Goal: Information Seeking & Learning: Learn about a topic

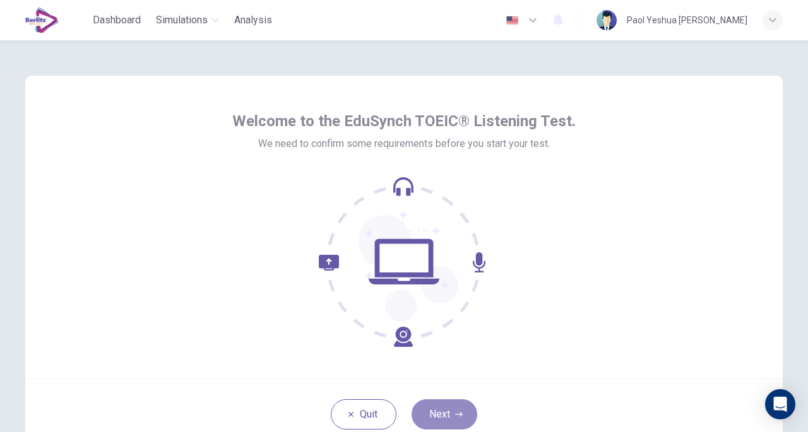
click at [455, 407] on button "Next" at bounding box center [445, 415] width 66 height 30
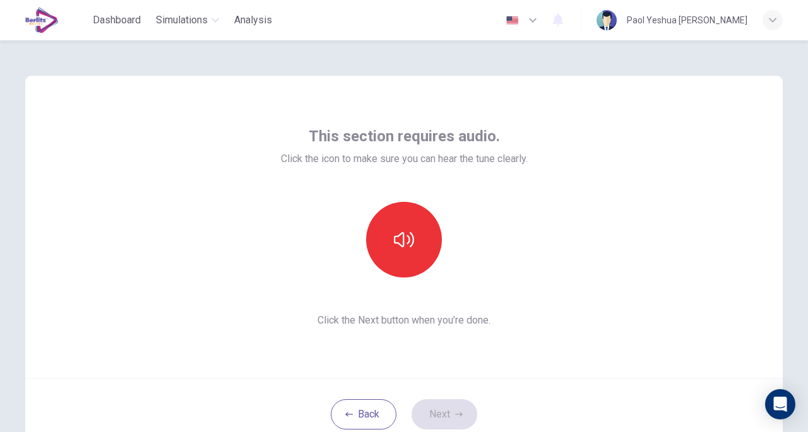
click at [415, 238] on button "button" at bounding box center [404, 240] width 76 height 76
click at [455, 420] on button "Next" at bounding box center [445, 415] width 66 height 30
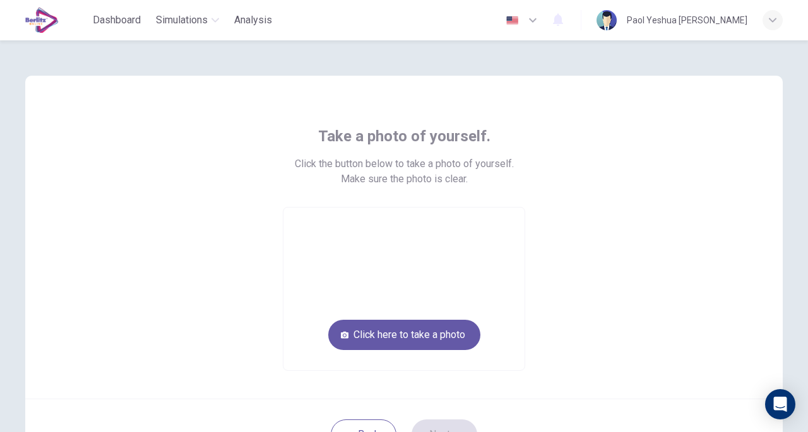
click at [448, 339] on button "Click here to take a photo" at bounding box center [404, 335] width 152 height 30
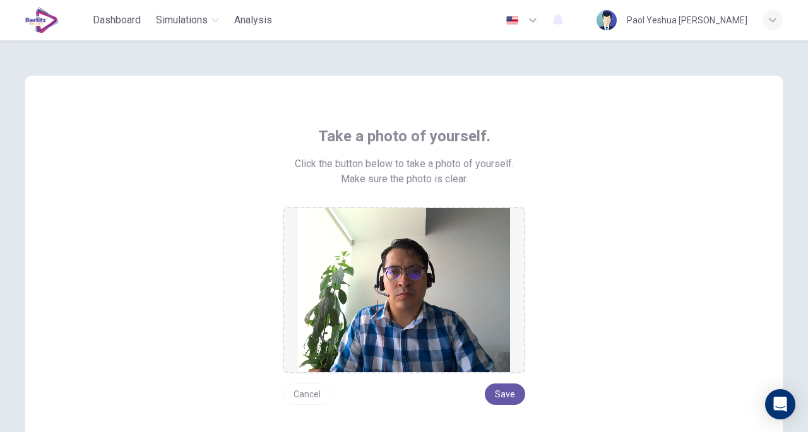
click at [511, 395] on button "Save" at bounding box center [505, 394] width 40 height 21
click at [510, 395] on button "Save" at bounding box center [505, 394] width 40 height 21
click at [594, 214] on div "Take a photo of yourself. Click the button below to take a photo of yourself. M…" at bounding box center [404, 265] width 571 height 279
click at [197, 199] on div "Take a photo of yourself. Click the button below to take a photo of yourself. M…" at bounding box center [404, 265] width 571 height 279
click at [446, 295] on img at bounding box center [404, 290] width 212 height 164
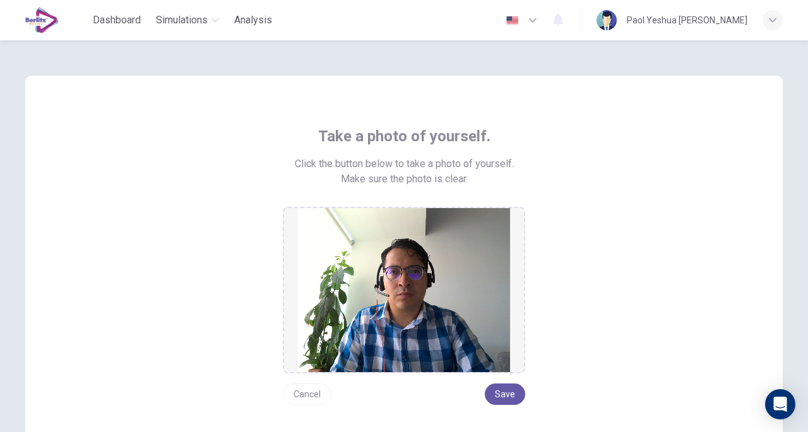
click at [563, 289] on div "Take a photo of yourself. Click the button below to take a photo of yourself. M…" at bounding box center [404, 265] width 571 height 279
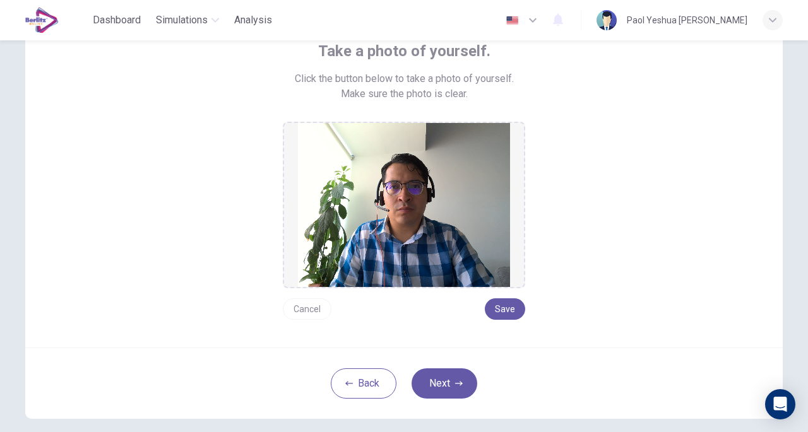
scroll to position [86, 0]
click at [456, 387] on button "Next" at bounding box center [445, 383] width 66 height 30
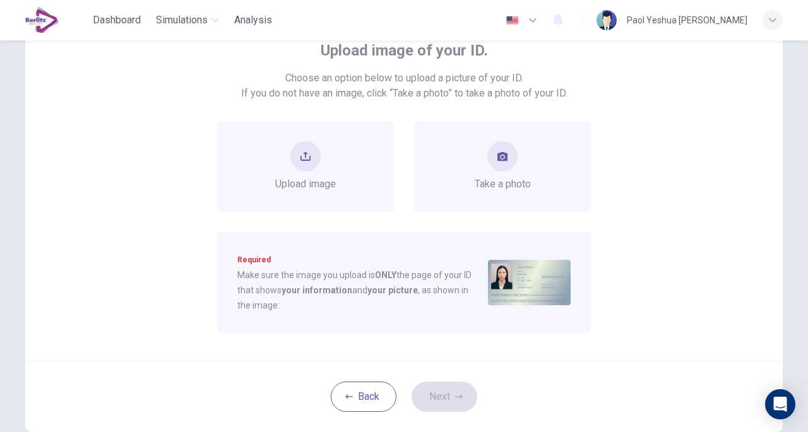
click at [522, 168] on div "Take a photo" at bounding box center [503, 166] width 56 height 51
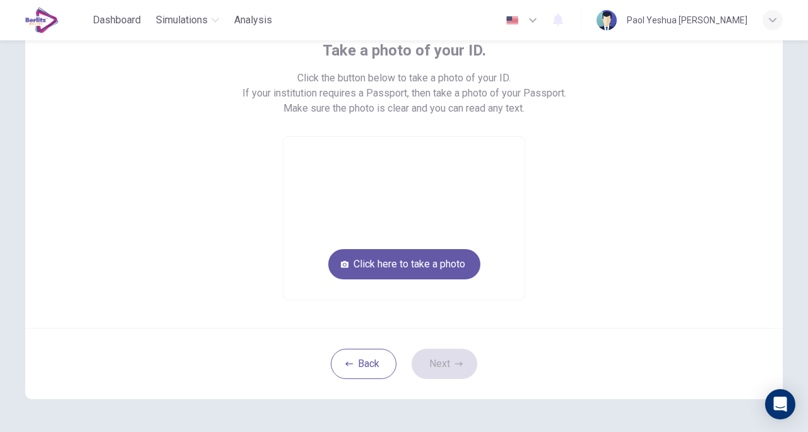
click at [443, 258] on button "Click here to take a photo" at bounding box center [404, 264] width 152 height 30
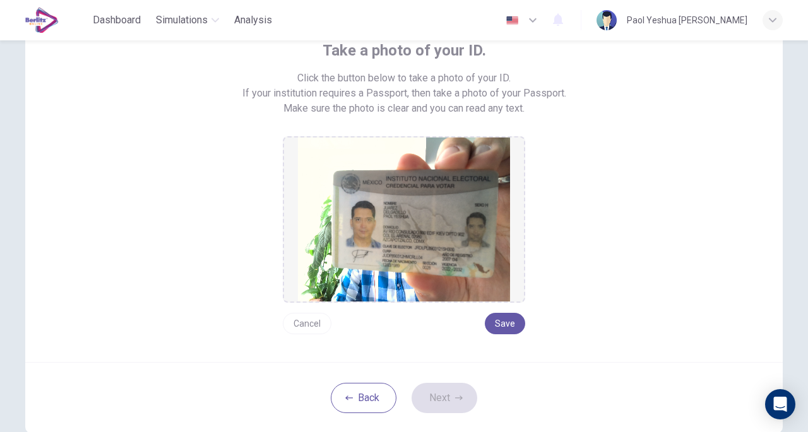
click at [510, 323] on button "Save" at bounding box center [505, 323] width 40 height 21
click at [446, 401] on button "Next" at bounding box center [445, 398] width 66 height 30
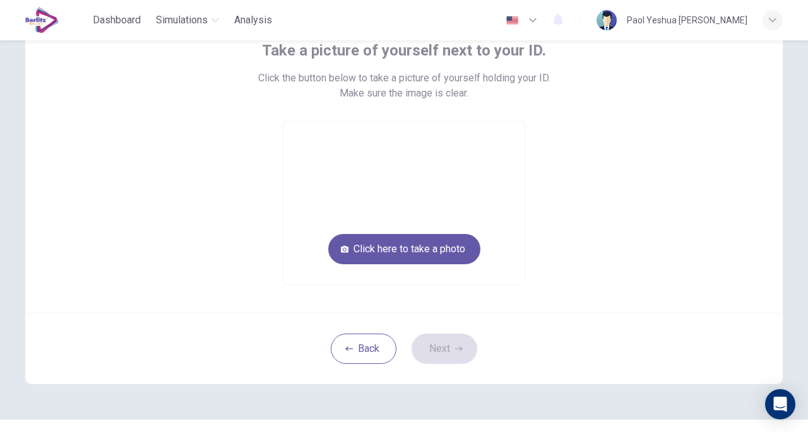
click at [415, 248] on button "Click here to take a photo" at bounding box center [404, 249] width 152 height 30
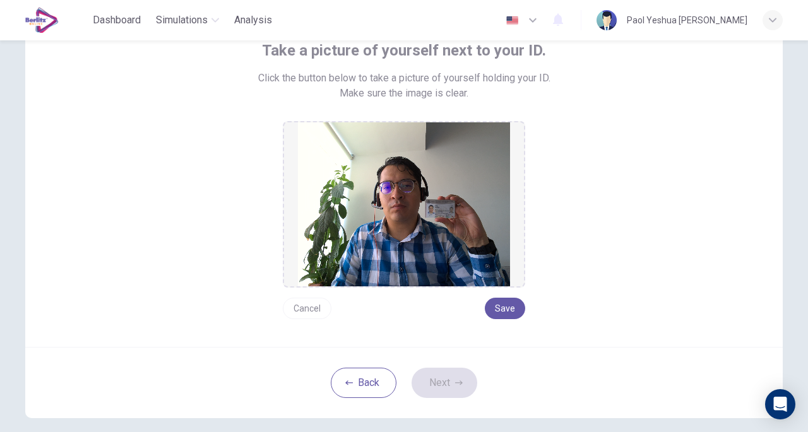
click at [513, 306] on button "Save" at bounding box center [505, 308] width 40 height 21
click at [457, 376] on button "Next" at bounding box center [445, 383] width 66 height 30
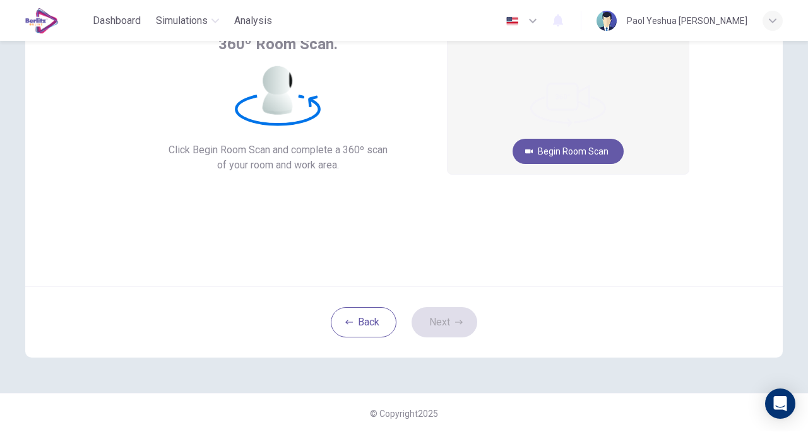
scroll to position [81, 0]
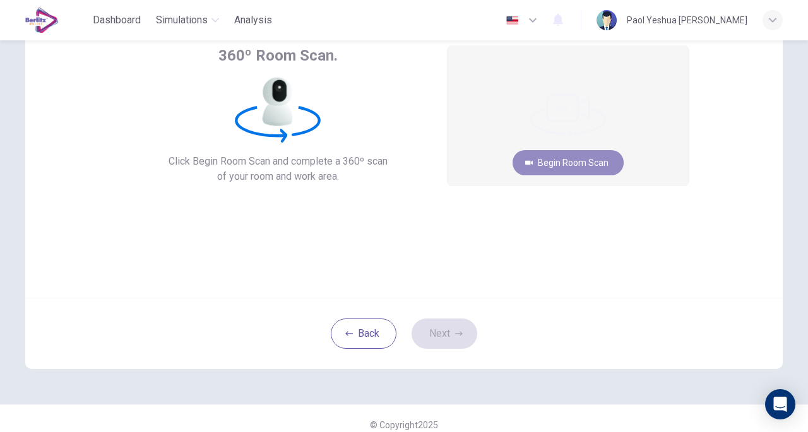
click at [581, 164] on button "Begin Room Scan" at bounding box center [568, 162] width 111 height 25
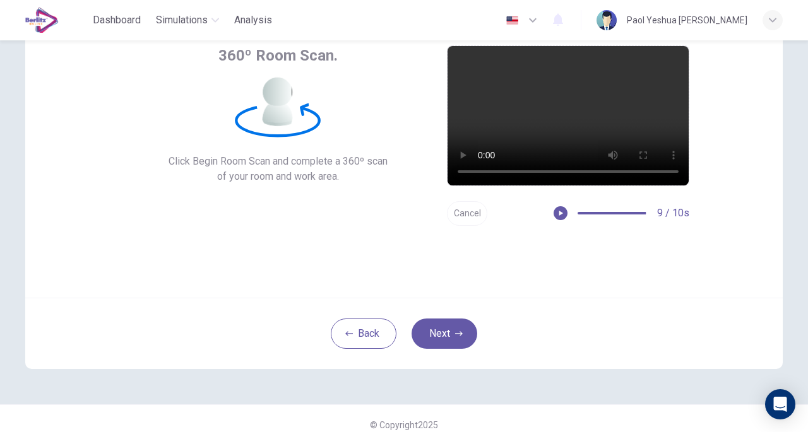
click at [431, 337] on button "Next" at bounding box center [445, 334] width 66 height 30
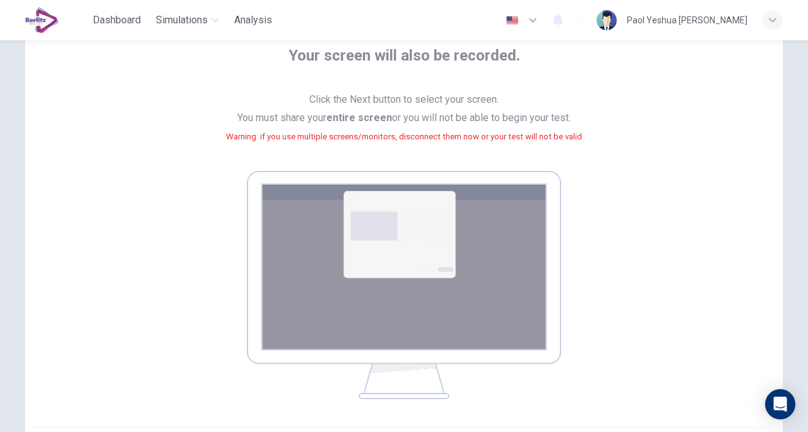
click at [616, 281] on div "Your screen will also be recorded. Click the Next button to select your screen.…" at bounding box center [404, 222] width 571 height 354
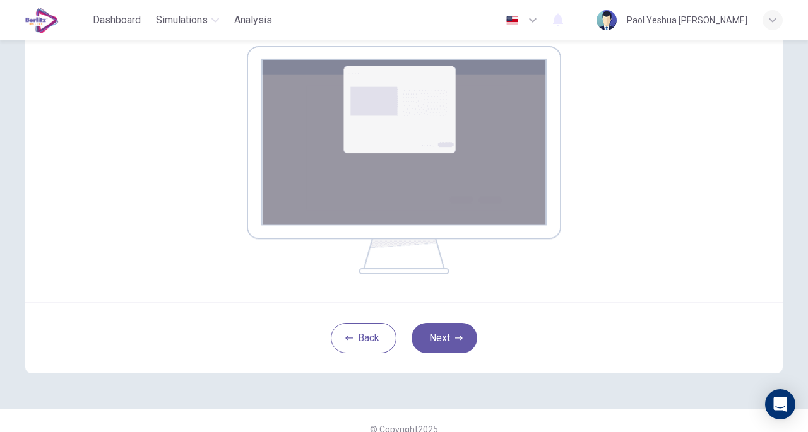
scroll to position [206, 0]
click at [446, 345] on button "Next" at bounding box center [445, 338] width 66 height 30
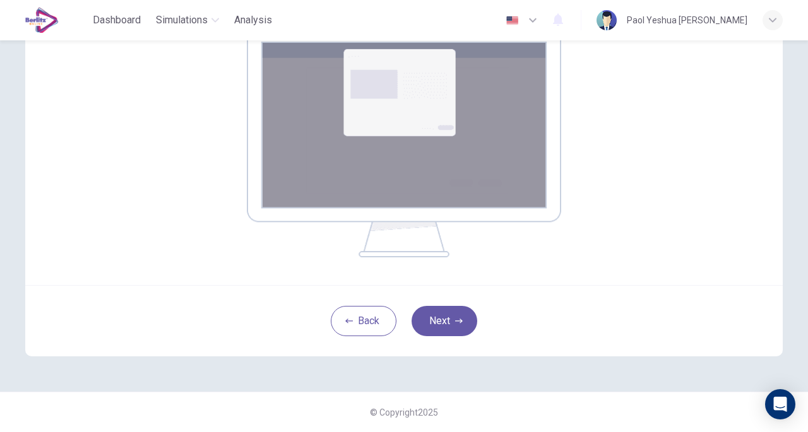
scroll to position [0, 0]
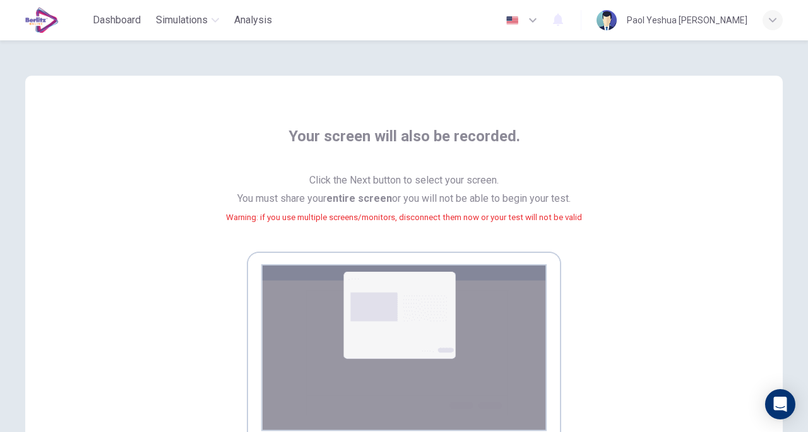
click at [383, 215] on small "Warning: if you use multiple screens/monitors, disconnect them now or your test…" at bounding box center [404, 217] width 356 height 9
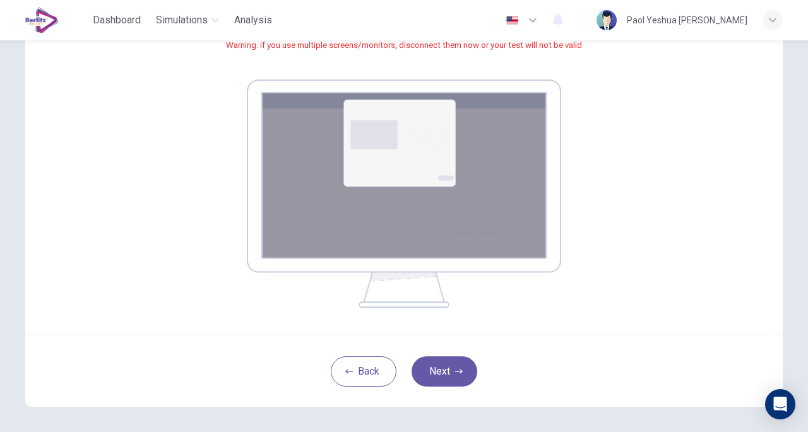
scroll to position [223, 0]
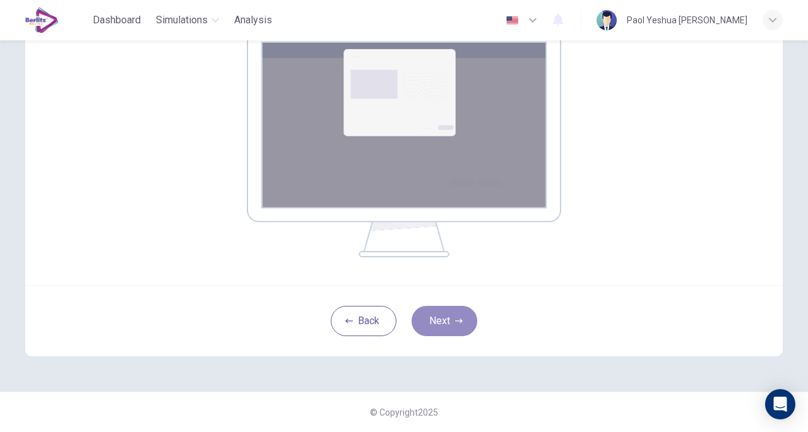
click at [444, 328] on button "Next" at bounding box center [445, 321] width 66 height 30
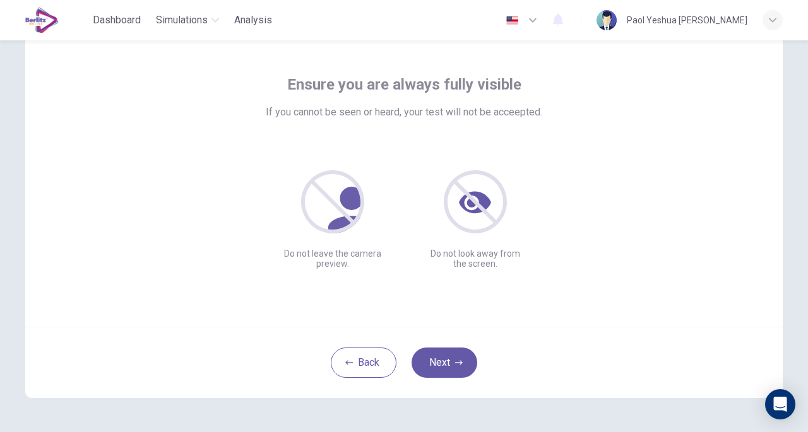
scroll to position [51, 0]
click at [444, 374] on button "Next" at bounding box center [445, 364] width 66 height 30
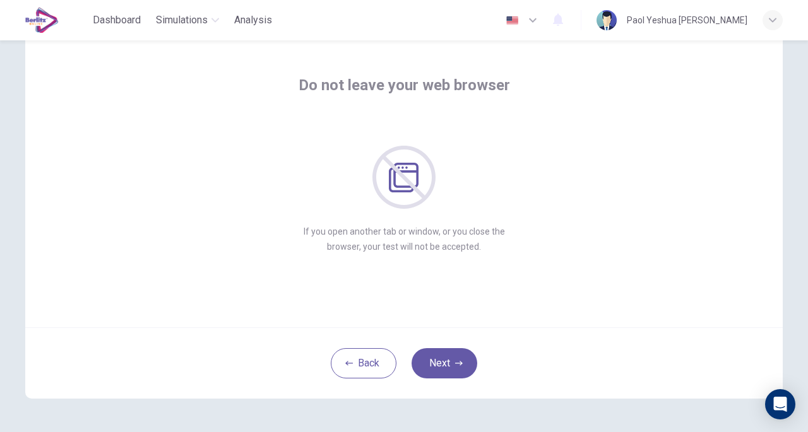
click at [444, 374] on button "Next" at bounding box center [445, 364] width 66 height 30
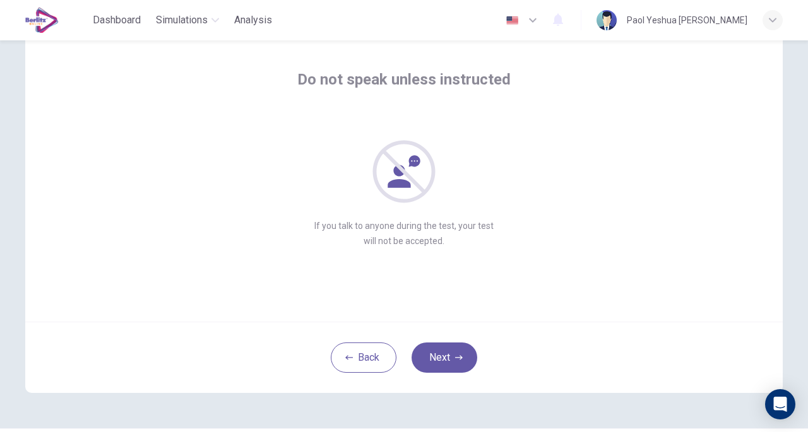
scroll to position [57, 0]
click at [449, 347] on button "Next" at bounding box center [445, 357] width 66 height 30
click at [444, 353] on button "Next" at bounding box center [445, 357] width 66 height 30
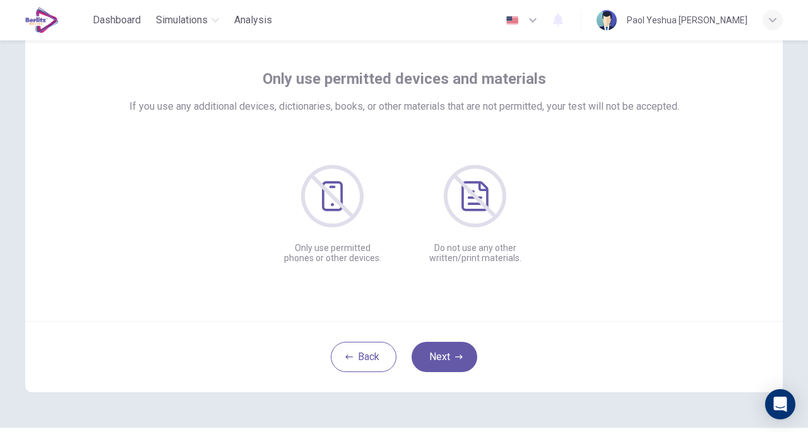
click at [444, 353] on button "Next" at bounding box center [445, 357] width 66 height 30
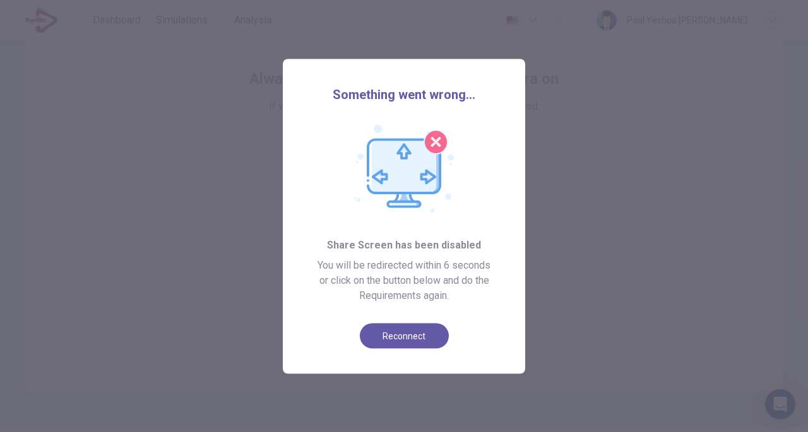
click at [462, 390] on div at bounding box center [404, 216] width 808 height 432
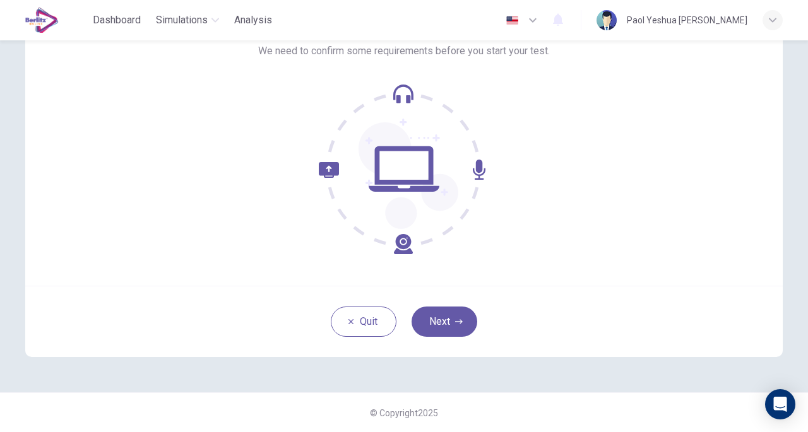
scroll to position [0, 0]
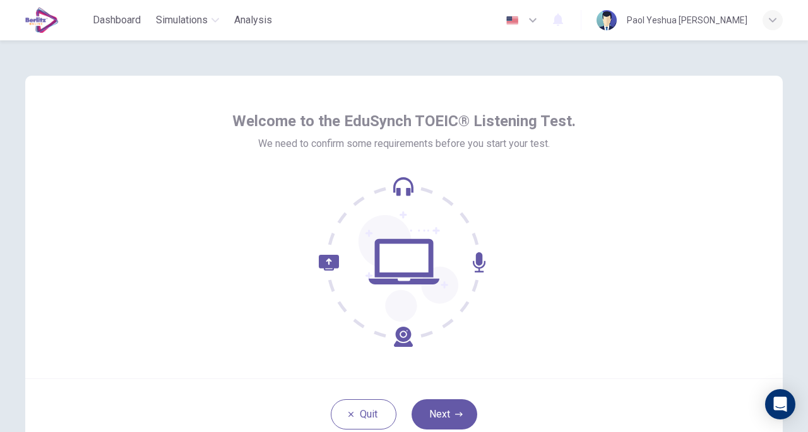
click at [235, 155] on div "Welcome to the EduSynch TOEIC® Listening Test. We need to confirm some requirem…" at bounding box center [403, 229] width 343 height 236
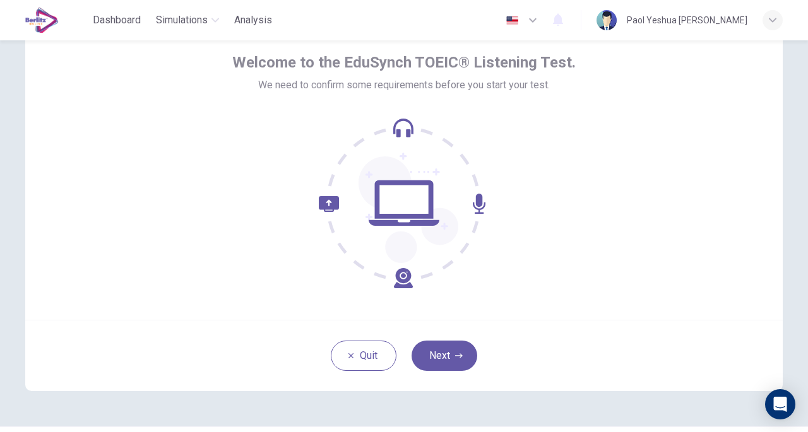
click at [441, 358] on button "Next" at bounding box center [445, 356] width 66 height 30
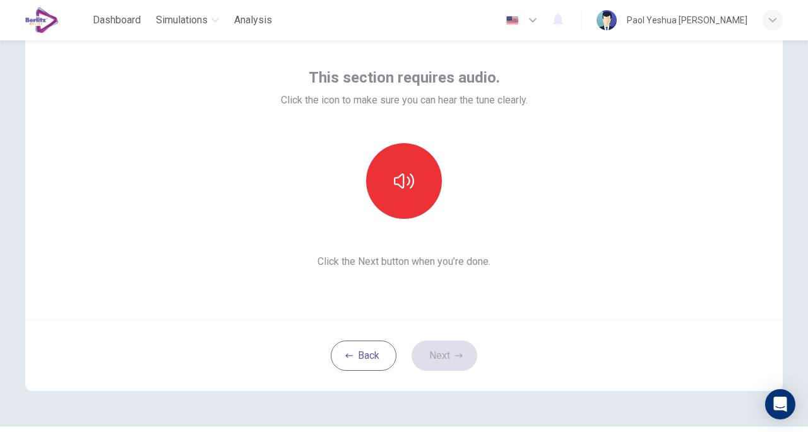
click at [418, 196] on button "button" at bounding box center [404, 181] width 76 height 76
click at [447, 354] on button "Next" at bounding box center [445, 356] width 66 height 30
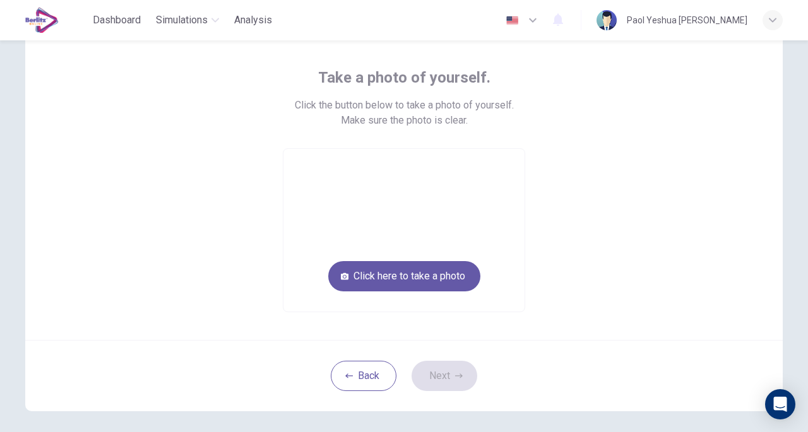
click at [423, 285] on button "Click here to take a photo" at bounding box center [404, 276] width 152 height 30
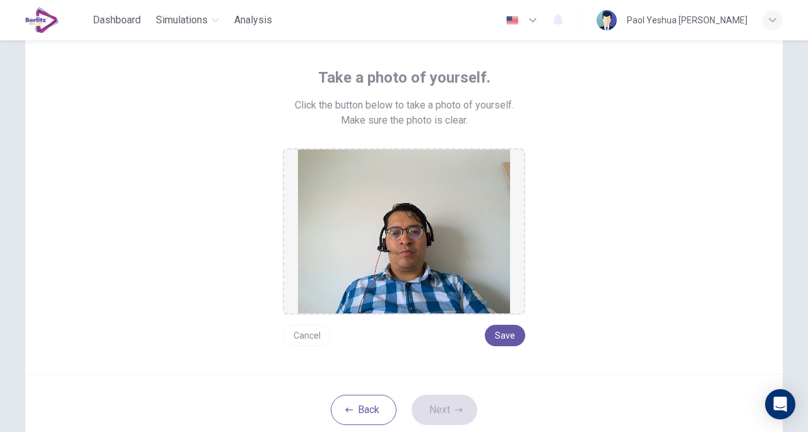
click at [498, 333] on button "Save" at bounding box center [505, 335] width 40 height 21
click at [451, 426] on div "Back Next" at bounding box center [404, 409] width 758 height 71
click at [452, 414] on button "Next" at bounding box center [445, 410] width 66 height 30
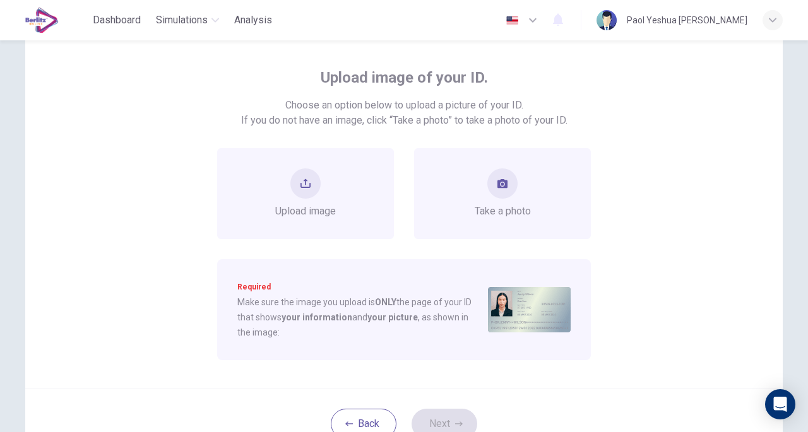
click at [460, 222] on div "Take a photo" at bounding box center [502, 193] width 177 height 91
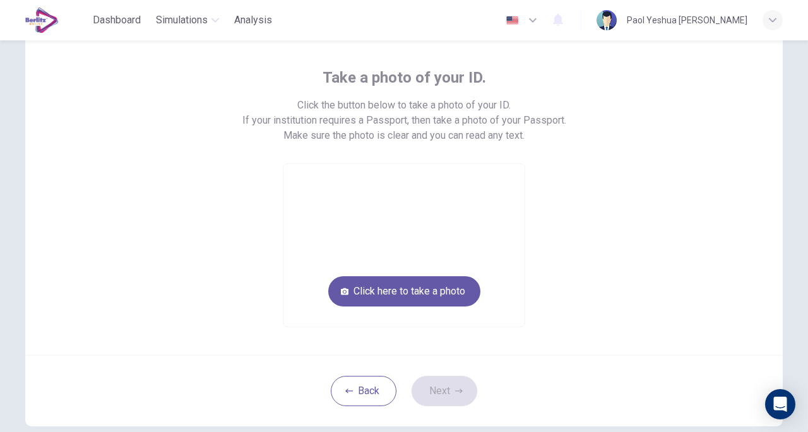
click at [438, 296] on button "Click here to take a photo" at bounding box center [404, 292] width 152 height 30
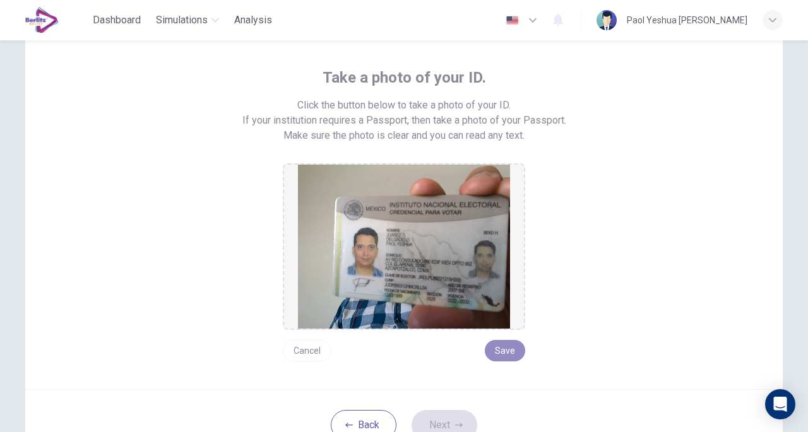
click at [503, 352] on button "Save" at bounding box center [505, 350] width 40 height 21
click at [451, 415] on button "Next" at bounding box center [445, 425] width 66 height 30
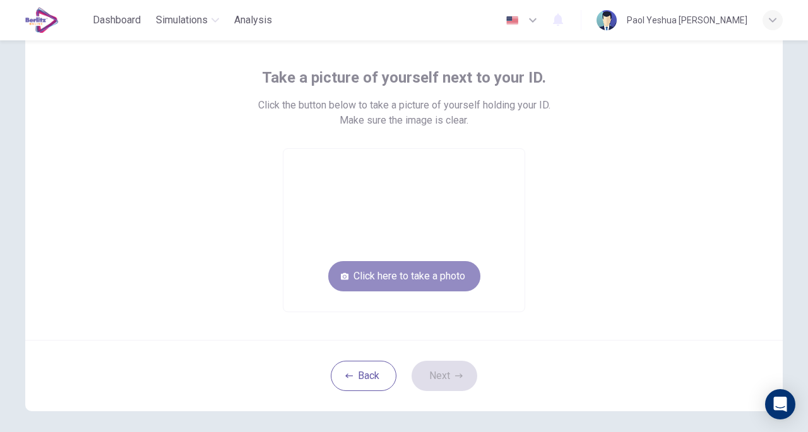
click at [457, 271] on button "Click here to take a photo" at bounding box center [404, 276] width 152 height 30
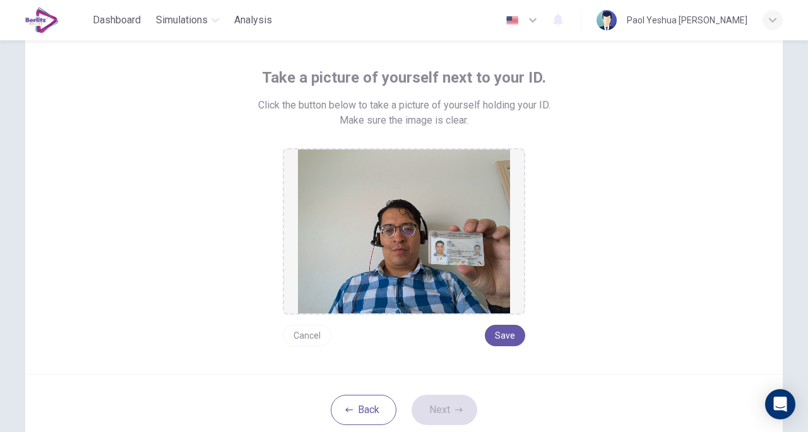
click at [507, 343] on button "Save" at bounding box center [505, 335] width 40 height 21
click at [441, 402] on button "Next" at bounding box center [445, 410] width 66 height 30
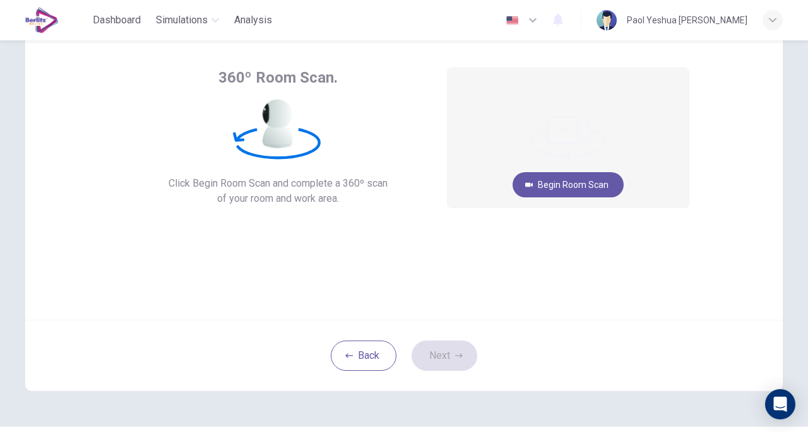
click at [592, 180] on button "Begin Room Scan" at bounding box center [568, 184] width 111 height 25
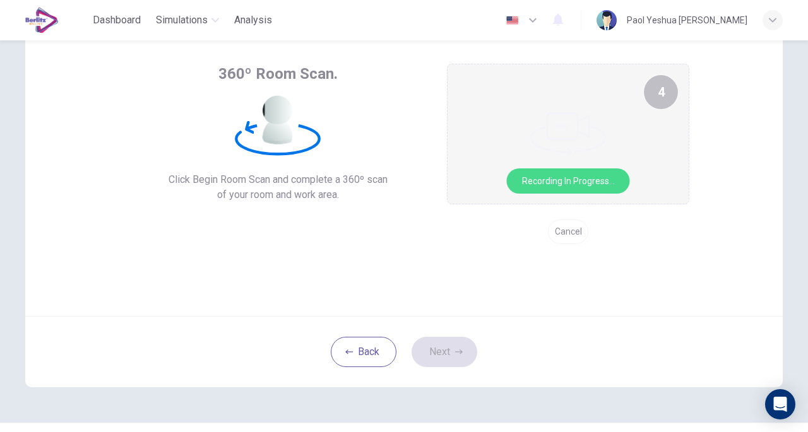
scroll to position [47, 0]
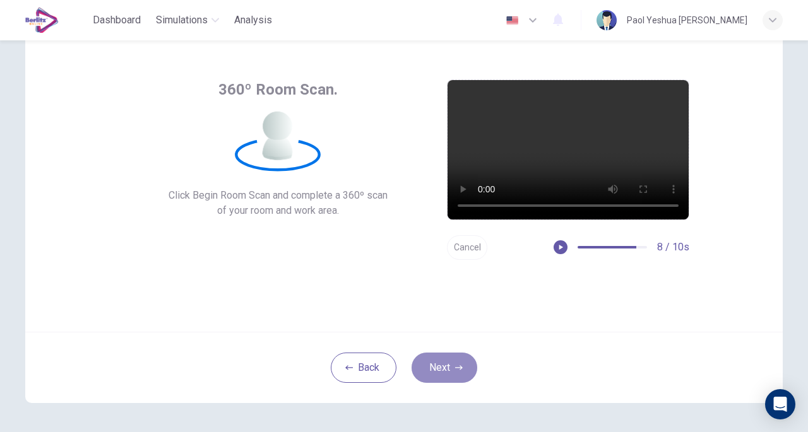
click at [455, 364] on icon "button" at bounding box center [459, 368] width 8 height 8
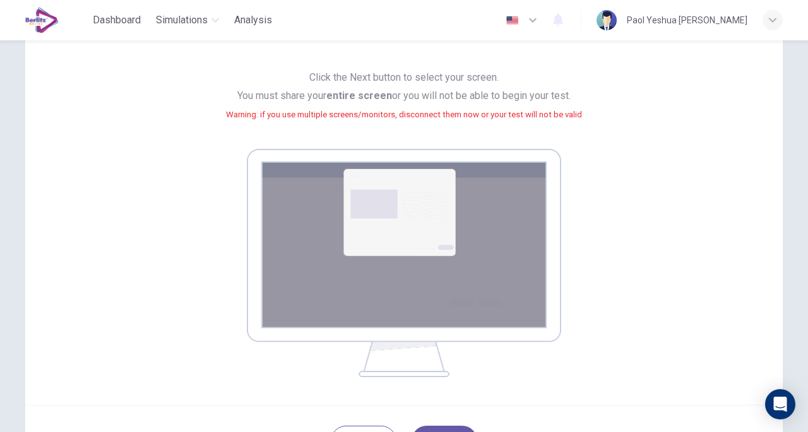
scroll to position [223, 0]
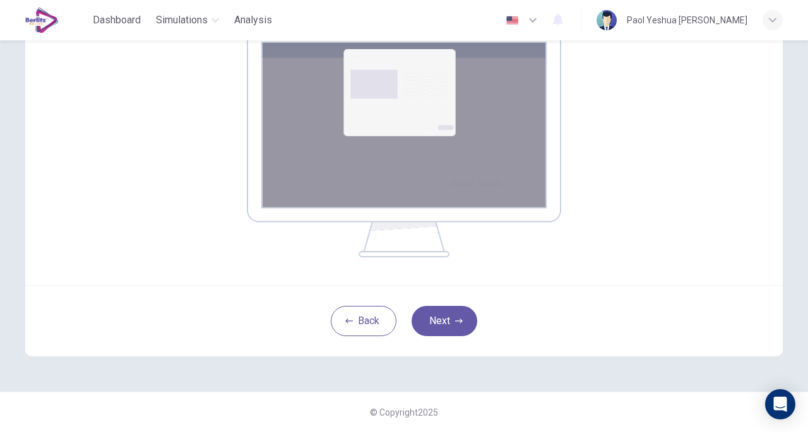
click at [447, 333] on button "Next" at bounding box center [445, 321] width 66 height 30
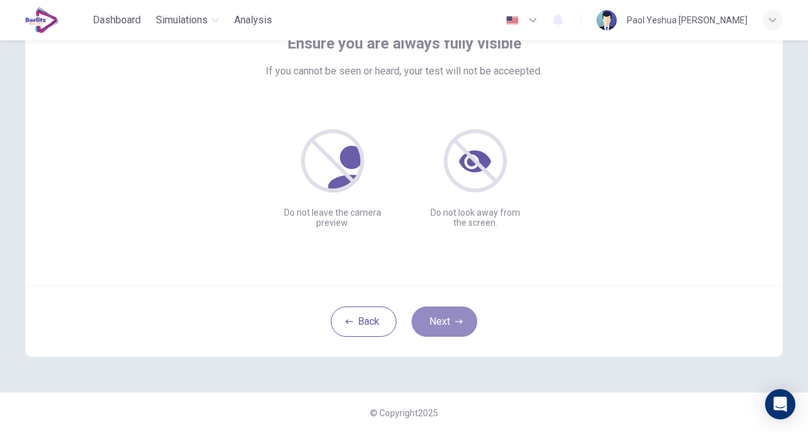
click at [458, 314] on button "Next" at bounding box center [445, 322] width 66 height 30
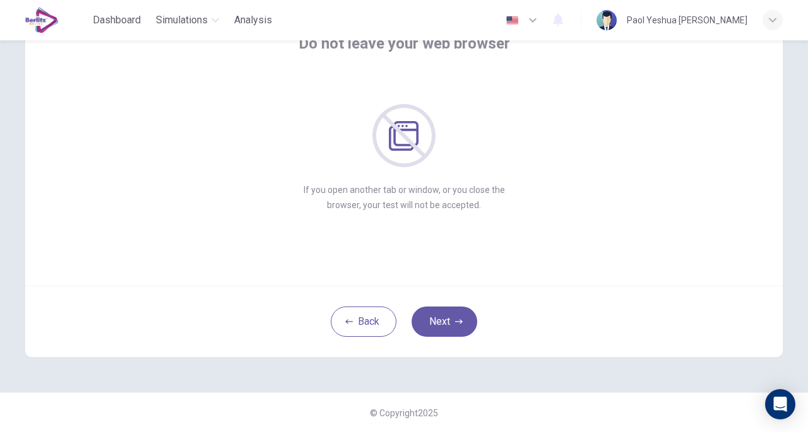
click at [455, 320] on icon "button" at bounding box center [459, 322] width 8 height 8
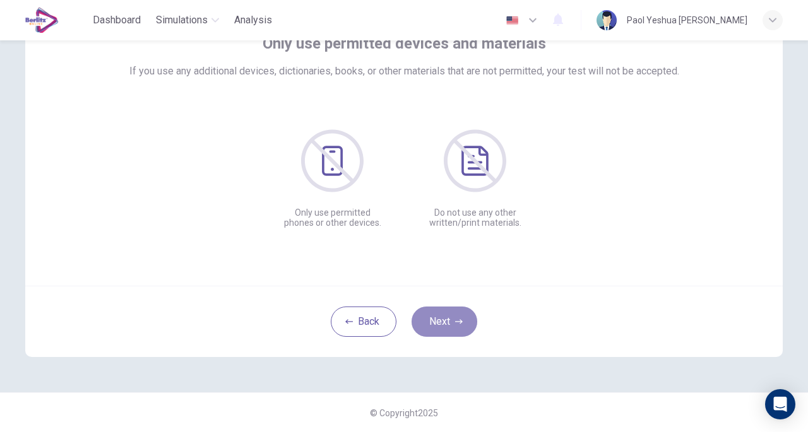
click at [455, 320] on icon "button" at bounding box center [459, 322] width 8 height 8
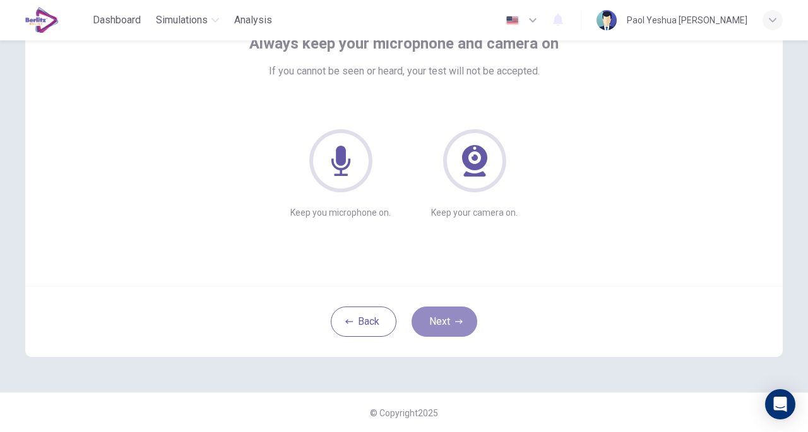
click at [455, 320] on icon "button" at bounding box center [459, 322] width 8 height 8
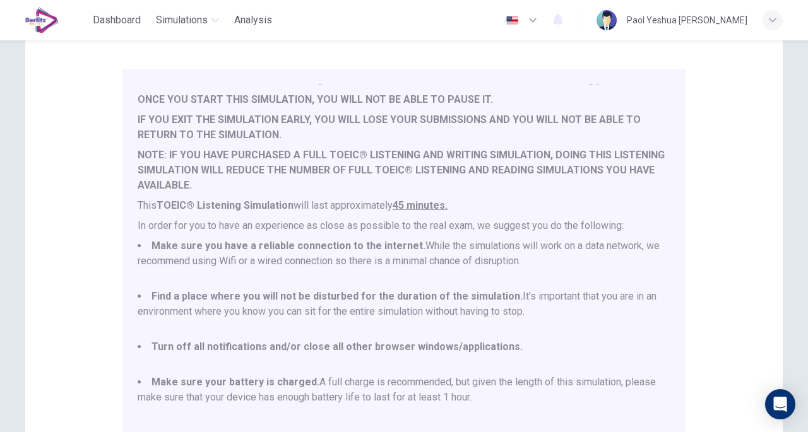
scroll to position [33, 0]
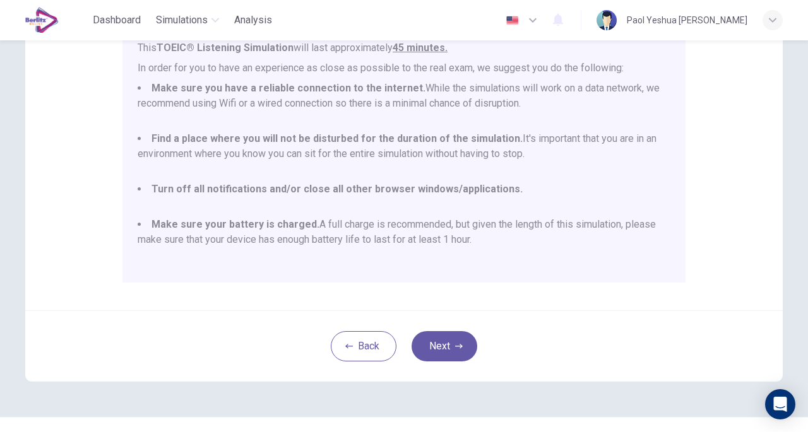
click at [462, 332] on button "Next" at bounding box center [445, 346] width 66 height 30
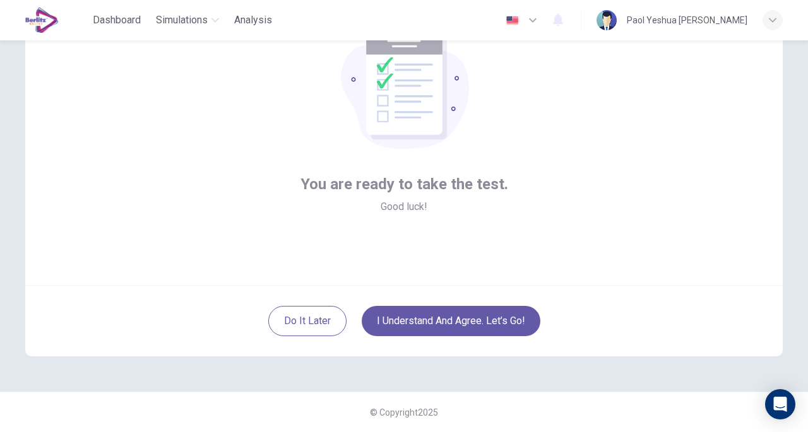
scroll to position [93, 0]
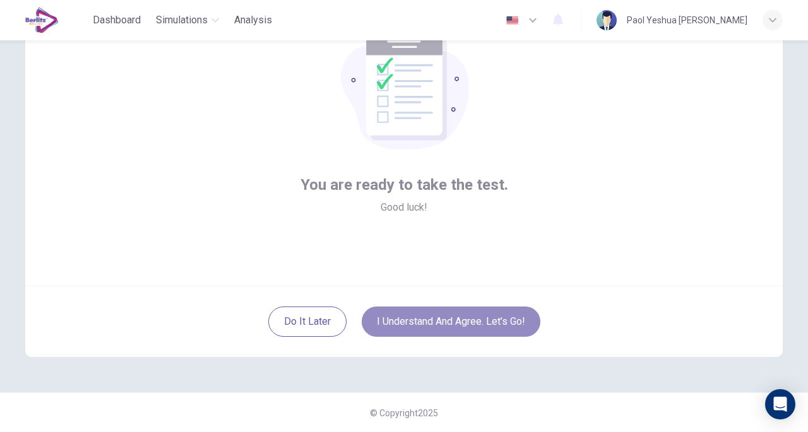
click at [474, 327] on button "I understand and agree. Let’s go!" at bounding box center [451, 322] width 179 height 30
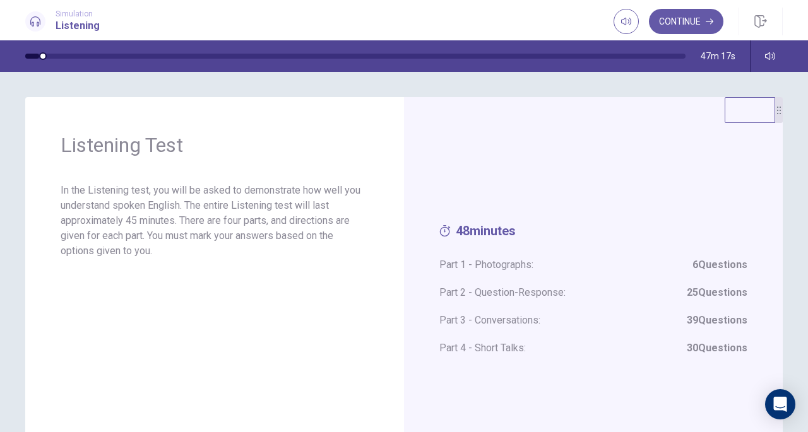
click at [516, 171] on div "48 minutes Part 1 - Photographs: 6 Questions Part 2 - Question-Response: 25 Que…" at bounding box center [593, 296] width 379 height 398
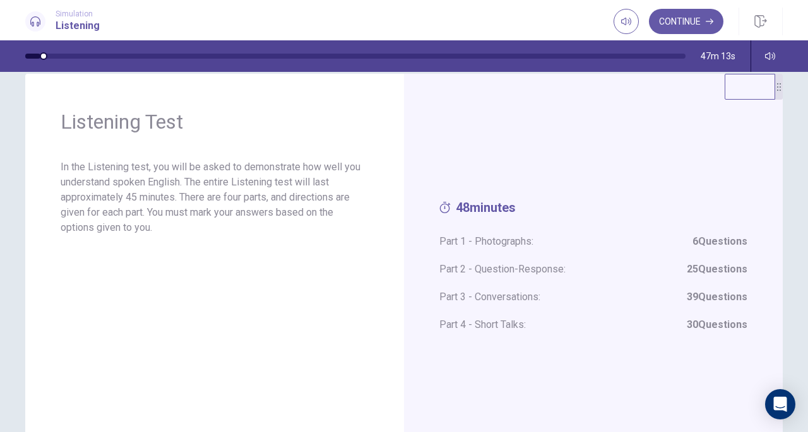
scroll to position [128, 0]
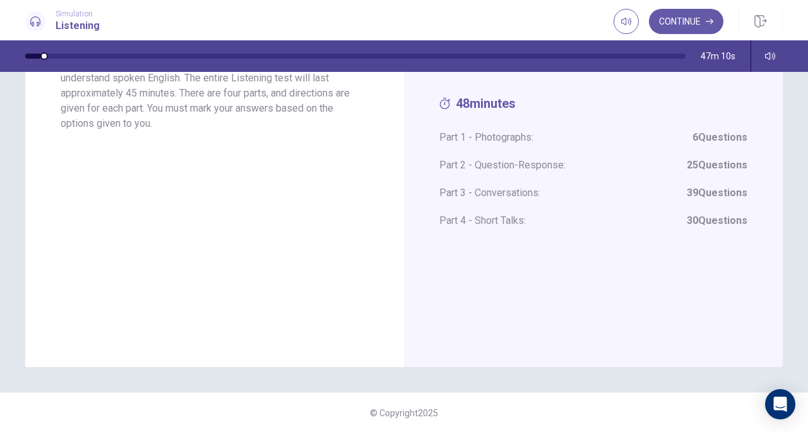
click at [693, 23] on button "Continue" at bounding box center [686, 21] width 75 height 25
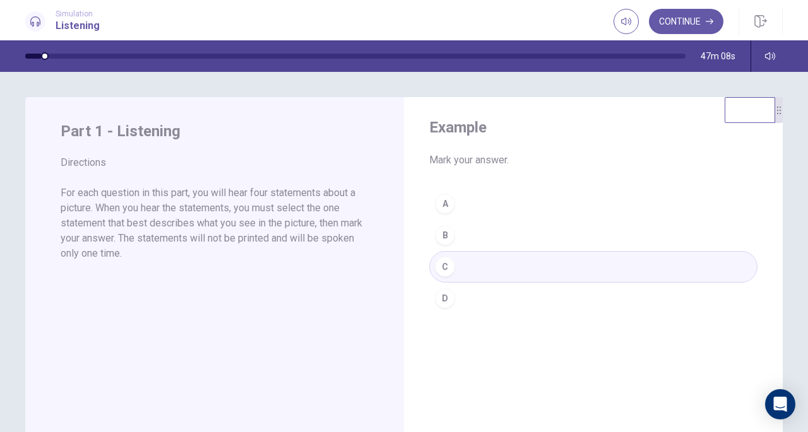
scroll to position [0, 0]
click at [693, 16] on button "Continue" at bounding box center [686, 21] width 75 height 25
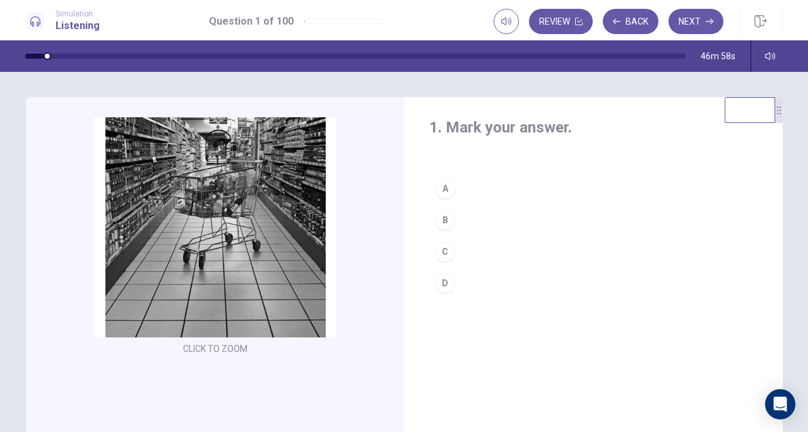
click at [640, 22] on button "Back" at bounding box center [631, 21] width 56 height 25
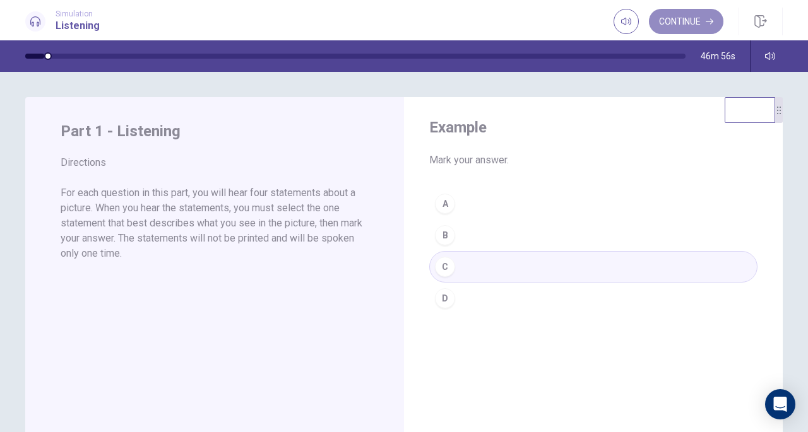
click at [700, 23] on button "Continue" at bounding box center [686, 21] width 75 height 25
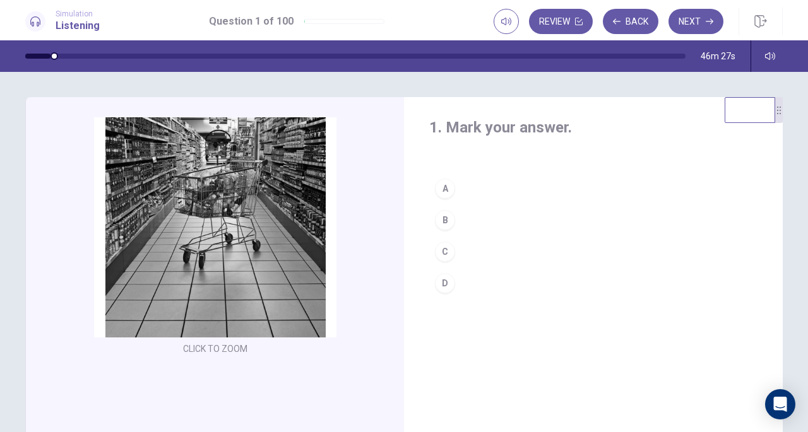
click at [238, 229] on button "Click to Zoom" at bounding box center [215, 238] width 110 height 30
click at [446, 222] on div "B" at bounding box center [445, 220] width 20 height 20
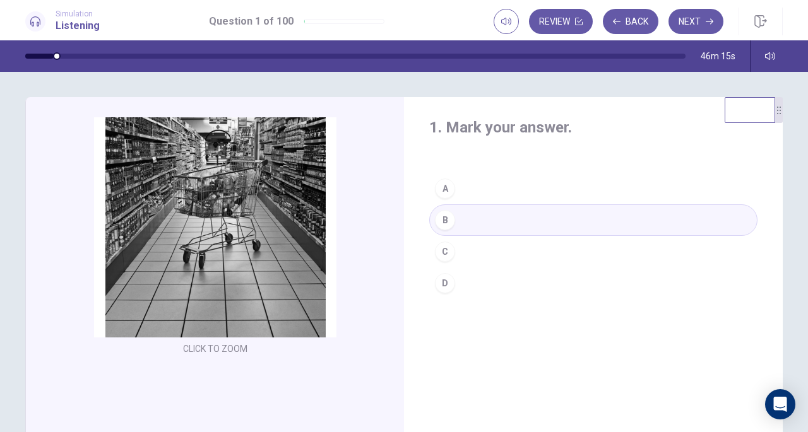
click at [698, 26] on button "Next" at bounding box center [696, 21] width 55 height 25
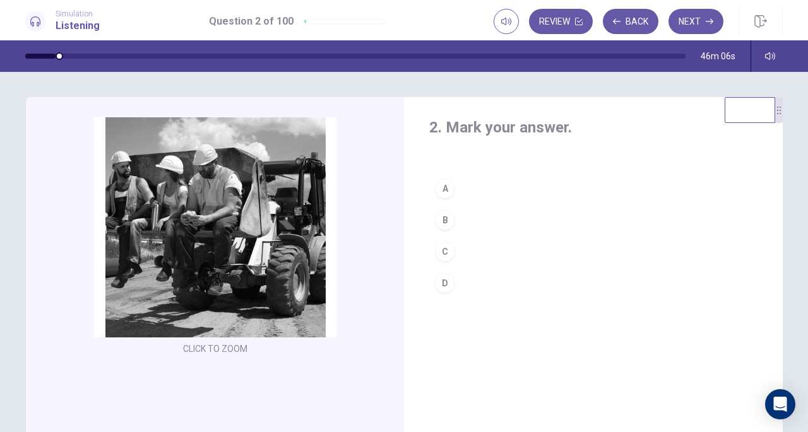
click at [167, 217] on div "Click to Zoom" at bounding box center [215, 237] width 338 height 241
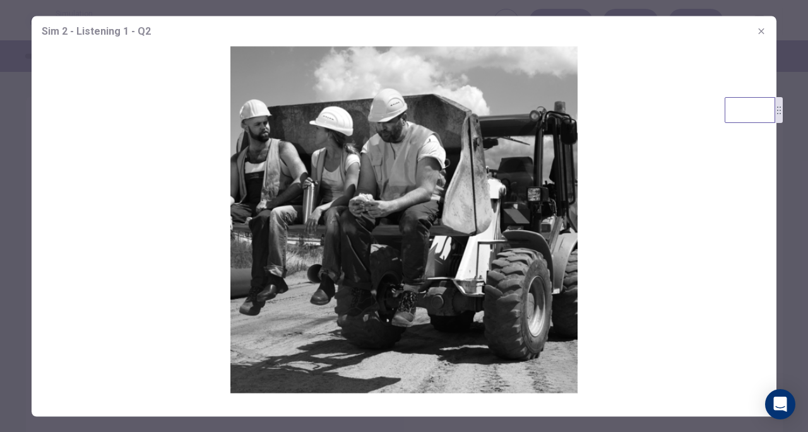
click at [761, 32] on icon "button" at bounding box center [761, 31] width 6 height 6
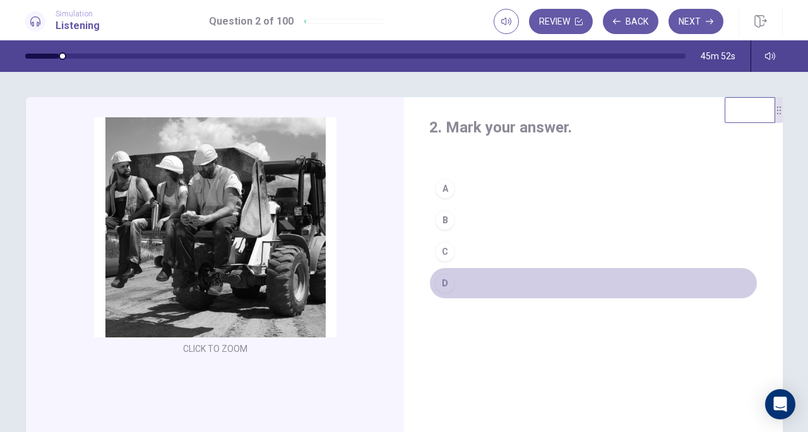
click at [443, 285] on div "D" at bounding box center [445, 283] width 20 height 20
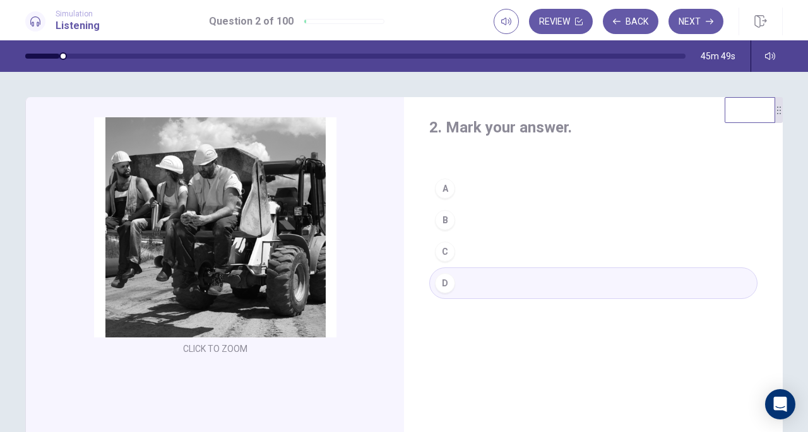
click at [709, 21] on icon "button" at bounding box center [710, 22] width 8 height 6
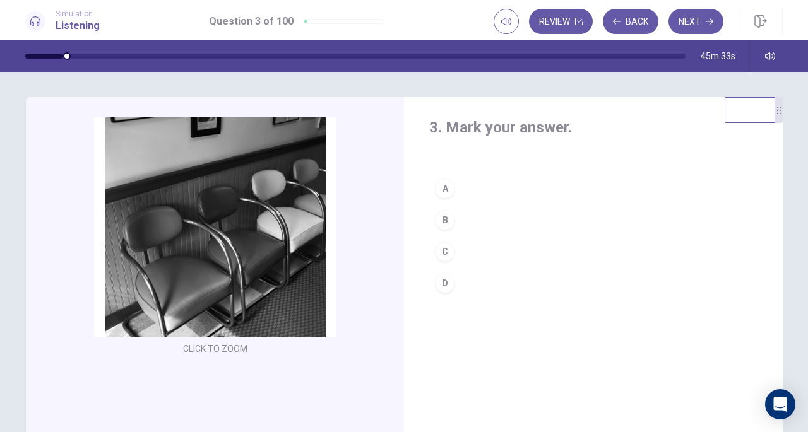
click at [442, 246] on div "C" at bounding box center [445, 252] width 20 height 20
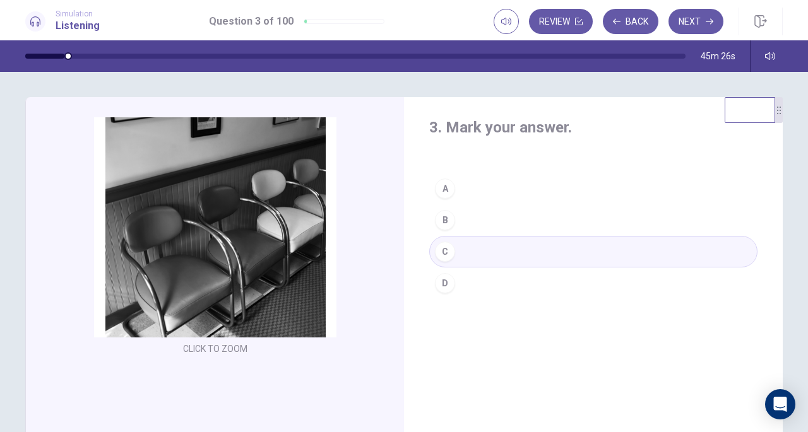
click at [295, 266] on div "Click to Zoom" at bounding box center [215, 237] width 338 height 241
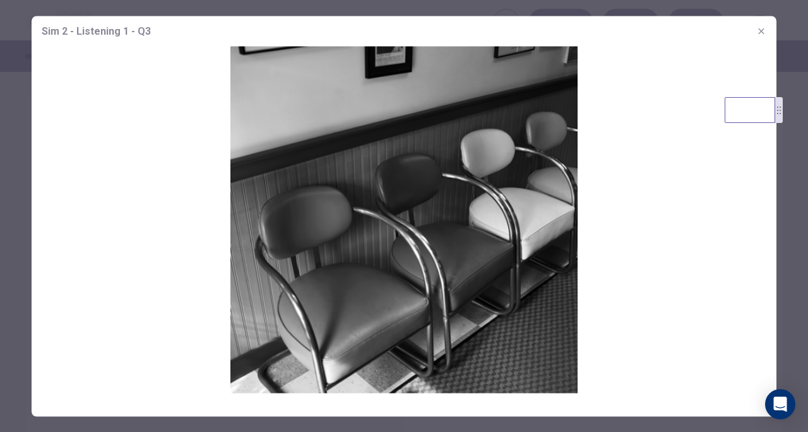
click at [756, 30] on icon "button" at bounding box center [761, 31] width 10 height 10
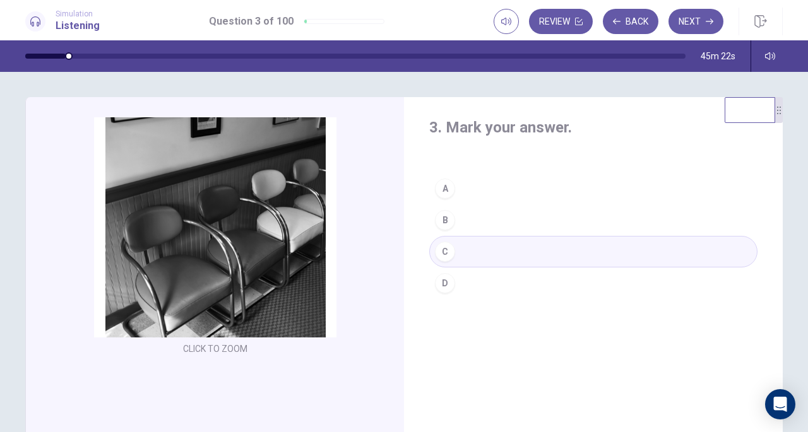
click at [697, 15] on button "Next" at bounding box center [696, 21] width 55 height 25
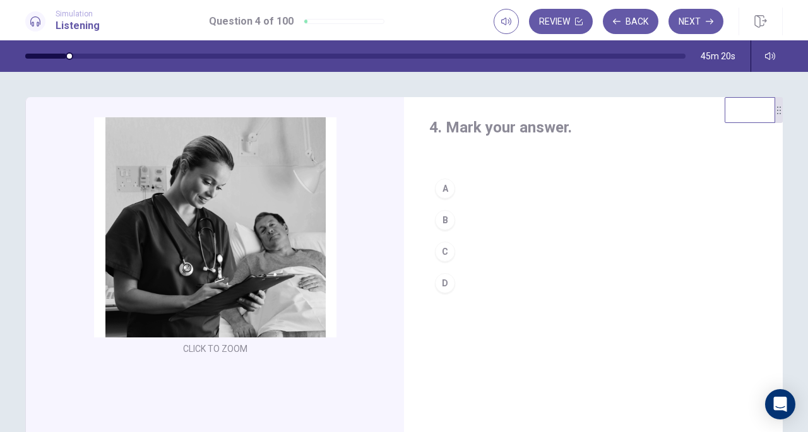
click at [230, 253] on div "Click to Zoom" at bounding box center [215, 237] width 338 height 241
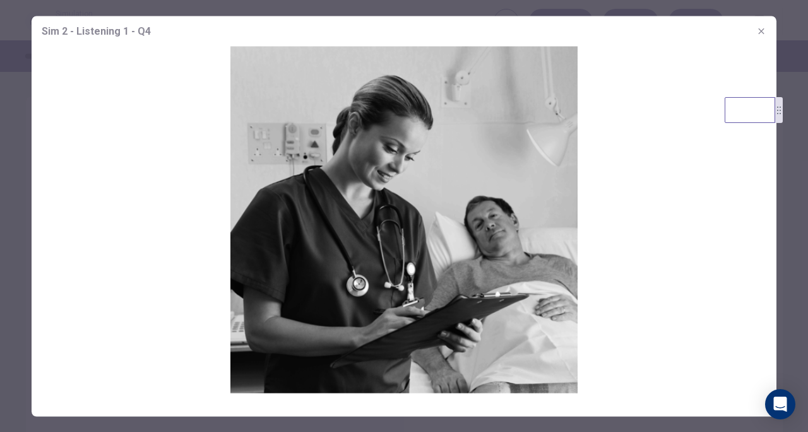
click at [756, 34] on icon "button" at bounding box center [761, 31] width 10 height 10
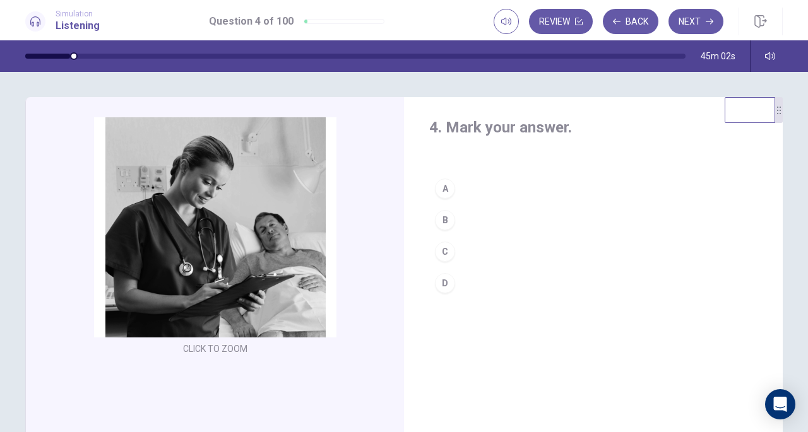
click at [443, 249] on div "C" at bounding box center [445, 252] width 20 height 20
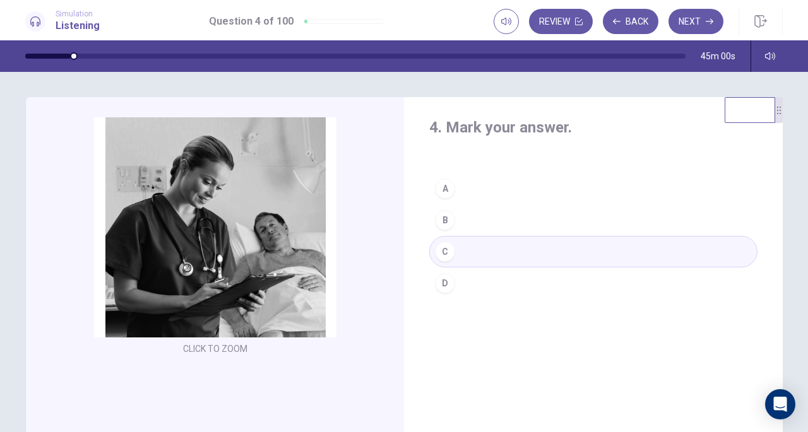
click at [696, 27] on button "Next" at bounding box center [696, 21] width 55 height 25
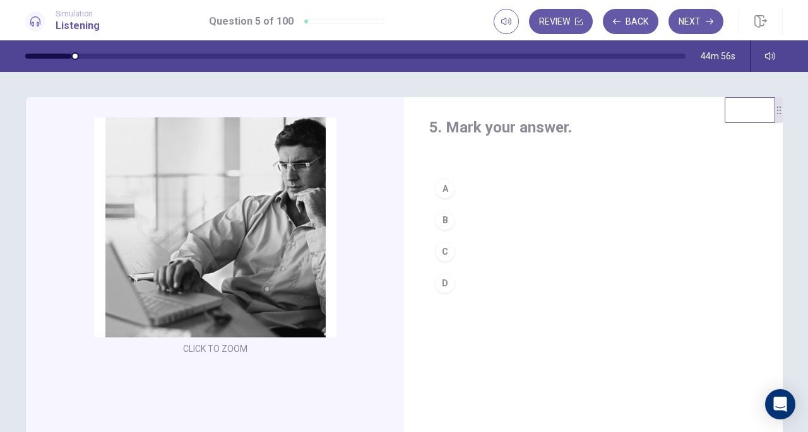
click at [227, 224] on button "Click to Zoom" at bounding box center [215, 238] width 110 height 30
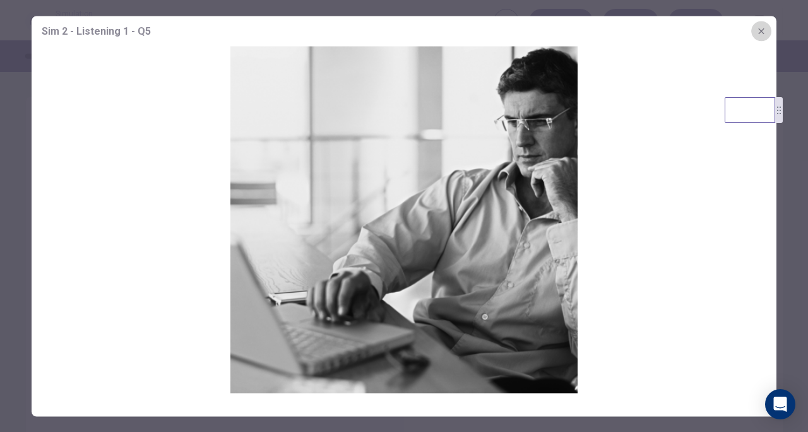
click at [759, 32] on icon "button" at bounding box center [761, 31] width 10 height 10
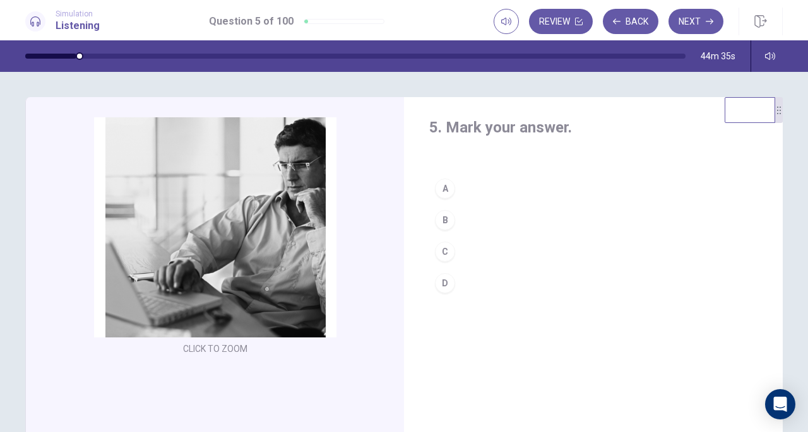
click at [437, 219] on div "B" at bounding box center [445, 220] width 20 height 20
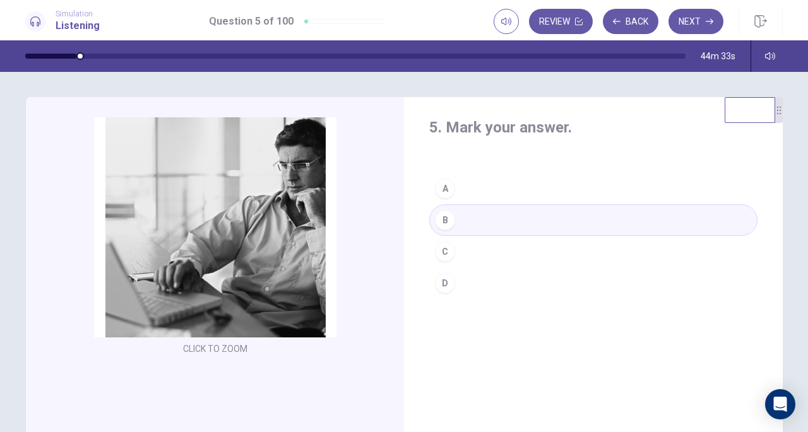
click at [686, 20] on button "Next" at bounding box center [696, 21] width 55 height 25
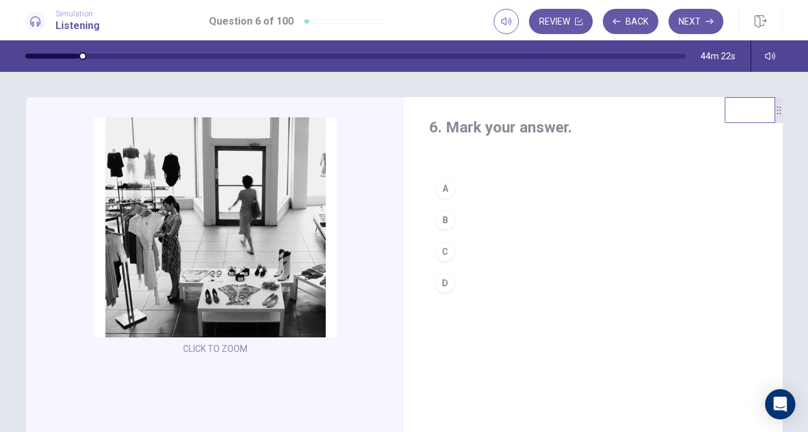
click at [217, 236] on button "Click to Zoom" at bounding box center [215, 238] width 110 height 30
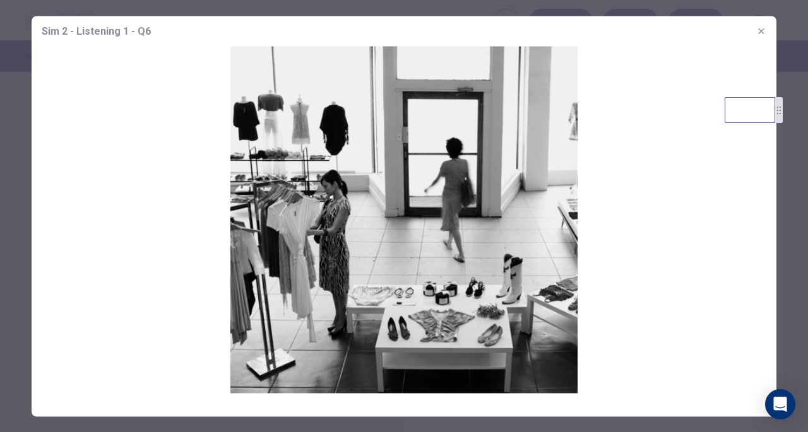
click at [761, 32] on icon "button" at bounding box center [761, 31] width 10 height 10
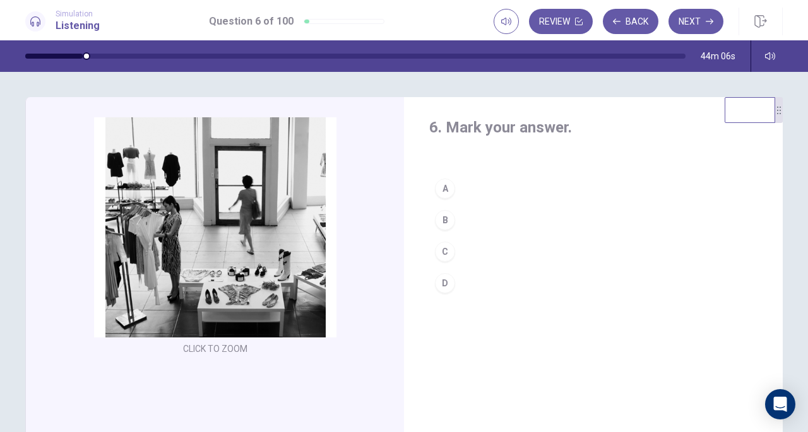
click at [429, 252] on button "C" at bounding box center [593, 252] width 328 height 32
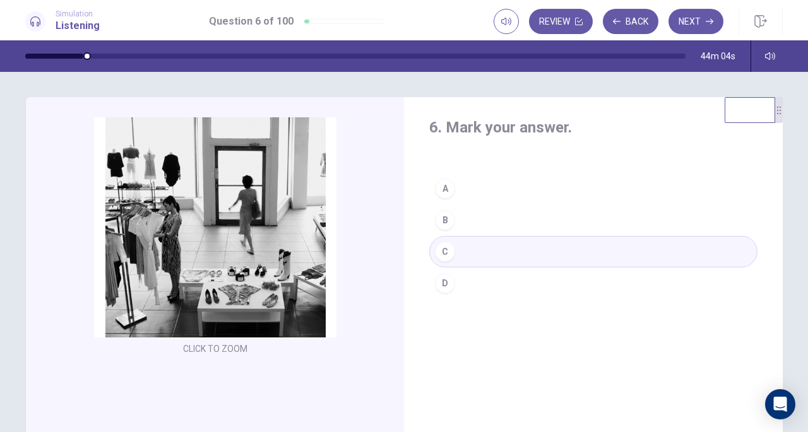
click at [698, 28] on button "Next" at bounding box center [696, 21] width 55 height 25
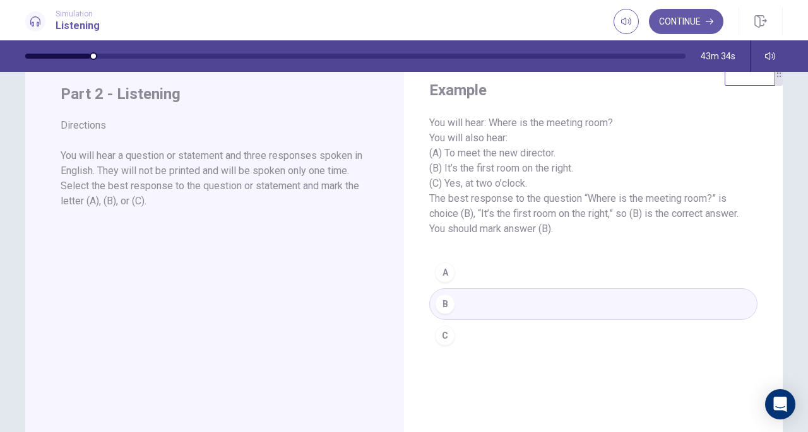
scroll to position [38, 0]
click at [707, 11] on button "Continue" at bounding box center [686, 21] width 75 height 25
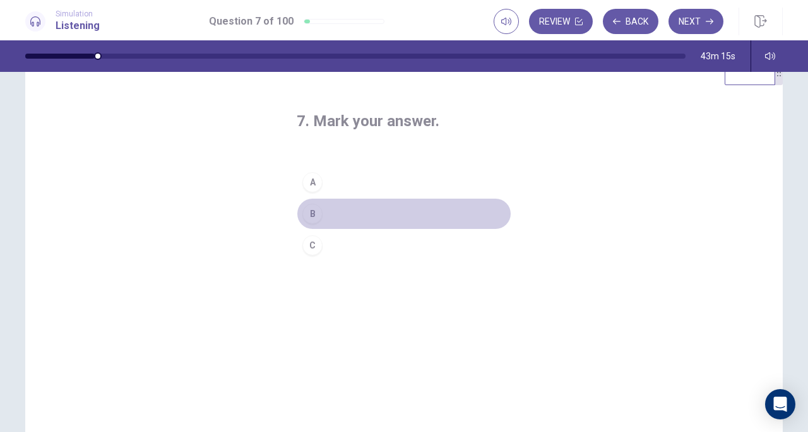
click at [309, 216] on div "B" at bounding box center [312, 214] width 20 height 20
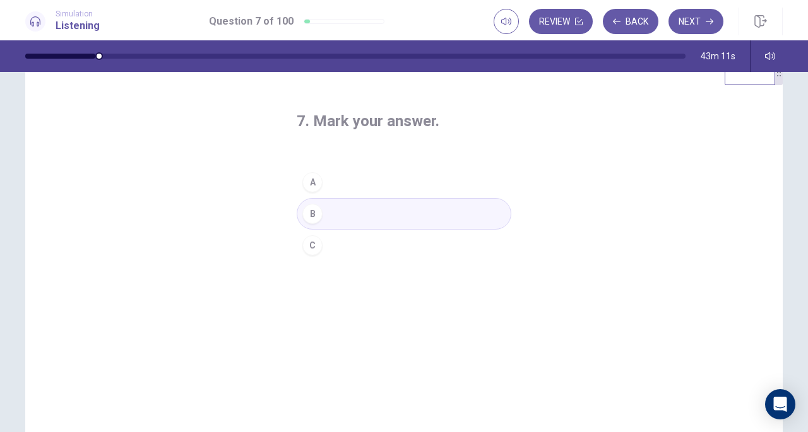
click at [696, 20] on button "Next" at bounding box center [696, 21] width 55 height 25
click at [307, 212] on div "B" at bounding box center [312, 214] width 20 height 20
click at [696, 23] on button "Next" at bounding box center [696, 21] width 55 height 25
click at [313, 182] on div "A" at bounding box center [312, 182] width 20 height 20
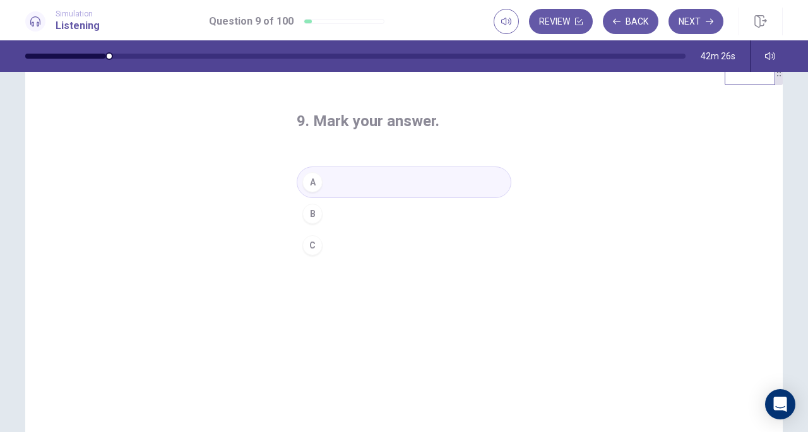
click at [705, 22] on button "Next" at bounding box center [696, 21] width 55 height 25
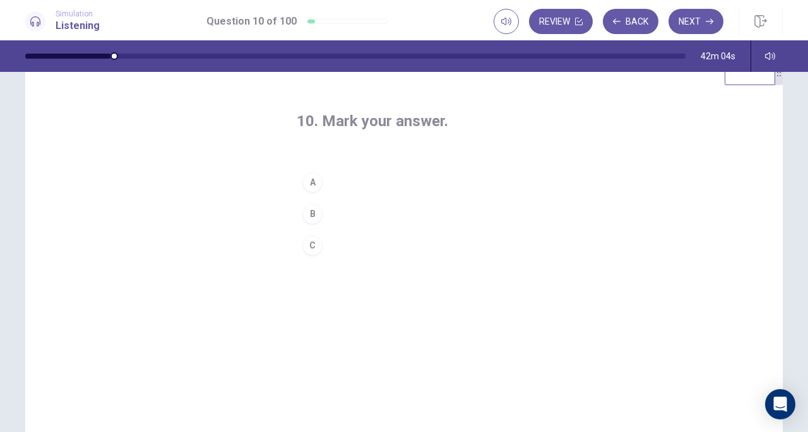
click at [311, 251] on div "C" at bounding box center [312, 246] width 20 height 20
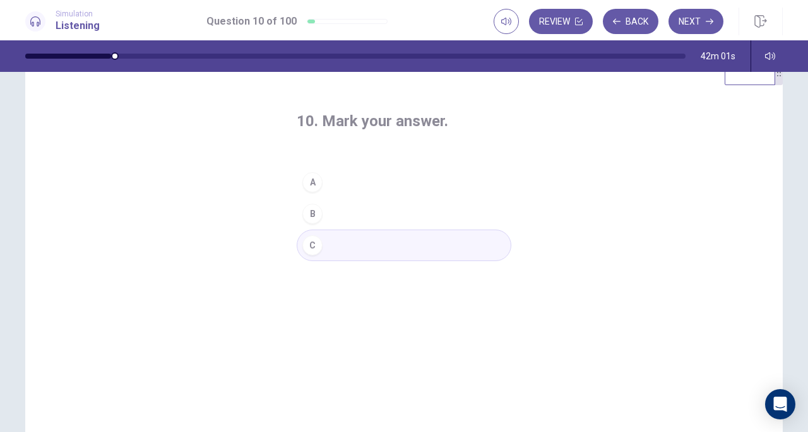
click at [696, 20] on button "Next" at bounding box center [696, 21] width 55 height 25
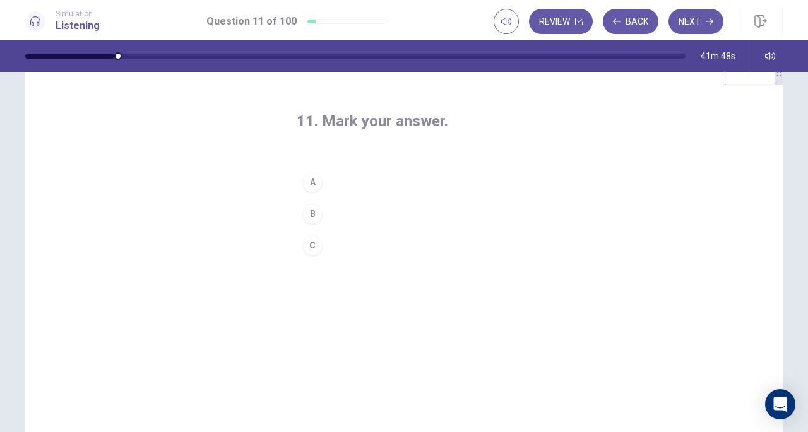
click at [313, 179] on div "A" at bounding box center [312, 182] width 20 height 20
click at [700, 19] on button "Next" at bounding box center [696, 21] width 55 height 25
click at [317, 242] on div "C" at bounding box center [312, 246] width 20 height 20
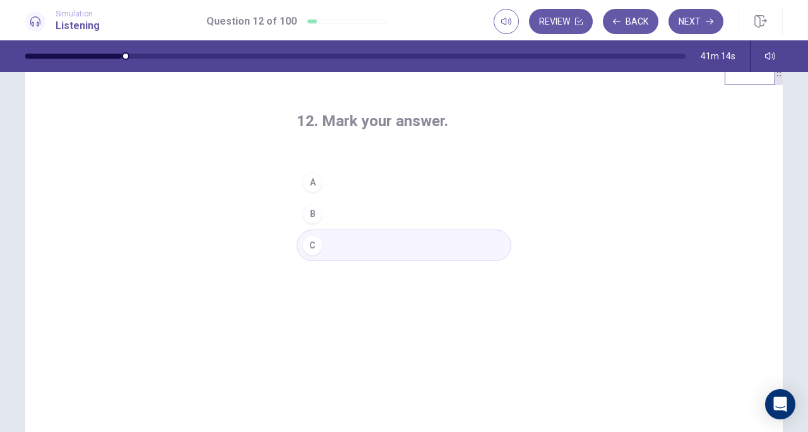
click at [696, 30] on button "Next" at bounding box center [696, 21] width 55 height 25
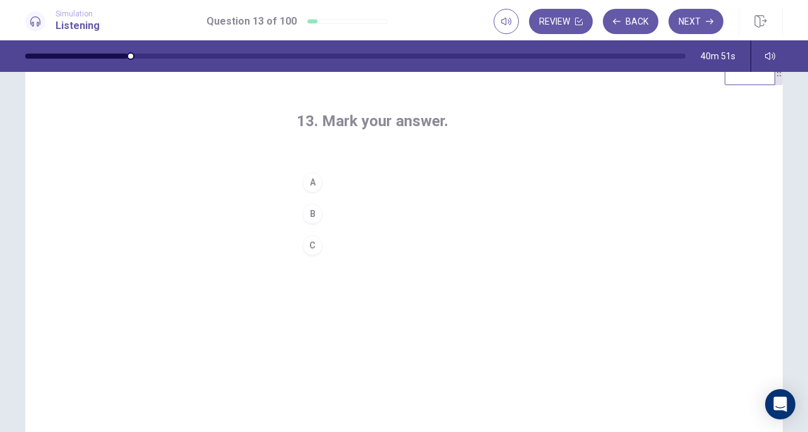
click at [322, 206] on button "B" at bounding box center [404, 214] width 215 height 32
click at [692, 20] on button "Next" at bounding box center [696, 21] width 55 height 25
click at [343, 182] on button "A" at bounding box center [404, 183] width 215 height 32
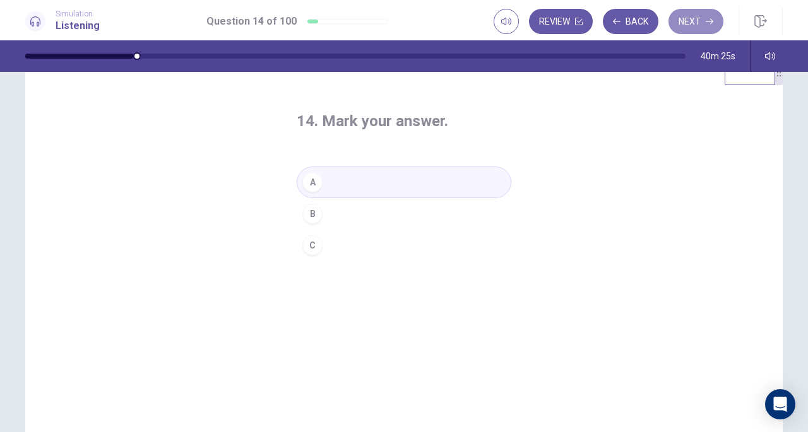
click at [704, 22] on button "Next" at bounding box center [696, 21] width 55 height 25
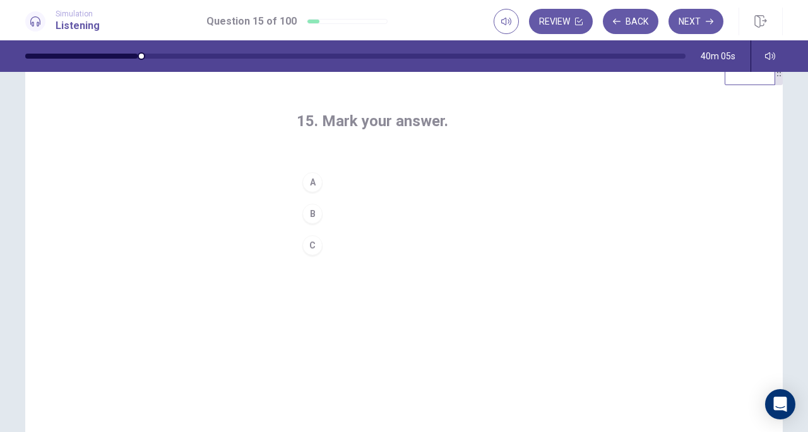
click at [330, 243] on button "C" at bounding box center [404, 246] width 215 height 32
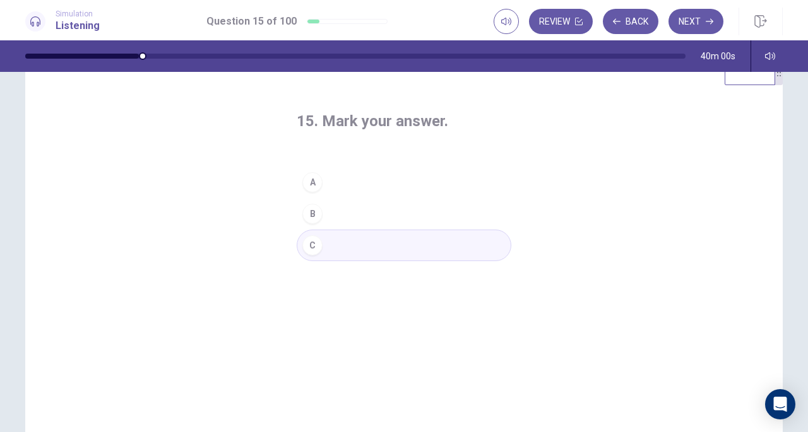
click at [693, 18] on button "Next" at bounding box center [696, 21] width 55 height 25
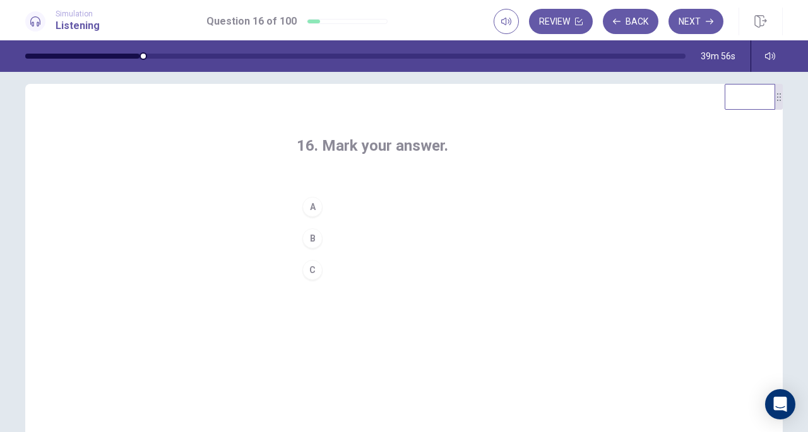
scroll to position [0, 0]
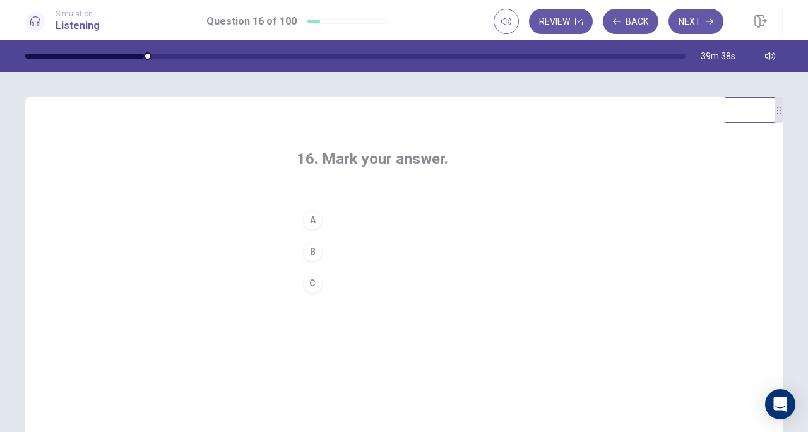
click at [381, 249] on button "B" at bounding box center [404, 252] width 215 height 32
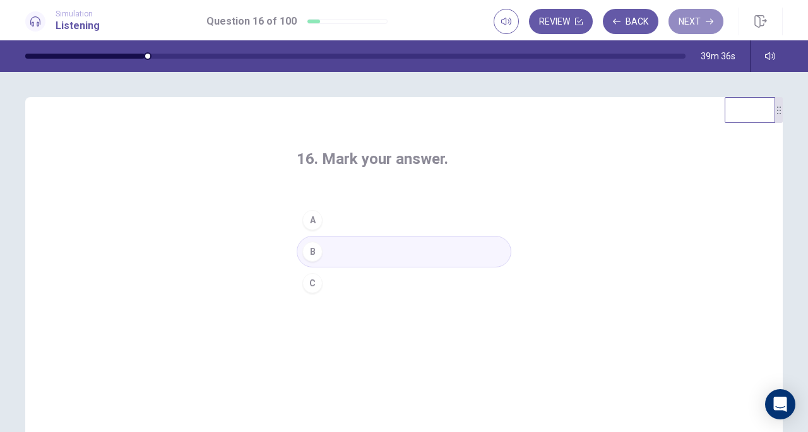
click at [710, 21] on icon "button" at bounding box center [710, 22] width 8 height 6
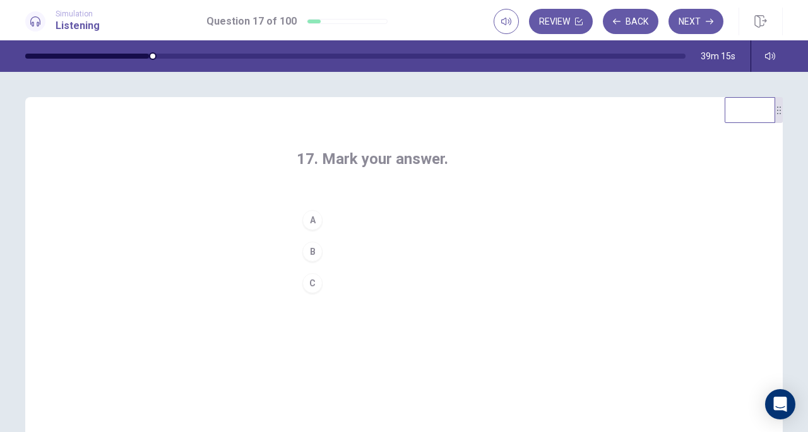
click at [362, 251] on button "B" at bounding box center [404, 252] width 215 height 32
click at [366, 283] on button "C" at bounding box center [404, 284] width 215 height 32
click at [707, 27] on button "Next" at bounding box center [696, 21] width 55 height 25
click at [338, 276] on button "C" at bounding box center [404, 284] width 215 height 32
click at [698, 22] on button "Next" at bounding box center [696, 21] width 55 height 25
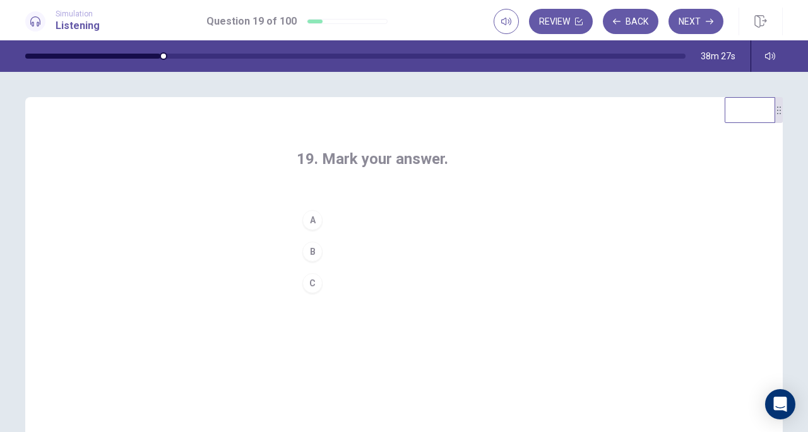
click at [338, 281] on button "C" at bounding box center [404, 284] width 215 height 32
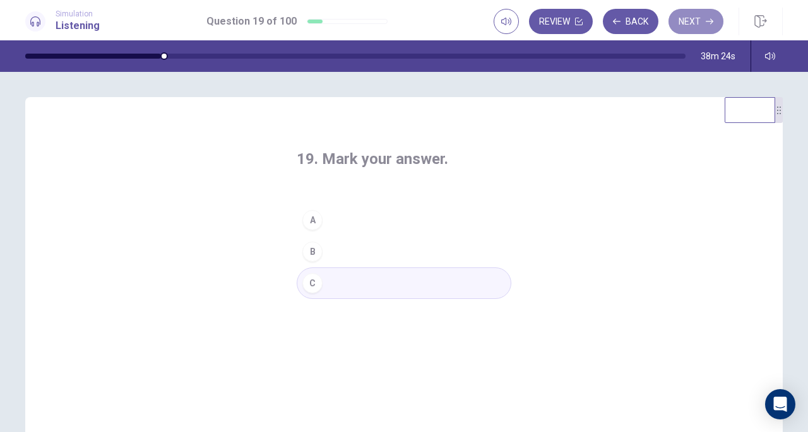
click at [695, 16] on button "Next" at bounding box center [696, 21] width 55 height 25
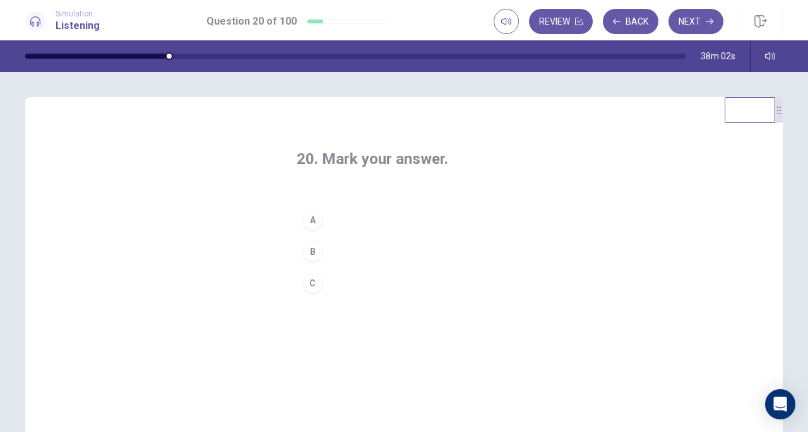
click at [350, 280] on button "C" at bounding box center [404, 284] width 215 height 32
click at [690, 20] on button "Next" at bounding box center [696, 21] width 55 height 25
click at [351, 221] on button "A" at bounding box center [404, 221] width 215 height 32
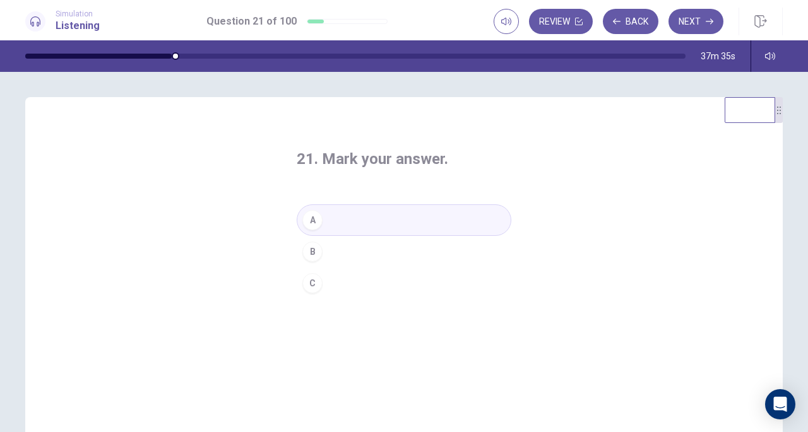
click at [692, 33] on button "Next" at bounding box center [696, 21] width 55 height 25
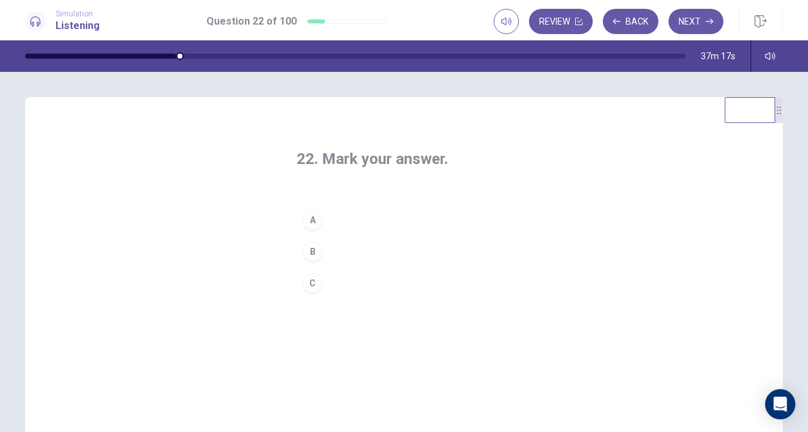
click at [336, 254] on button "B" at bounding box center [404, 252] width 215 height 32
click at [702, 9] on button "Next" at bounding box center [696, 21] width 55 height 25
click at [365, 223] on button "A" at bounding box center [404, 221] width 215 height 32
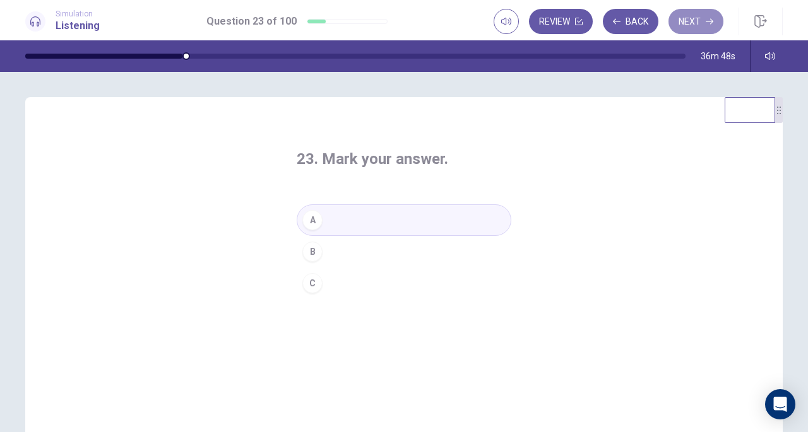
click at [697, 27] on button "Next" at bounding box center [696, 21] width 55 height 25
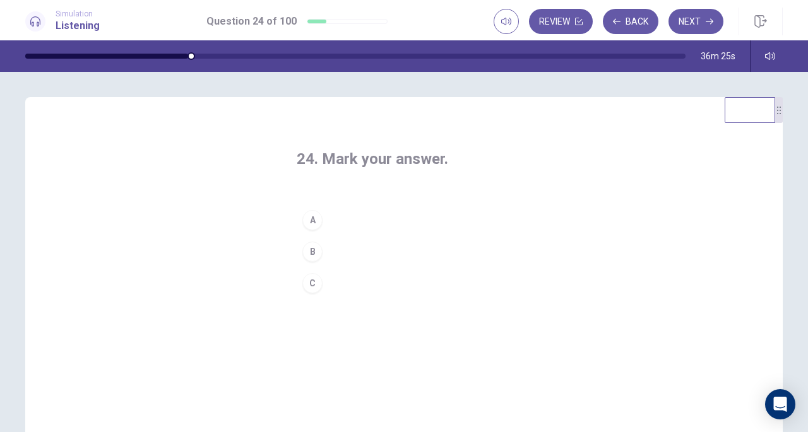
click at [349, 282] on button "C" at bounding box center [404, 284] width 215 height 32
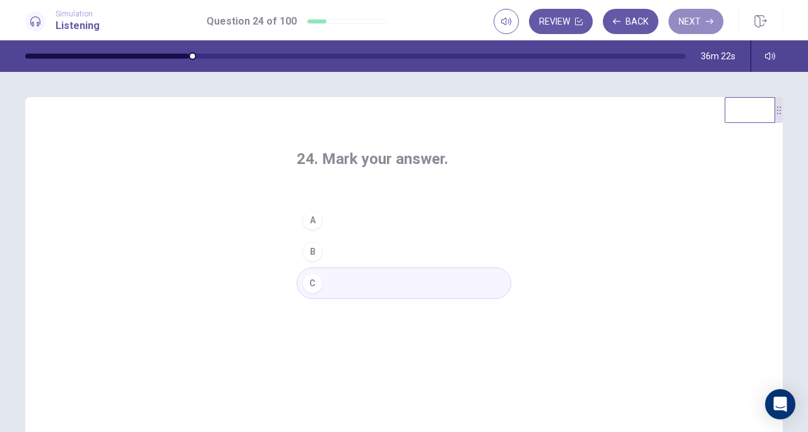
click at [684, 20] on button "Next" at bounding box center [696, 21] width 55 height 25
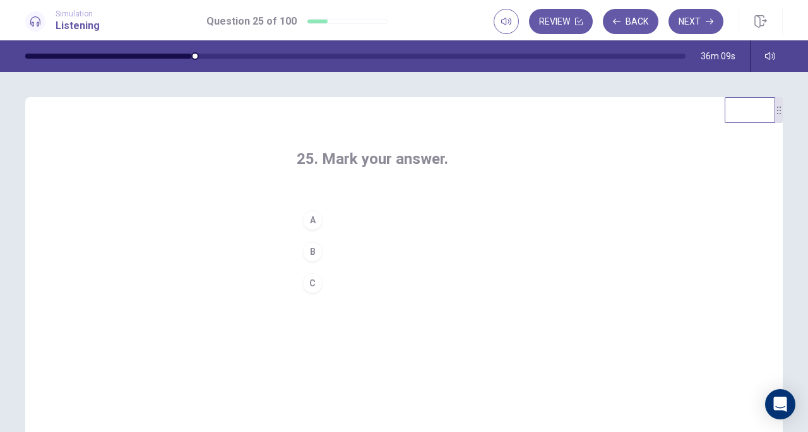
click at [422, 218] on button "A" at bounding box center [404, 221] width 215 height 32
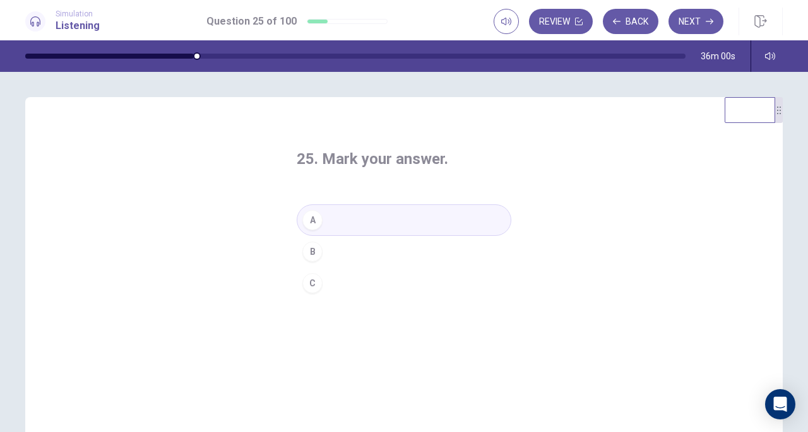
click at [702, 25] on button "Next" at bounding box center [696, 21] width 55 height 25
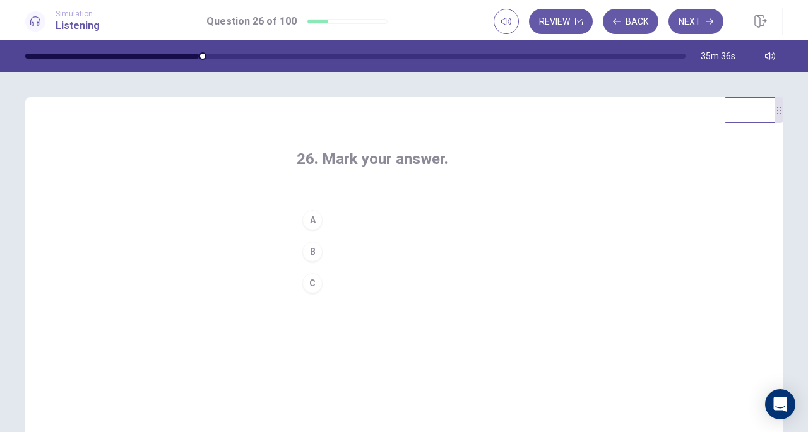
click at [355, 249] on button "B" at bounding box center [404, 252] width 215 height 32
click at [700, 28] on button "Next" at bounding box center [696, 21] width 55 height 25
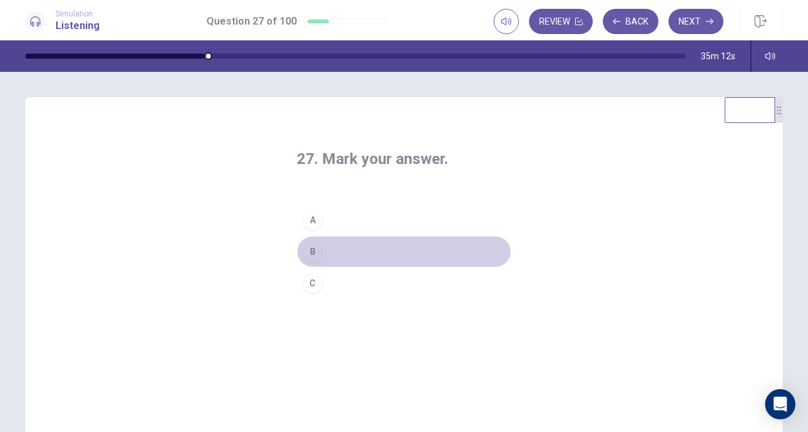
click at [344, 256] on button "B" at bounding box center [404, 252] width 215 height 32
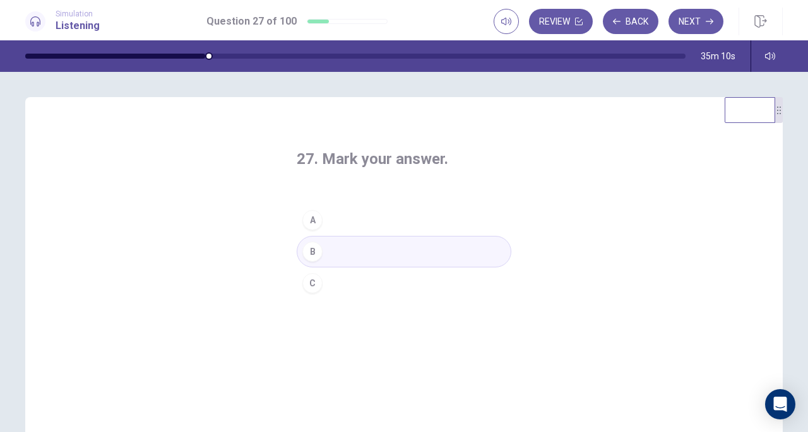
click at [678, 22] on button "Next" at bounding box center [696, 21] width 55 height 25
click at [360, 252] on button "B" at bounding box center [404, 252] width 215 height 32
click at [703, 19] on button "Next" at bounding box center [696, 21] width 55 height 25
click at [355, 221] on button "A" at bounding box center [404, 221] width 215 height 32
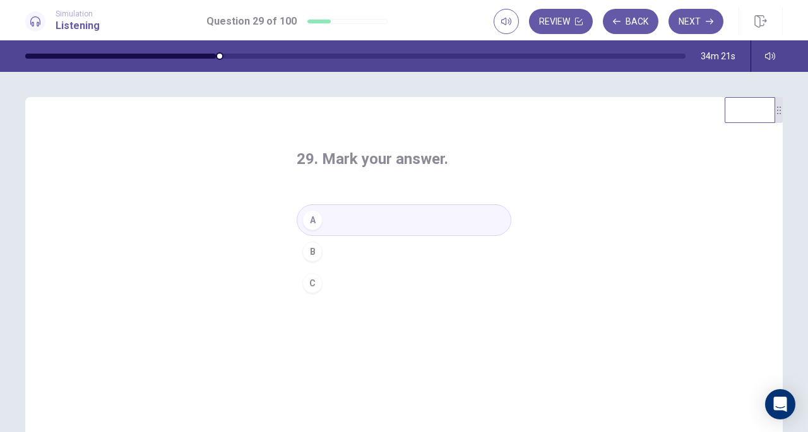
click at [692, 21] on button "Next" at bounding box center [696, 21] width 55 height 25
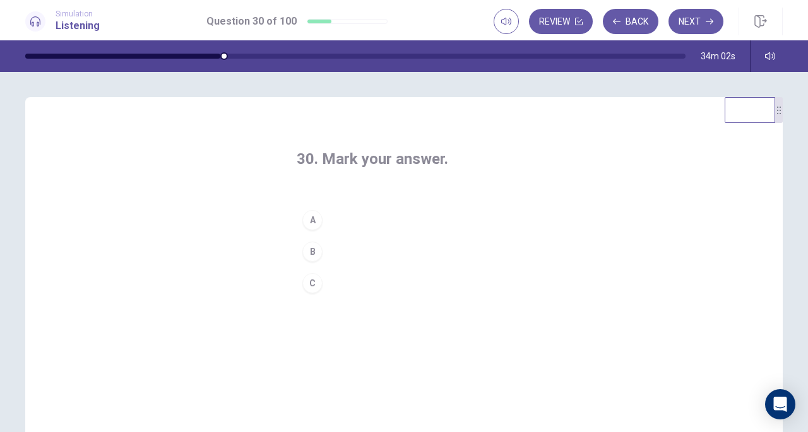
click at [333, 248] on button "B" at bounding box center [404, 252] width 215 height 32
click at [705, 16] on button "Next" at bounding box center [696, 21] width 55 height 25
click at [369, 220] on button "A" at bounding box center [404, 221] width 215 height 32
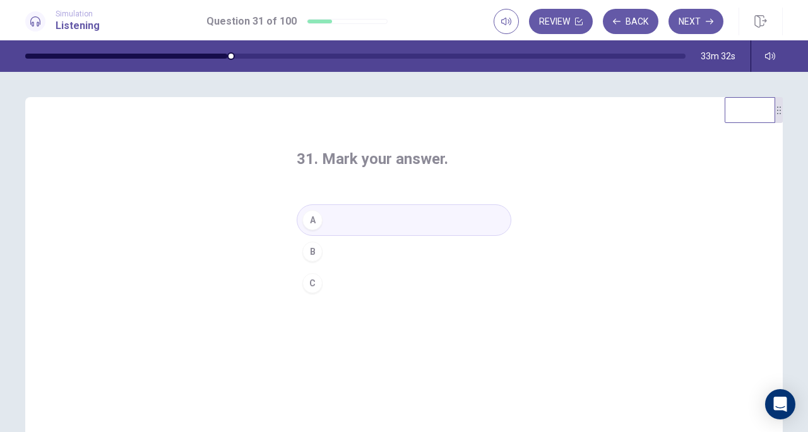
click at [703, 22] on button "Next" at bounding box center [696, 21] width 55 height 25
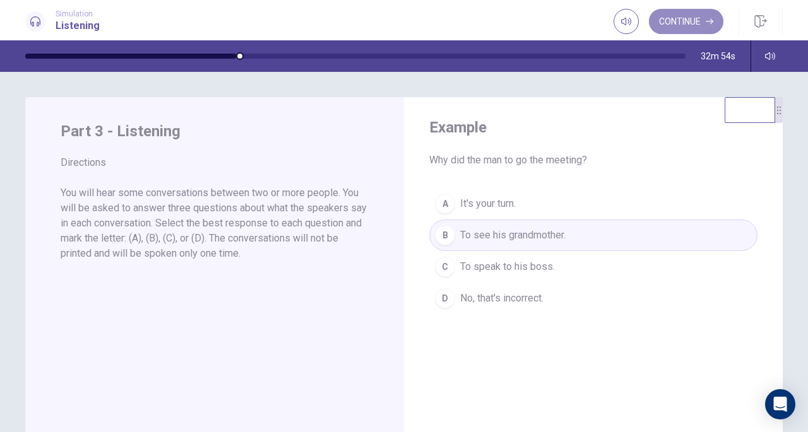
click at [699, 22] on button "Continue" at bounding box center [686, 21] width 75 height 25
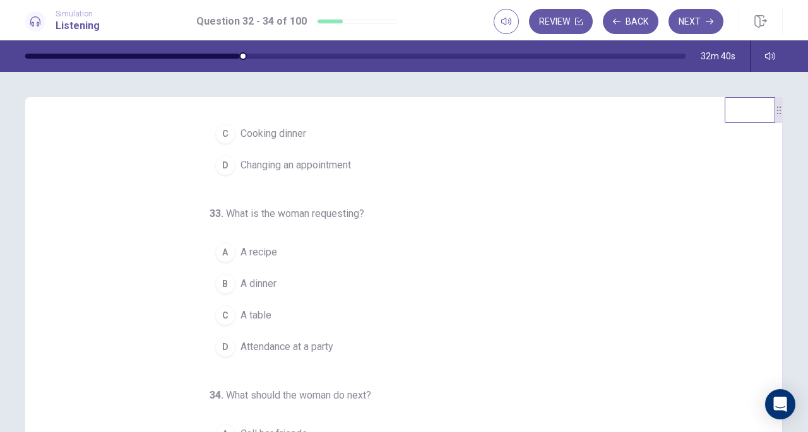
scroll to position [98, 0]
click at [269, 306] on button "C A table" at bounding box center [397, 315] width 374 height 32
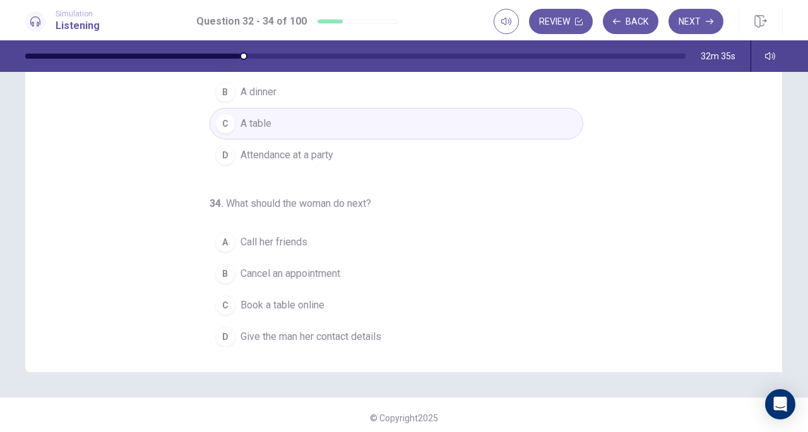
scroll to position [162, 0]
click at [275, 302] on span "Book a table online" at bounding box center [283, 306] width 84 height 15
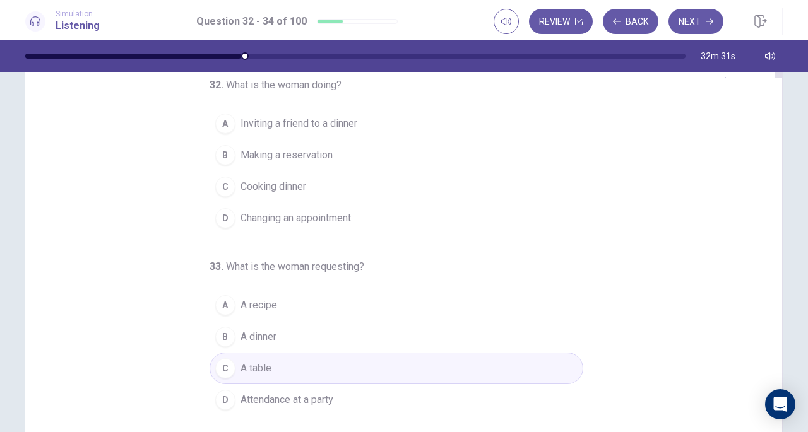
scroll to position [43, 0]
click at [304, 146] on button "B Making a reservation" at bounding box center [397, 157] width 374 height 32
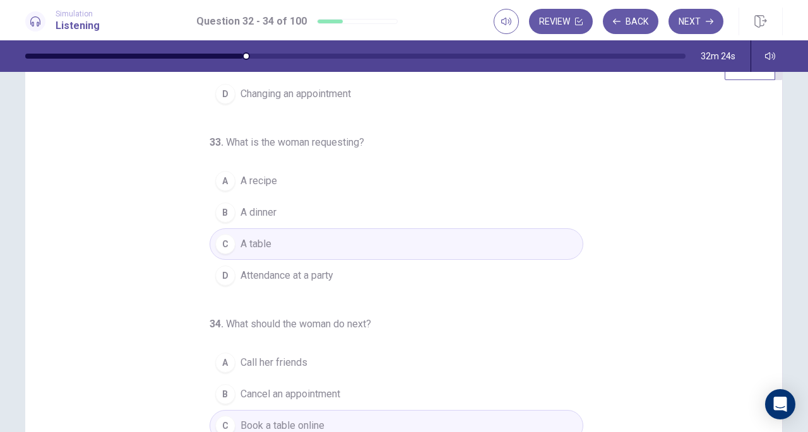
scroll to position [169, 0]
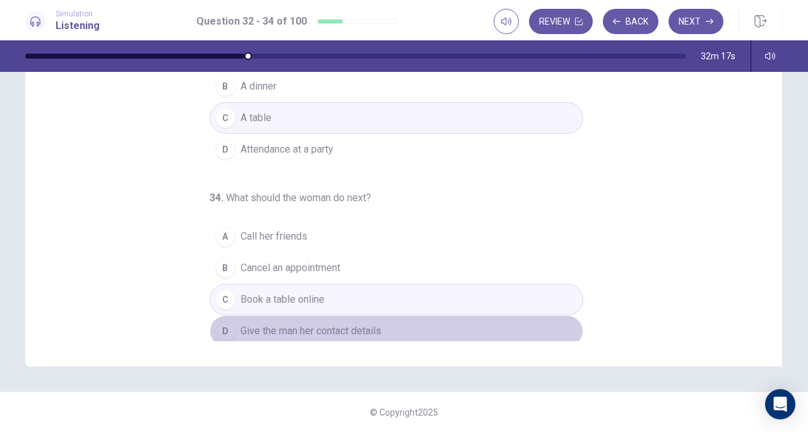
click at [357, 324] on span "Give the man her contact details" at bounding box center [311, 331] width 141 height 15
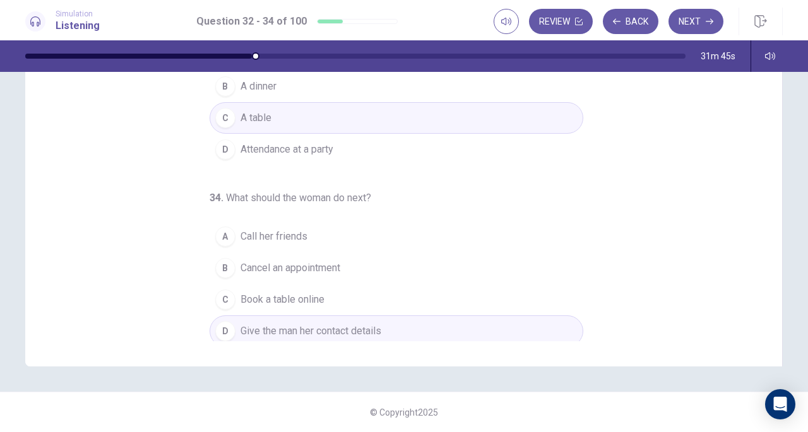
click at [687, 26] on button "Next" at bounding box center [696, 21] width 55 height 25
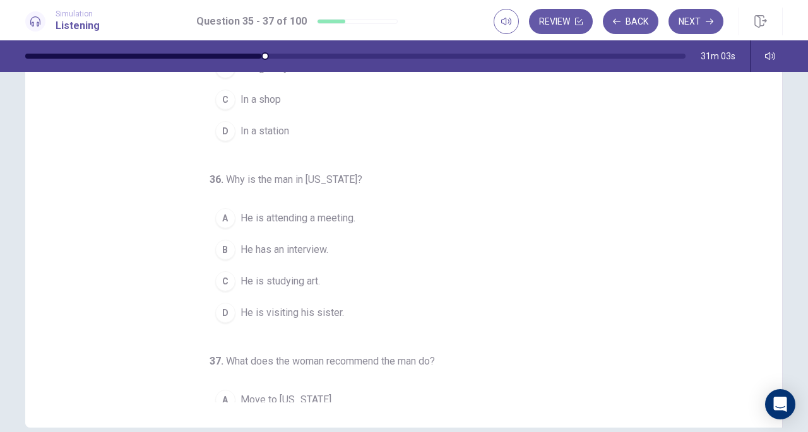
scroll to position [0, 0]
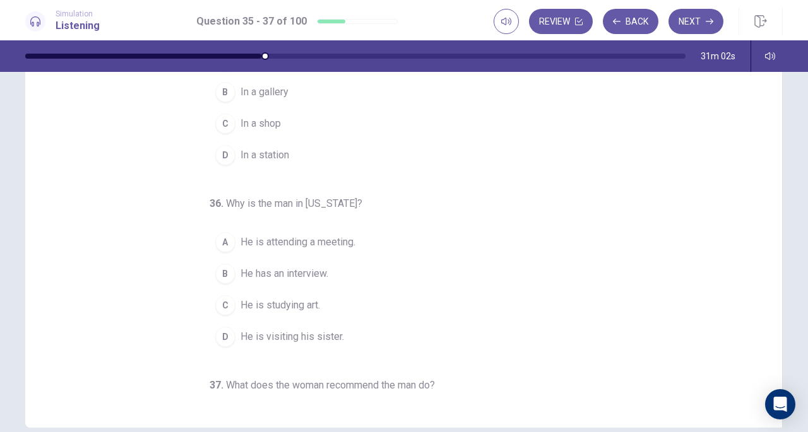
click at [297, 333] on span "He is visiting his sister." at bounding box center [293, 337] width 104 height 15
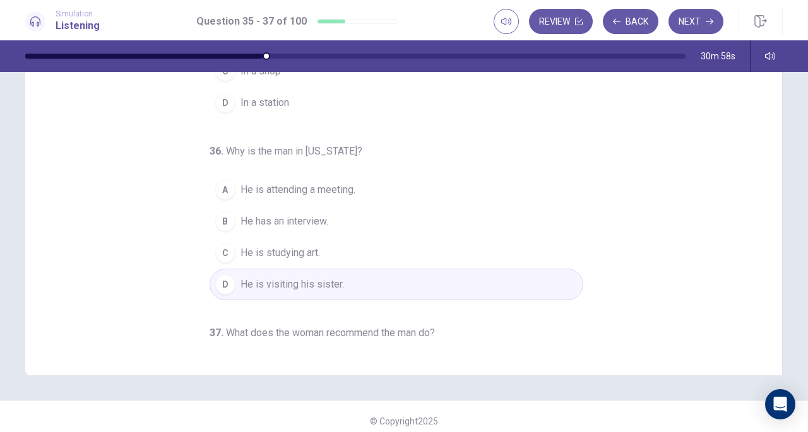
scroll to position [126, 0]
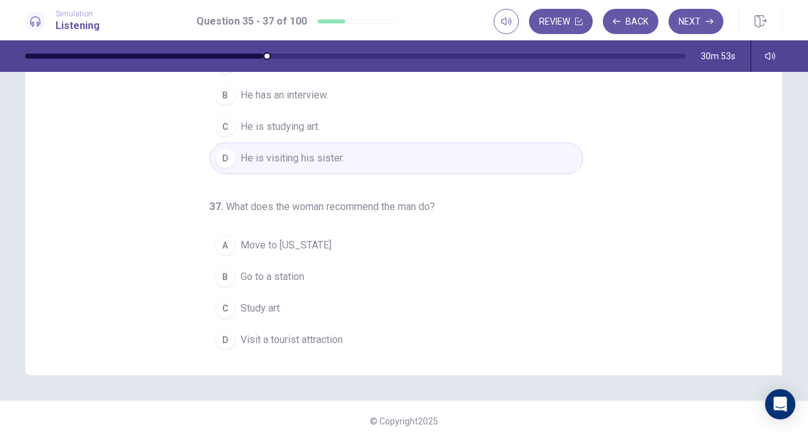
click at [335, 325] on button "D Visit a tourist attraction" at bounding box center [397, 341] width 374 height 32
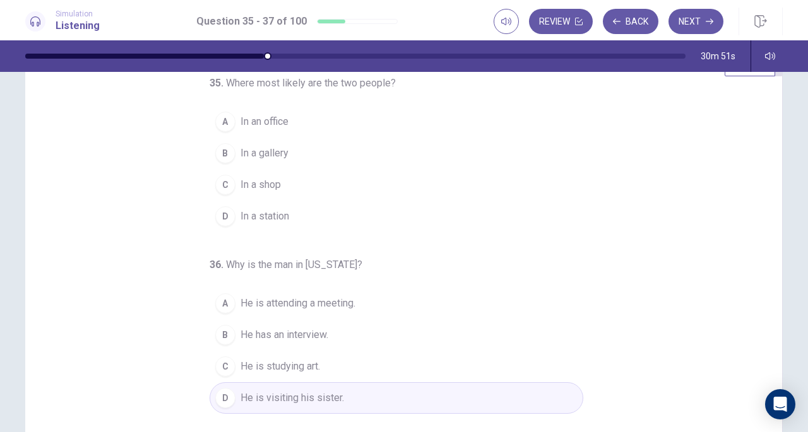
scroll to position [37, 0]
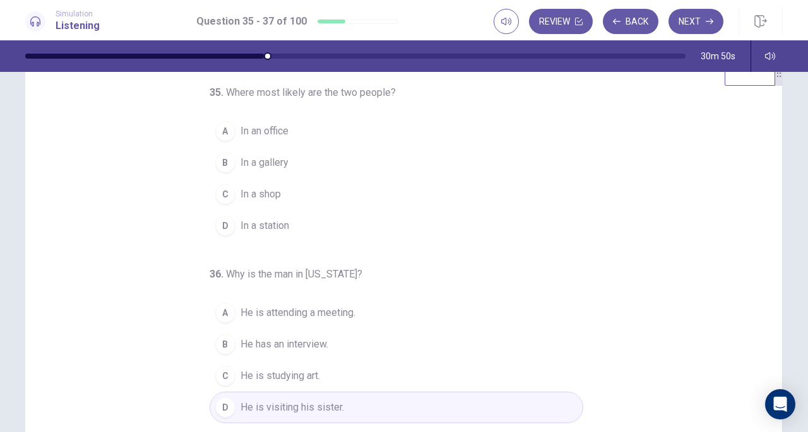
click at [282, 145] on button "A In an office" at bounding box center [397, 132] width 374 height 32
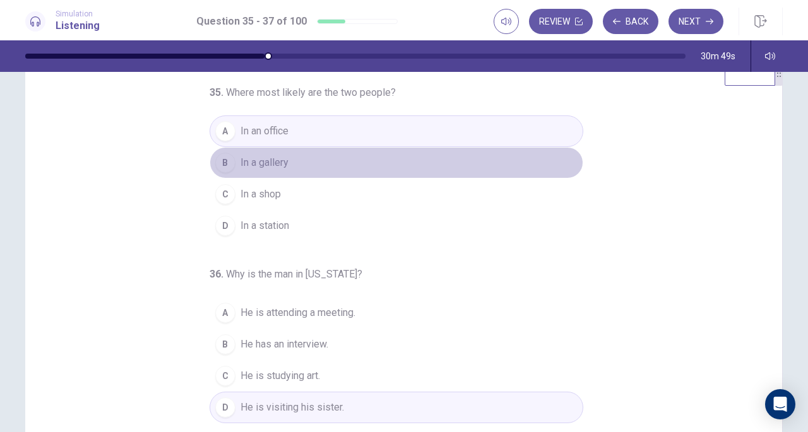
drag, startPoint x: 273, startPoint y: 150, endPoint x: 246, endPoint y: 173, distance: 35.8
click at [272, 151] on button "B In a gallery" at bounding box center [397, 163] width 374 height 32
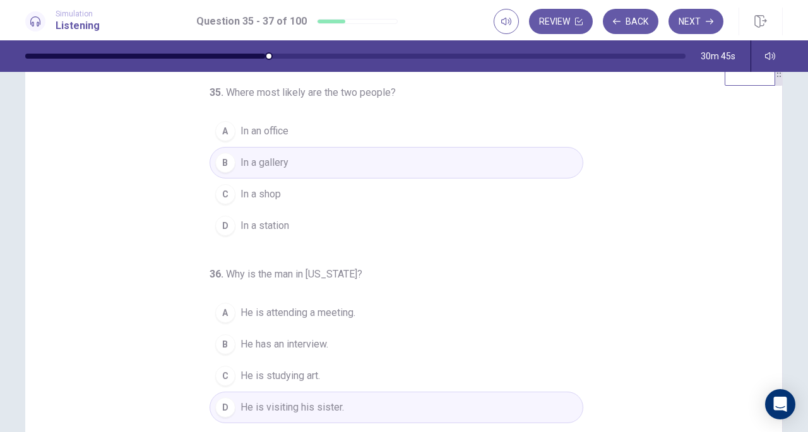
click at [697, 17] on button "Next" at bounding box center [696, 21] width 55 height 25
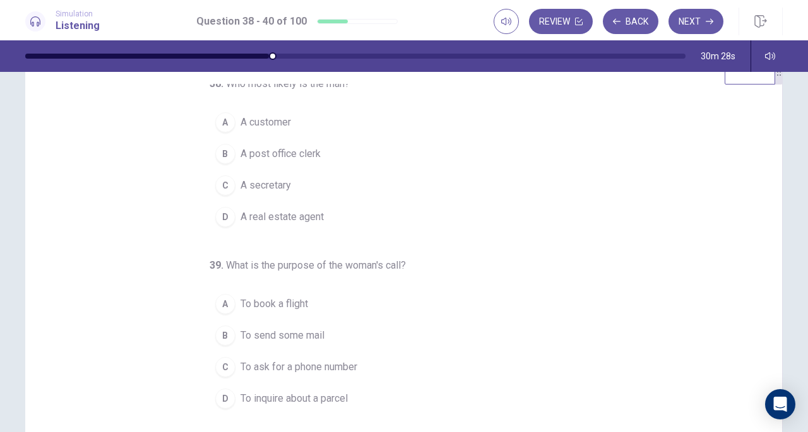
scroll to position [0, 0]
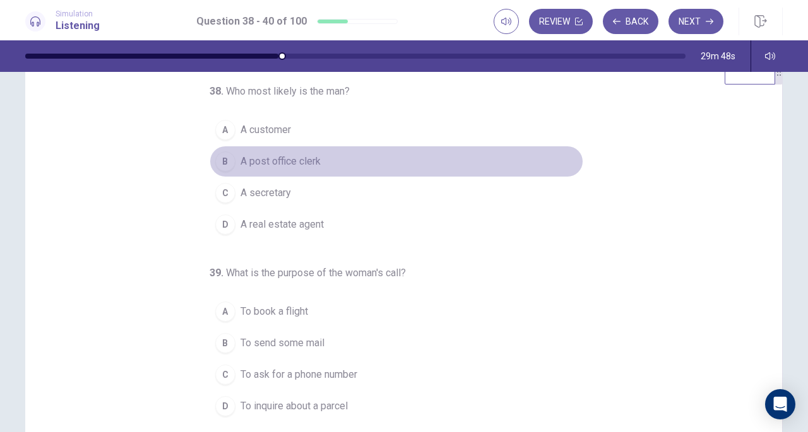
click at [287, 164] on span "A post office clerk" at bounding box center [281, 161] width 80 height 15
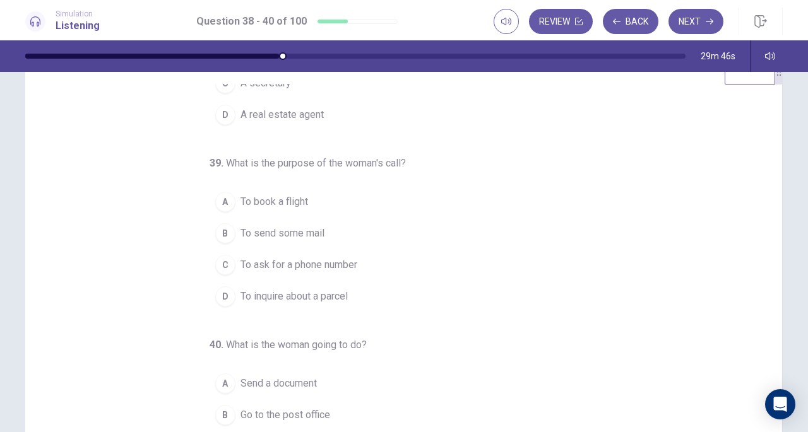
scroll to position [126, 0]
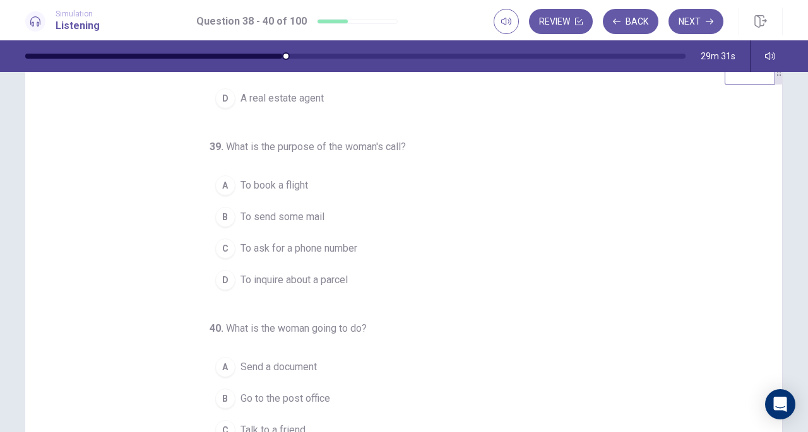
click at [334, 273] on span "To inquire about a parcel" at bounding box center [294, 280] width 107 height 15
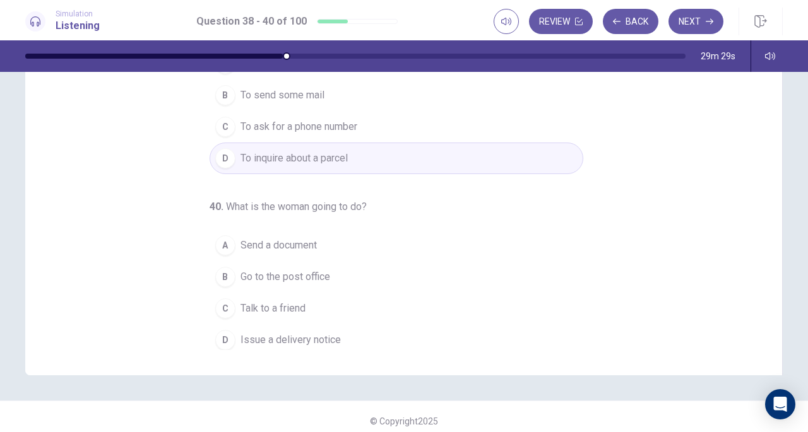
scroll to position [169, 0]
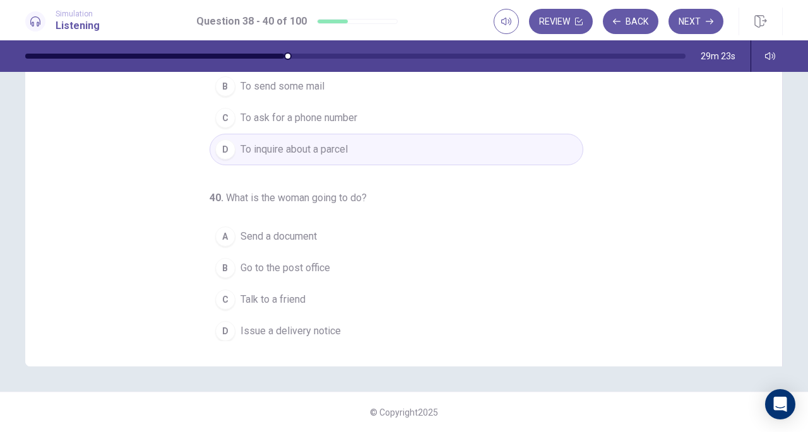
click at [275, 292] on span "Talk to a friend" at bounding box center [273, 299] width 65 height 15
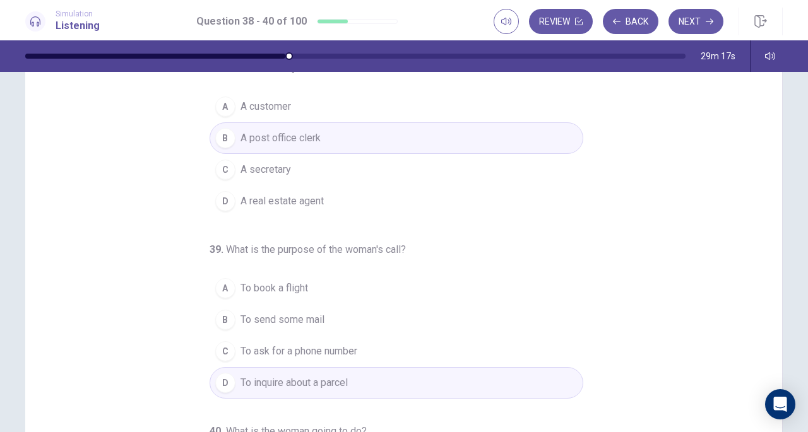
scroll to position [56, 0]
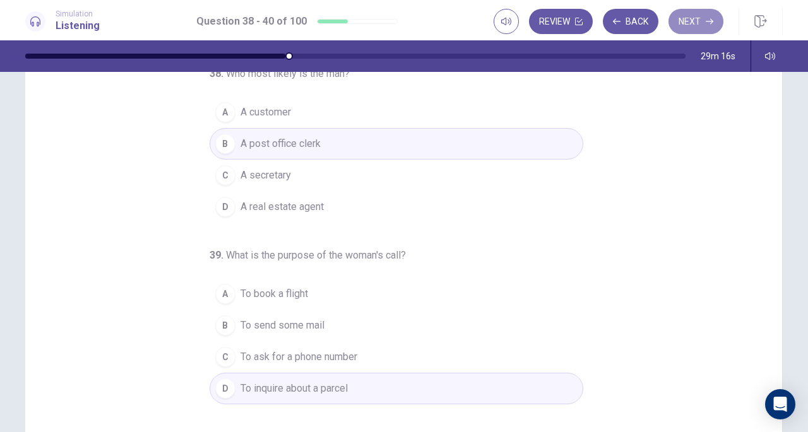
click at [686, 16] on button "Next" at bounding box center [696, 21] width 55 height 25
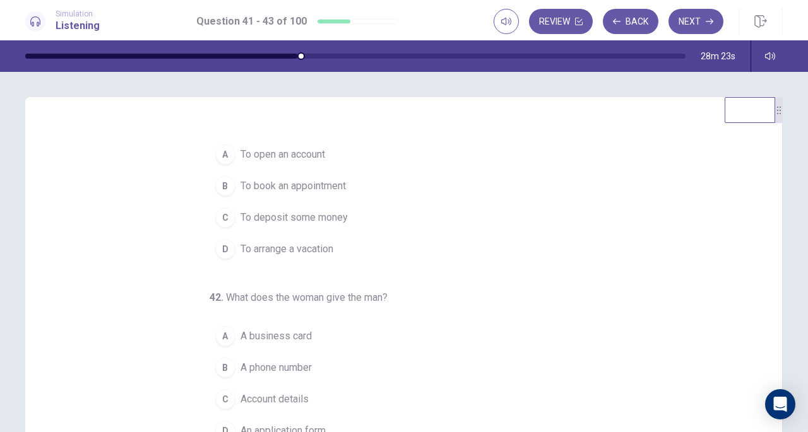
scroll to position [19, 0]
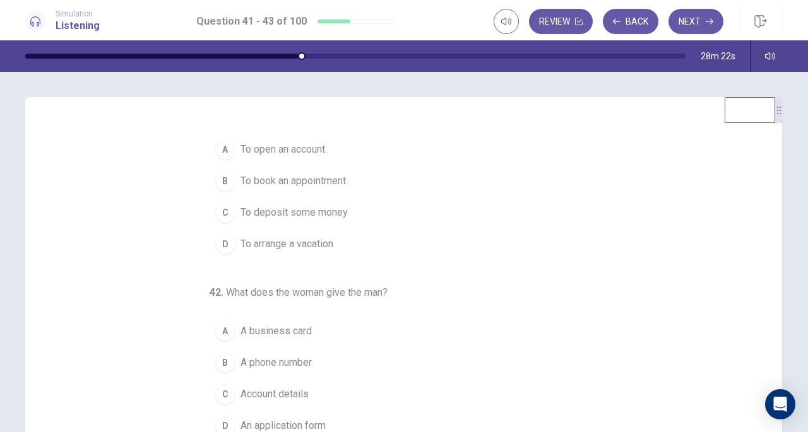
click at [288, 151] on span "To open an account" at bounding box center [283, 149] width 85 height 15
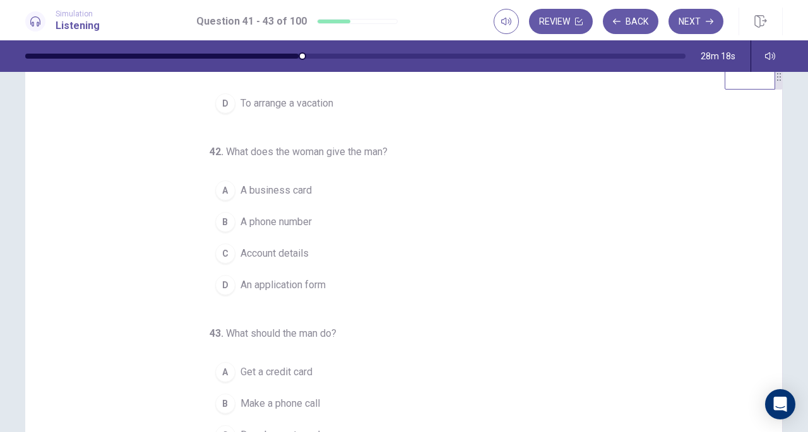
scroll to position [39, 0]
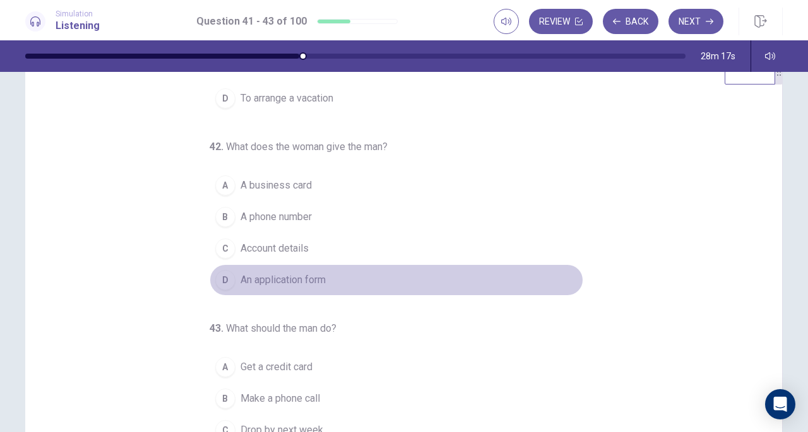
click at [285, 277] on span "An application form" at bounding box center [283, 280] width 85 height 15
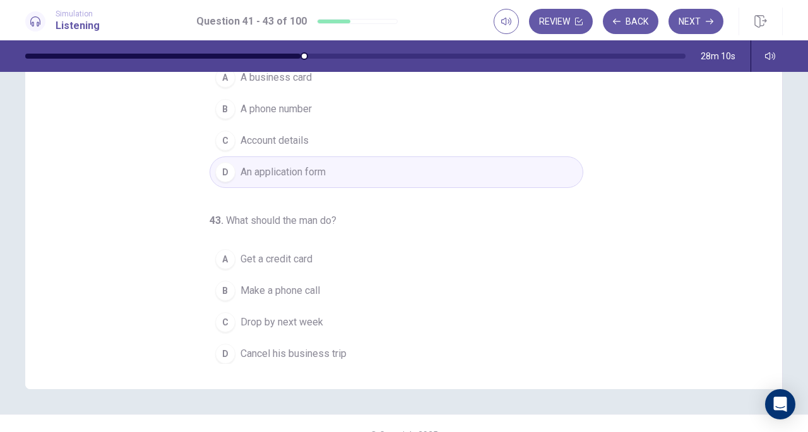
scroll to position [146, 0]
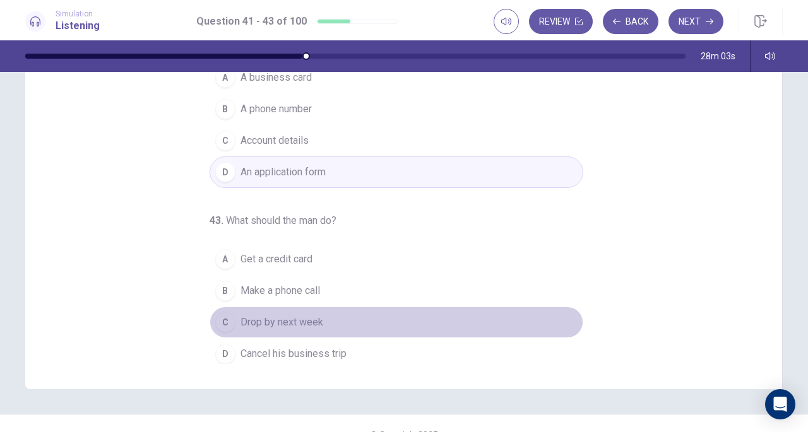
click at [283, 318] on span "Drop by next week" at bounding box center [282, 322] width 83 height 15
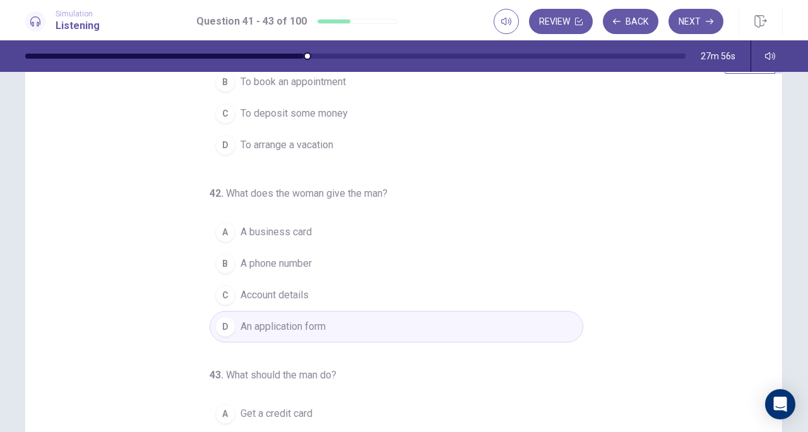
scroll to position [126, 0]
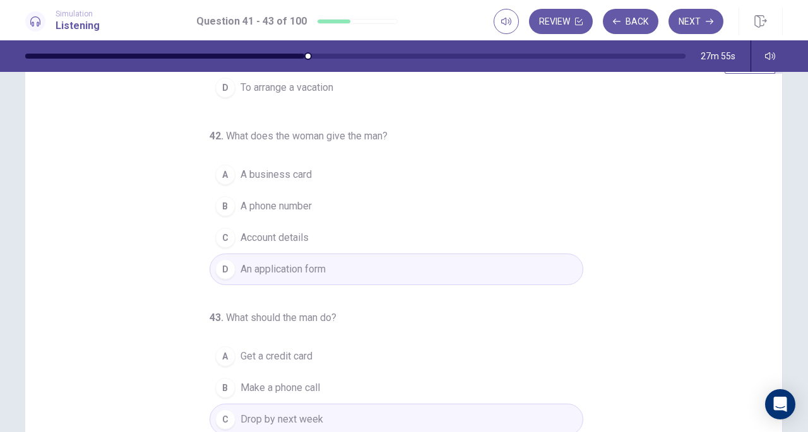
click at [694, 18] on button "Next" at bounding box center [696, 21] width 55 height 25
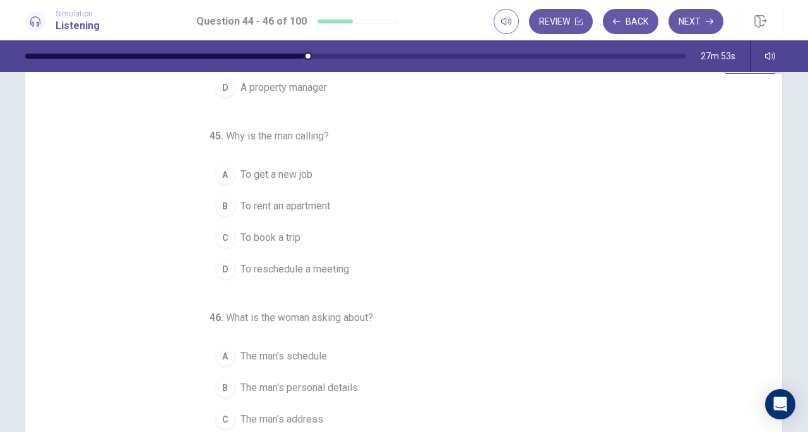
click at [635, 16] on button "Back" at bounding box center [631, 21] width 56 height 25
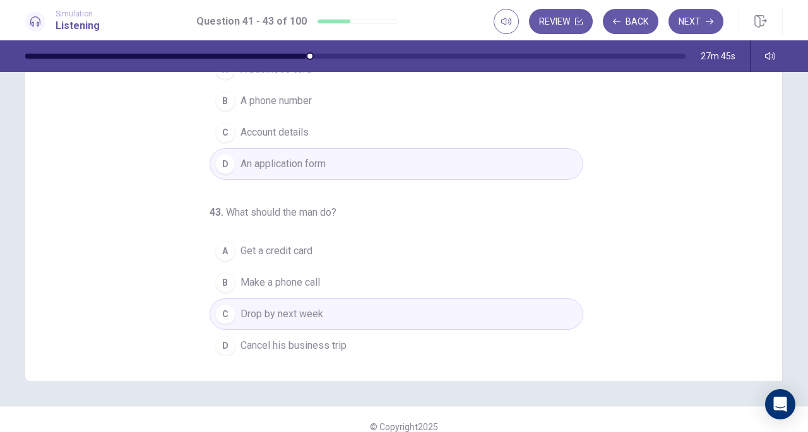
scroll to position [169, 0]
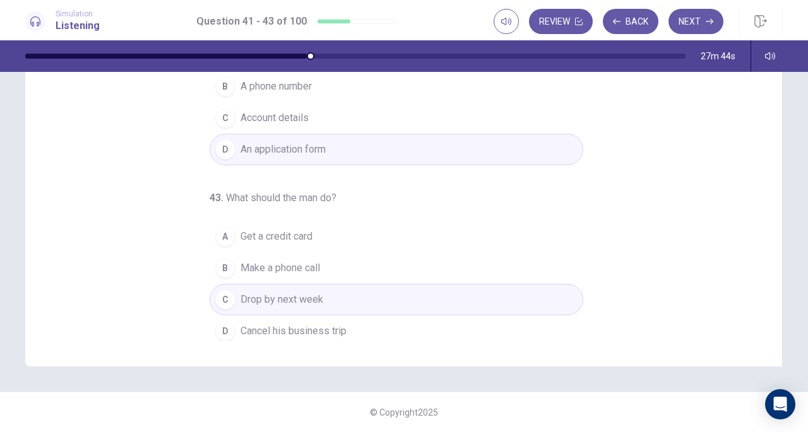
click at [708, 26] on button "Next" at bounding box center [696, 21] width 55 height 25
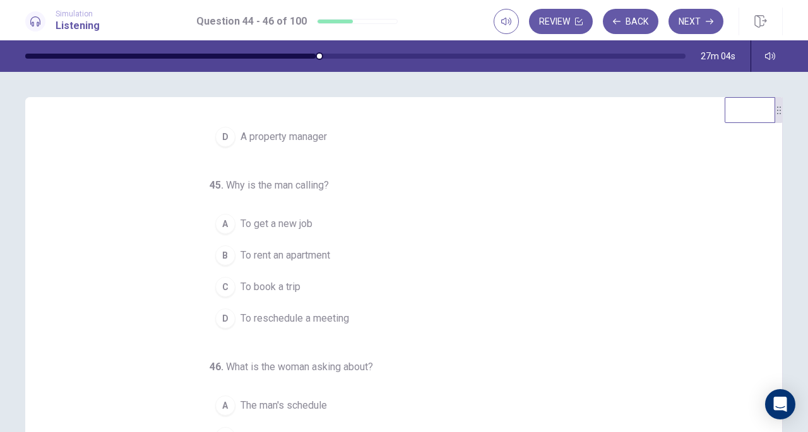
scroll to position [0, 0]
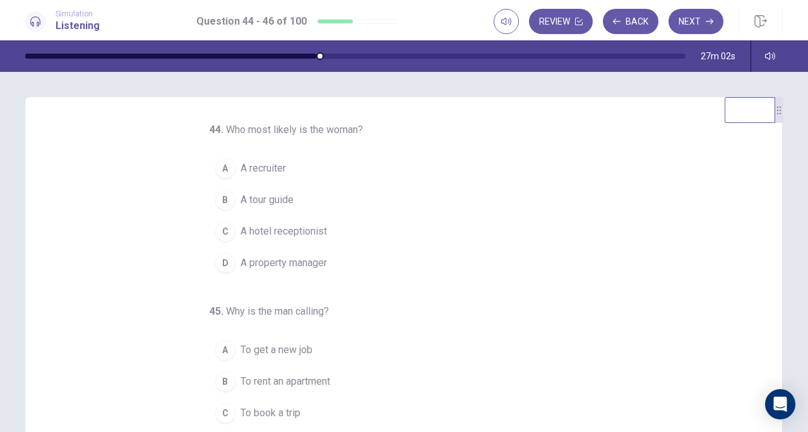
click at [307, 258] on span "A property manager" at bounding box center [284, 263] width 86 height 15
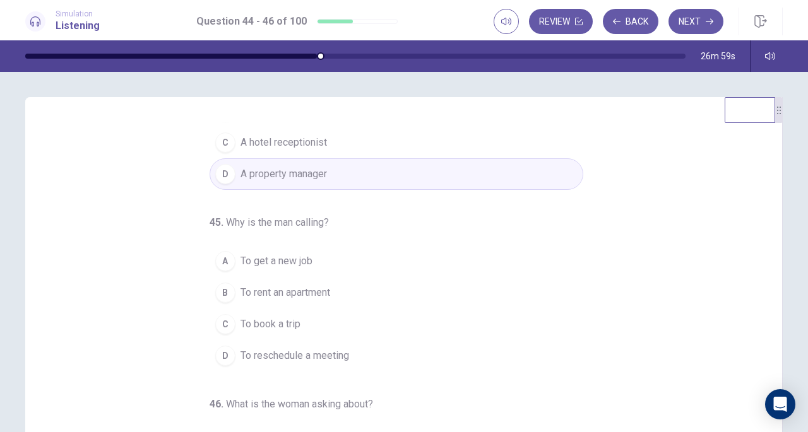
scroll to position [97, 0]
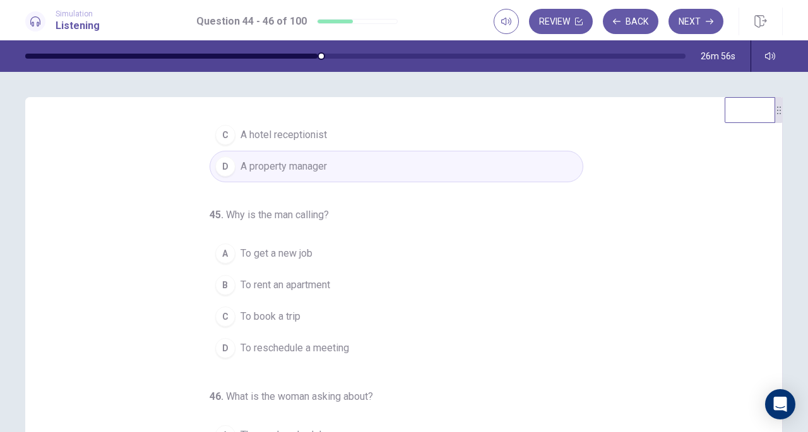
click at [311, 283] on span "To rent an apartment" at bounding box center [286, 285] width 90 height 15
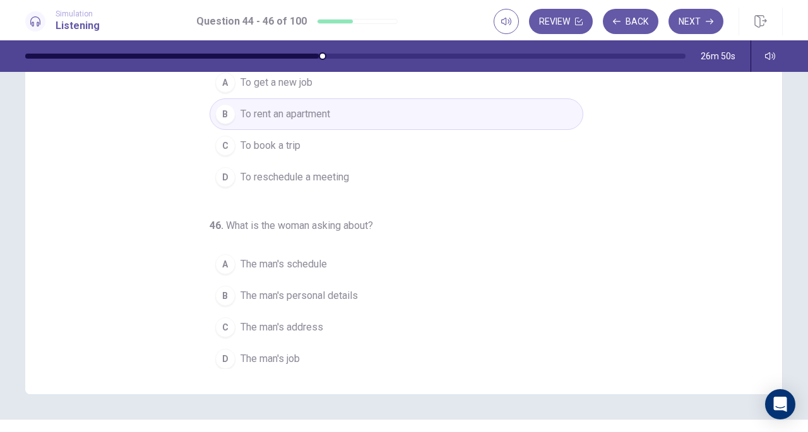
scroll to position [146, 0]
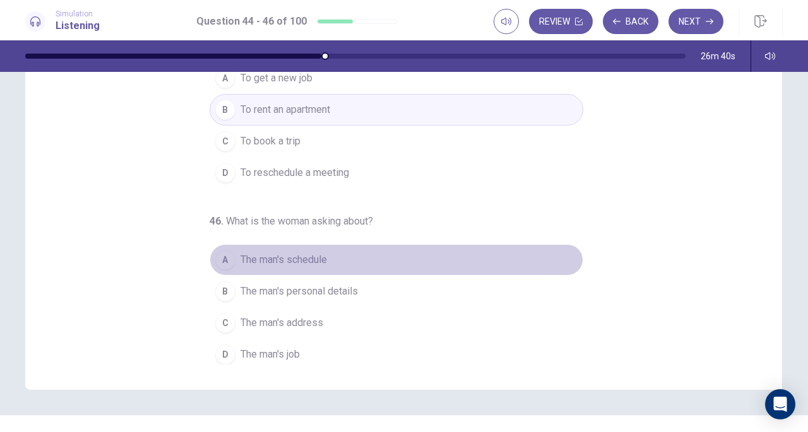
click at [306, 246] on button "A The man's schedule" at bounding box center [397, 260] width 374 height 32
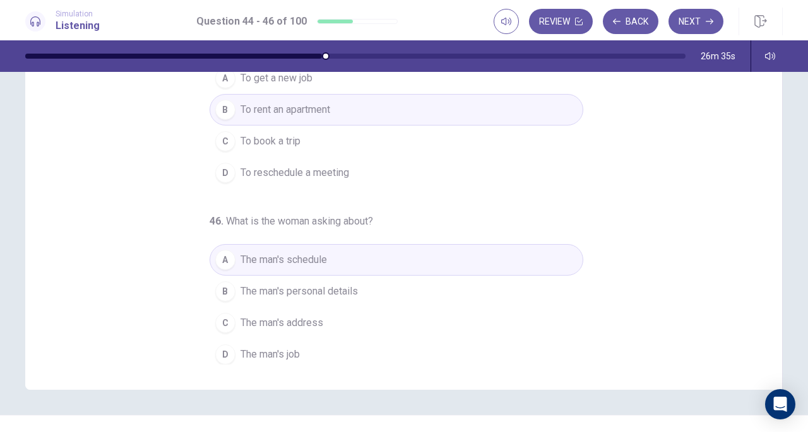
click at [696, 23] on button "Next" at bounding box center [696, 21] width 55 height 25
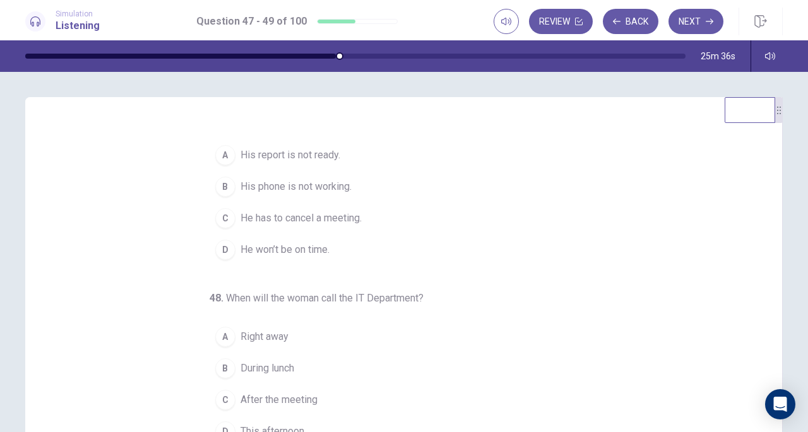
scroll to position [14, 0]
click at [341, 185] on span "His phone is not working." at bounding box center [296, 186] width 111 height 15
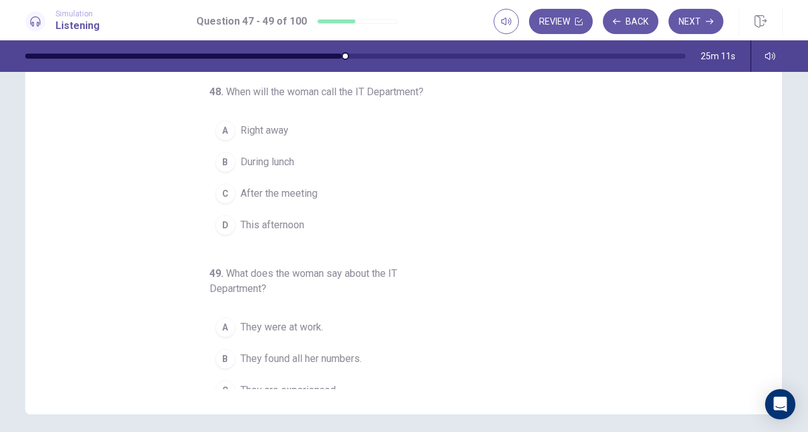
scroll to position [96, 0]
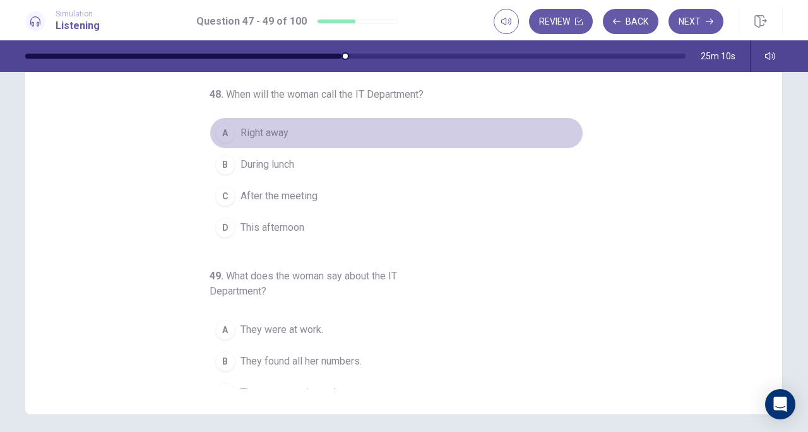
click at [273, 133] on span "Right away" at bounding box center [265, 133] width 48 height 15
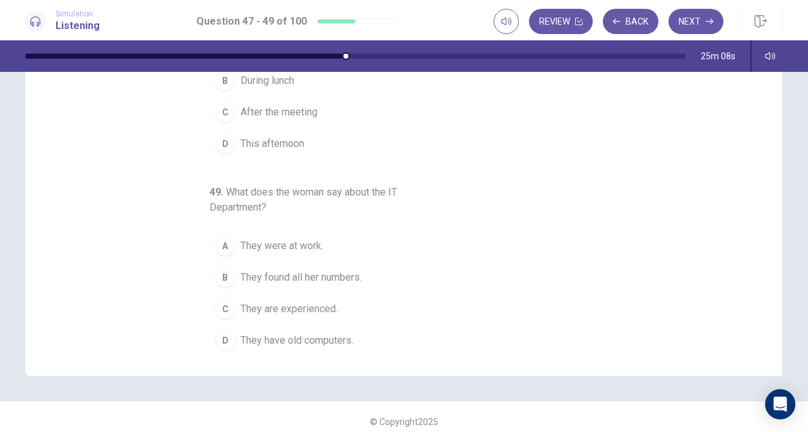
scroll to position [162, 0]
click at [295, 237] on span "They were at work." at bounding box center [282, 244] width 83 height 15
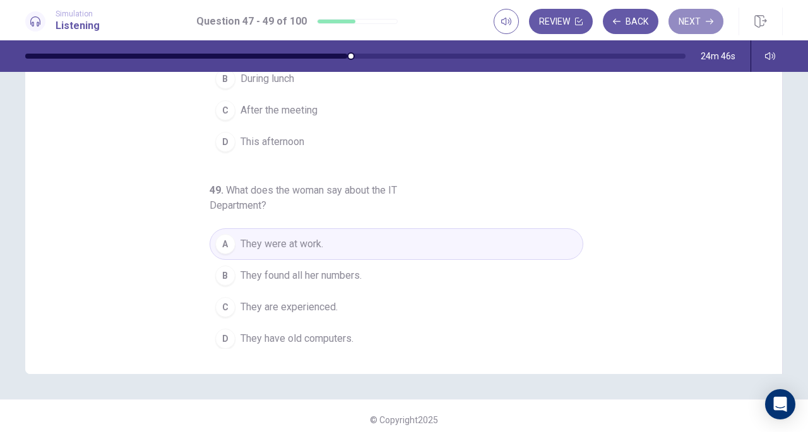
click at [683, 27] on button "Next" at bounding box center [696, 21] width 55 height 25
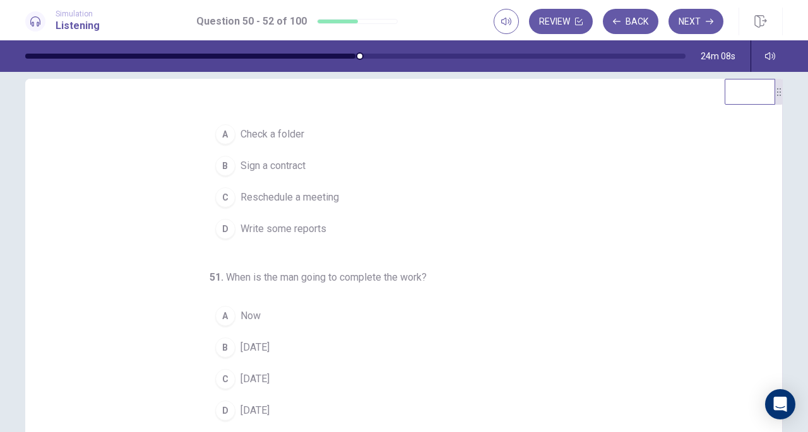
scroll to position [18, 0]
click at [309, 227] on span "Write some reports" at bounding box center [284, 226] width 86 height 15
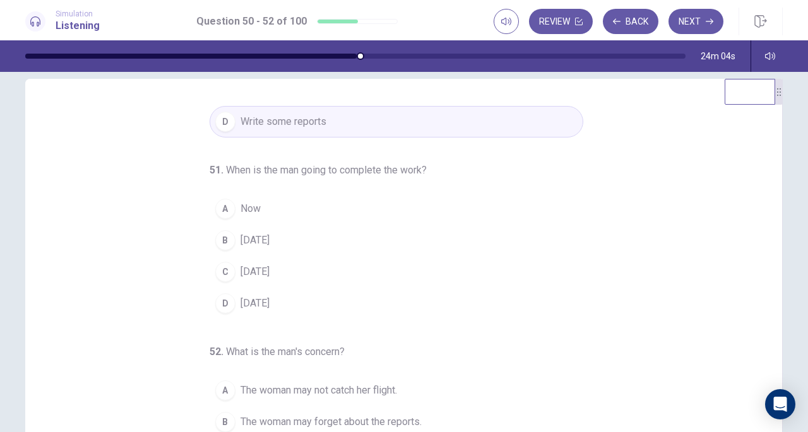
scroll to position [126, 0]
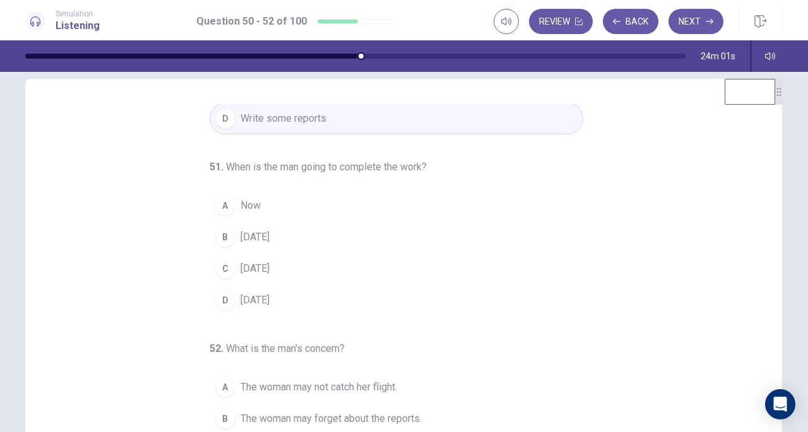
click at [264, 237] on span "Thursday" at bounding box center [255, 237] width 29 height 15
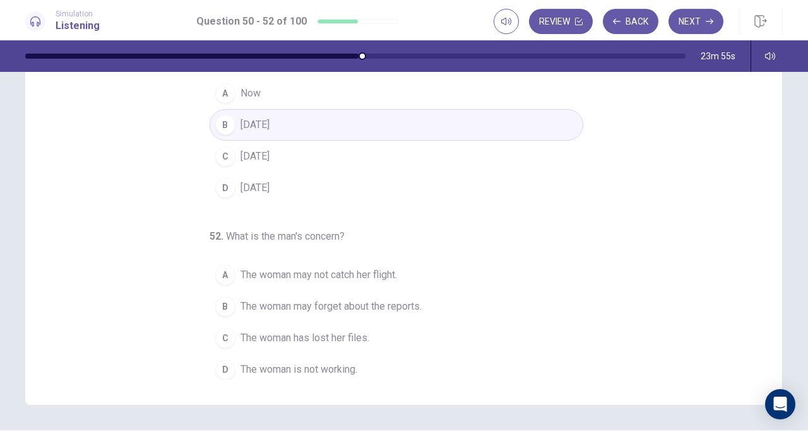
scroll to position [131, 0]
click at [309, 260] on button "A The woman may not catch her flight." at bounding box center [397, 275] width 374 height 32
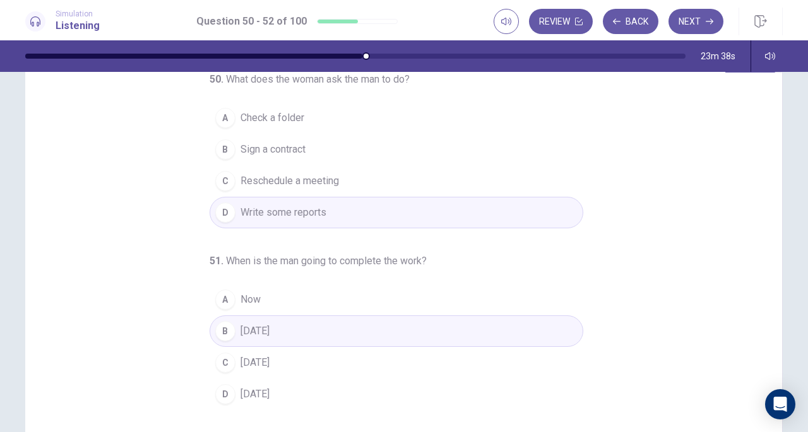
scroll to position [49, 0]
click at [705, 25] on button "Next" at bounding box center [696, 21] width 55 height 25
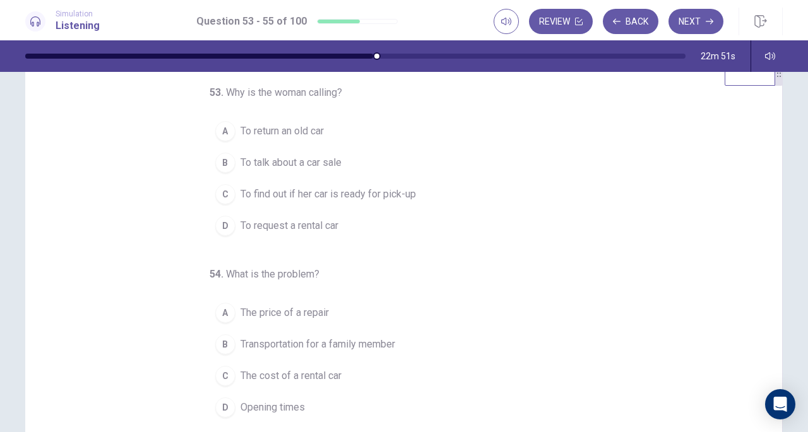
scroll to position [0, 0]
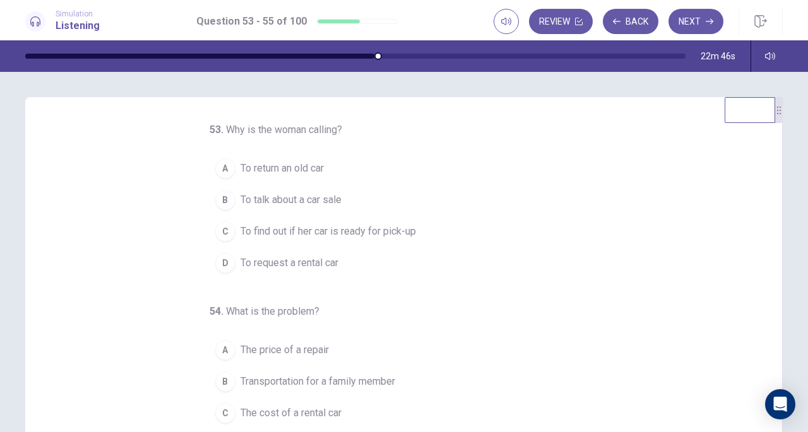
click at [362, 233] on span "To find out if her car is ready for pick-up" at bounding box center [329, 231] width 176 height 15
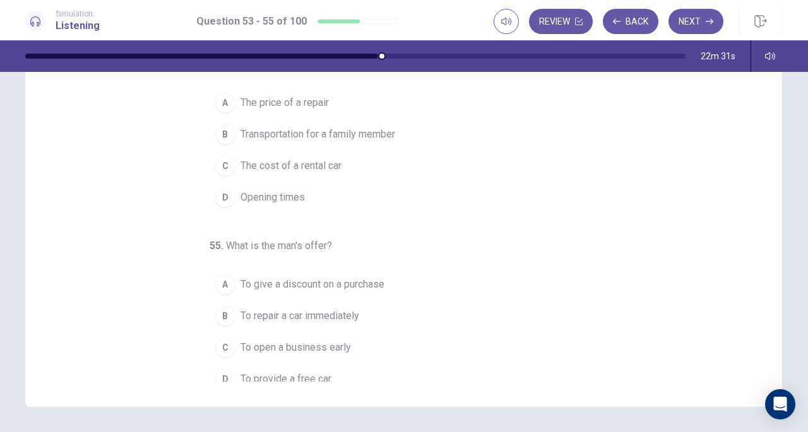
scroll to position [117, 0]
click at [263, 373] on span "To provide a free car" at bounding box center [286, 380] width 91 height 15
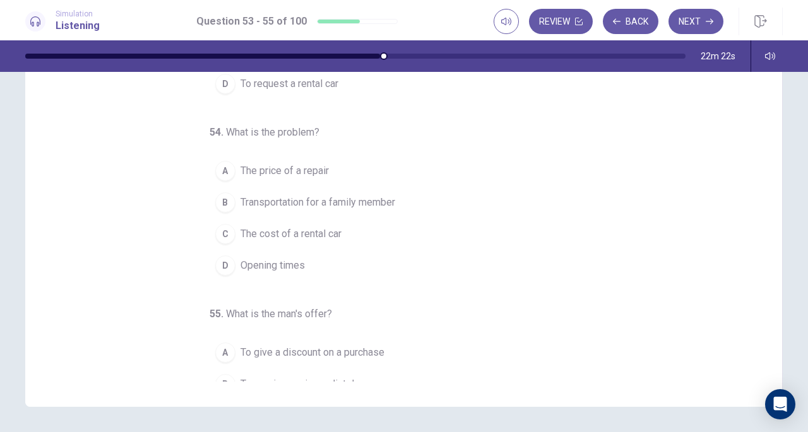
scroll to position [44, 0]
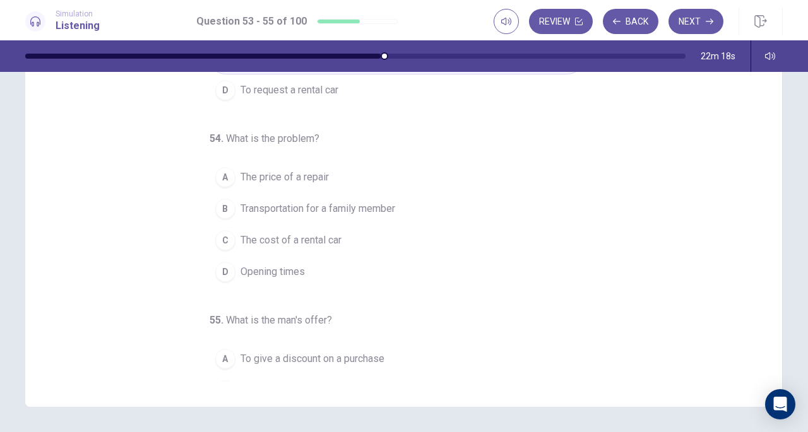
click at [373, 201] on span "Transportation for a family member" at bounding box center [318, 208] width 155 height 15
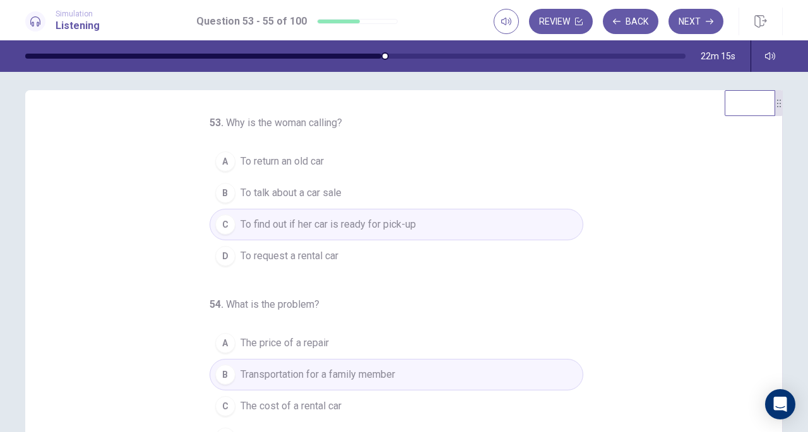
scroll to position [0, 0]
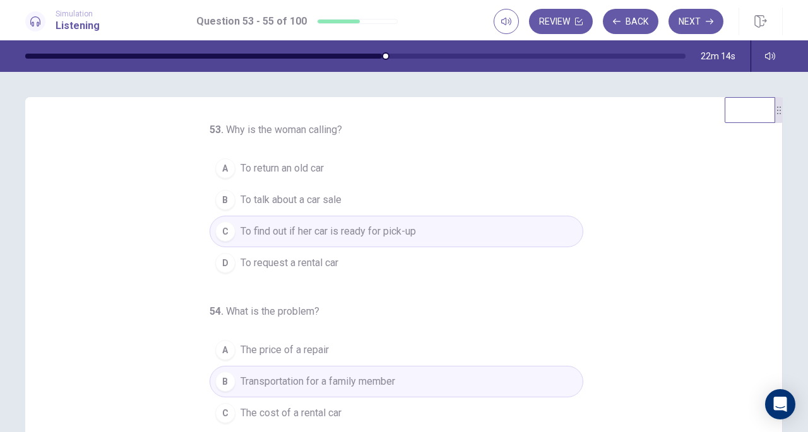
click at [706, 22] on icon "button" at bounding box center [710, 22] width 8 height 8
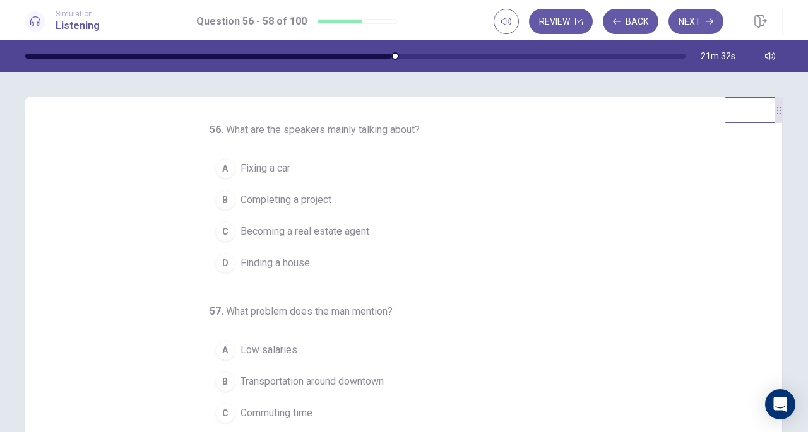
click at [283, 259] on span "Finding a house" at bounding box center [275, 263] width 69 height 15
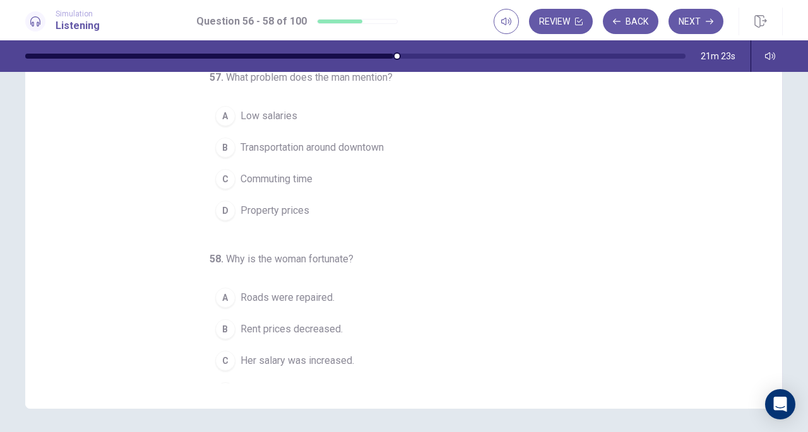
scroll to position [126, 0]
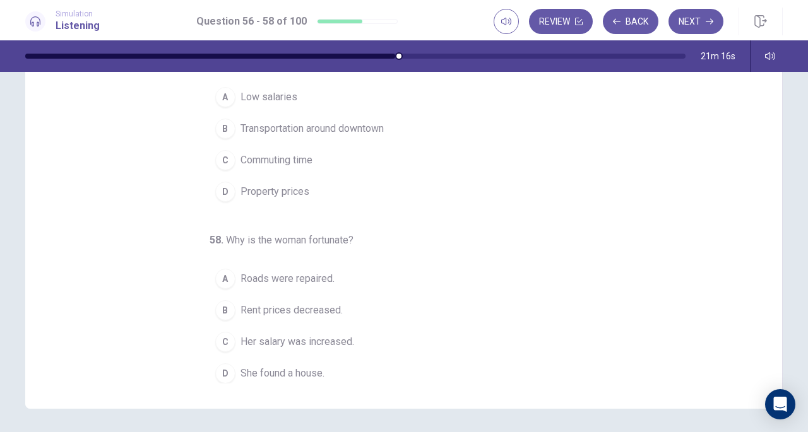
click at [326, 338] on span "Her salary was increased." at bounding box center [298, 342] width 114 height 15
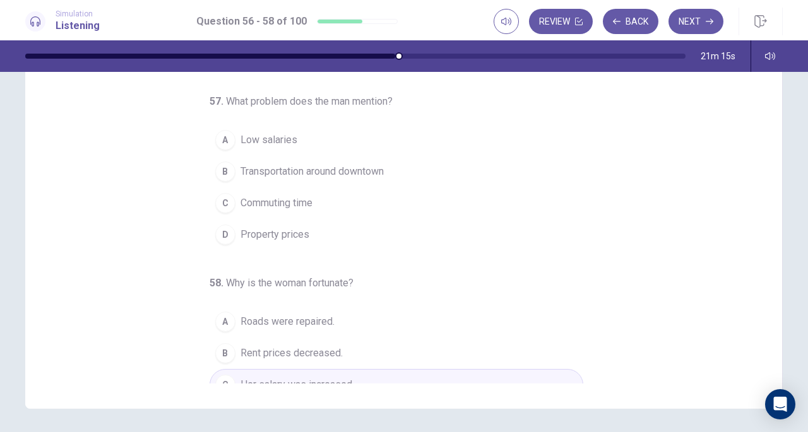
scroll to position [80, 0]
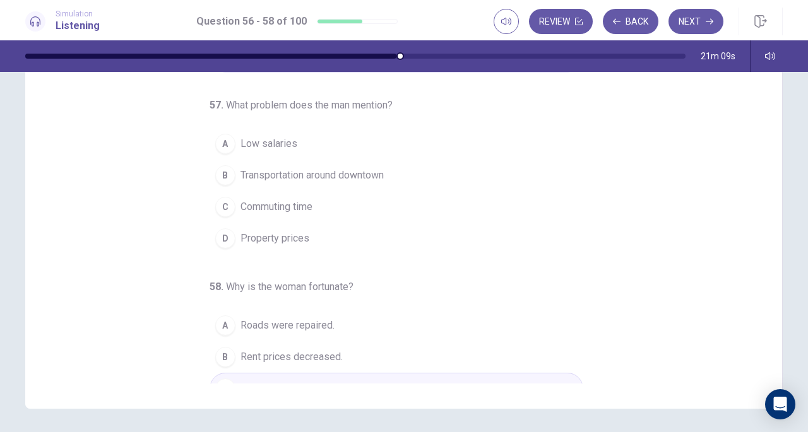
click at [283, 231] on span "Property prices" at bounding box center [275, 238] width 69 height 15
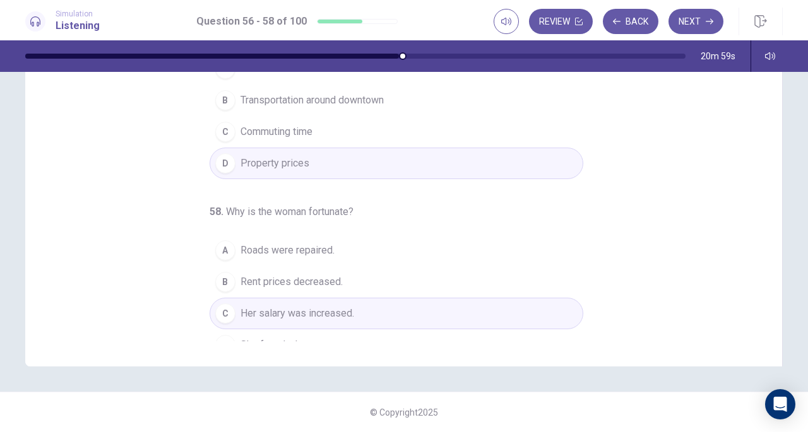
scroll to position [126, 0]
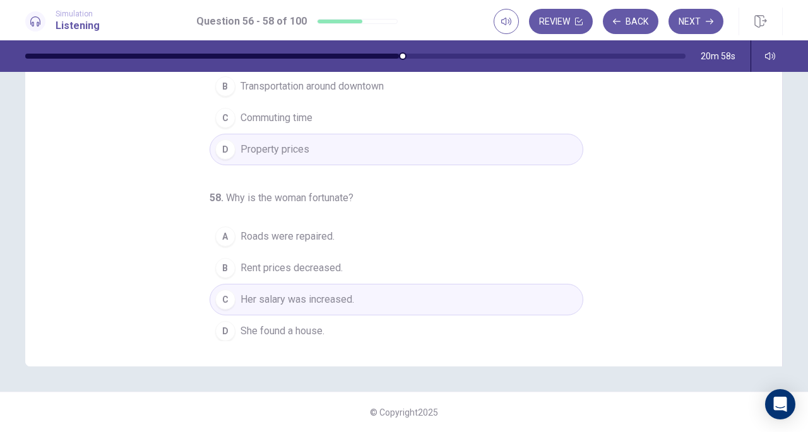
click at [687, 19] on button "Next" at bounding box center [696, 21] width 55 height 25
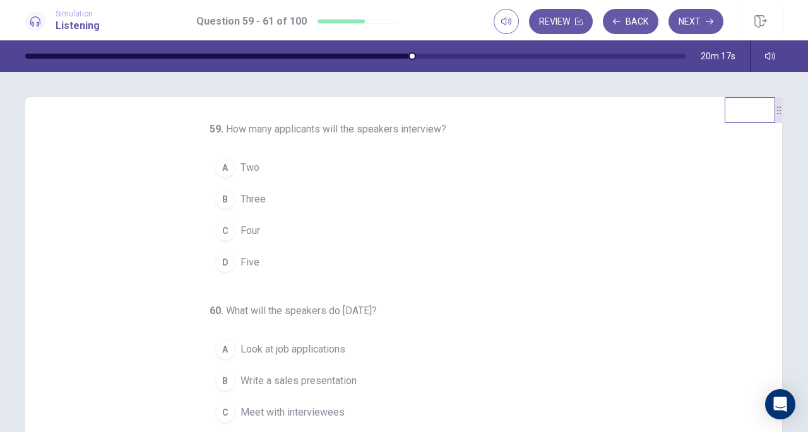
scroll to position [0, 0]
click at [241, 264] on span "Five" at bounding box center [250, 263] width 19 height 15
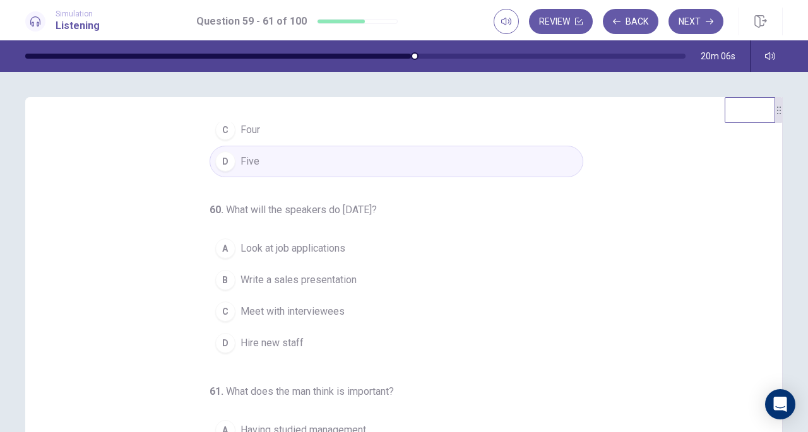
scroll to position [104, 0]
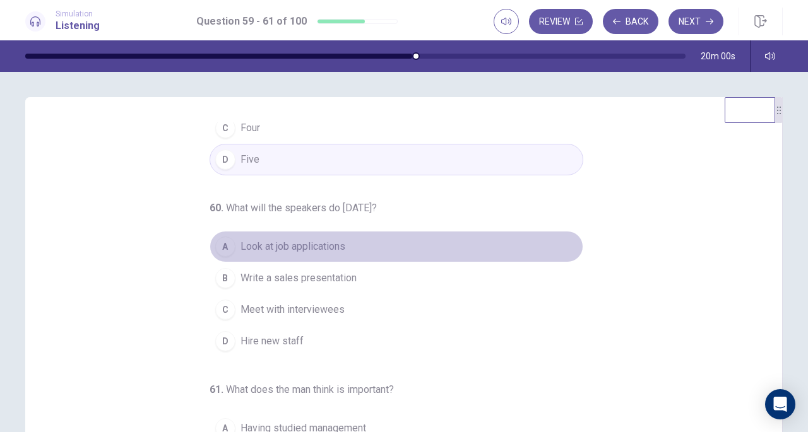
click at [350, 237] on button "A Look at job applications" at bounding box center [397, 247] width 374 height 32
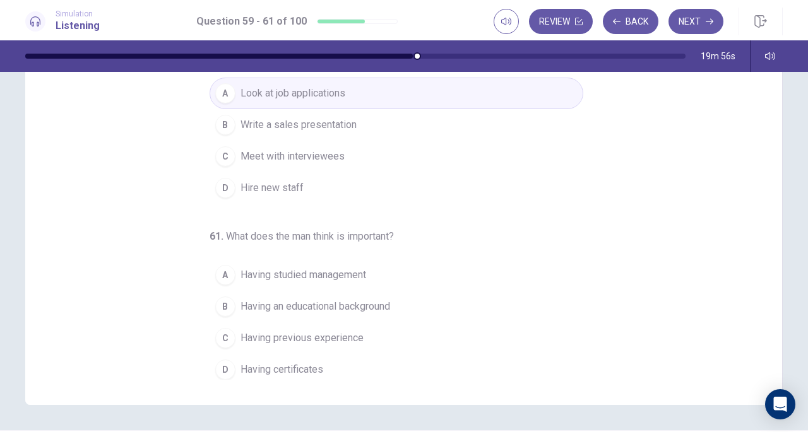
scroll to position [131, 0]
click at [347, 267] on span "Having studied management" at bounding box center [304, 274] width 126 height 15
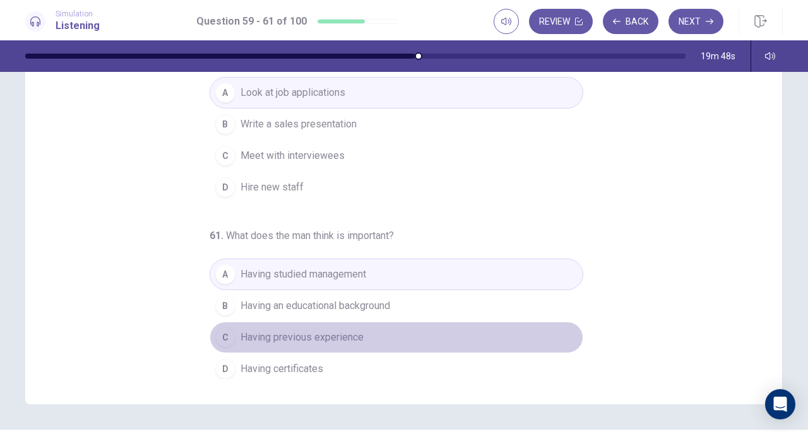
click at [349, 330] on span "Having previous experience" at bounding box center [302, 337] width 123 height 15
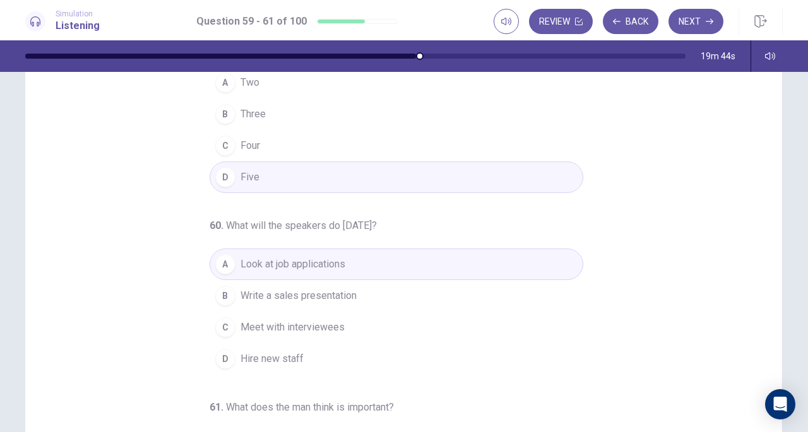
scroll to position [0, 0]
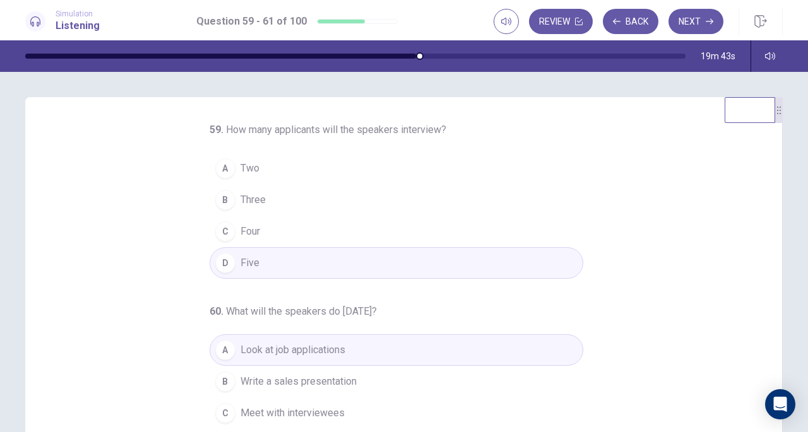
click at [698, 9] on button "Next" at bounding box center [696, 21] width 55 height 25
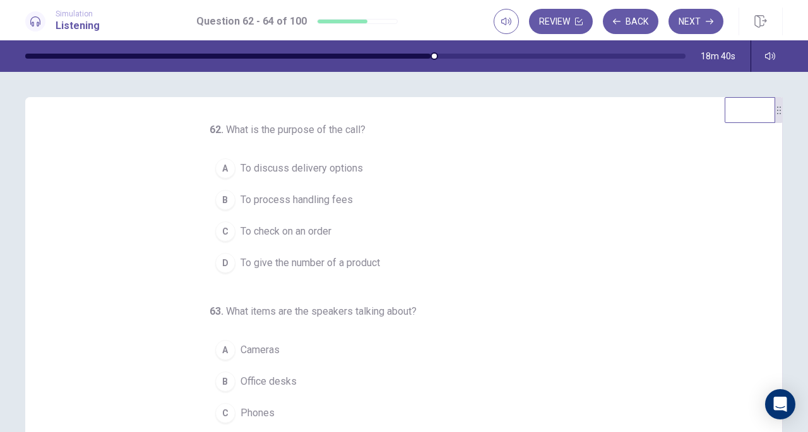
click at [307, 227] on span "To check on an order" at bounding box center [286, 231] width 91 height 15
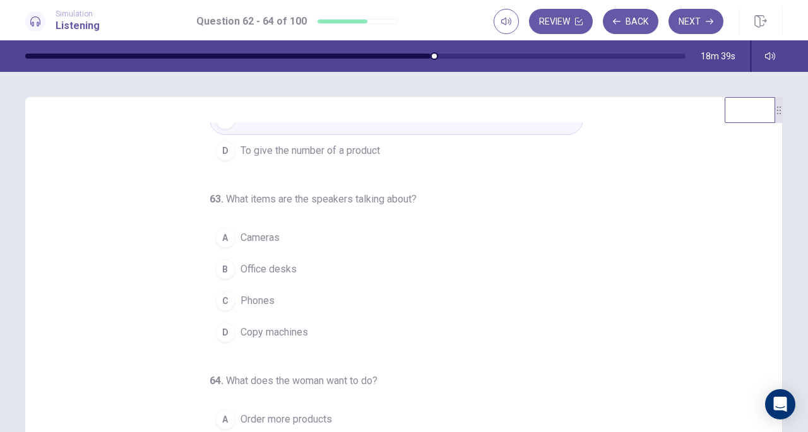
scroll to position [126, 0]
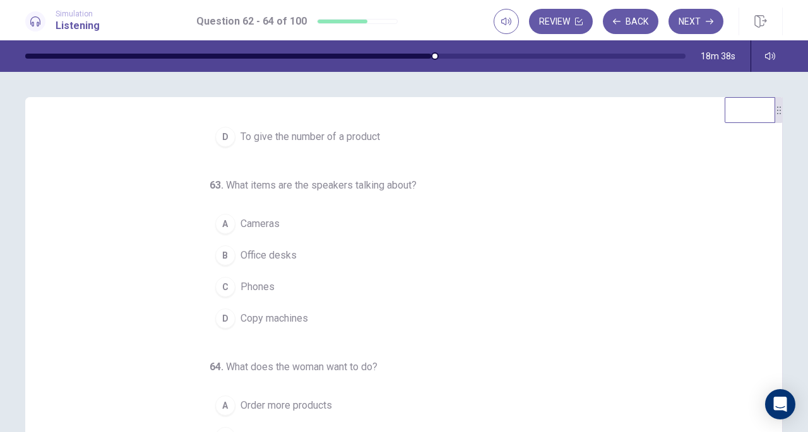
click at [285, 313] on span "Copy machines" at bounding box center [275, 318] width 68 height 15
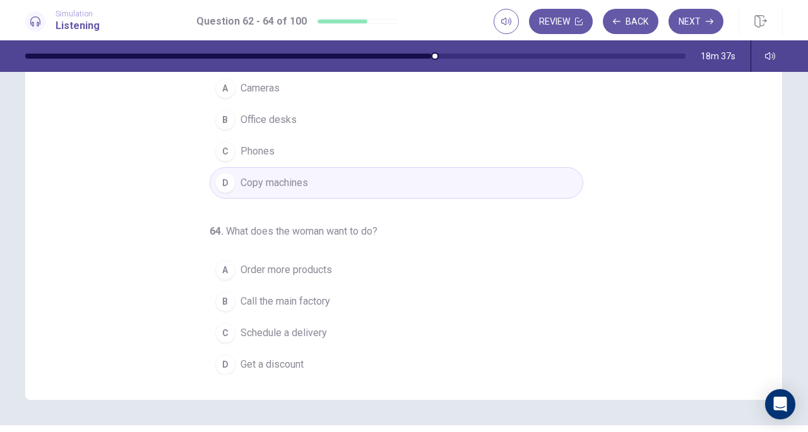
scroll to position [150, 0]
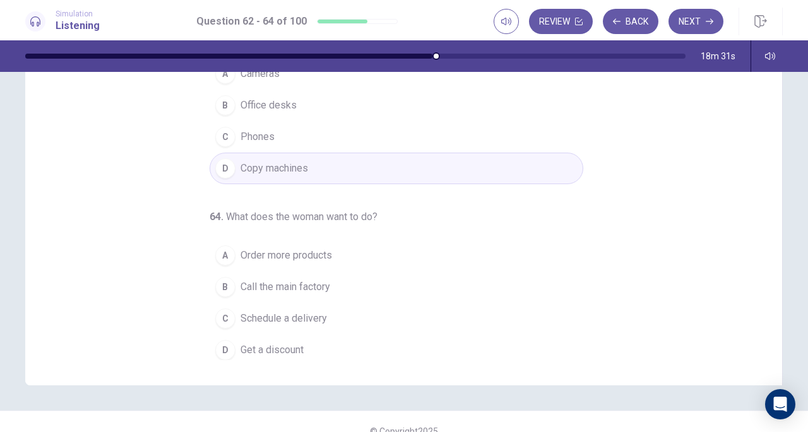
click at [328, 275] on button "B Call the main factory" at bounding box center [397, 287] width 374 height 32
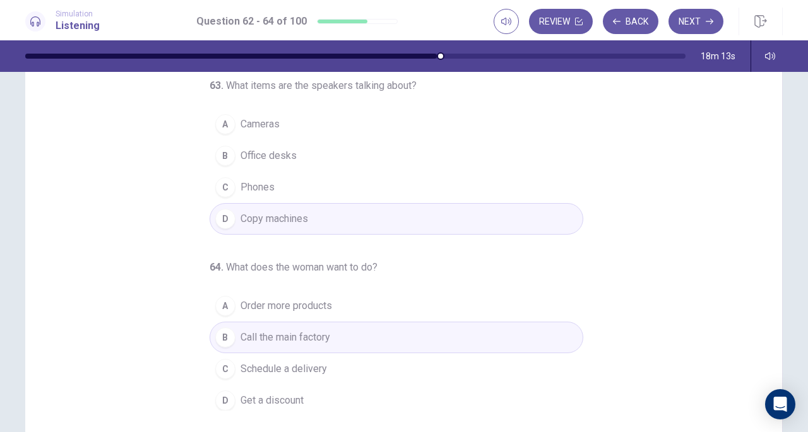
scroll to position [169, 0]
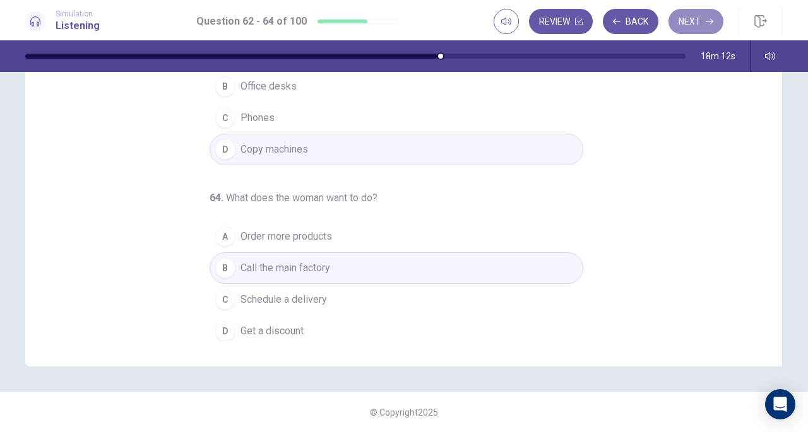
click at [689, 28] on button "Next" at bounding box center [696, 21] width 55 height 25
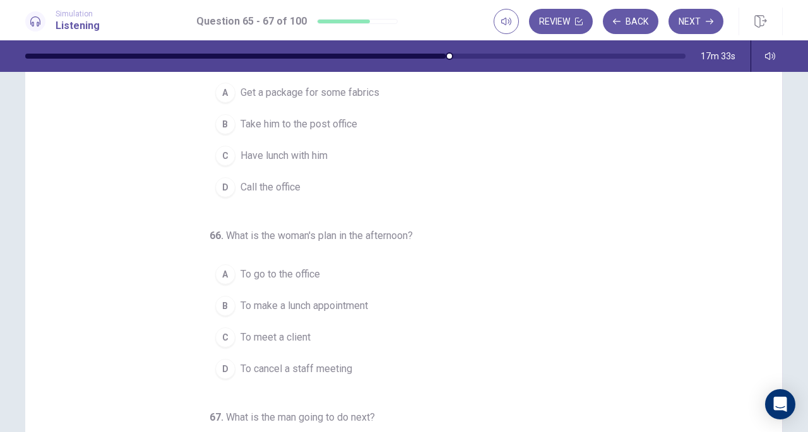
scroll to position [0, 0]
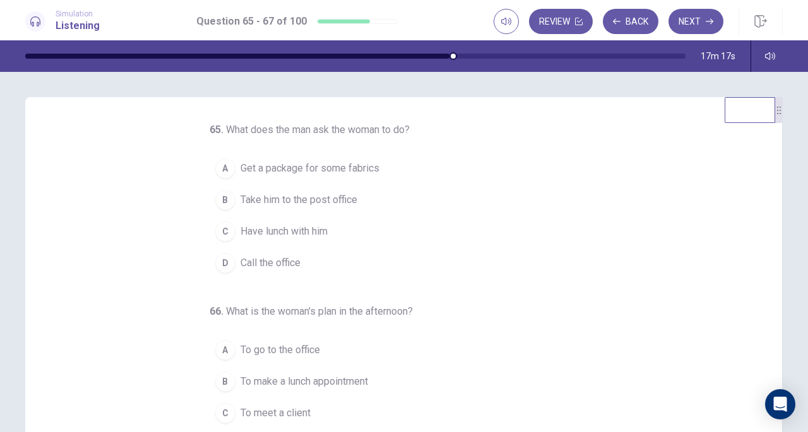
click at [369, 202] on button "B Take him to the post office" at bounding box center [397, 200] width 374 height 32
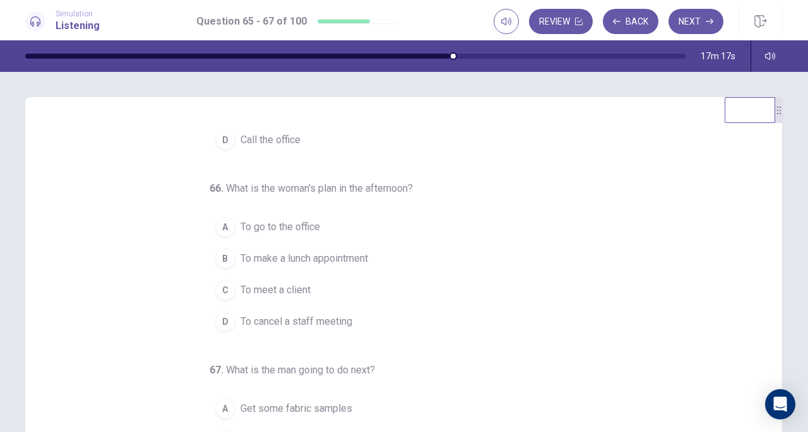
scroll to position [126, 0]
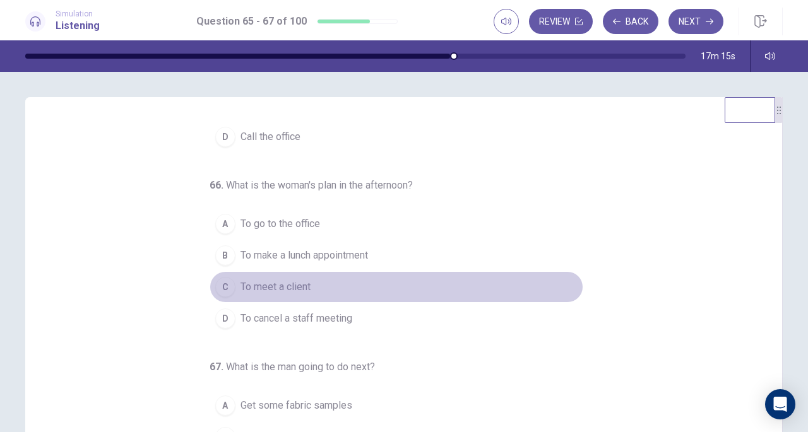
click at [289, 285] on span "To meet a client" at bounding box center [276, 287] width 70 height 15
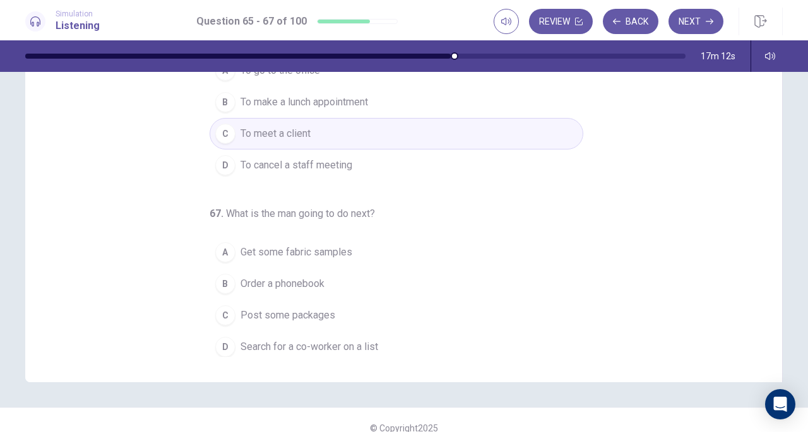
scroll to position [154, 0]
click at [309, 253] on span "Get some fabric samples" at bounding box center [297, 251] width 112 height 15
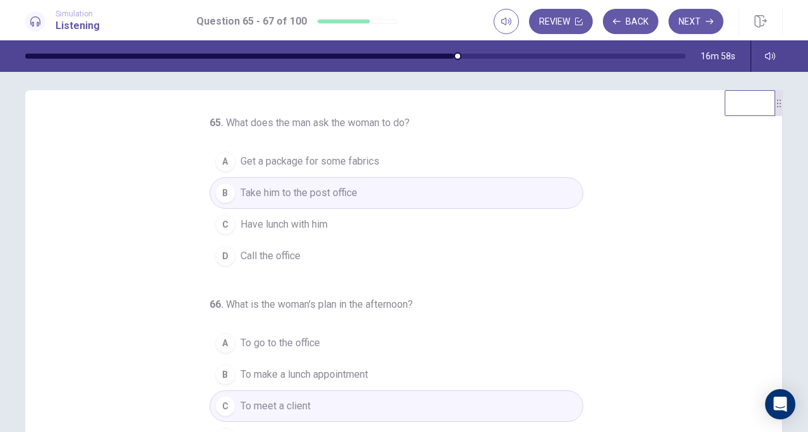
scroll to position [0, 0]
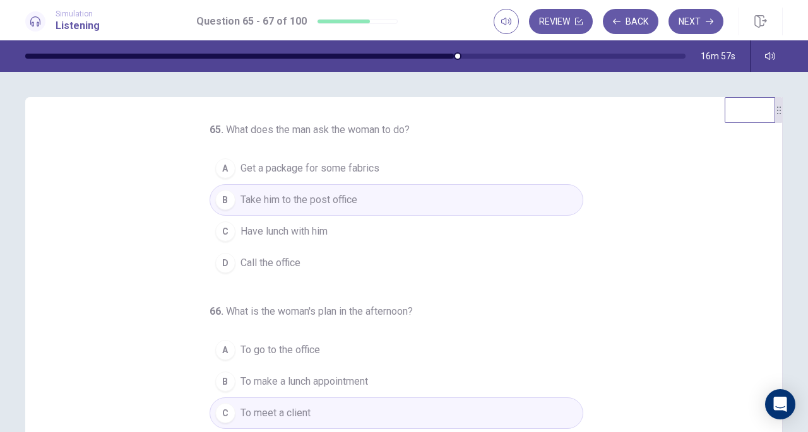
click at [698, 31] on button "Next" at bounding box center [696, 21] width 55 height 25
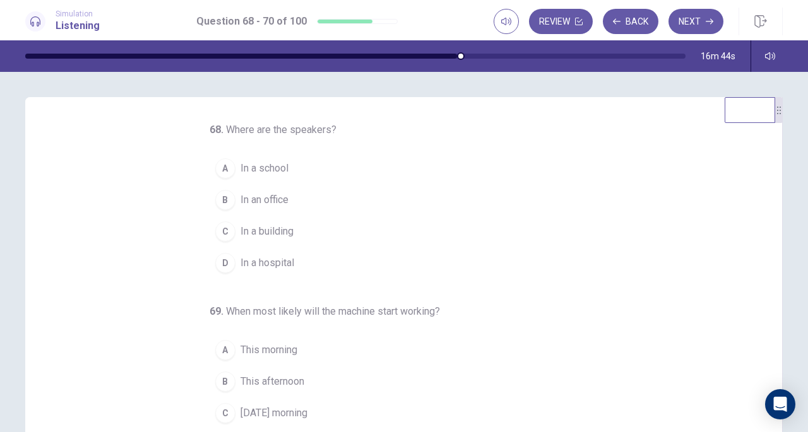
click at [465, 57] on div at bounding box center [355, 56] width 660 height 5
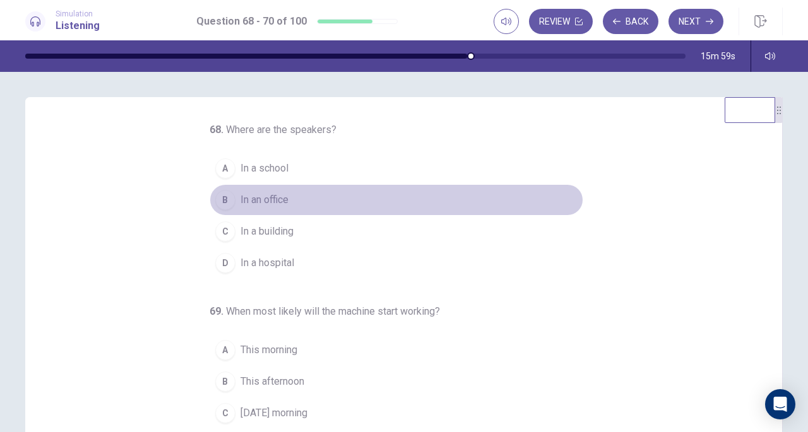
click at [266, 196] on span "In an office" at bounding box center [265, 200] width 48 height 15
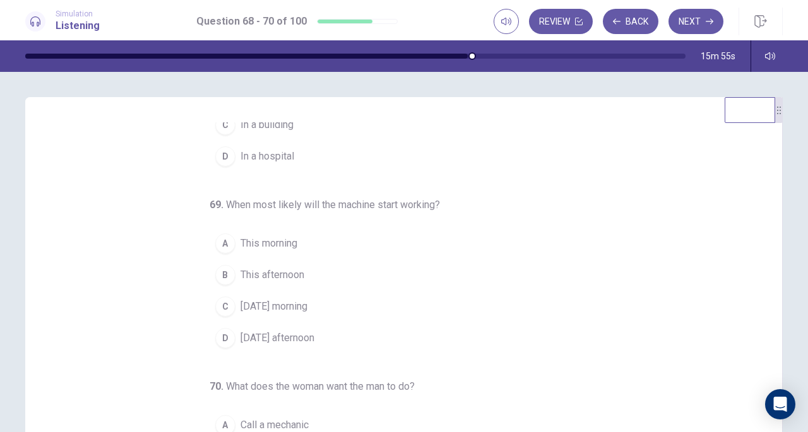
scroll to position [126, 0]
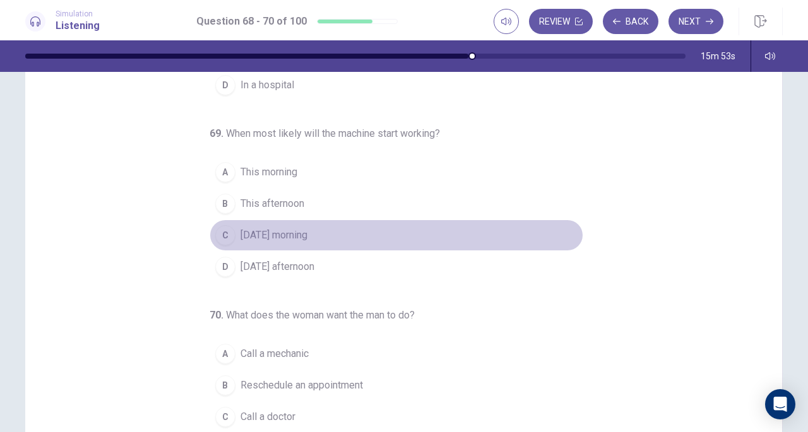
click at [307, 232] on span "Tomorrow morning" at bounding box center [274, 235] width 67 height 15
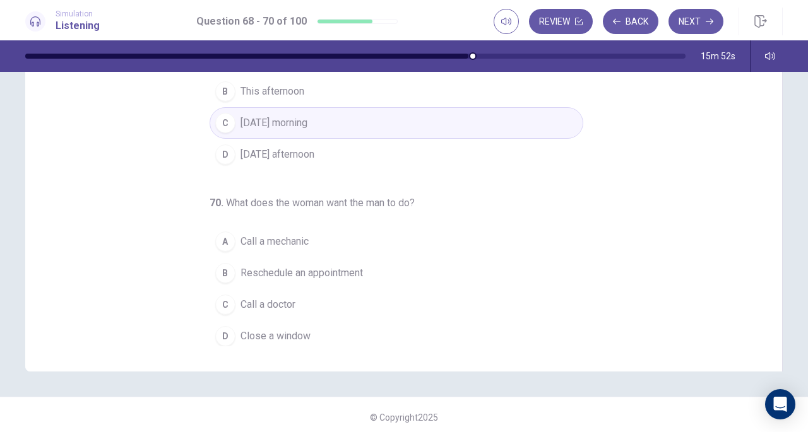
scroll to position [165, 0]
click at [267, 333] on span "Close a window" at bounding box center [276, 335] width 70 height 15
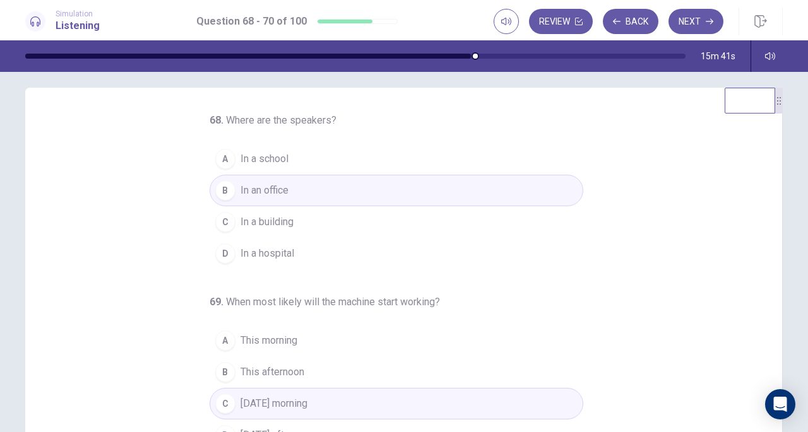
scroll to position [0, 0]
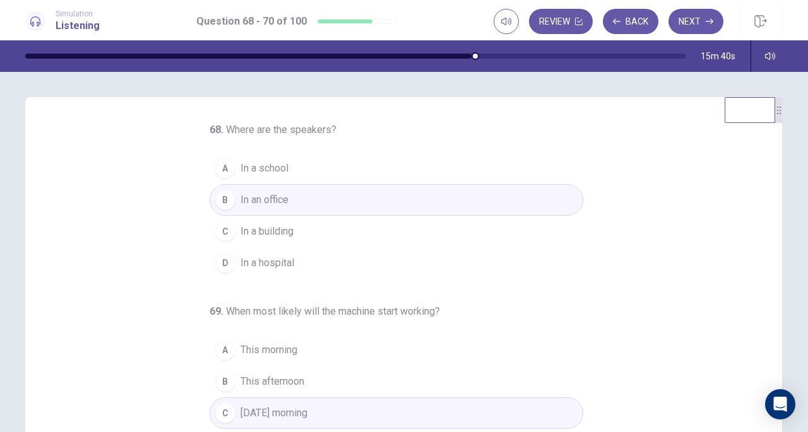
click at [685, 18] on button "Next" at bounding box center [696, 21] width 55 height 25
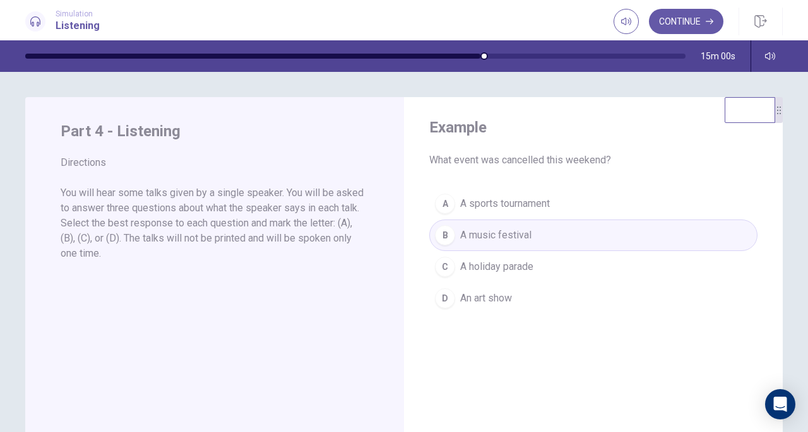
click at [250, 291] on div "Part 4 - Listening Directions You will hear some talks given by a single speake…" at bounding box center [214, 316] width 379 height 439
click at [581, 20] on div "Simulation Listening Continue" at bounding box center [404, 22] width 798 height 28
click at [712, 25] on icon "button" at bounding box center [710, 22] width 8 height 8
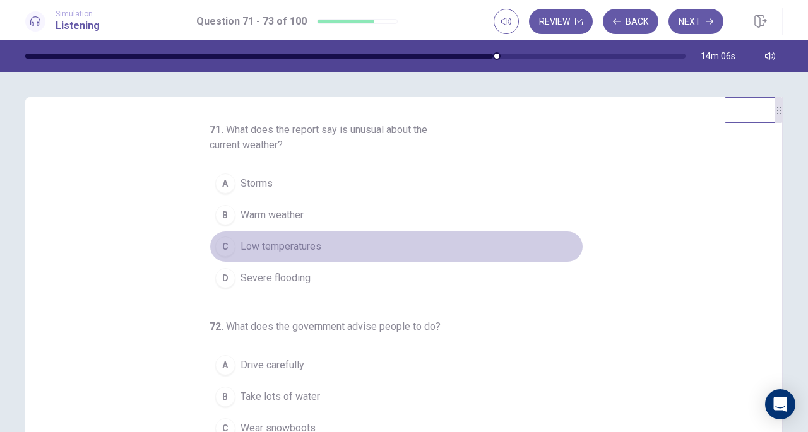
click at [285, 243] on span "Low temperatures" at bounding box center [281, 246] width 81 height 15
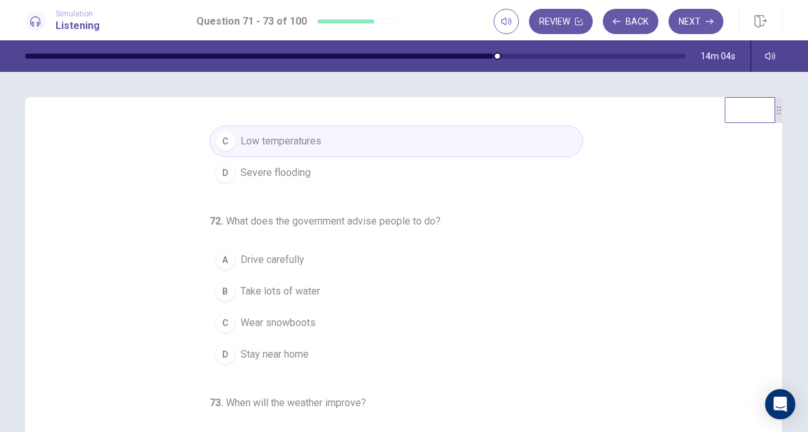
scroll to position [107, 0]
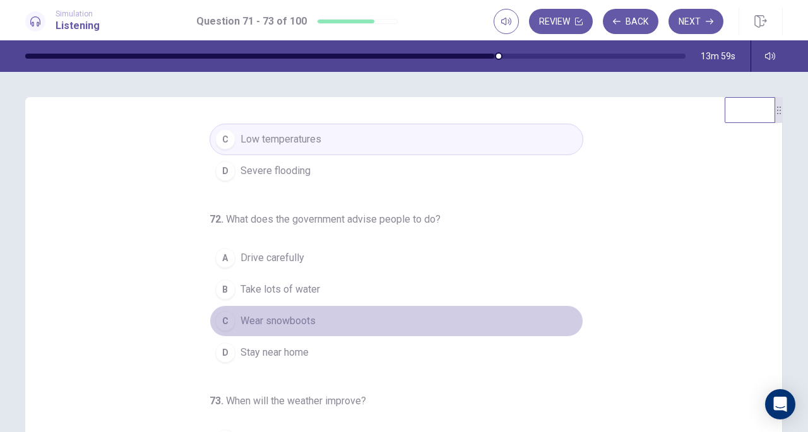
click at [280, 315] on span "Wear snowboots" at bounding box center [278, 321] width 75 height 15
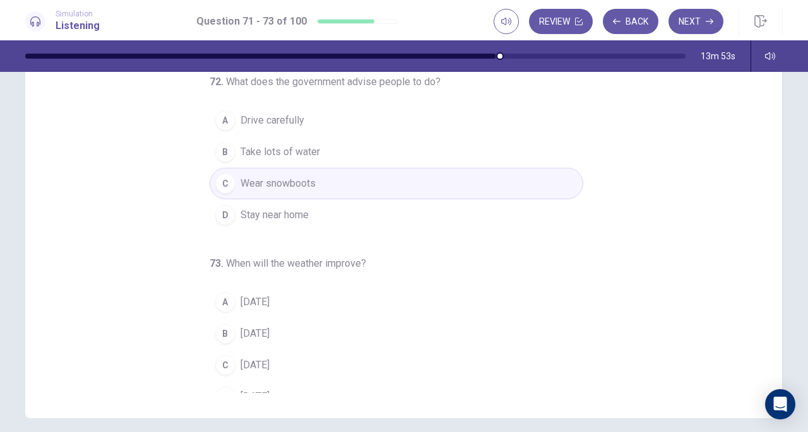
scroll to position [129, 0]
click at [284, 206] on span "Stay near home" at bounding box center [275, 213] width 68 height 15
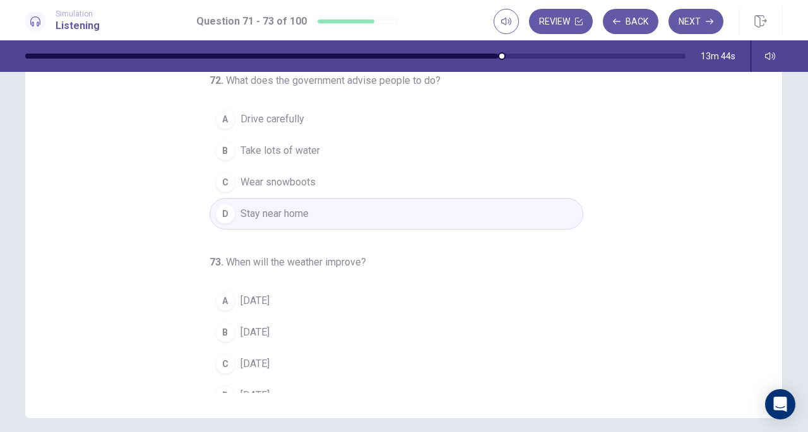
scroll to position [141, 0]
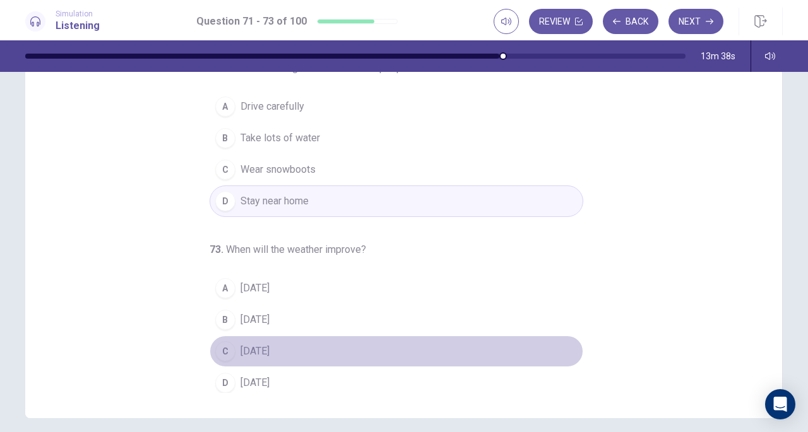
click at [270, 347] on span "On Sunday" at bounding box center [255, 351] width 29 height 15
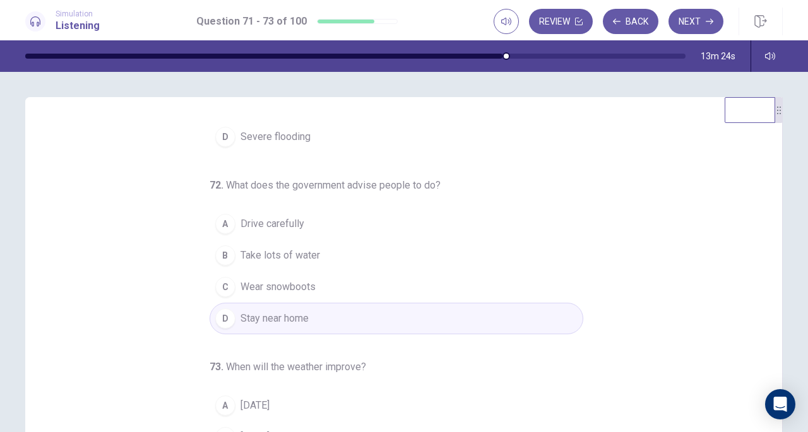
click at [708, 25] on icon "button" at bounding box center [710, 22] width 8 height 8
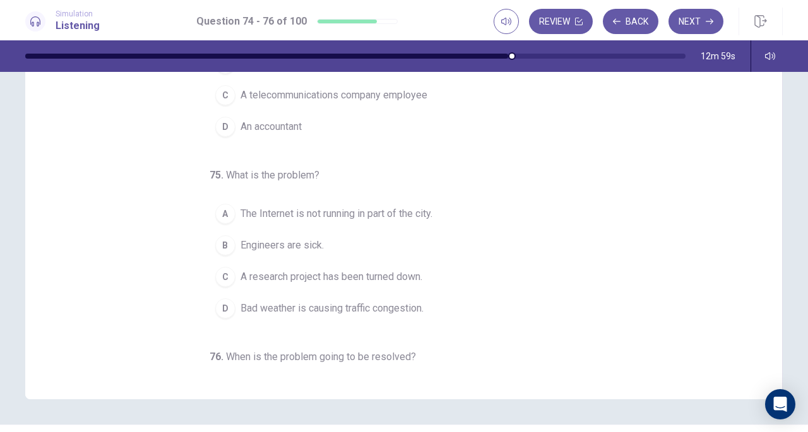
scroll to position [0, 0]
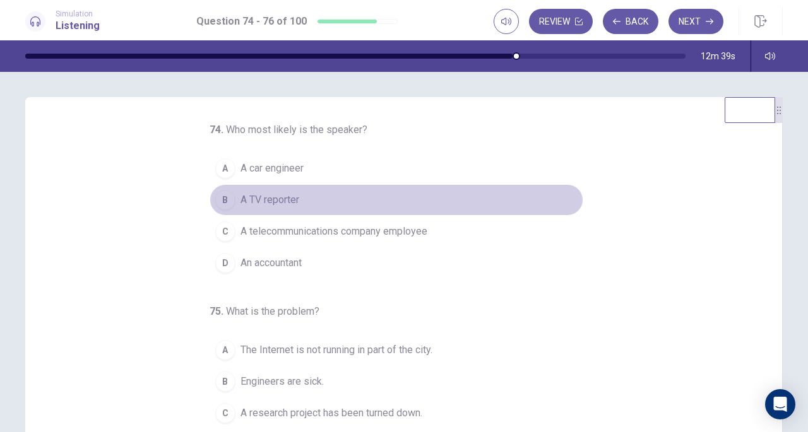
click at [286, 193] on span "A TV reporter" at bounding box center [270, 200] width 59 height 15
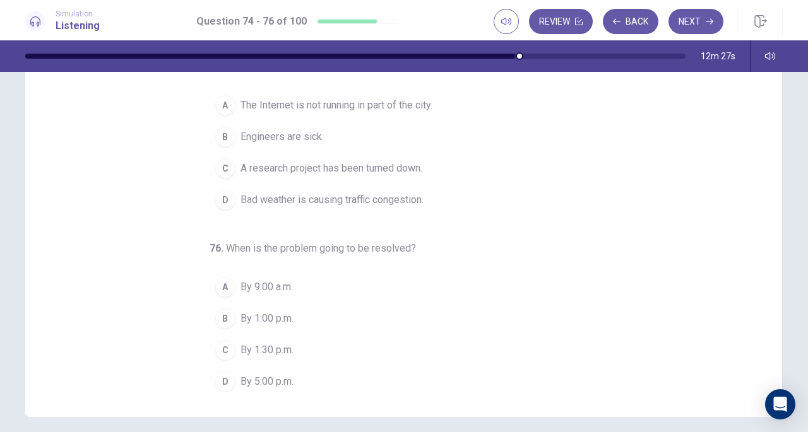
scroll to position [131, 0]
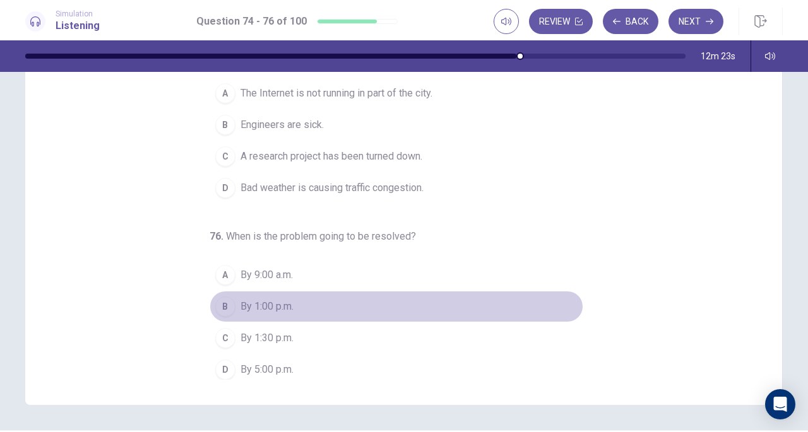
click at [268, 301] on span "By 1:00 p.m." at bounding box center [267, 306] width 53 height 15
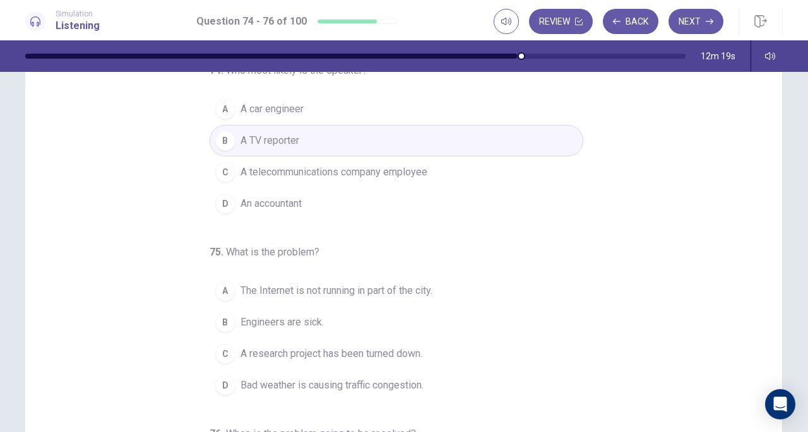
scroll to position [59, 0]
click at [362, 176] on span "A telecommunications company employee" at bounding box center [334, 172] width 187 height 15
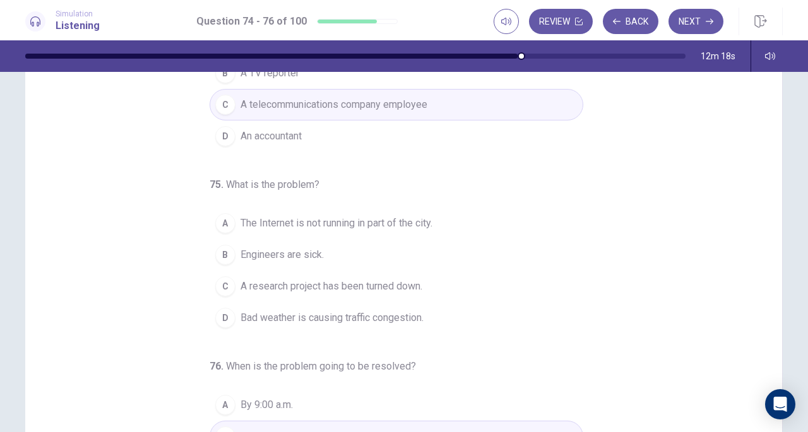
scroll to position [93, 0]
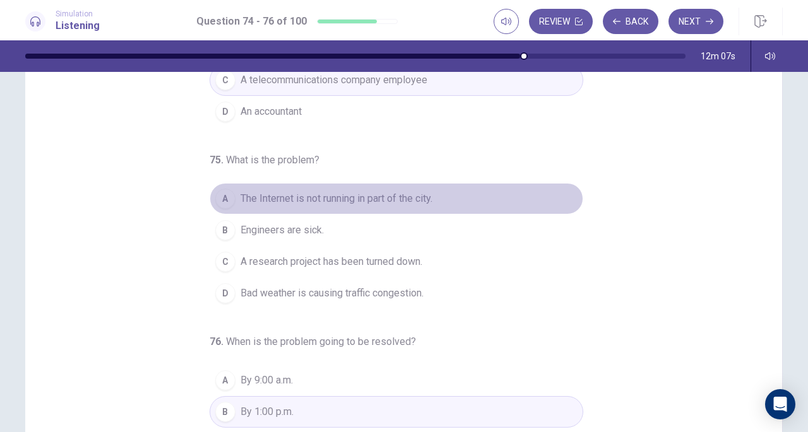
click at [410, 191] on span "The Internet is not running in part of the city." at bounding box center [337, 198] width 192 height 15
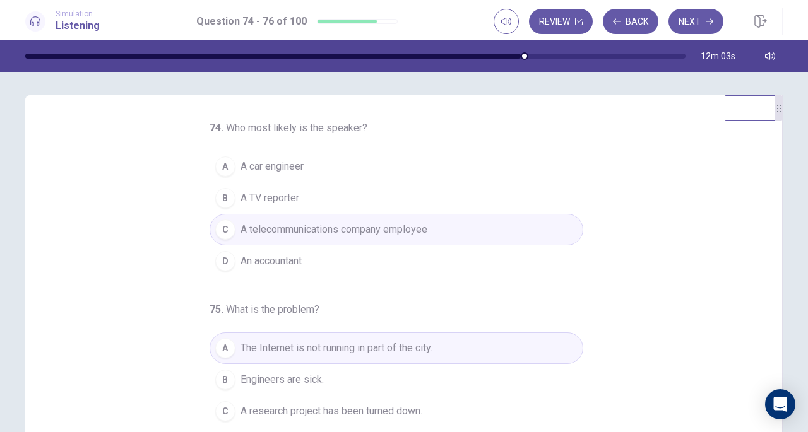
scroll to position [0, 0]
click at [686, 21] on button "Next" at bounding box center [696, 21] width 55 height 25
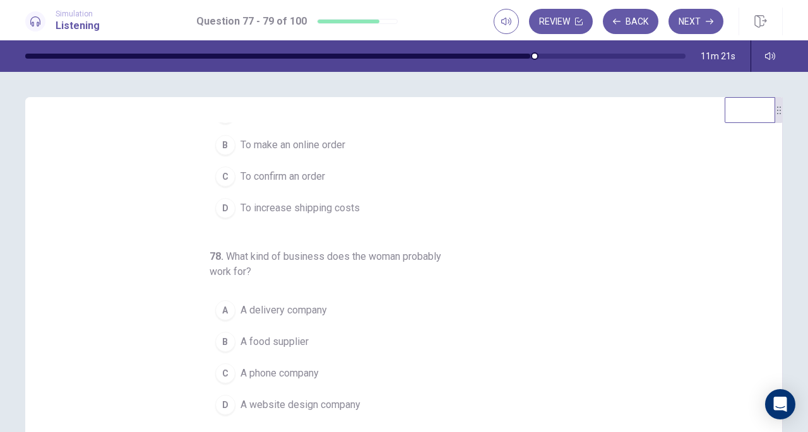
scroll to position [56, 0]
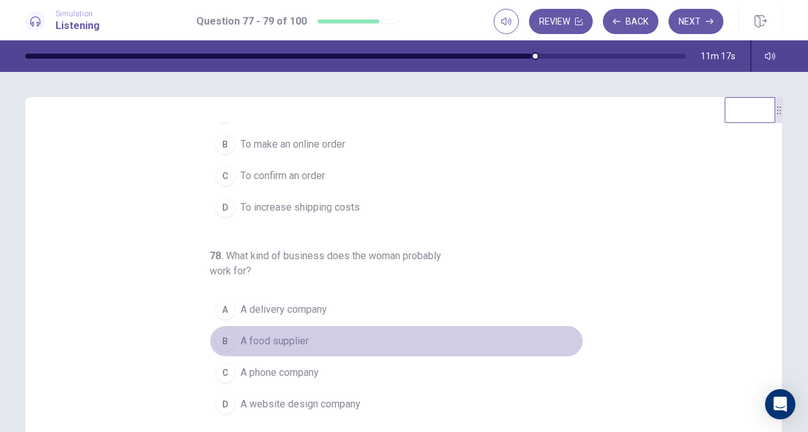
click at [266, 340] on span "A food supplier" at bounding box center [275, 341] width 68 height 15
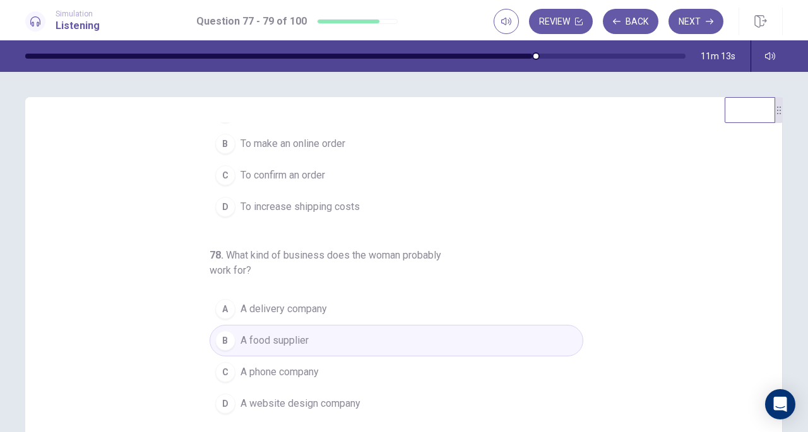
scroll to position [52, 0]
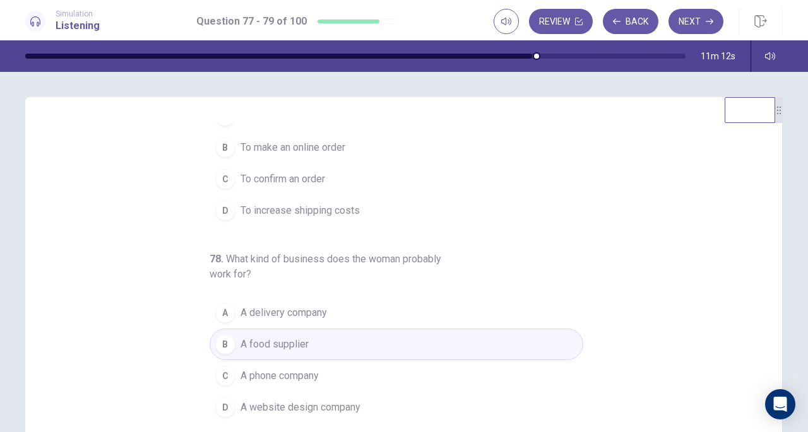
click at [263, 179] on span "To confirm an order" at bounding box center [283, 179] width 85 height 15
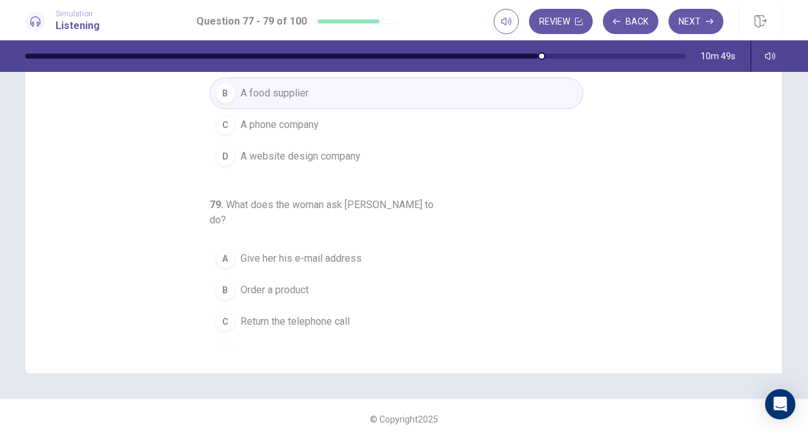
scroll to position [164, 0]
click at [343, 313] on span "Return the telephone call" at bounding box center [295, 320] width 109 height 15
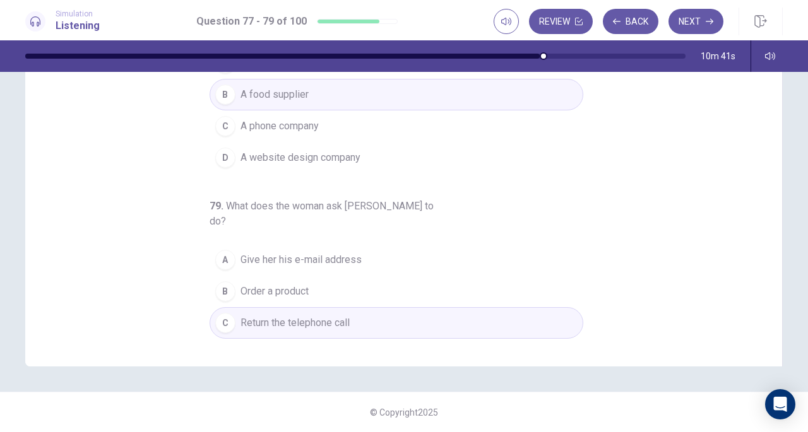
scroll to position [141, 0]
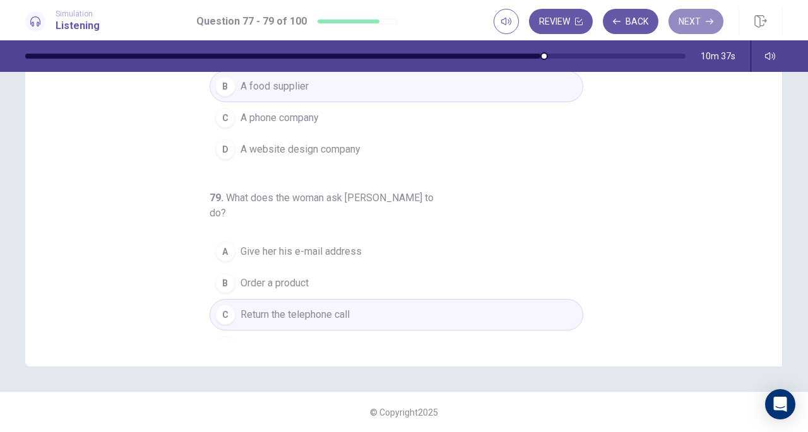
click at [696, 22] on button "Next" at bounding box center [696, 21] width 55 height 25
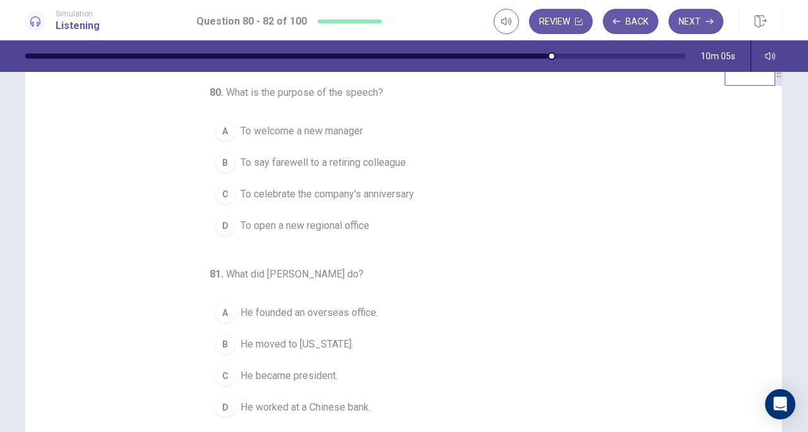
scroll to position [0, 0]
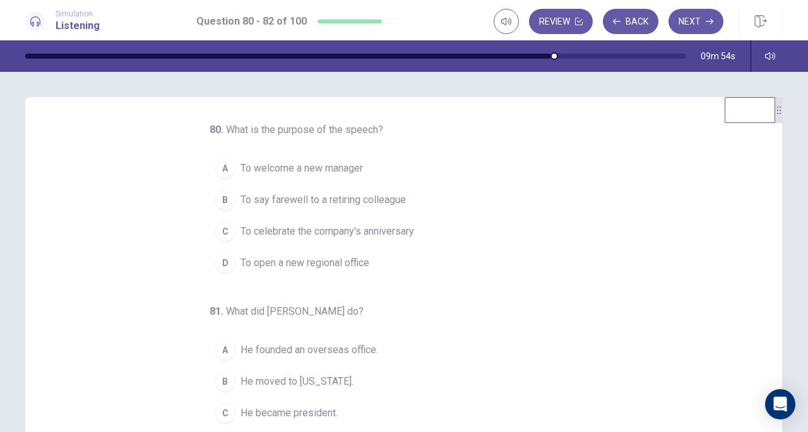
click at [385, 201] on span "To say farewell to a retiring colleague" at bounding box center [323, 200] width 165 height 15
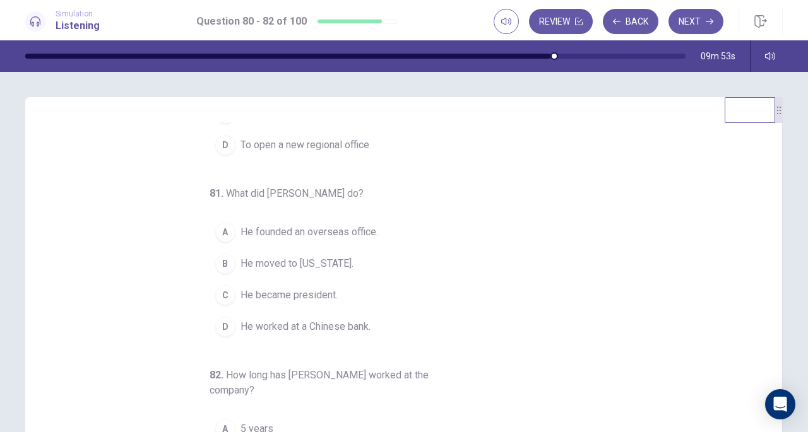
scroll to position [121, 0]
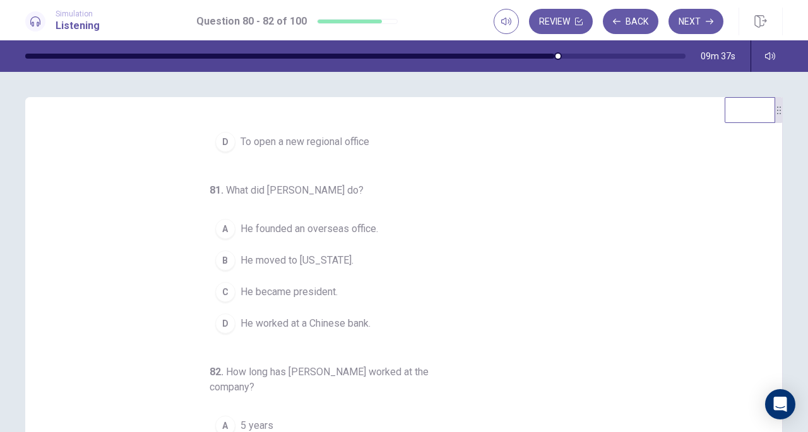
click at [328, 323] on span "He worked at a Chinese bank." at bounding box center [306, 323] width 130 height 15
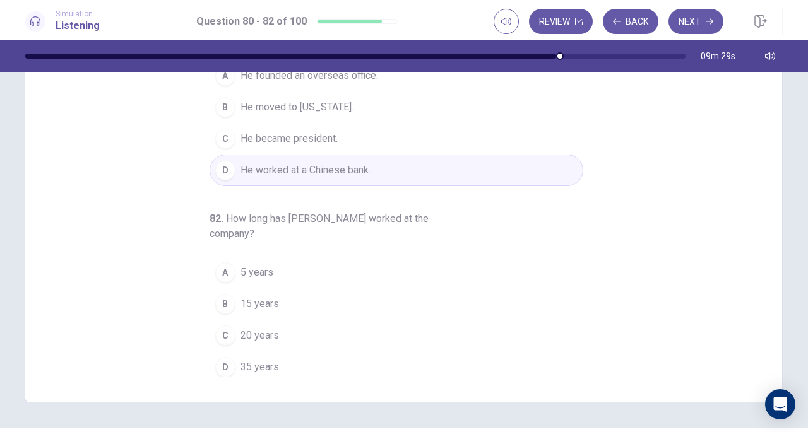
scroll to position [134, 0]
click at [251, 330] on span "20 years" at bounding box center [260, 335] width 39 height 15
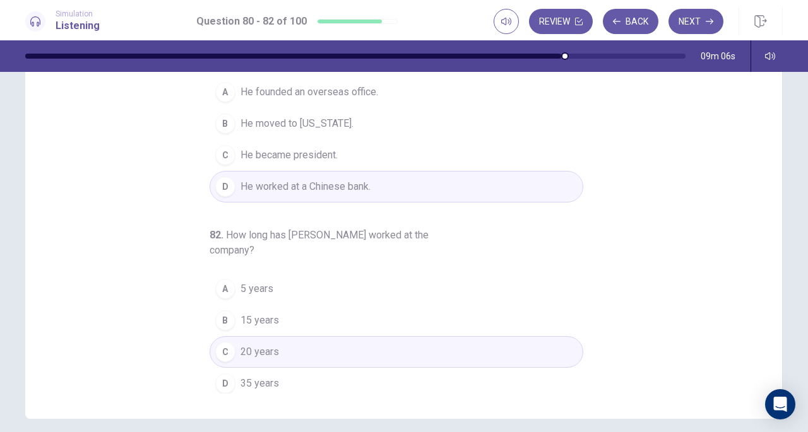
scroll to position [117, 0]
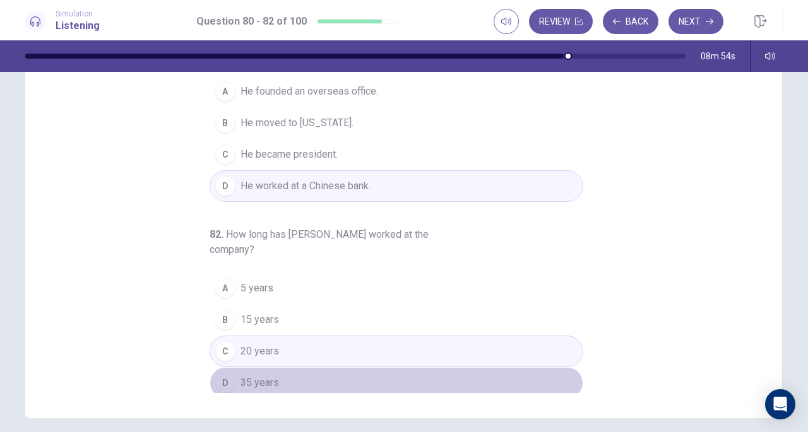
click at [289, 373] on button "D 35 years" at bounding box center [397, 383] width 374 height 32
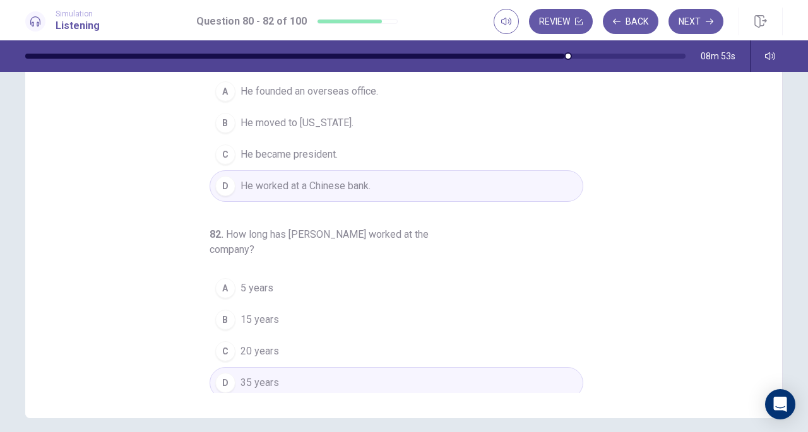
scroll to position [169, 0]
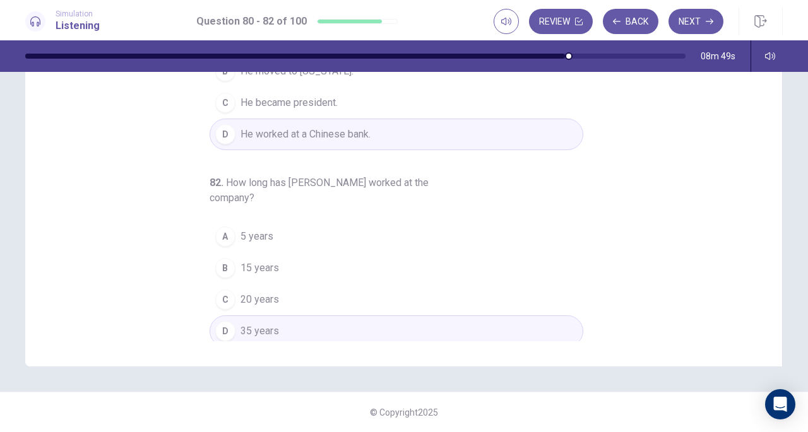
click at [702, 16] on button "Next" at bounding box center [696, 21] width 55 height 25
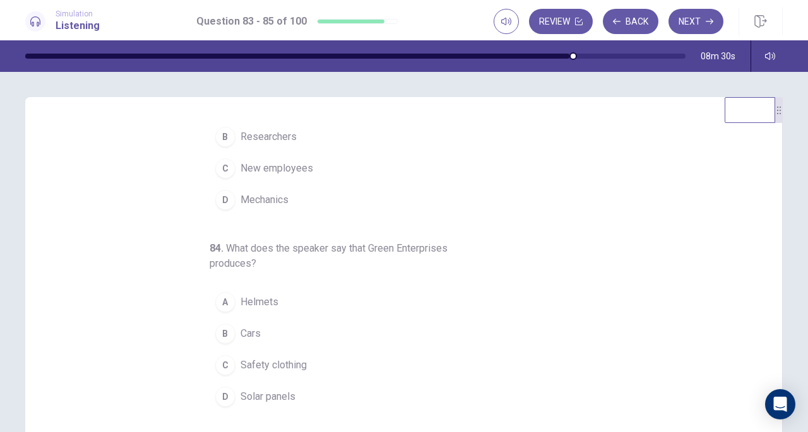
scroll to position [63, 0]
click at [283, 169] on span "New employees" at bounding box center [277, 169] width 73 height 15
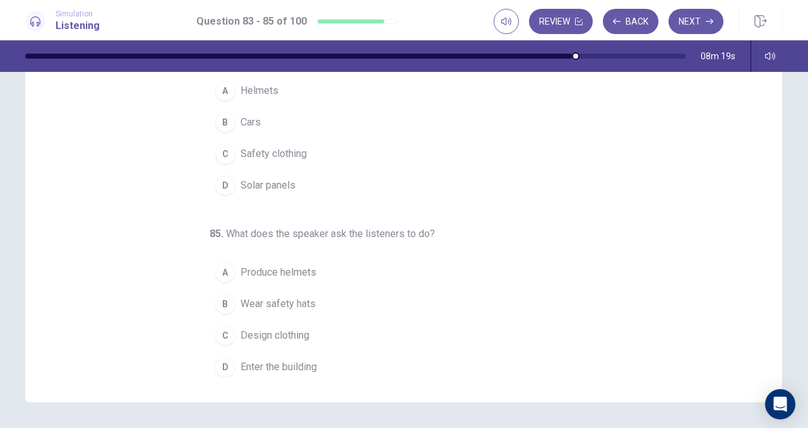
scroll to position [134, 0]
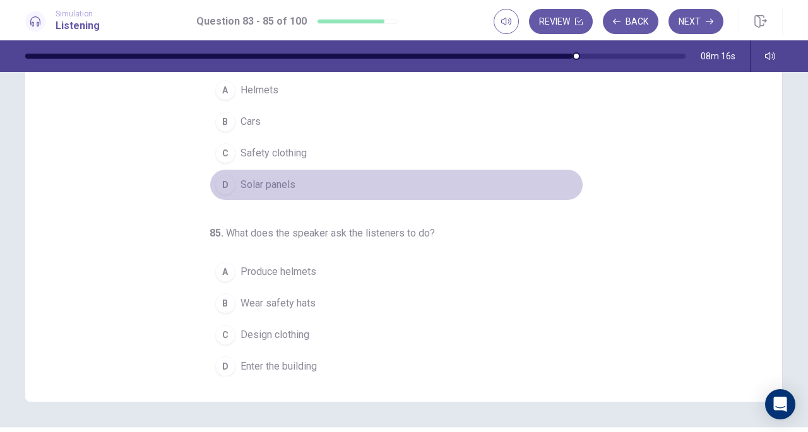
click at [284, 177] on span "Solar panels" at bounding box center [268, 184] width 55 height 15
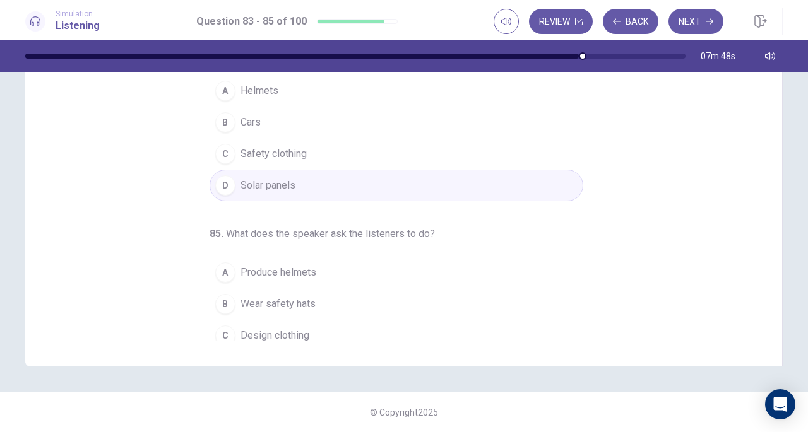
scroll to position [141, 0]
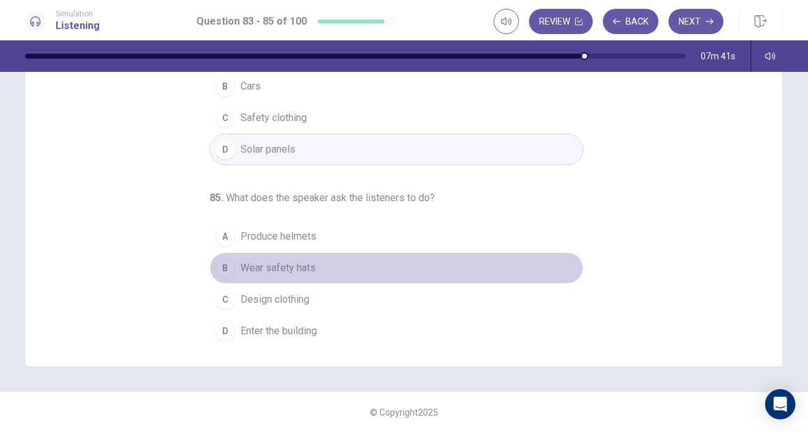
click at [302, 270] on span "Wear safety hats" at bounding box center [278, 268] width 75 height 15
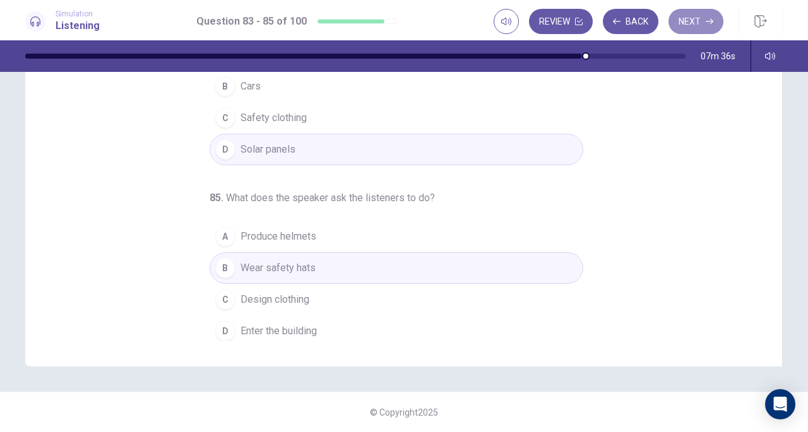
click at [690, 22] on button "Next" at bounding box center [696, 21] width 55 height 25
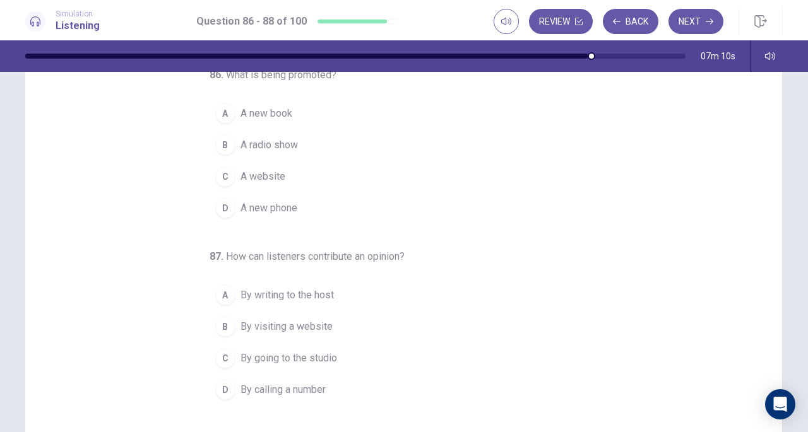
scroll to position [54, 0]
click at [313, 321] on span "By visiting a website" at bounding box center [287, 328] width 92 height 15
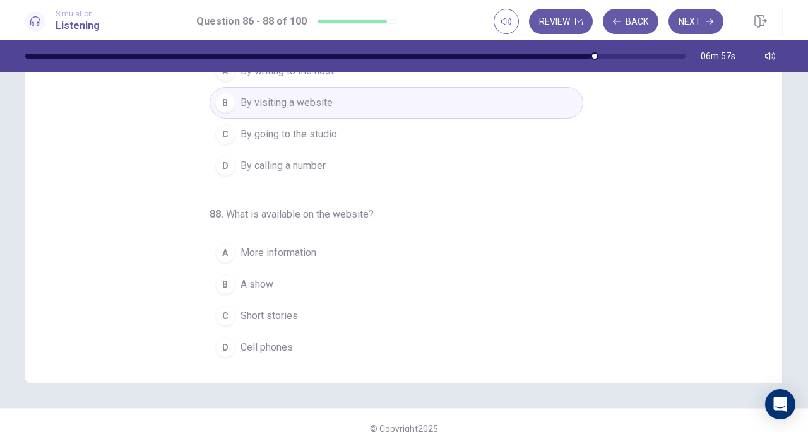
scroll to position [153, 0]
click at [299, 251] on span "More information" at bounding box center [279, 252] width 76 height 15
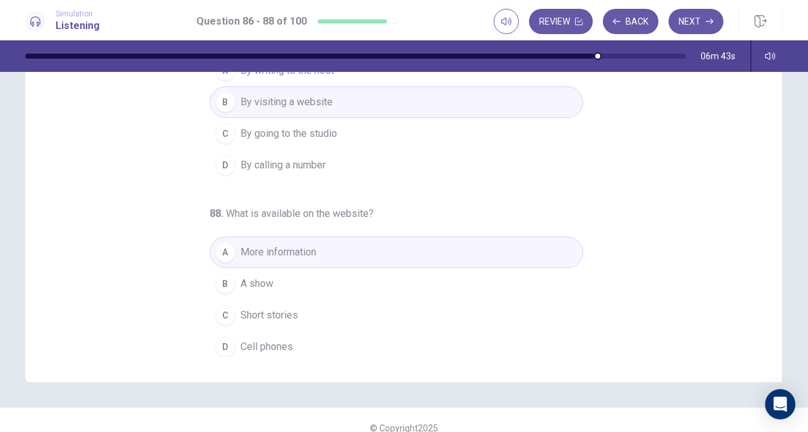
click at [290, 271] on button "B A show" at bounding box center [397, 284] width 374 height 32
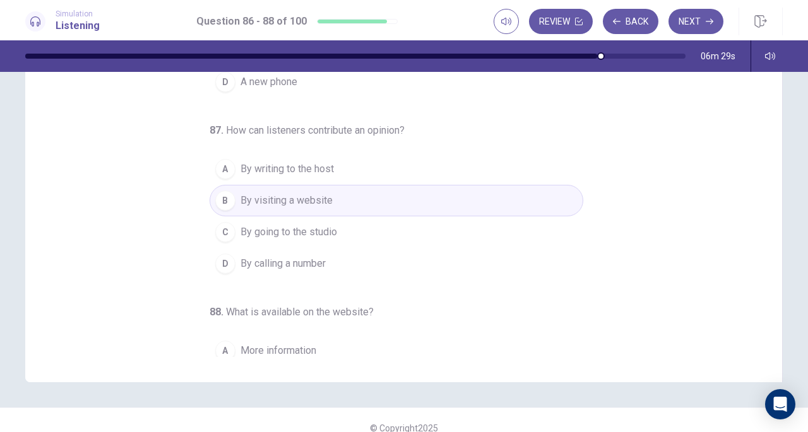
scroll to position [0, 0]
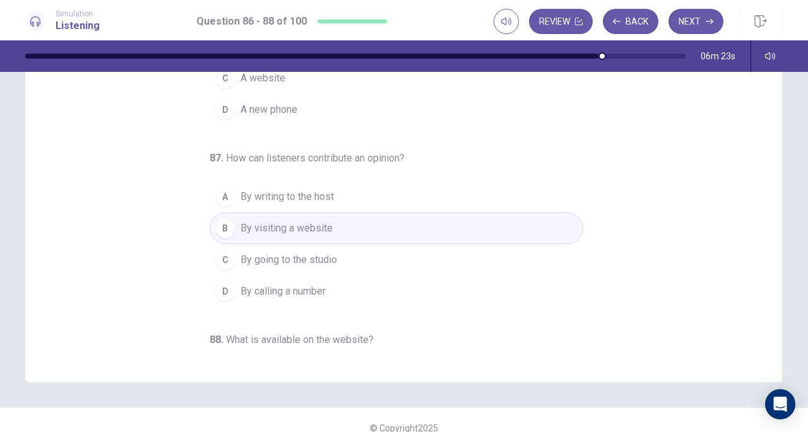
click at [280, 301] on button "D By calling a number" at bounding box center [397, 292] width 374 height 32
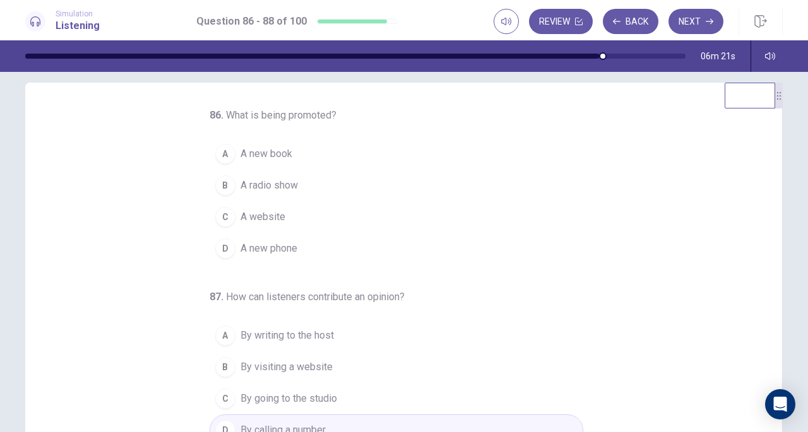
scroll to position [13, 0]
click at [289, 186] on span "A radio show" at bounding box center [269, 186] width 57 height 15
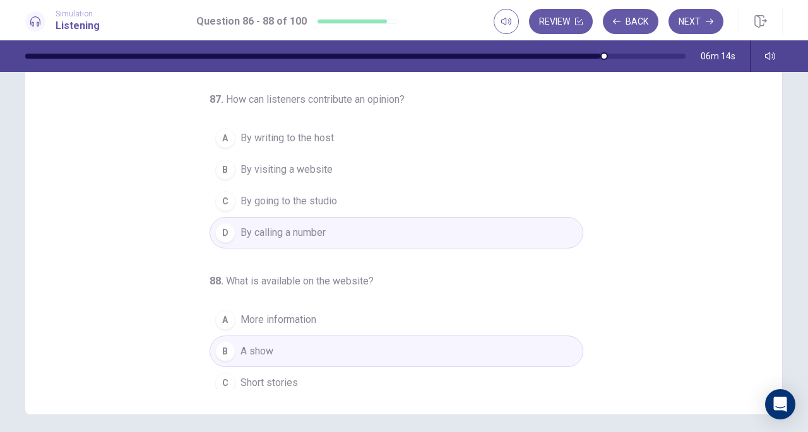
scroll to position [91, 0]
click at [328, 169] on button "B By visiting a website" at bounding box center [397, 170] width 374 height 32
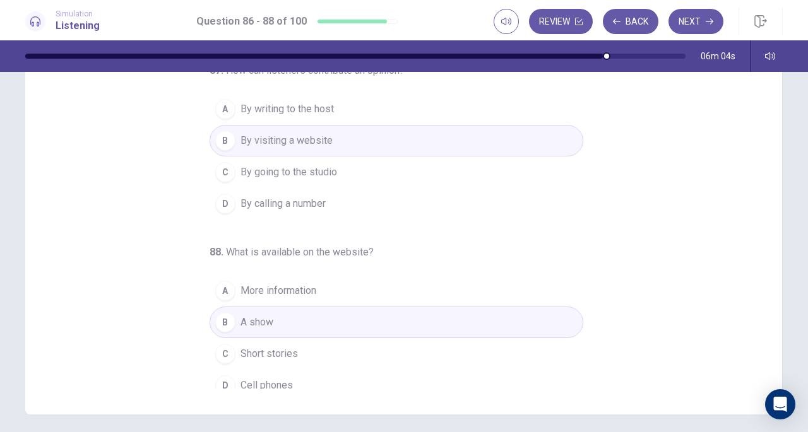
scroll to position [126, 0]
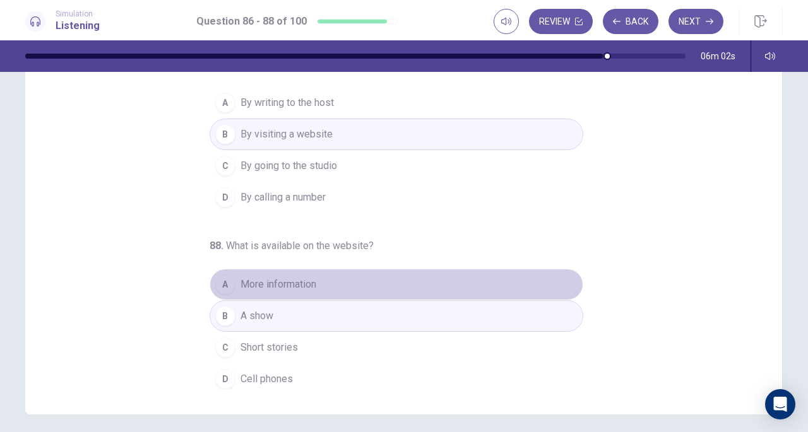
click at [276, 278] on span "More information" at bounding box center [279, 284] width 76 height 15
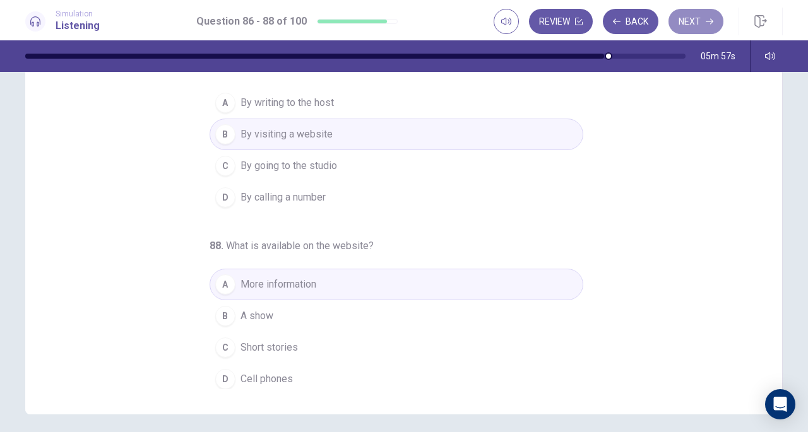
click at [695, 25] on button "Next" at bounding box center [696, 21] width 55 height 25
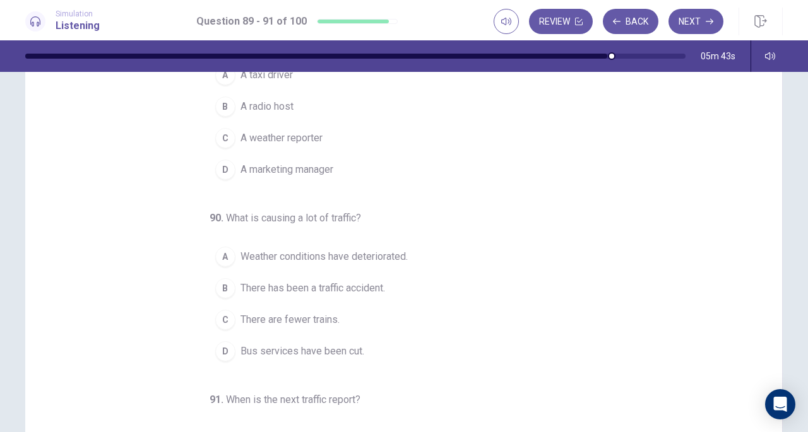
scroll to position [0, 0]
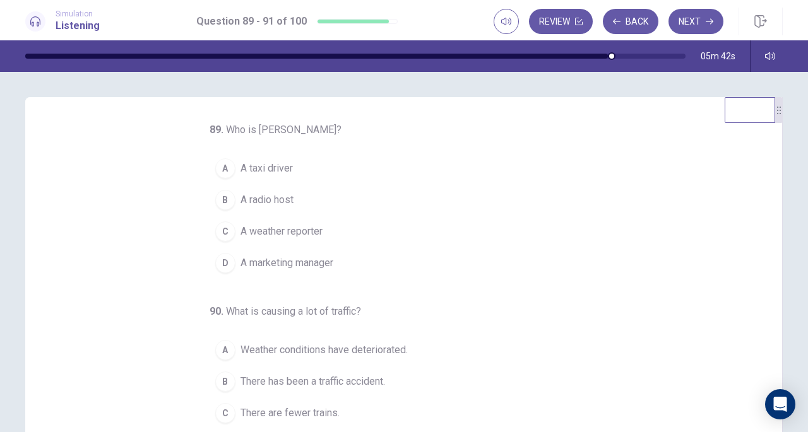
click at [246, 198] on span "A radio host" at bounding box center [267, 200] width 53 height 15
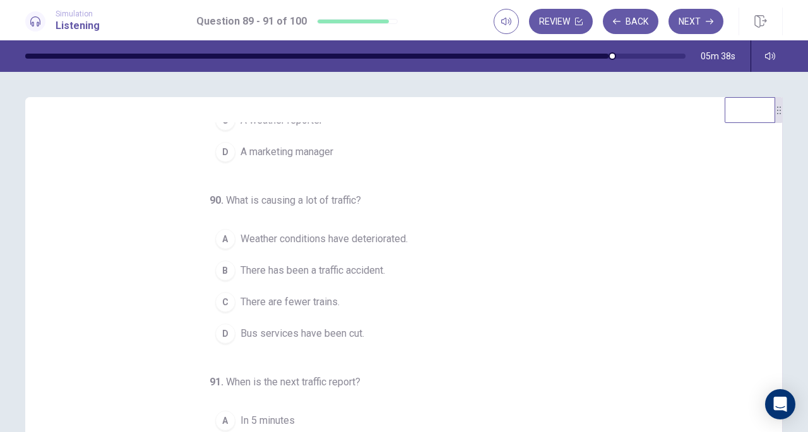
scroll to position [122, 0]
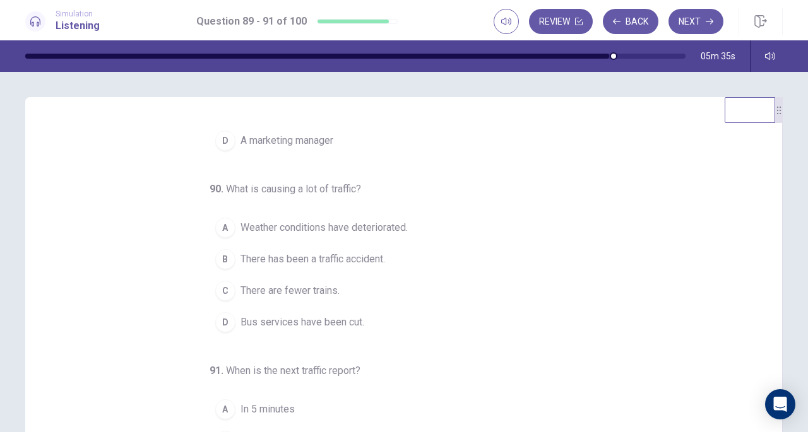
click at [321, 320] on span "Bus services have been cut." at bounding box center [303, 322] width 124 height 15
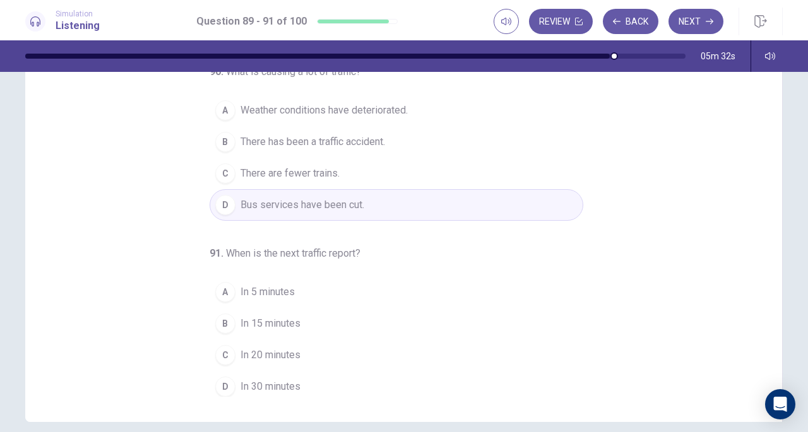
scroll to position [114, 0]
click at [288, 319] on span "In 15 minutes" at bounding box center [271, 323] width 60 height 15
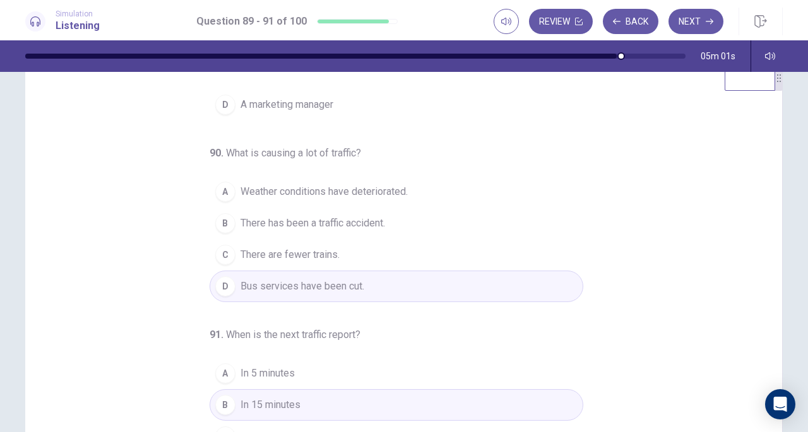
scroll to position [169, 0]
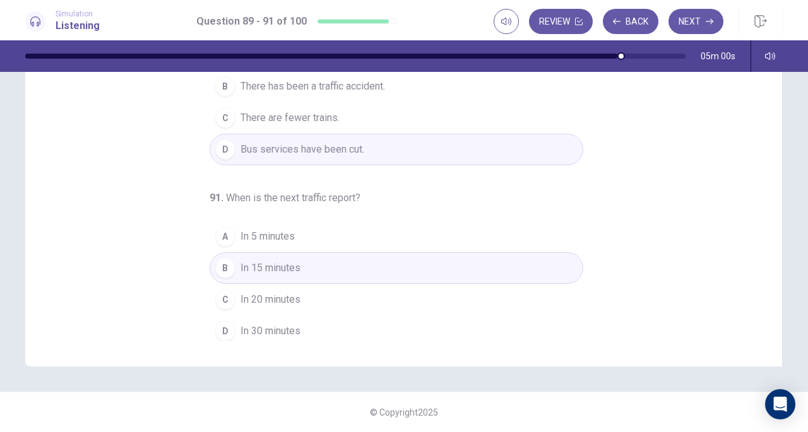
click at [692, 23] on button "Next" at bounding box center [696, 21] width 55 height 25
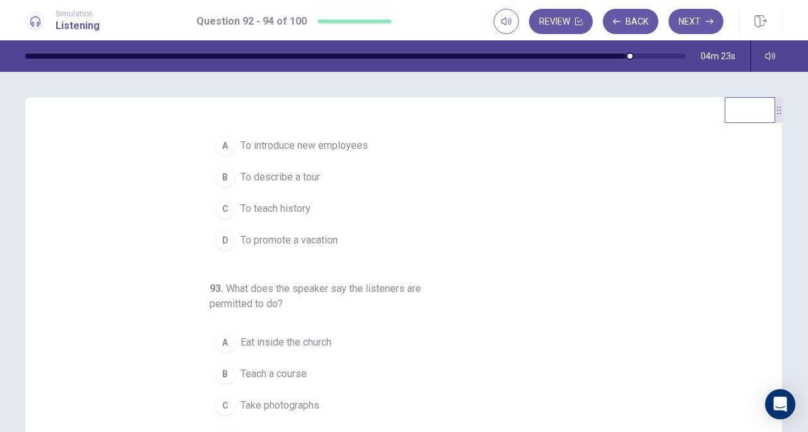
scroll to position [23, 0]
click at [303, 179] on span "To describe a tour" at bounding box center [281, 176] width 80 height 15
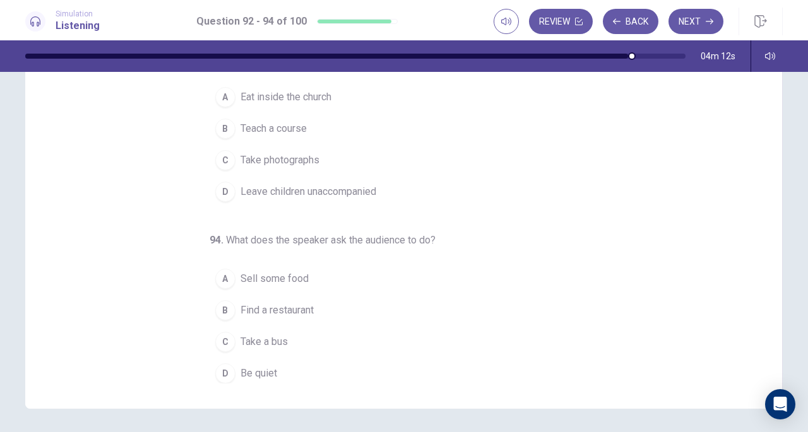
scroll to position [128, 0]
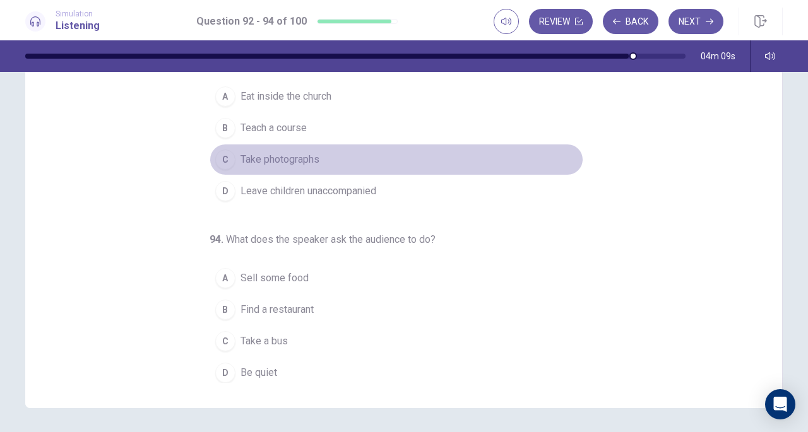
click at [303, 157] on span "Take photographs" at bounding box center [280, 159] width 79 height 15
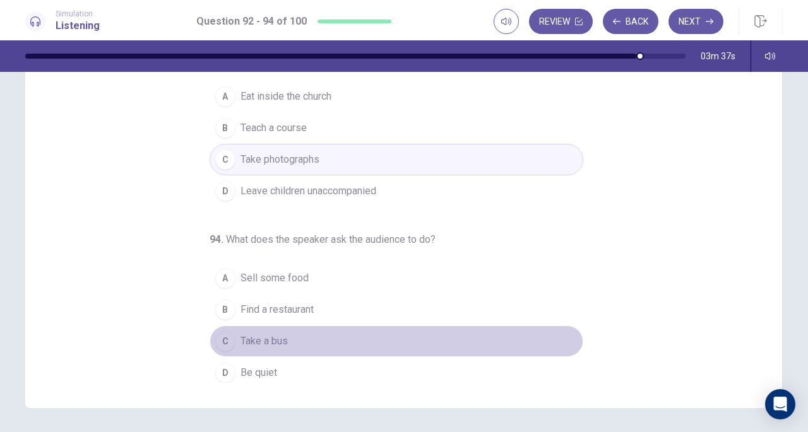
click at [282, 334] on span "Take a bus" at bounding box center [264, 341] width 47 height 15
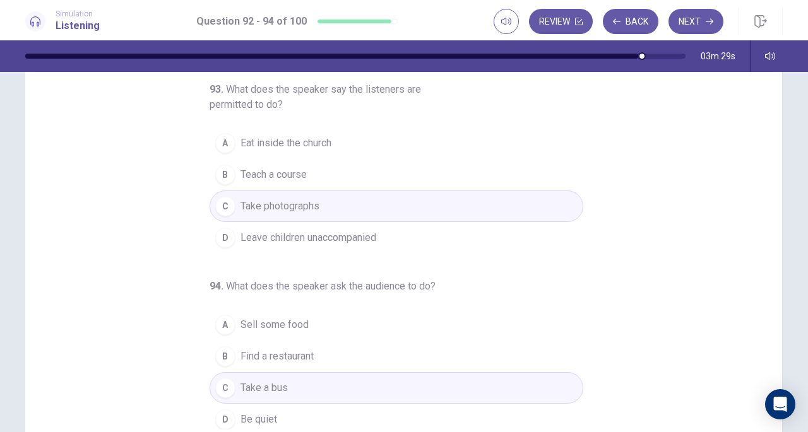
scroll to position [169, 0]
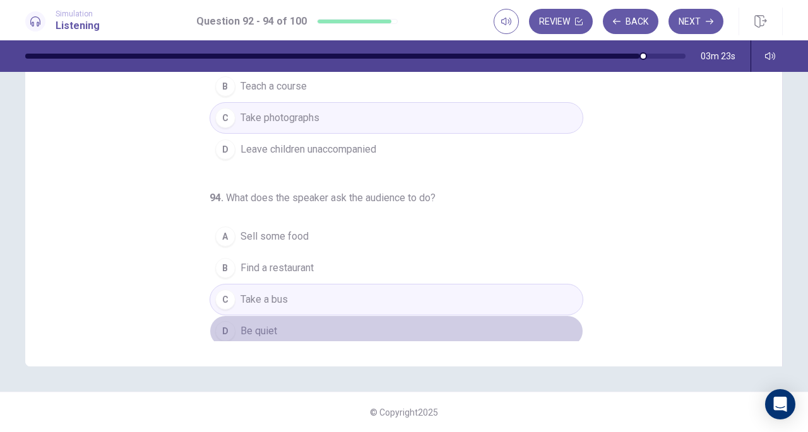
click at [283, 323] on button "D Be quiet" at bounding box center [397, 332] width 374 height 32
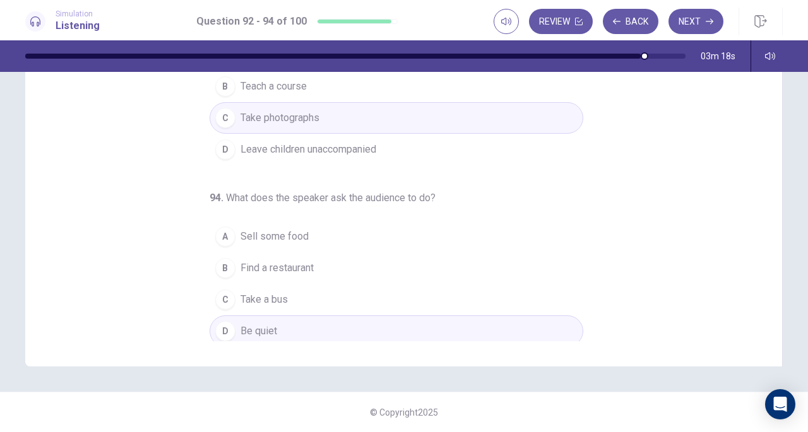
click at [315, 292] on button "C Take a bus" at bounding box center [397, 300] width 374 height 32
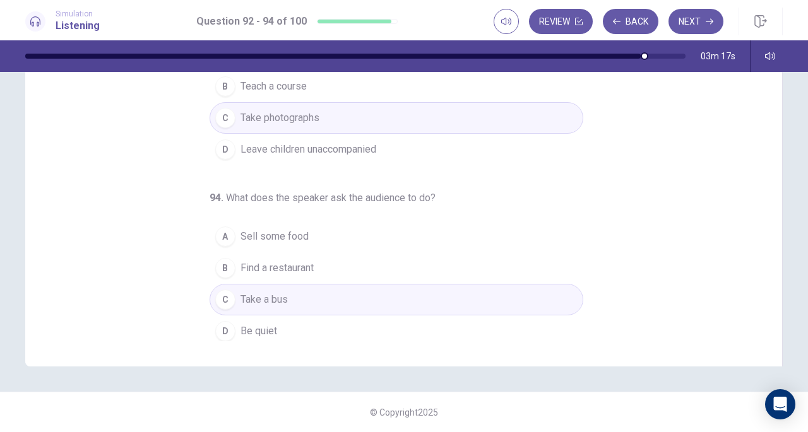
click at [714, 16] on button "Next" at bounding box center [696, 21] width 55 height 25
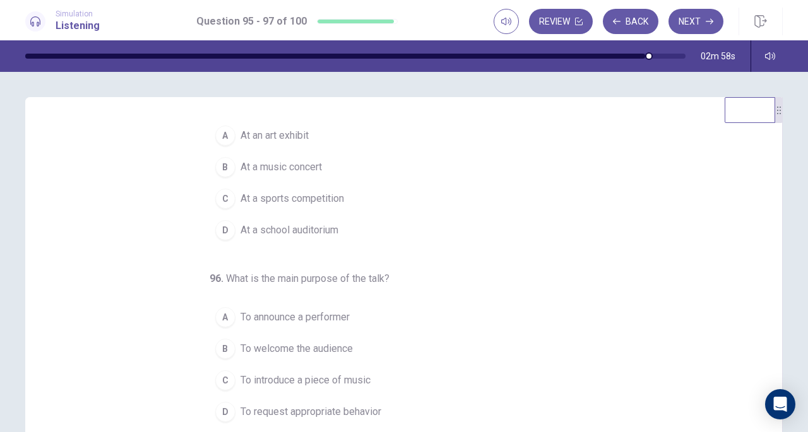
scroll to position [49, 0]
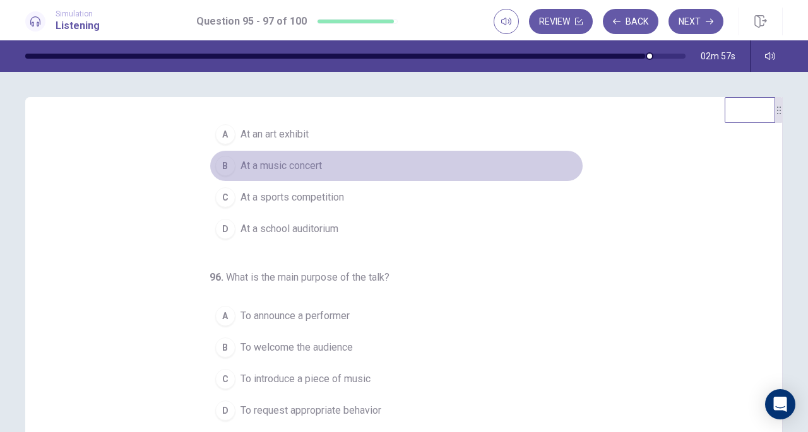
click at [298, 157] on button "B At a music concert" at bounding box center [397, 166] width 374 height 32
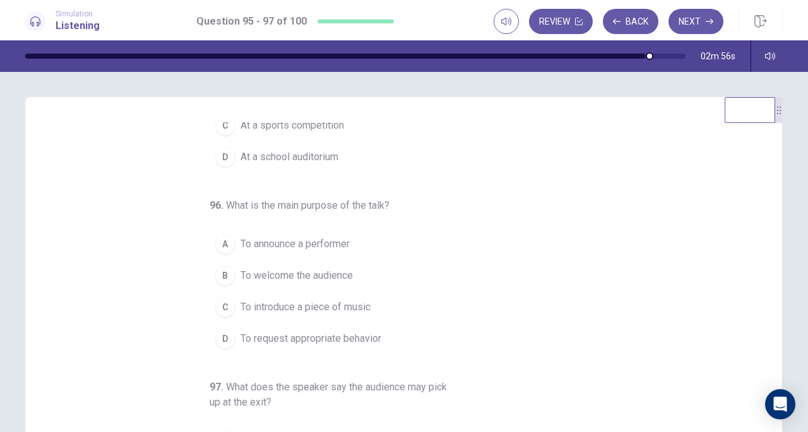
scroll to position [134, 0]
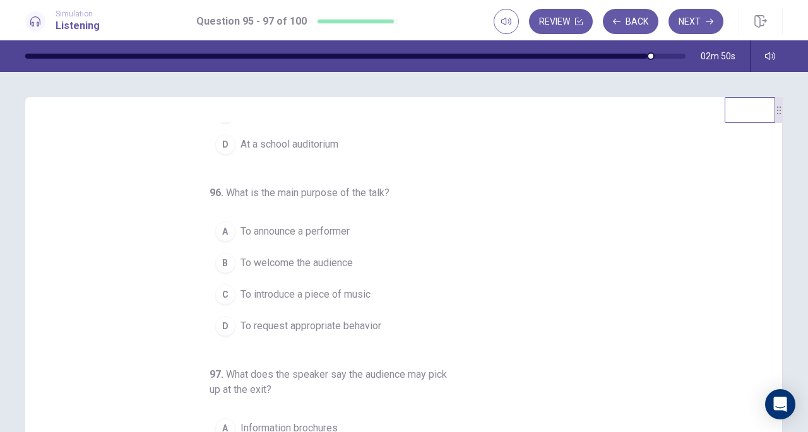
click at [323, 226] on span "To announce a performer" at bounding box center [295, 231] width 109 height 15
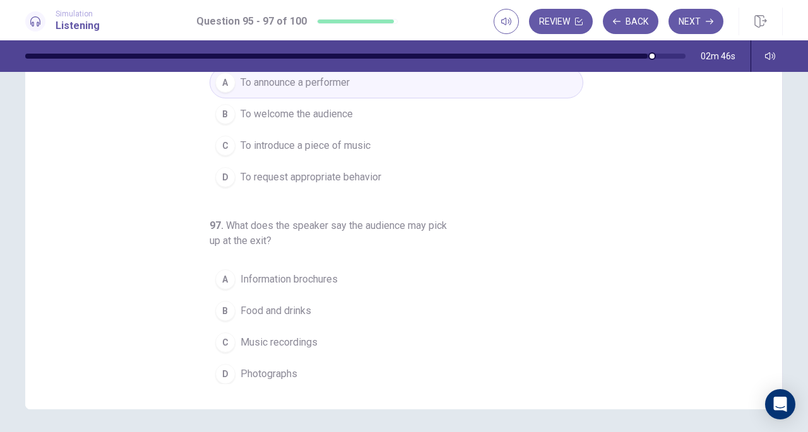
scroll to position [148, 0]
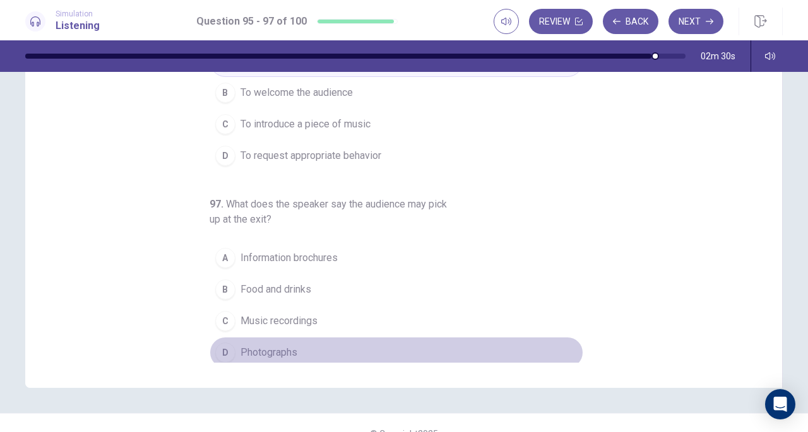
click at [268, 347] on span "Photographs" at bounding box center [269, 352] width 57 height 15
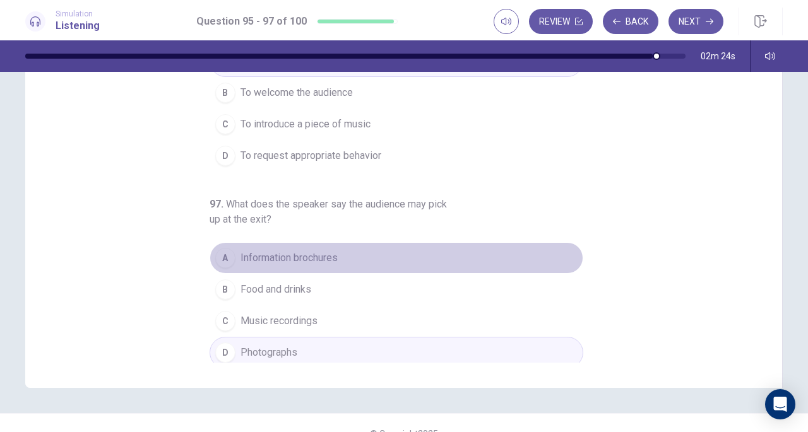
click at [278, 260] on span "Information brochures" at bounding box center [289, 258] width 97 height 15
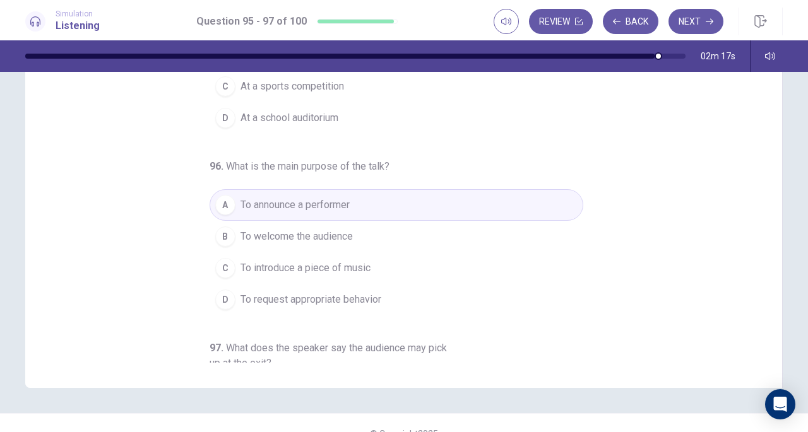
scroll to position [0, 0]
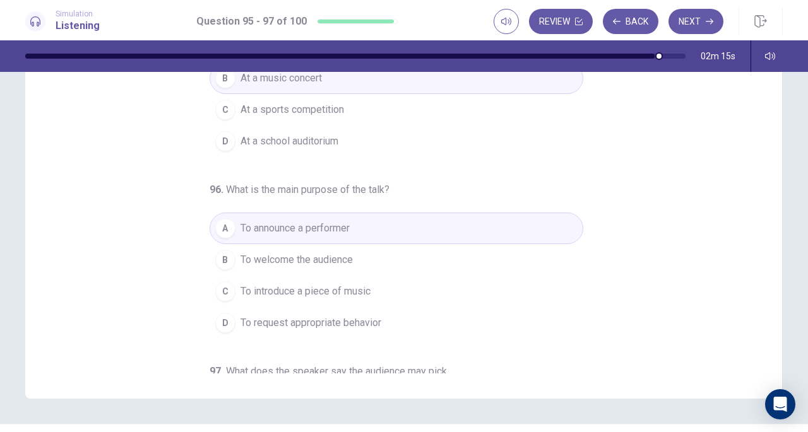
click at [335, 316] on span "To request appropriate behavior" at bounding box center [311, 323] width 141 height 15
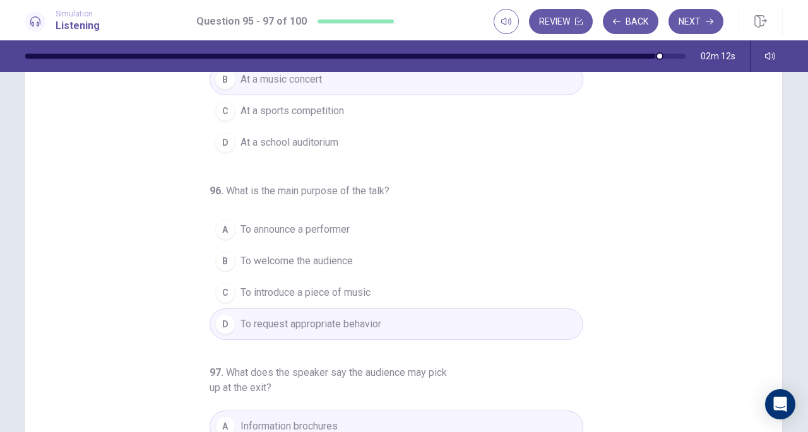
scroll to position [157, 0]
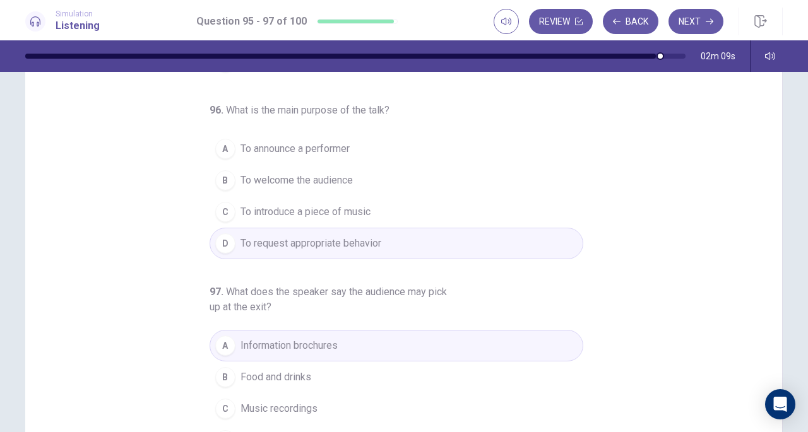
click at [696, 21] on button "Next" at bounding box center [696, 21] width 55 height 25
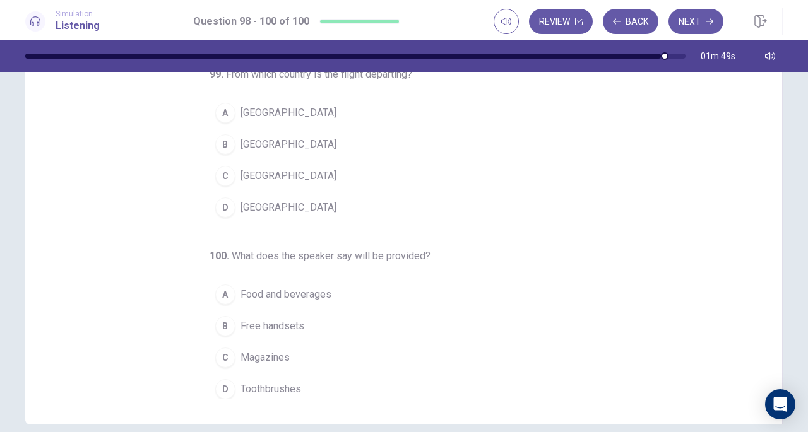
scroll to position [0, 0]
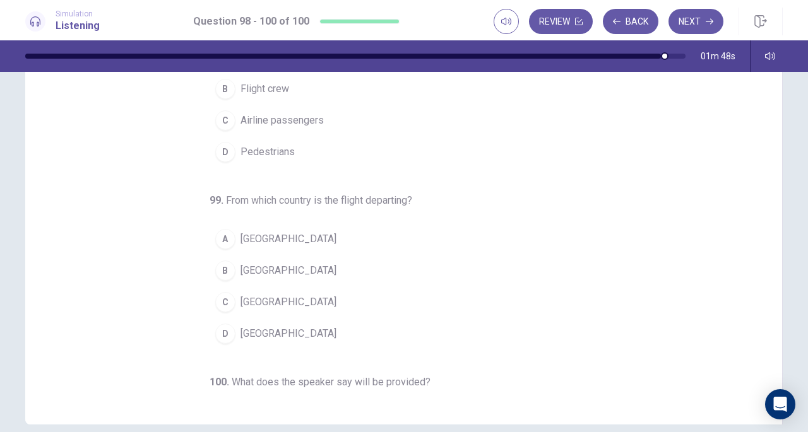
click at [281, 116] on span "Airline passengers" at bounding box center [282, 120] width 83 height 15
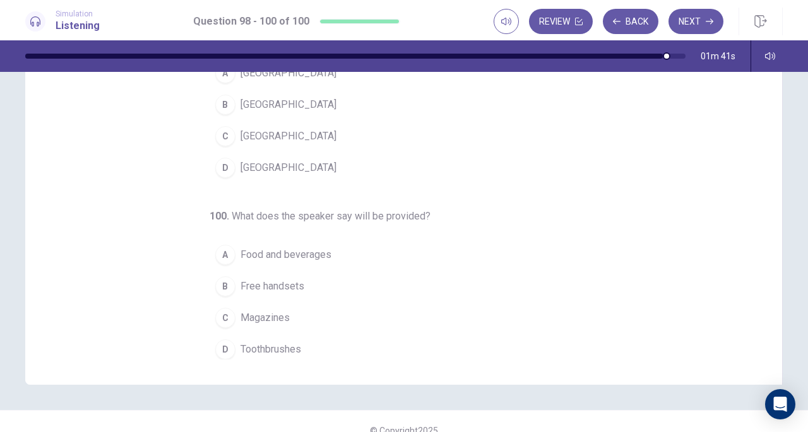
scroll to position [152, 0]
click at [296, 247] on span "Food and beverages" at bounding box center [286, 254] width 91 height 15
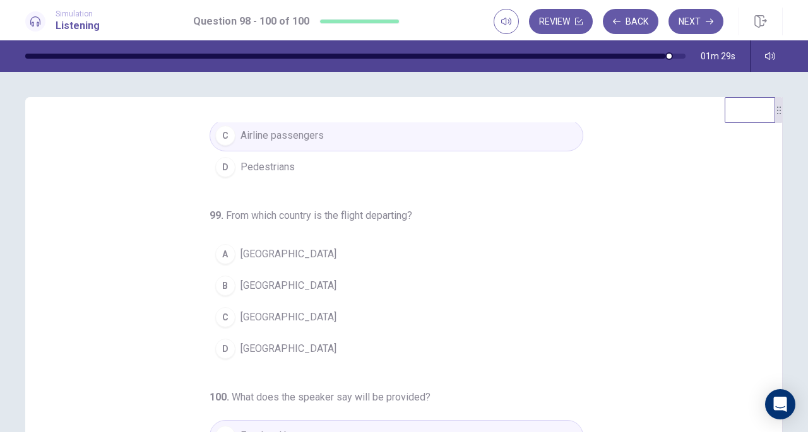
scroll to position [97, 0]
click at [262, 346] on span "Mexico" at bounding box center [289, 348] width 96 height 15
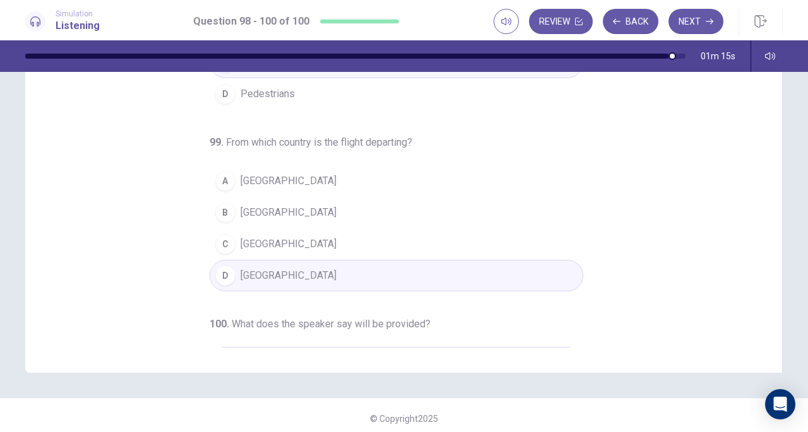
scroll to position [0, 0]
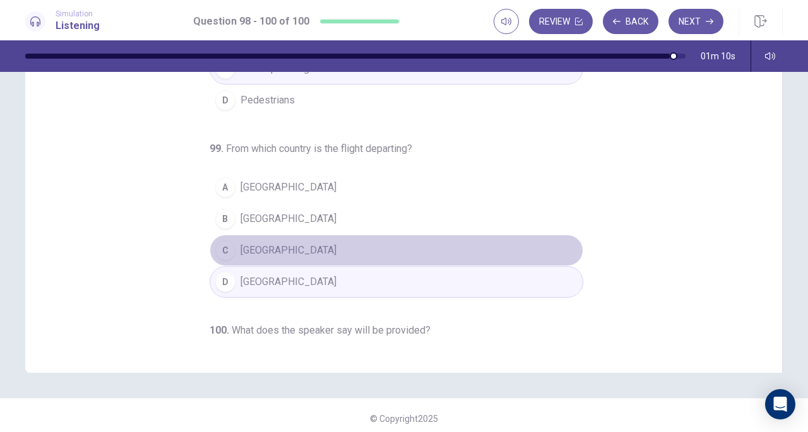
click at [341, 249] on button "C Chile" at bounding box center [397, 251] width 374 height 32
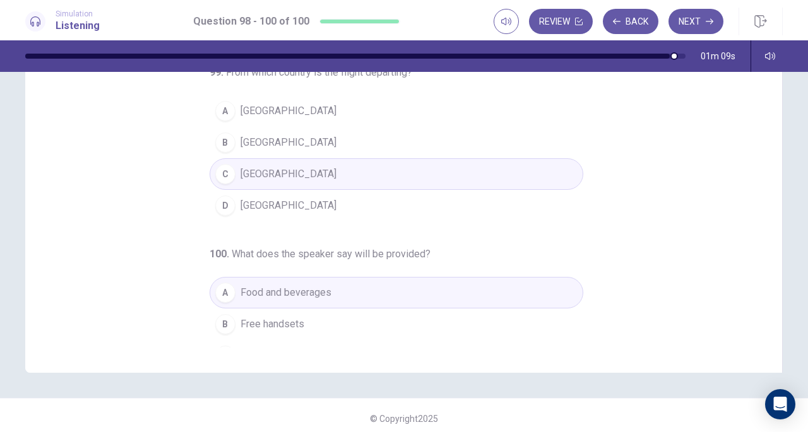
scroll to position [93, 0]
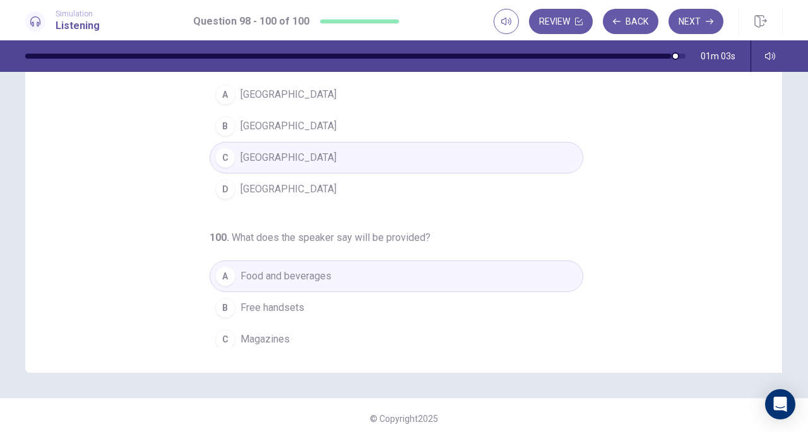
click at [271, 188] on button "D Mexico" at bounding box center [397, 190] width 374 height 32
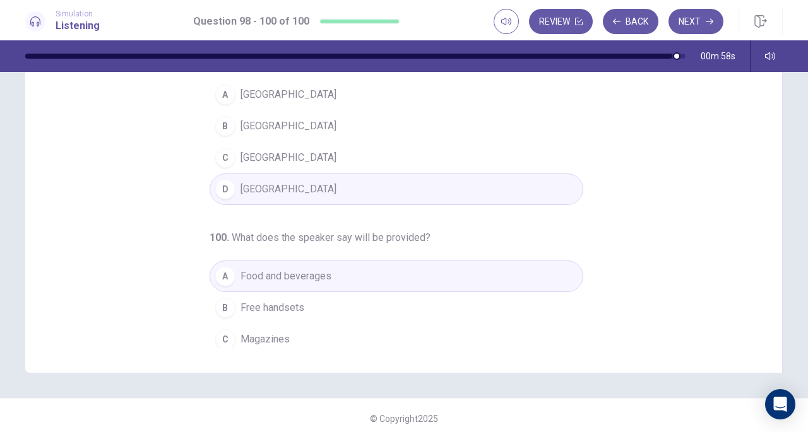
click at [291, 163] on button "C Chile" at bounding box center [397, 158] width 374 height 32
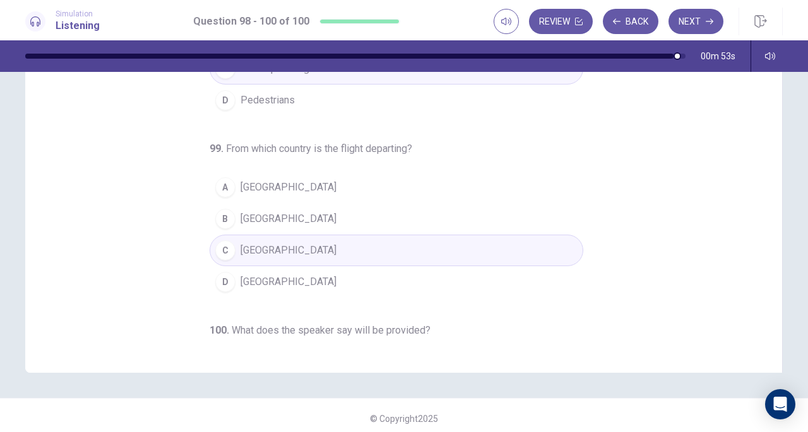
scroll to position [0, 0]
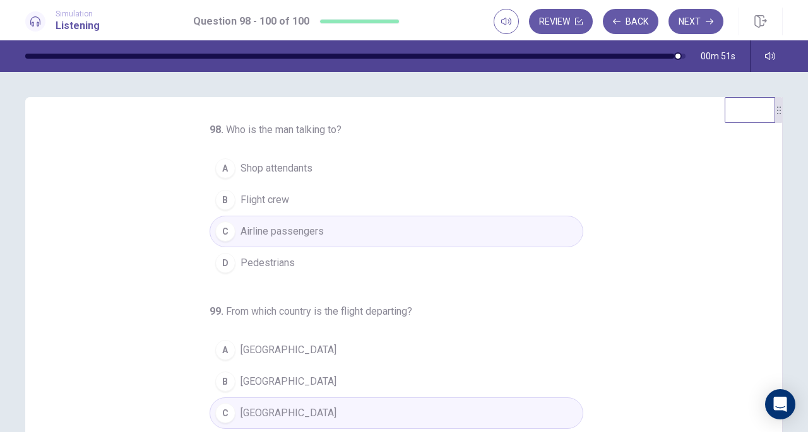
click at [700, 22] on button "Next" at bounding box center [696, 21] width 55 height 25
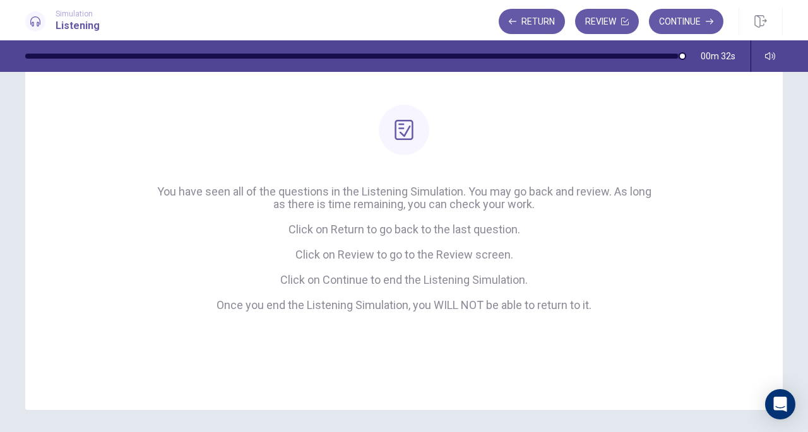
scroll to position [92, 0]
click at [691, 15] on button "Continue" at bounding box center [686, 21] width 75 height 25
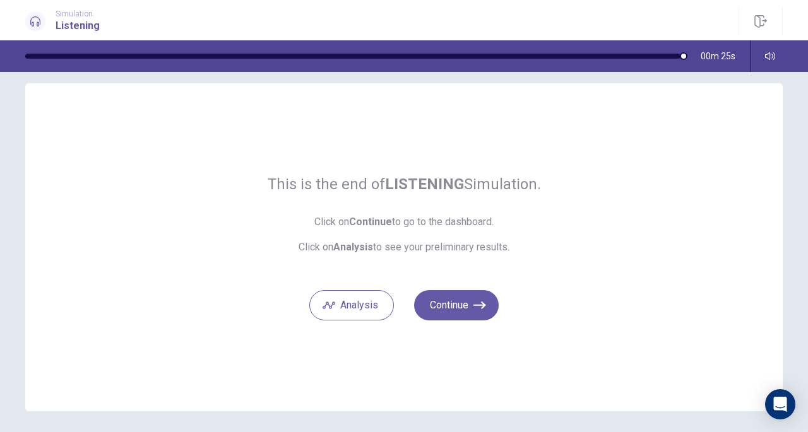
scroll to position [10, 0]
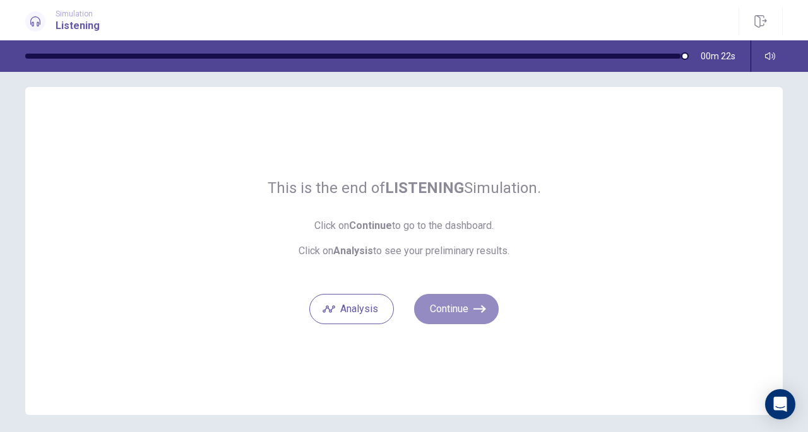
click at [458, 311] on button "Continue" at bounding box center [456, 309] width 85 height 30
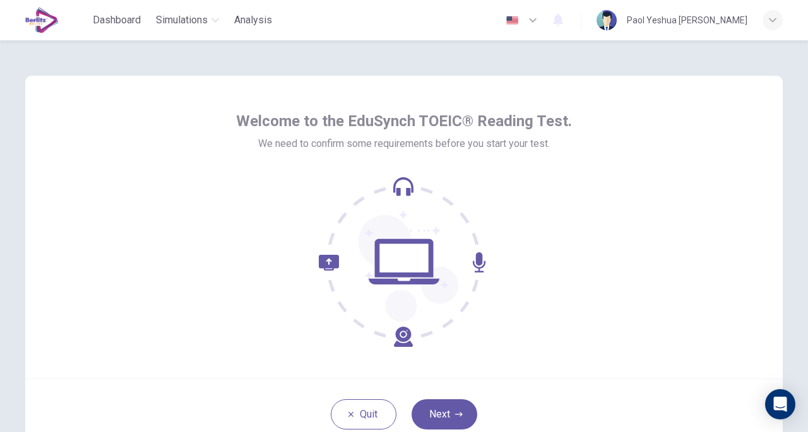
click at [460, 412] on button "Next" at bounding box center [445, 415] width 66 height 30
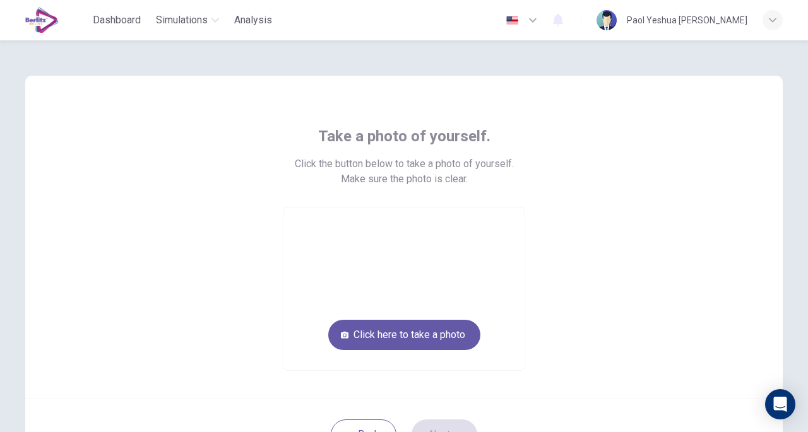
click at [442, 331] on button "Click here to take a photo" at bounding box center [404, 335] width 152 height 30
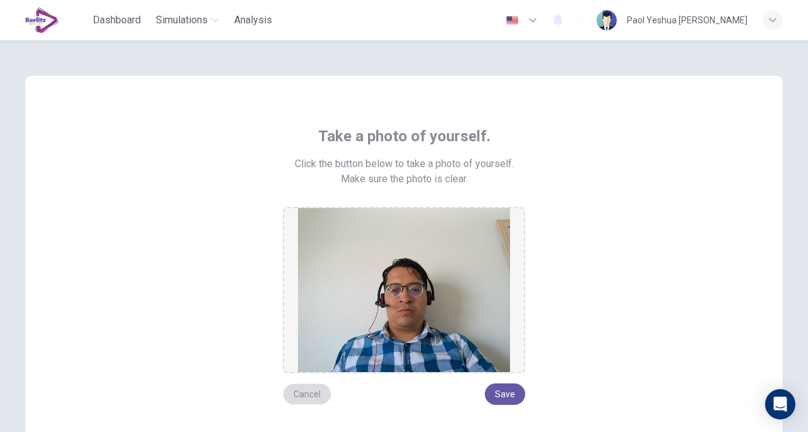
click at [309, 402] on button "Cancel" at bounding box center [307, 394] width 49 height 21
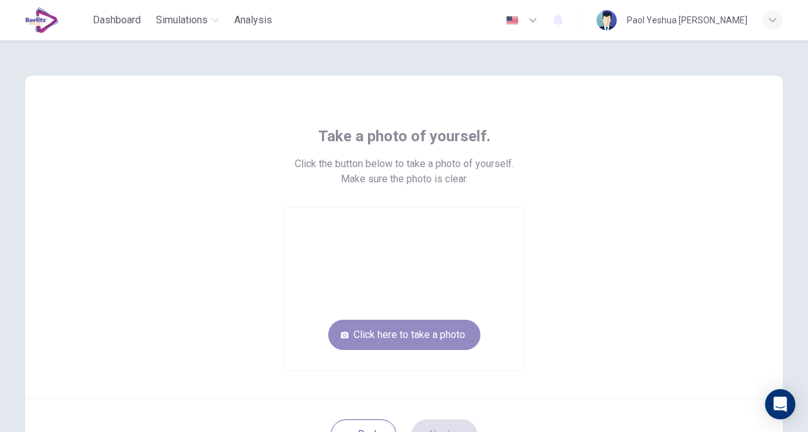
click at [405, 335] on button "Click here to take a photo" at bounding box center [404, 335] width 152 height 30
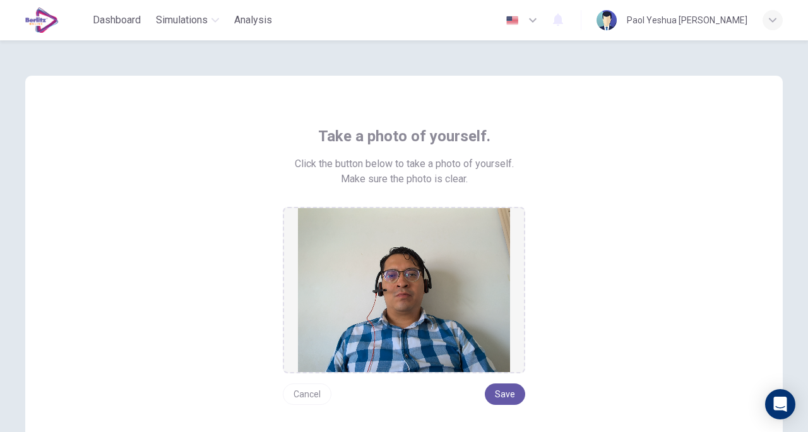
click at [508, 395] on button "Save" at bounding box center [505, 394] width 40 height 21
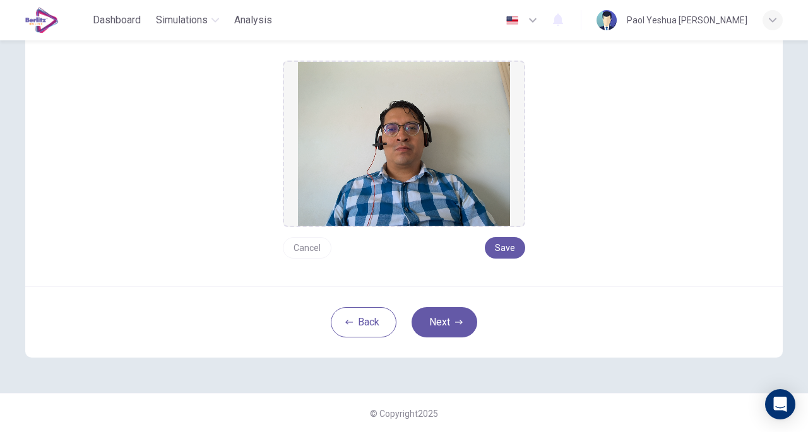
click at [427, 311] on button "Next" at bounding box center [445, 322] width 66 height 30
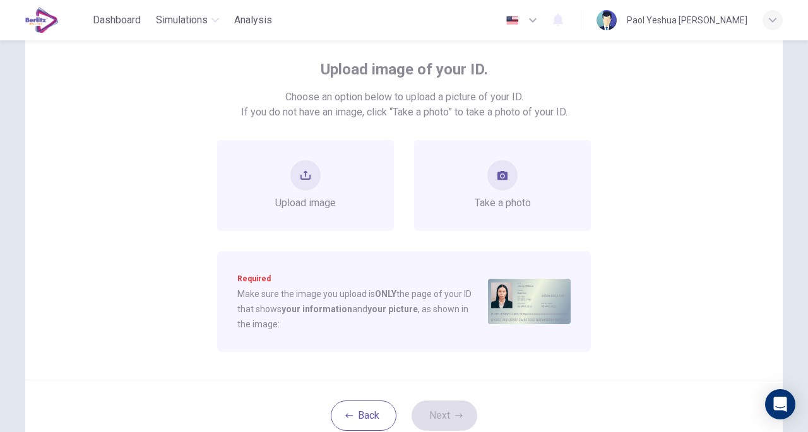
scroll to position [66, 0]
click at [506, 184] on button "take photo" at bounding box center [502, 177] width 30 height 30
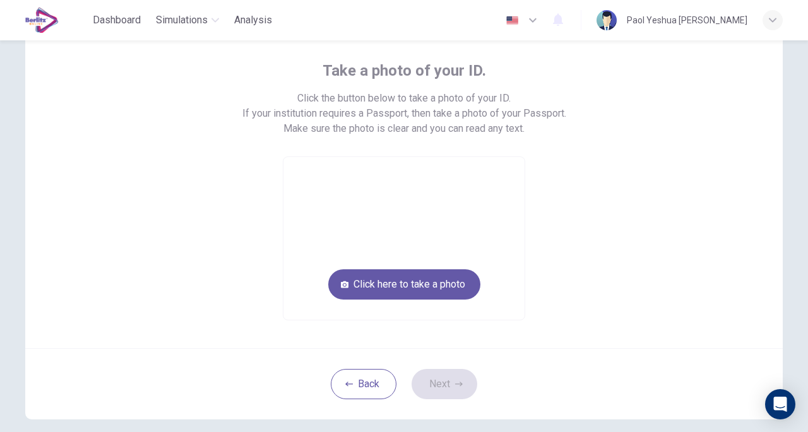
click at [442, 287] on button "Click here to take a photo" at bounding box center [404, 285] width 152 height 30
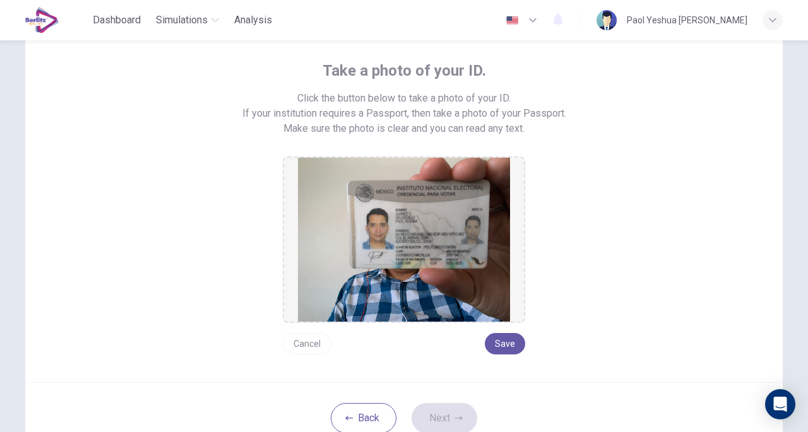
click at [498, 338] on button "Save" at bounding box center [505, 343] width 40 height 21
click at [468, 393] on div "Back Next" at bounding box center [404, 418] width 758 height 71
click at [467, 407] on button "Next" at bounding box center [445, 418] width 66 height 30
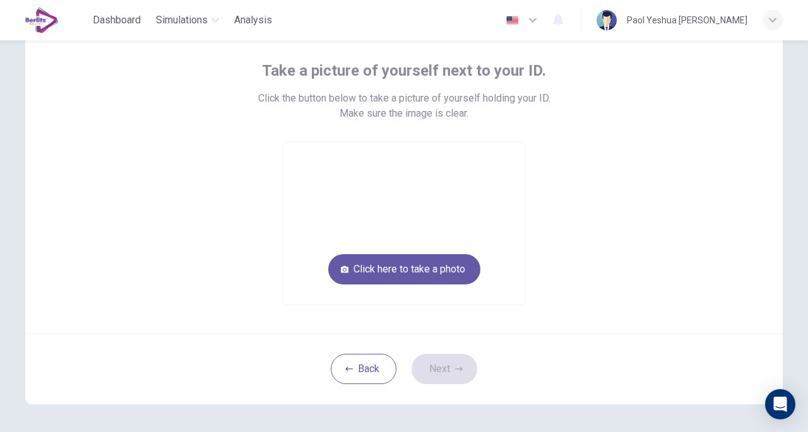
click at [434, 270] on button "Click here to take a photo" at bounding box center [404, 269] width 152 height 30
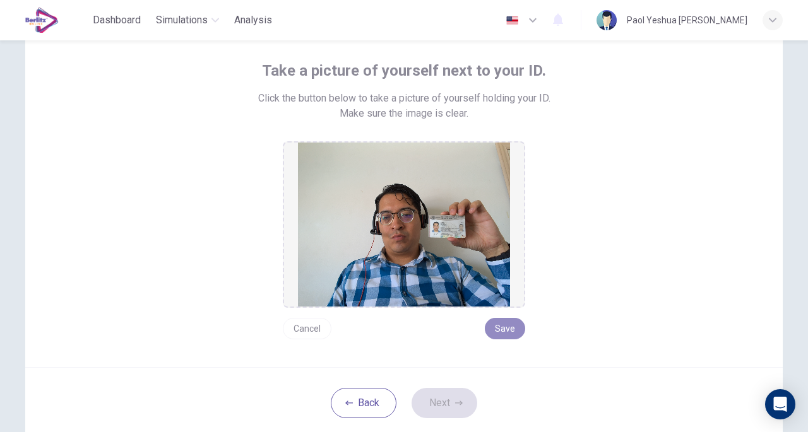
click at [505, 325] on button "Save" at bounding box center [505, 328] width 40 height 21
click at [460, 399] on button "Next" at bounding box center [445, 403] width 66 height 30
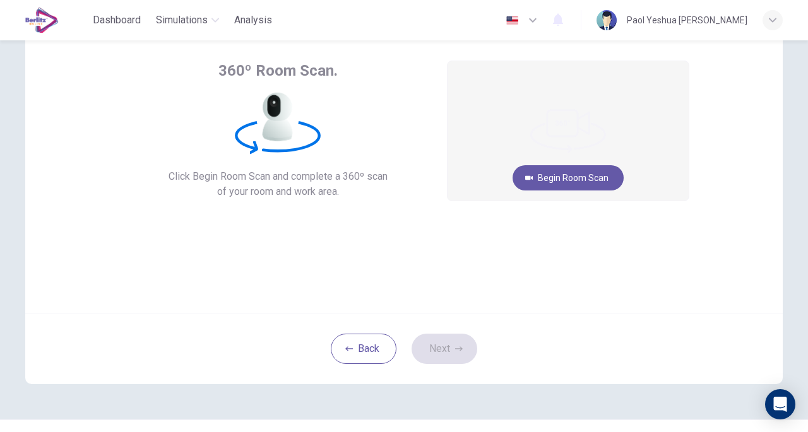
click at [575, 174] on button "Begin Room Scan" at bounding box center [568, 177] width 111 height 25
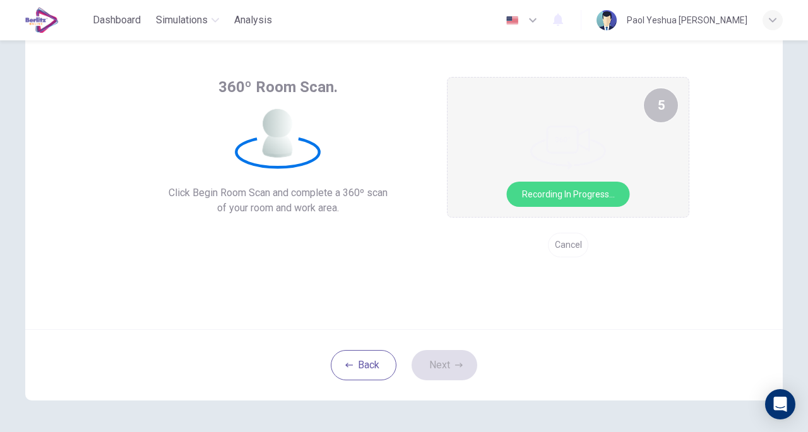
scroll to position [31, 0]
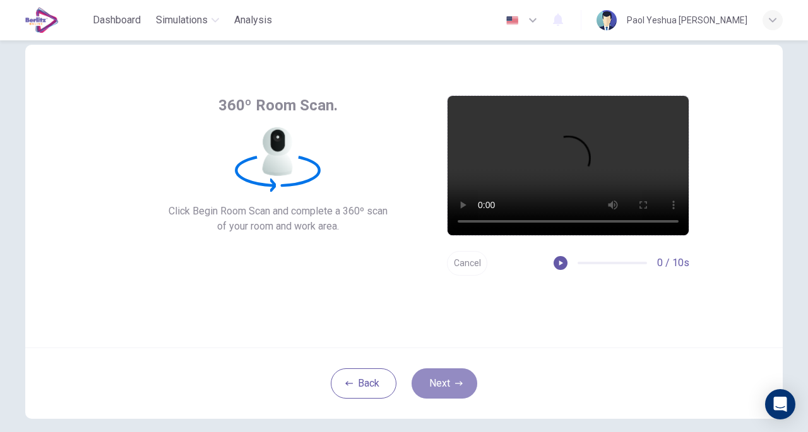
click at [439, 376] on button "Next" at bounding box center [445, 384] width 66 height 30
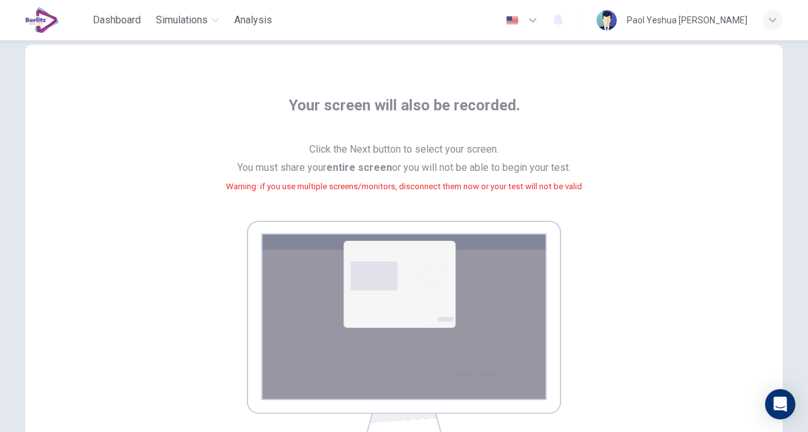
click at [506, 338] on img at bounding box center [404, 335] width 314 height 229
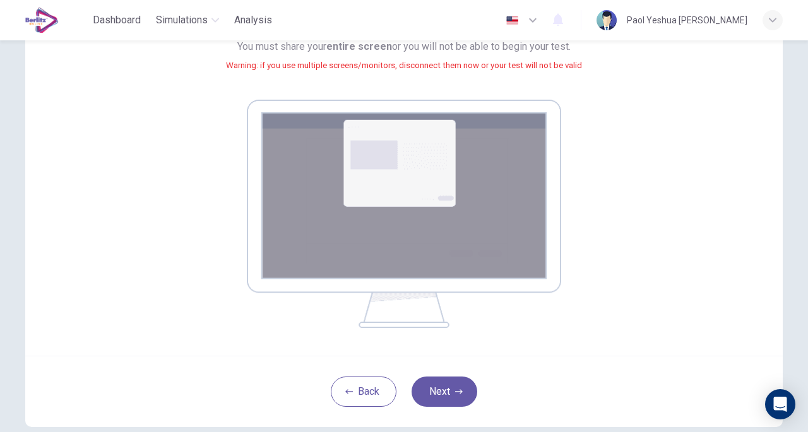
scroll to position [171, 0]
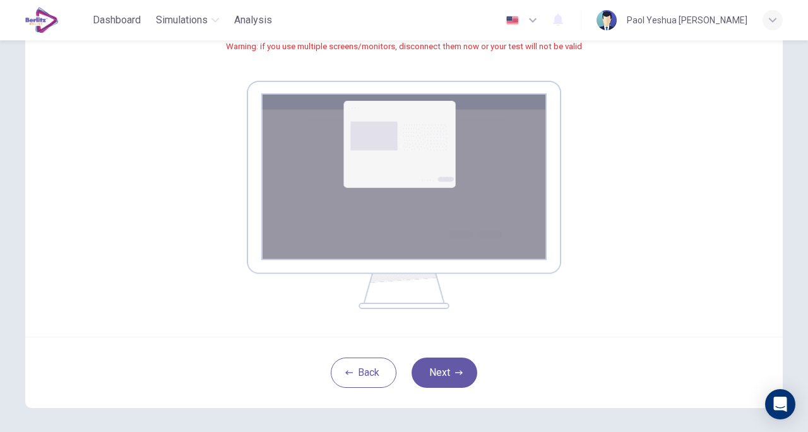
click at [451, 368] on button "Next" at bounding box center [445, 373] width 66 height 30
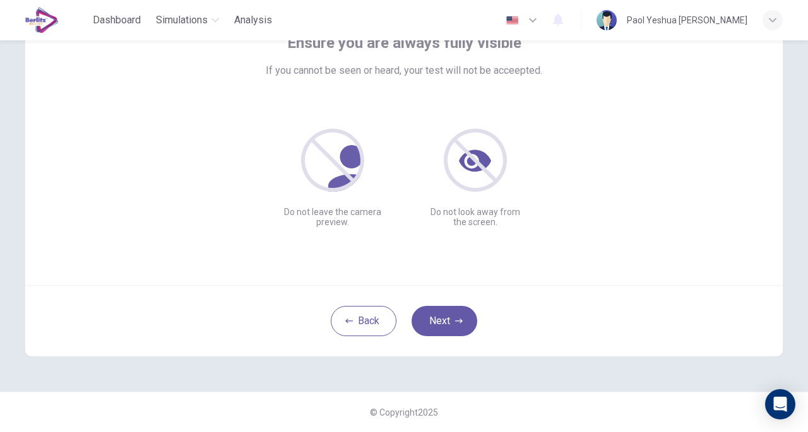
scroll to position [93, 0]
click at [439, 325] on button "Next" at bounding box center [445, 322] width 66 height 30
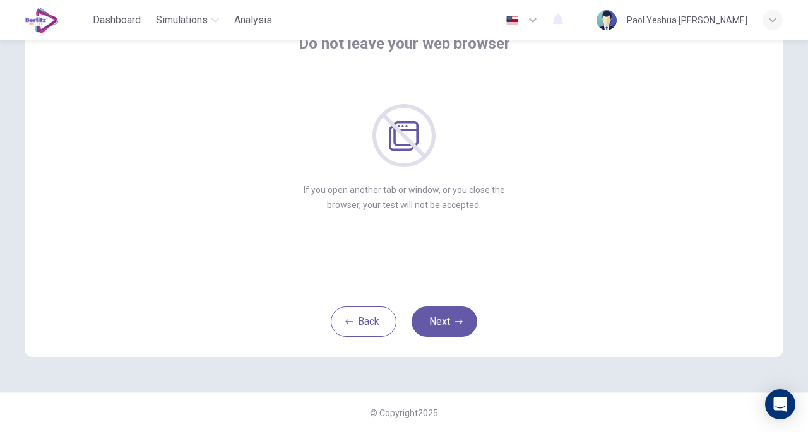
click at [439, 325] on button "Next" at bounding box center [445, 322] width 66 height 30
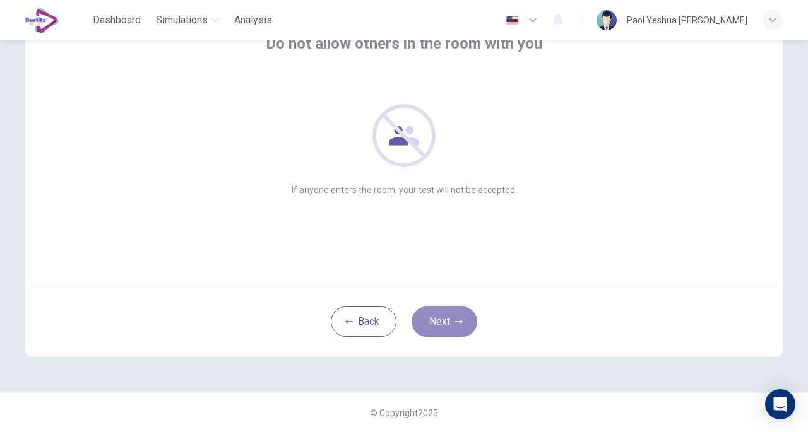
click at [439, 325] on button "Next" at bounding box center [445, 322] width 66 height 30
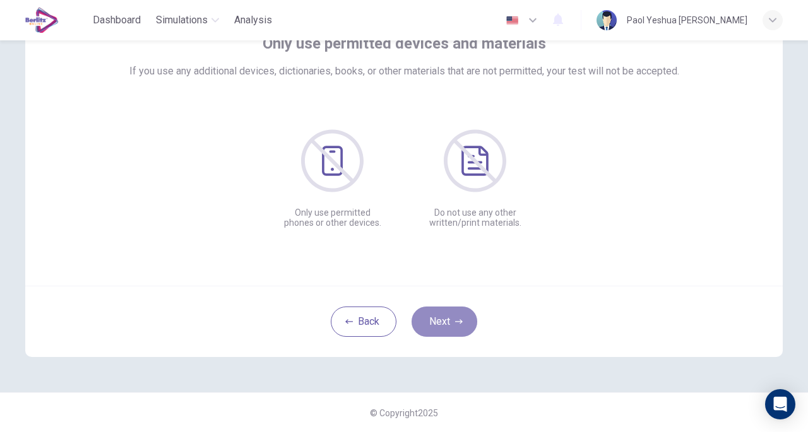
click at [439, 325] on button "Next" at bounding box center [445, 322] width 66 height 30
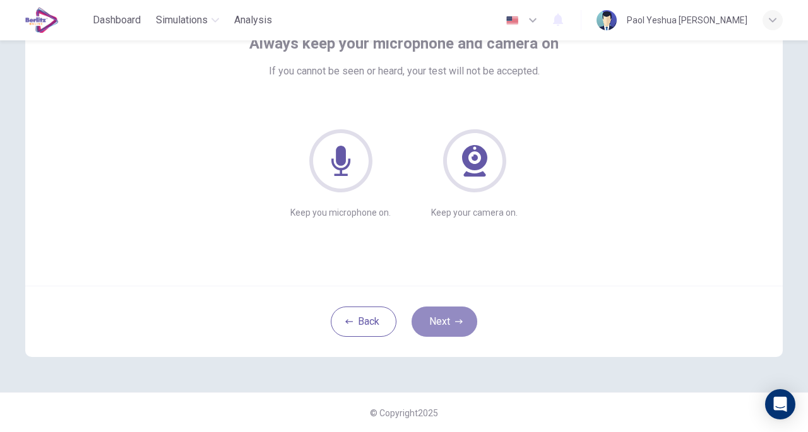
click at [439, 325] on button "Next" at bounding box center [445, 322] width 66 height 30
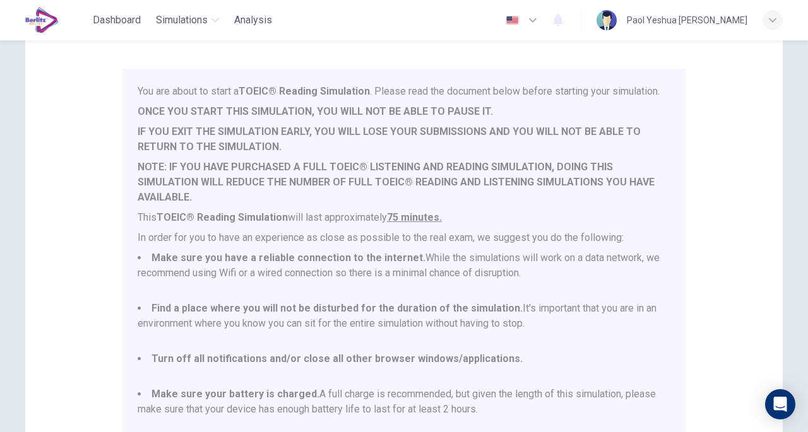
scroll to position [33, 0]
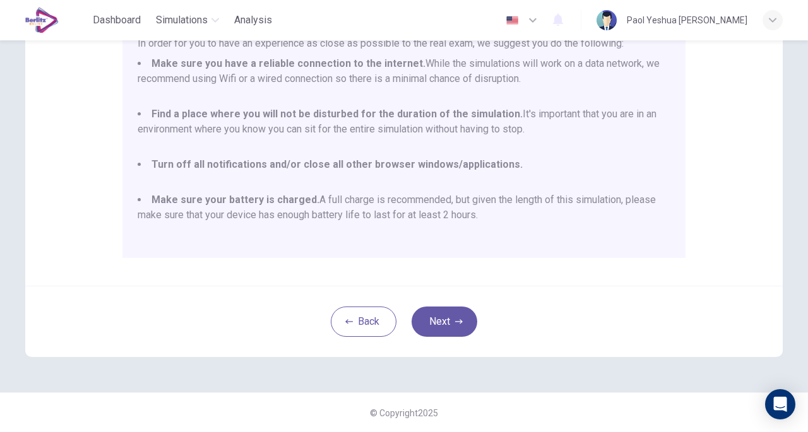
click at [461, 318] on button "Next" at bounding box center [445, 322] width 66 height 30
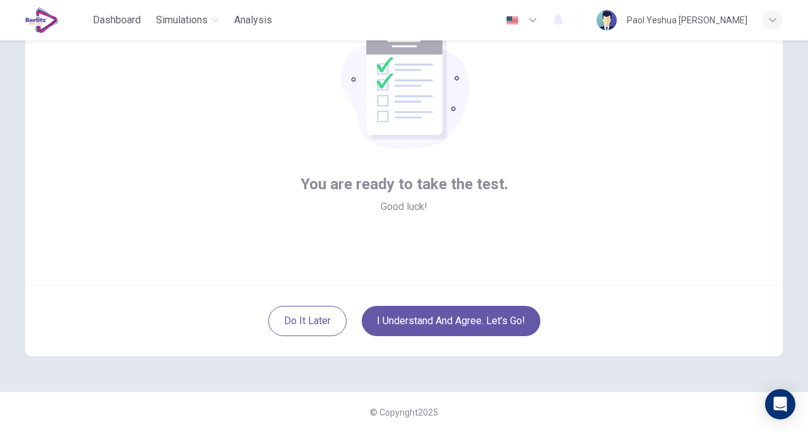
scroll to position [93, 0]
click at [491, 301] on div "Do it later I understand and agree. Let’s go!" at bounding box center [404, 321] width 758 height 71
click at [468, 318] on button "I understand and agree. Let’s go!" at bounding box center [451, 322] width 179 height 30
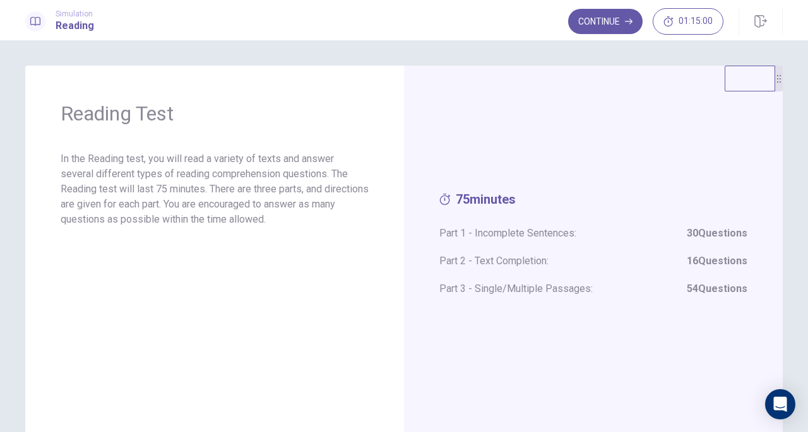
click at [605, 22] on button "Continue" at bounding box center [605, 21] width 75 height 25
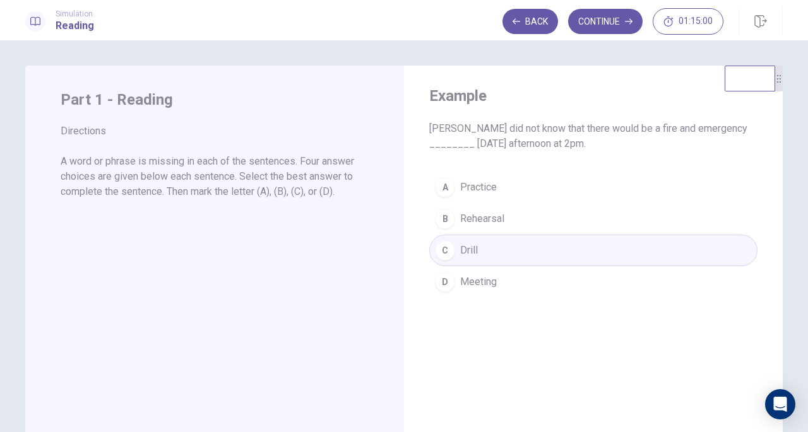
click at [588, 23] on button "Continue" at bounding box center [605, 21] width 75 height 25
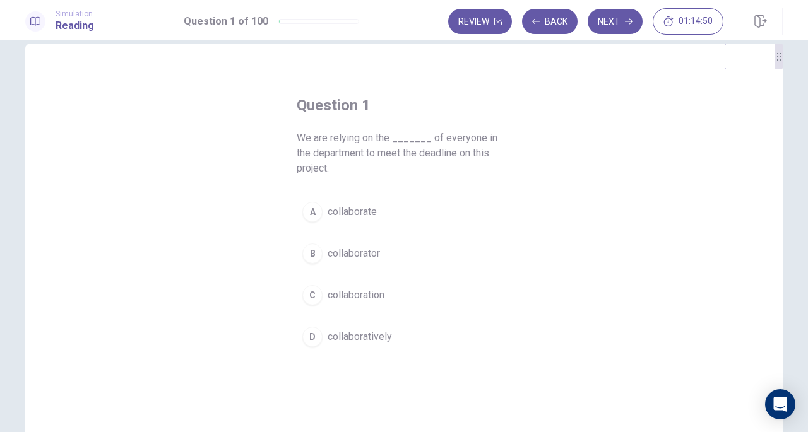
scroll to position [24, 0]
click at [373, 286] on span "collaboration" at bounding box center [356, 293] width 57 height 15
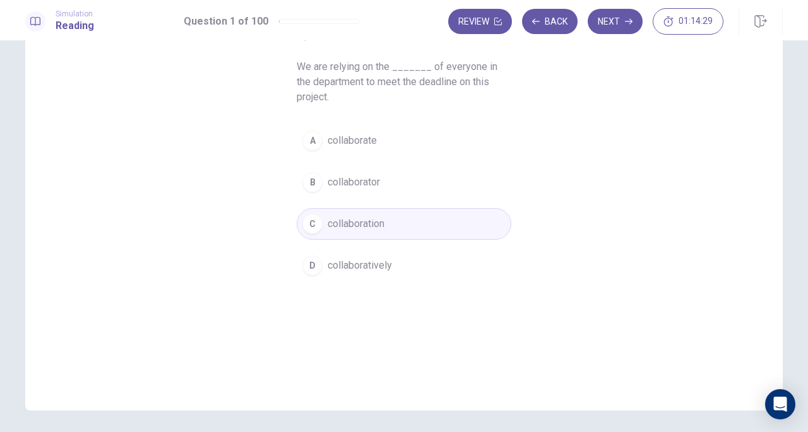
scroll to position [138, 0]
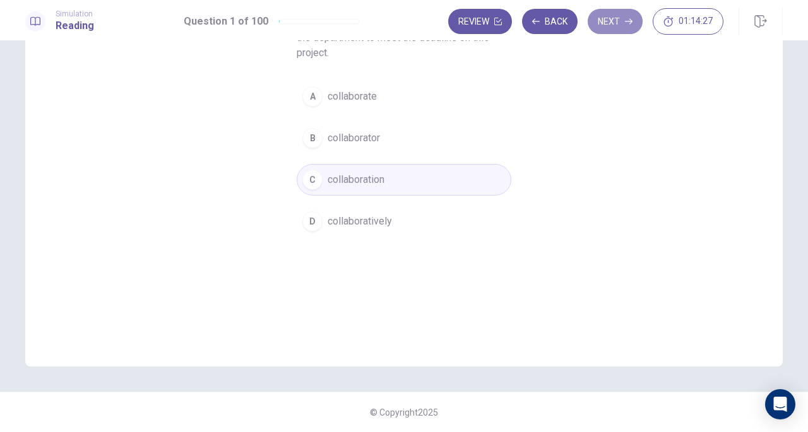
click at [616, 17] on button "Next" at bounding box center [615, 21] width 55 height 25
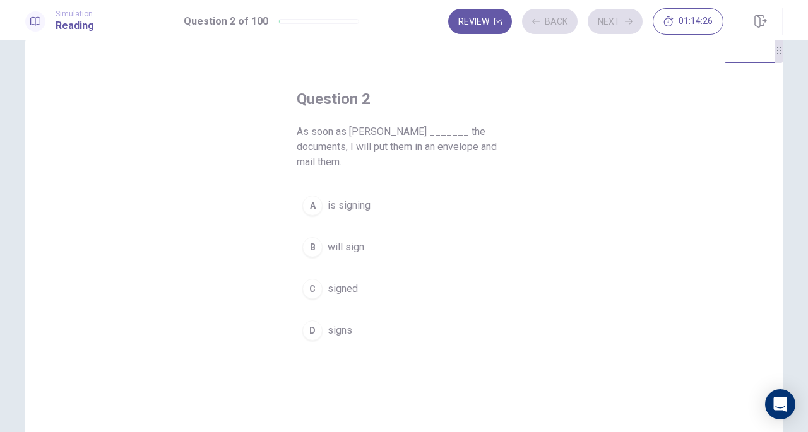
scroll to position [24, 0]
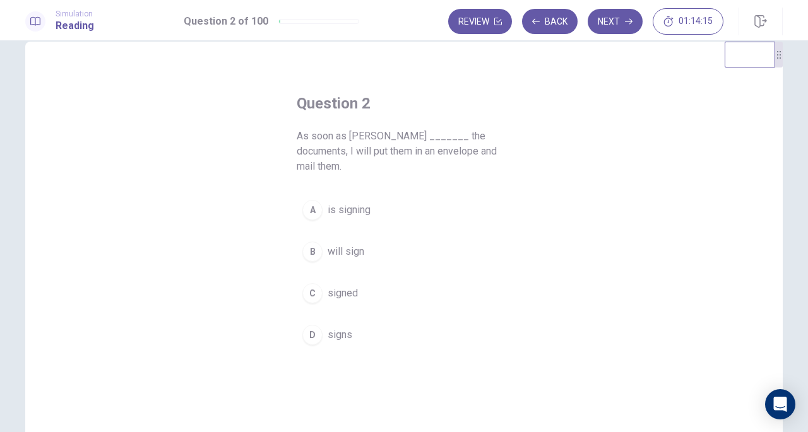
click at [342, 328] on span "signs" at bounding box center [340, 335] width 25 height 15
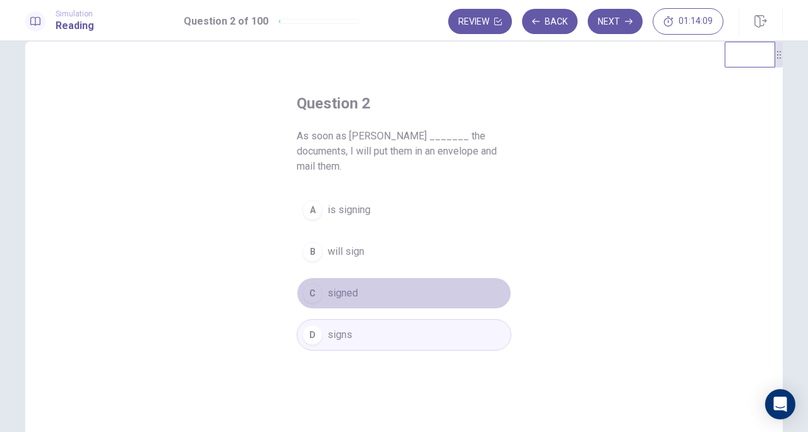
click at [350, 286] on span "signed" at bounding box center [343, 293] width 30 height 15
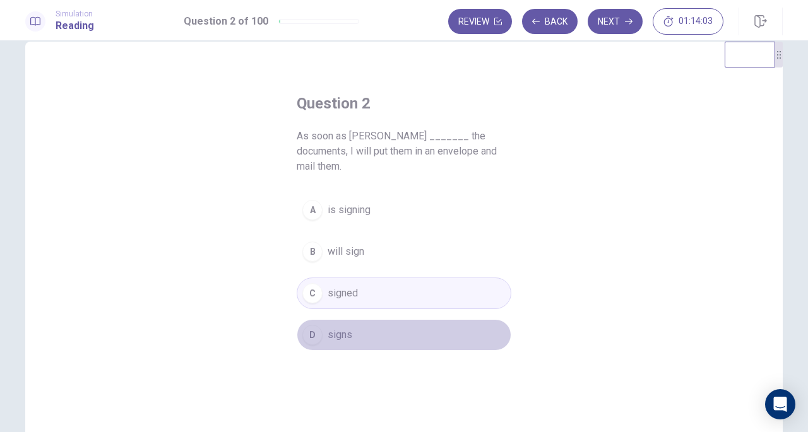
click at [342, 328] on span "signs" at bounding box center [340, 335] width 25 height 15
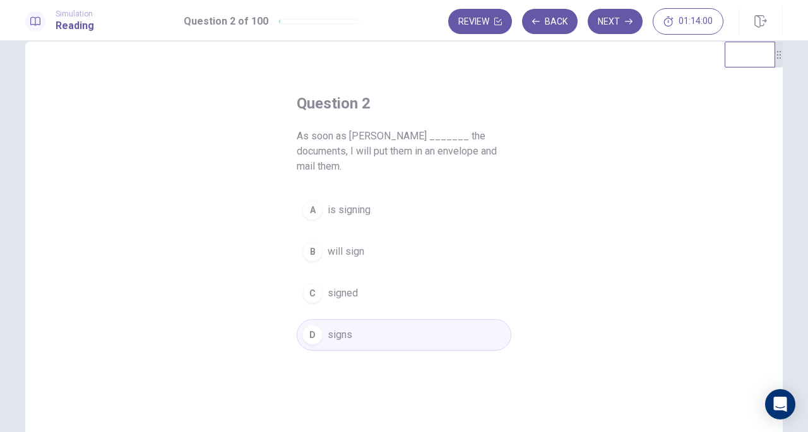
click at [619, 26] on button "Next" at bounding box center [615, 21] width 55 height 25
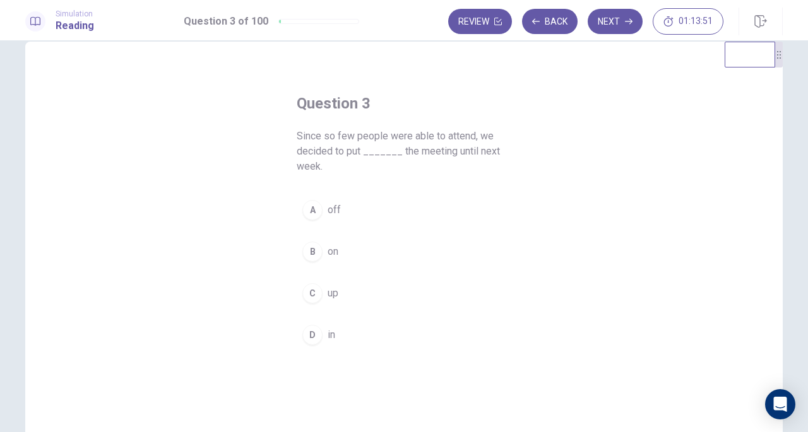
click at [335, 258] on span "on" at bounding box center [333, 251] width 11 height 15
click at [621, 22] on button "Next" at bounding box center [615, 21] width 55 height 25
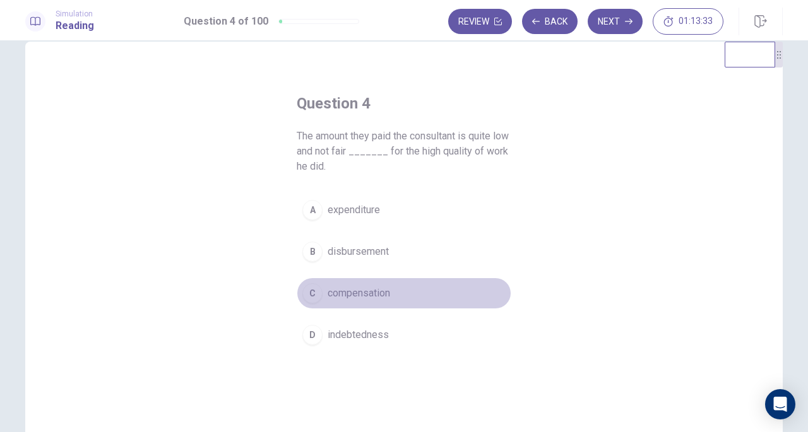
click at [368, 287] on span "compensation" at bounding box center [359, 293] width 63 height 15
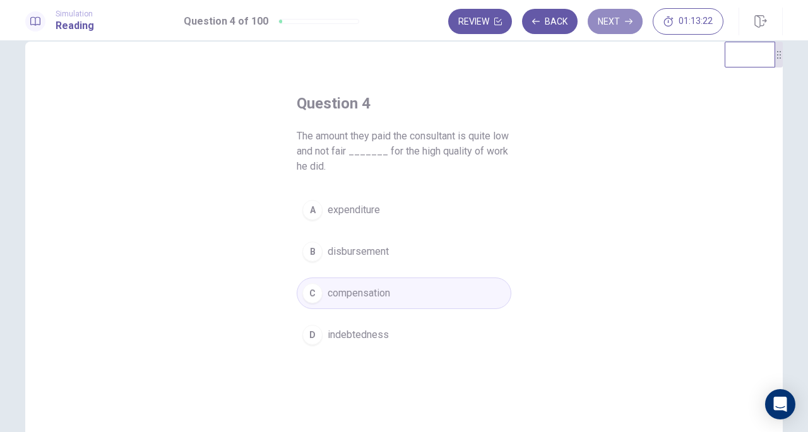
click at [619, 13] on button "Next" at bounding box center [615, 21] width 55 height 25
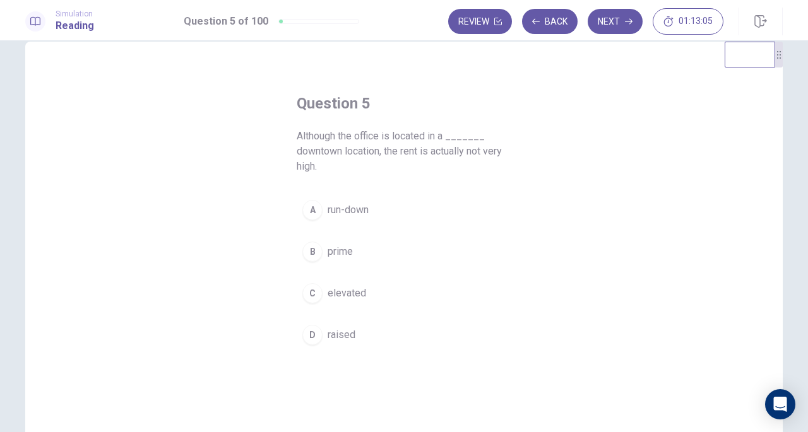
click at [341, 329] on span "raised" at bounding box center [342, 335] width 28 height 15
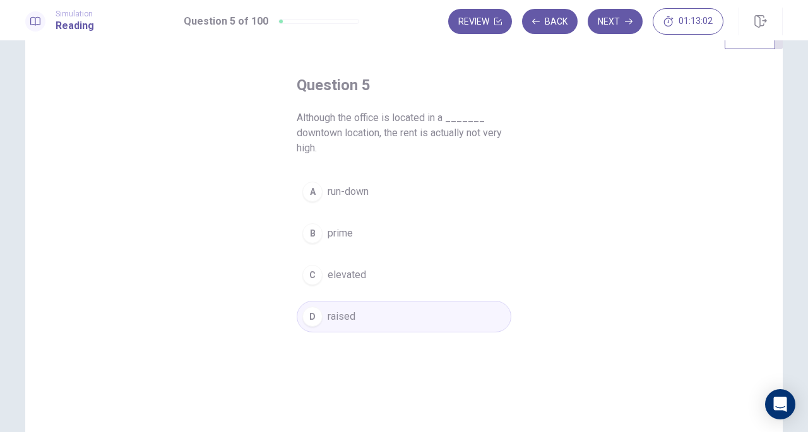
scroll to position [43, 0]
click at [365, 194] on span "run-down" at bounding box center [348, 191] width 41 height 15
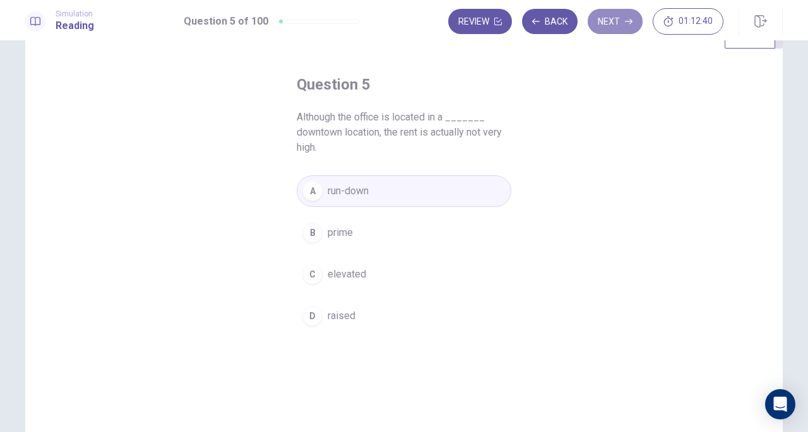
click at [624, 11] on button "Next" at bounding box center [615, 21] width 55 height 25
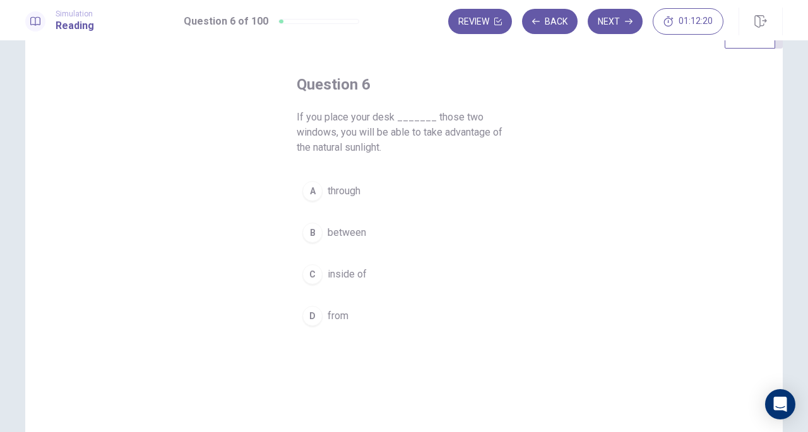
click at [343, 230] on span "between" at bounding box center [347, 232] width 39 height 15
click at [600, 30] on button "Next" at bounding box center [615, 21] width 55 height 25
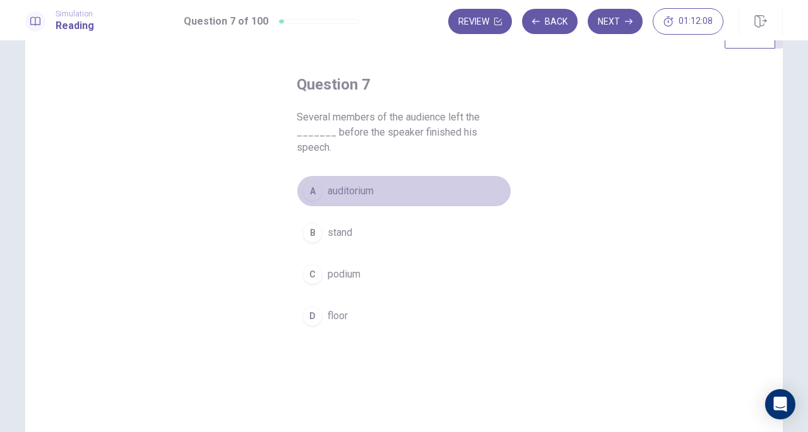
click at [380, 176] on button "A auditorium" at bounding box center [404, 192] width 215 height 32
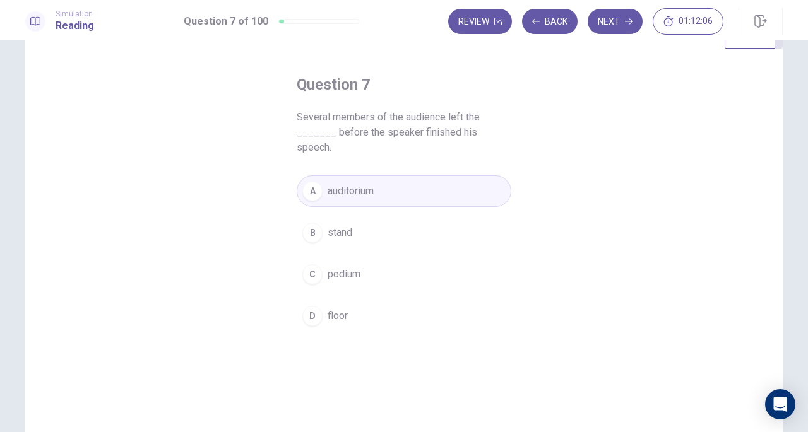
click at [626, 18] on icon "button" at bounding box center [629, 22] width 8 height 8
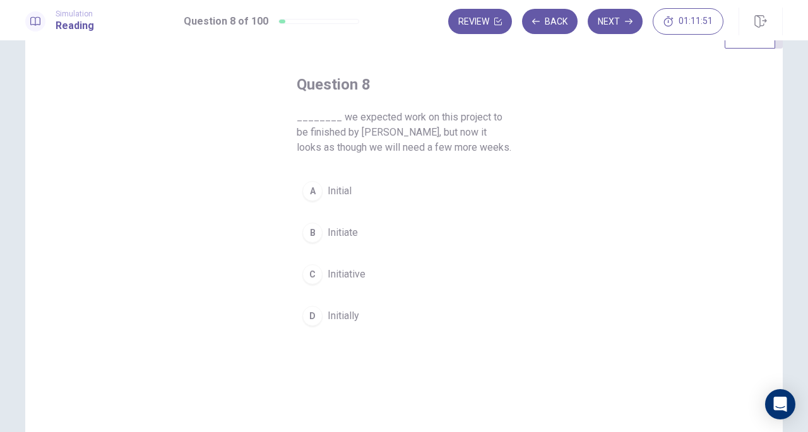
click at [347, 315] on span "Initially" at bounding box center [344, 316] width 32 height 15
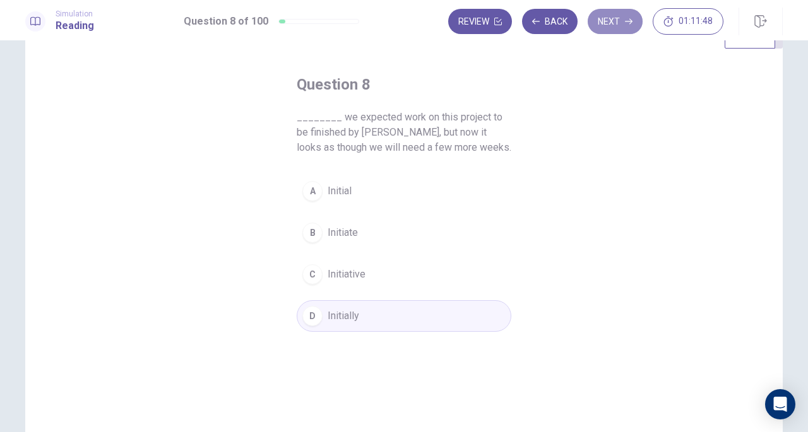
click at [614, 19] on button "Next" at bounding box center [615, 21] width 55 height 25
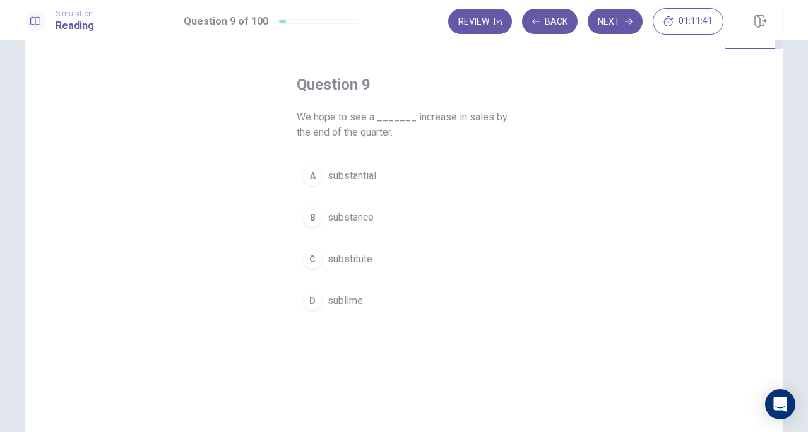
click at [357, 167] on button "A substantial" at bounding box center [404, 176] width 215 height 32
click at [619, 12] on button "Next" at bounding box center [615, 21] width 55 height 25
click at [338, 262] on span "to meet" at bounding box center [345, 259] width 34 height 15
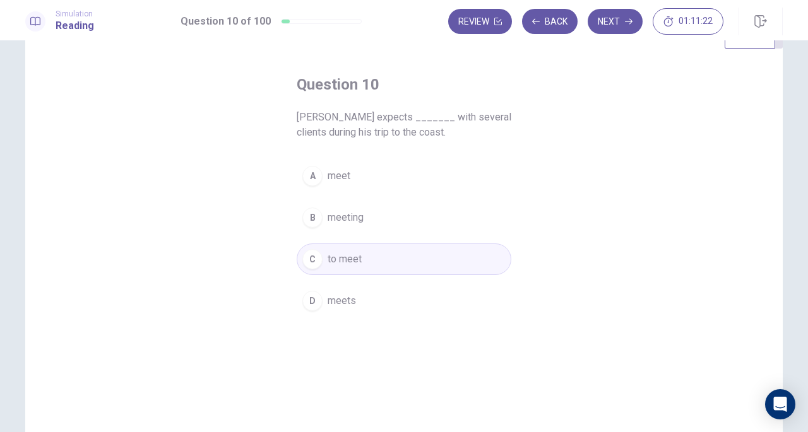
click at [624, 25] on button "Next" at bounding box center [615, 21] width 55 height 25
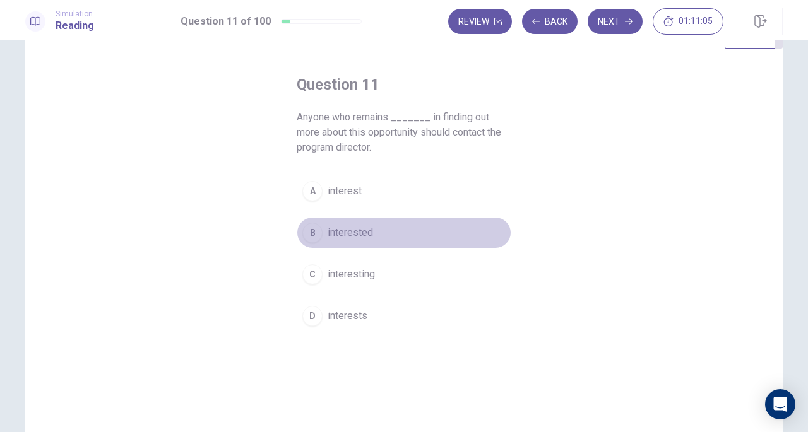
click at [345, 234] on span "interested" at bounding box center [350, 232] width 45 height 15
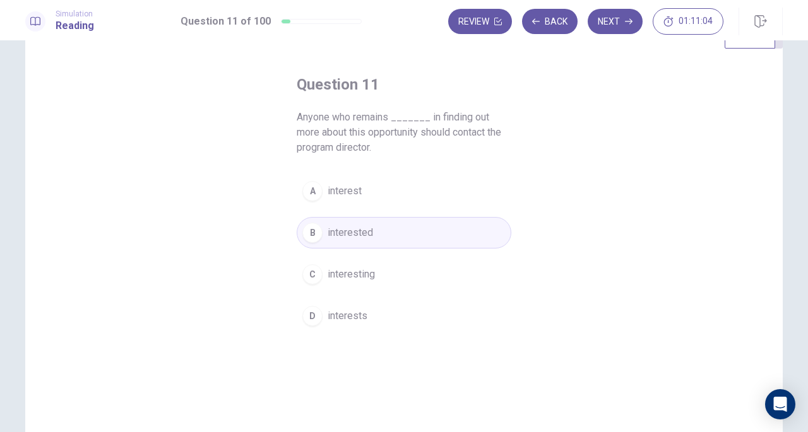
click at [612, 21] on button "Next" at bounding box center [615, 21] width 55 height 25
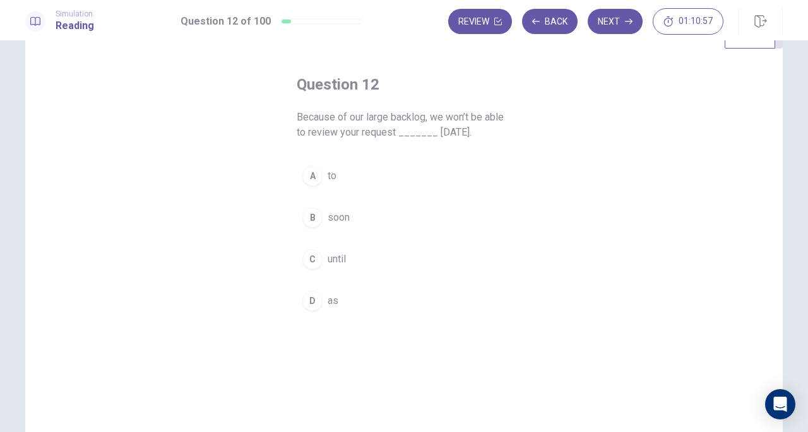
click at [326, 271] on button "C until" at bounding box center [404, 260] width 215 height 32
click at [615, 20] on button "Next" at bounding box center [615, 21] width 55 height 25
click at [335, 189] on span "qualify" at bounding box center [343, 191] width 30 height 15
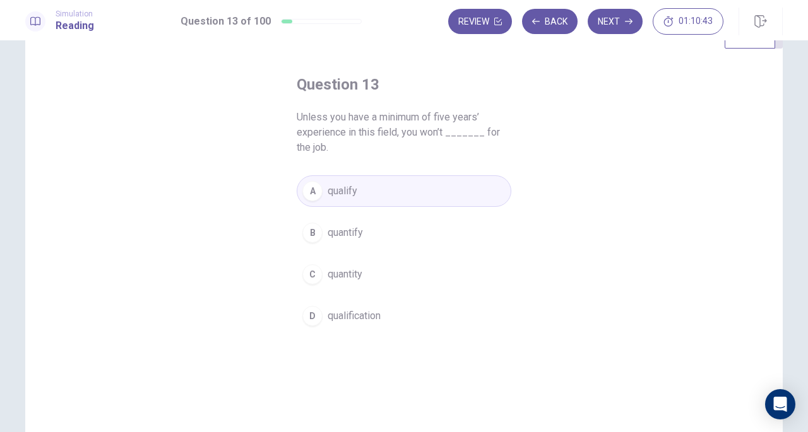
click at [624, 20] on button "Next" at bounding box center [615, 21] width 55 height 25
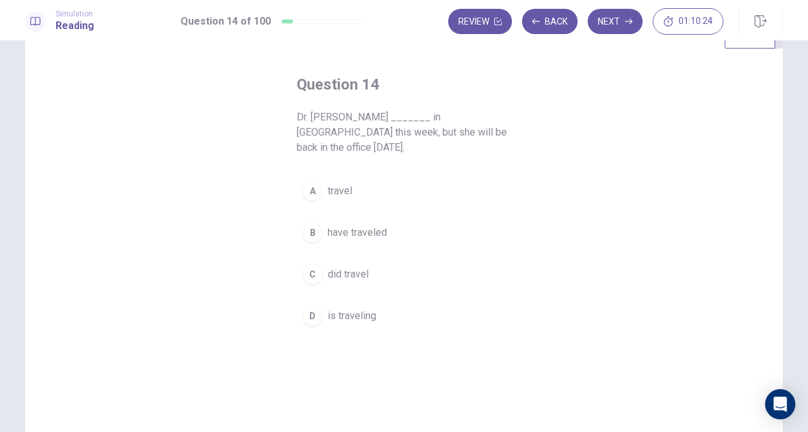
click at [364, 225] on button "B have traveled" at bounding box center [404, 233] width 215 height 32
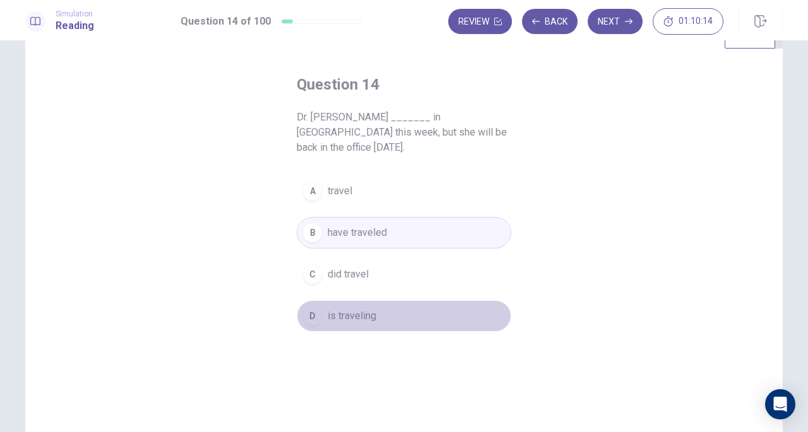
click at [367, 309] on span "is traveling" at bounding box center [352, 316] width 49 height 15
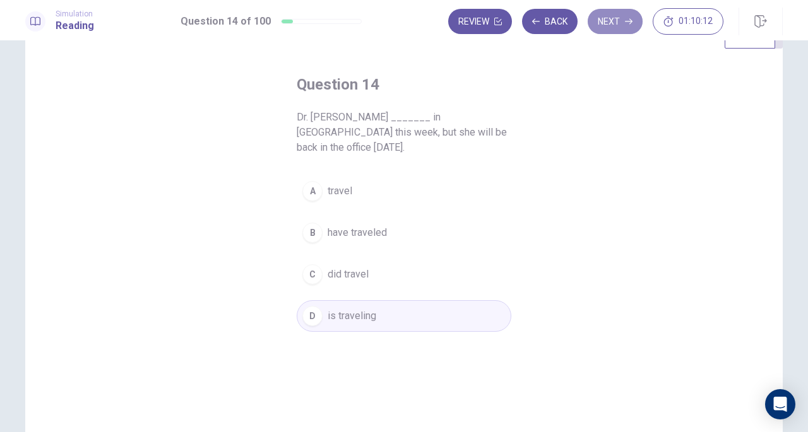
click at [629, 18] on icon "button" at bounding box center [629, 22] width 8 height 8
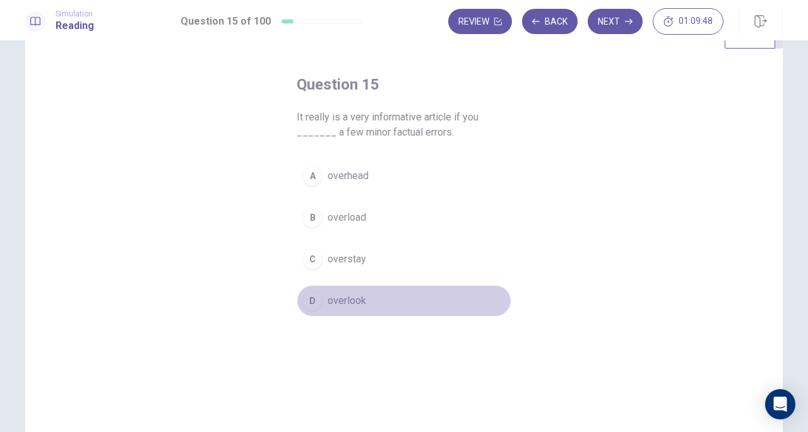
click at [366, 292] on button "D overlook" at bounding box center [404, 301] width 215 height 32
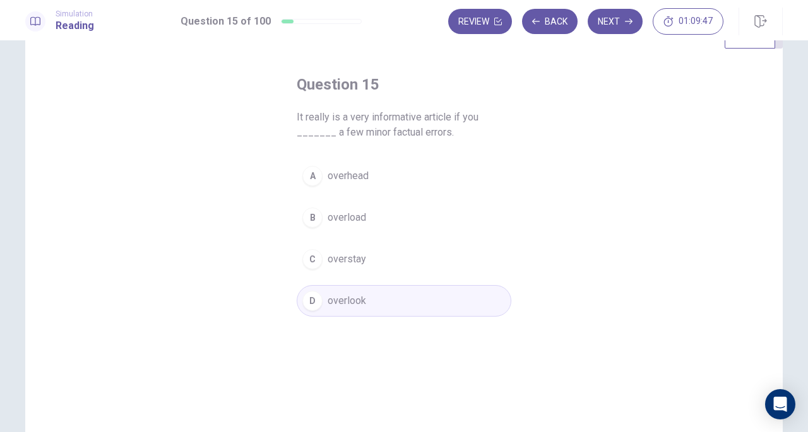
click at [602, 28] on button "Next" at bounding box center [615, 21] width 55 height 25
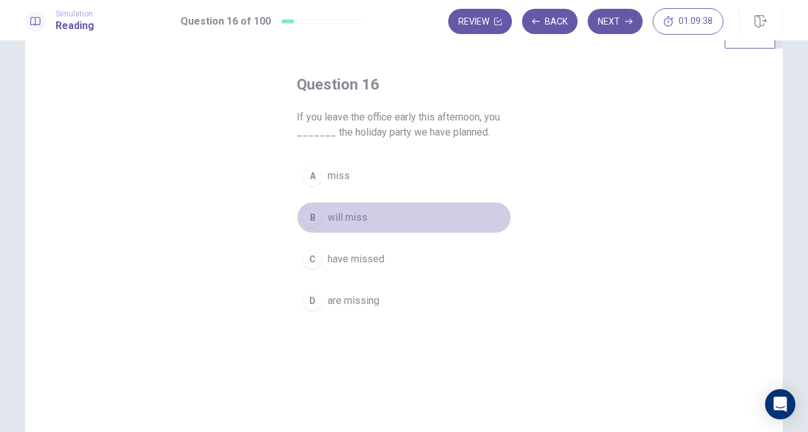
click at [349, 219] on span "will miss" at bounding box center [348, 217] width 40 height 15
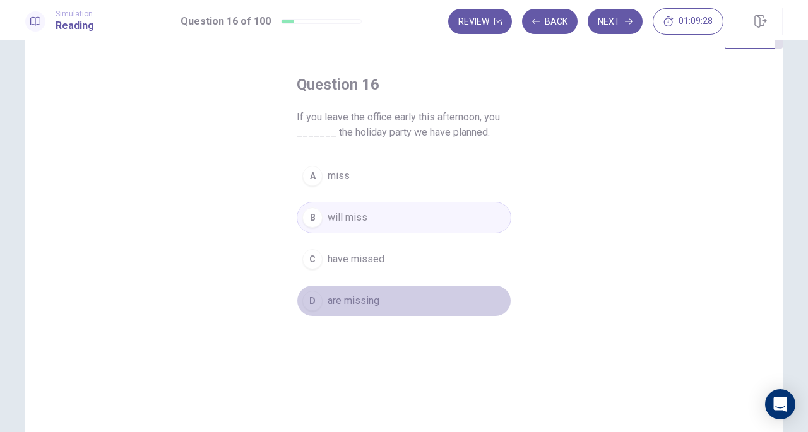
click at [361, 301] on span "are missing" at bounding box center [354, 301] width 52 height 15
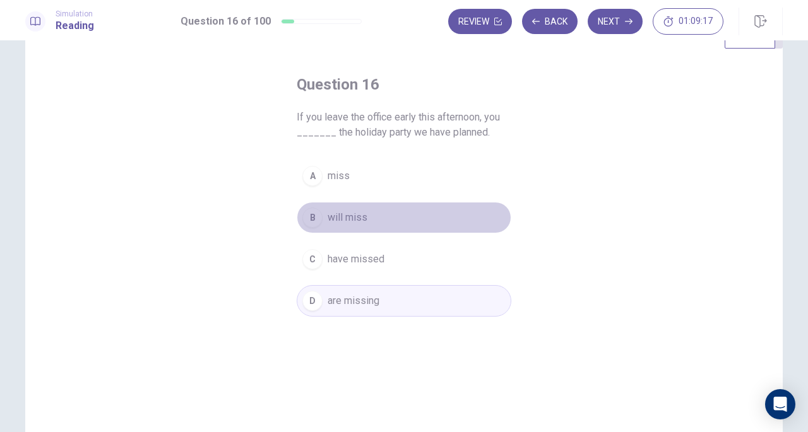
click at [355, 210] on span "will miss" at bounding box center [348, 217] width 40 height 15
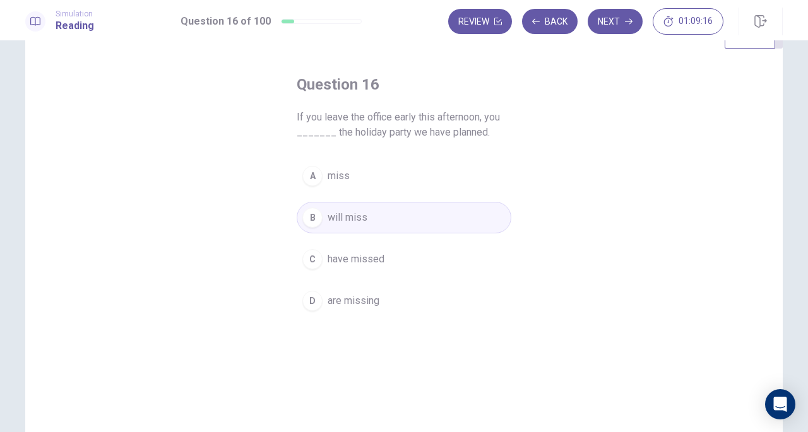
click at [625, 24] on button "Next" at bounding box center [615, 21] width 55 height 25
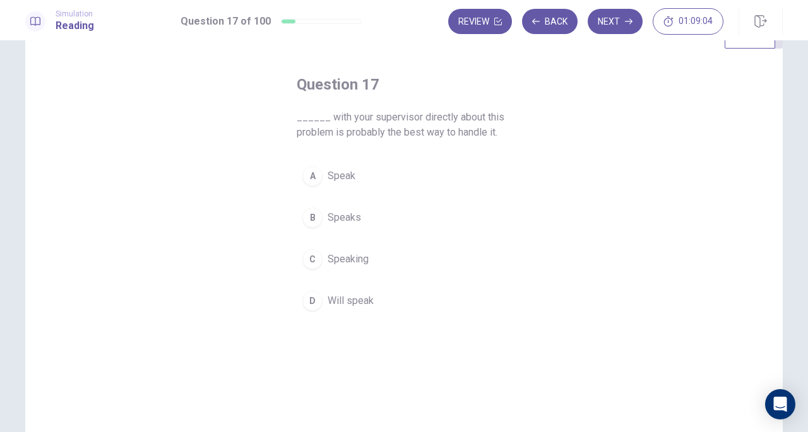
click at [357, 252] on span "Speaking" at bounding box center [348, 259] width 41 height 15
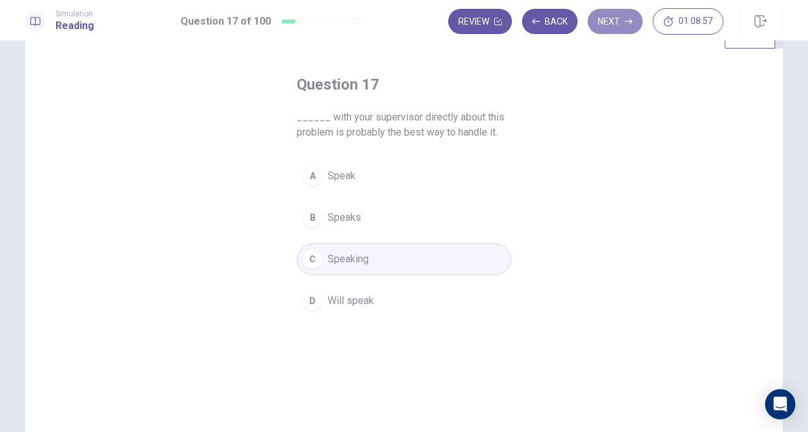
click at [611, 30] on button "Next" at bounding box center [615, 21] width 55 height 25
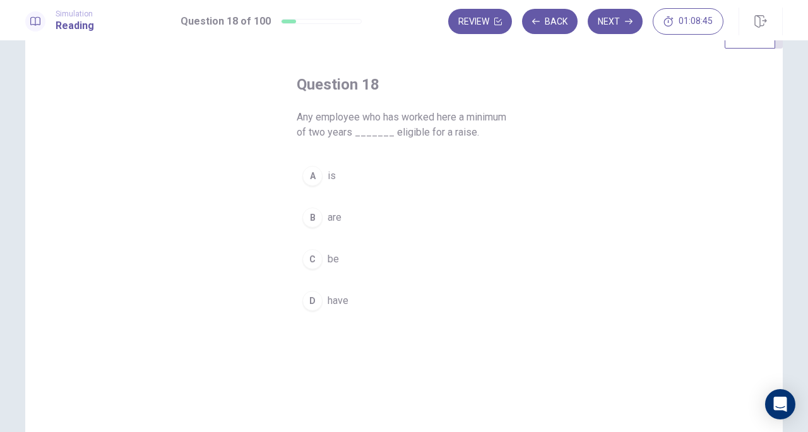
click at [333, 219] on span "are" at bounding box center [335, 217] width 14 height 15
click at [330, 177] on span "is" at bounding box center [332, 176] width 8 height 15
click at [615, 18] on button "Next" at bounding box center [615, 21] width 55 height 25
click at [357, 199] on button "A account" at bounding box center [404, 192] width 215 height 32
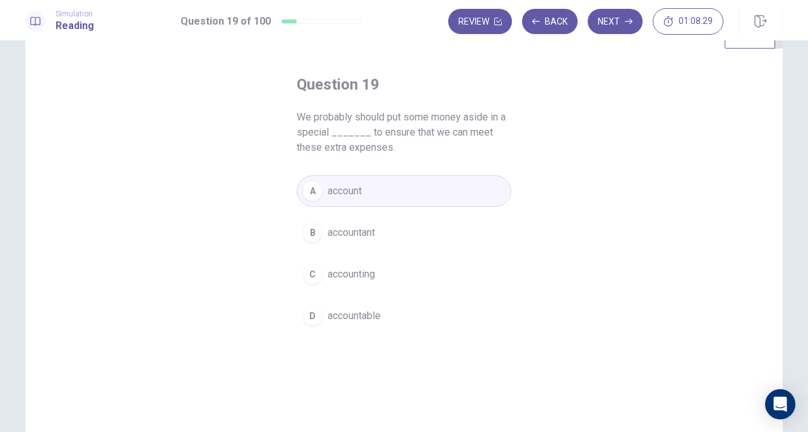
click at [604, 27] on button "Next" at bounding box center [615, 21] width 55 height 25
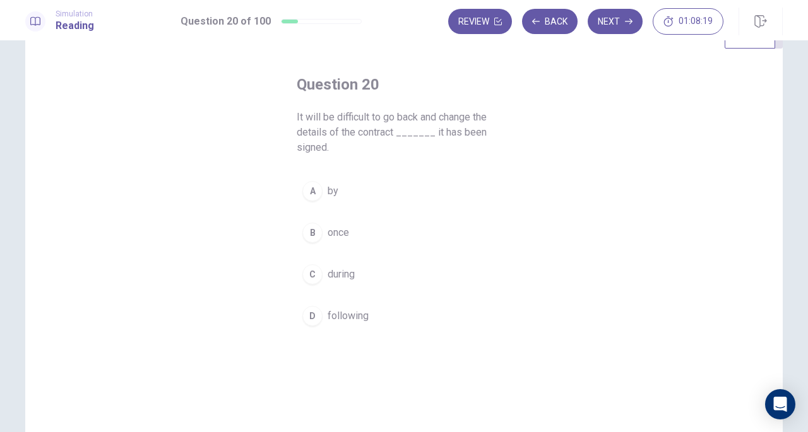
click at [333, 225] on span "once" at bounding box center [338, 232] width 21 height 15
drag, startPoint x: 606, startPoint y: 20, endPoint x: 556, endPoint y: 86, distance: 83.0
click at [606, 21] on button "Next" at bounding box center [615, 21] width 55 height 25
click at [342, 191] on span "unless" at bounding box center [343, 191] width 30 height 15
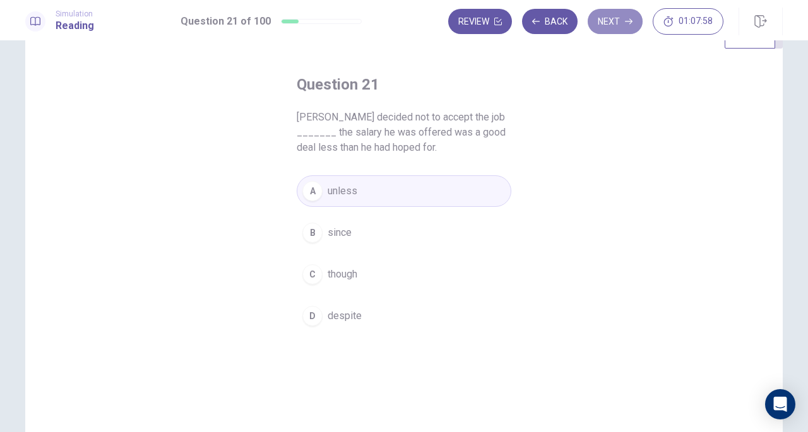
click at [607, 22] on button "Next" at bounding box center [615, 21] width 55 height 25
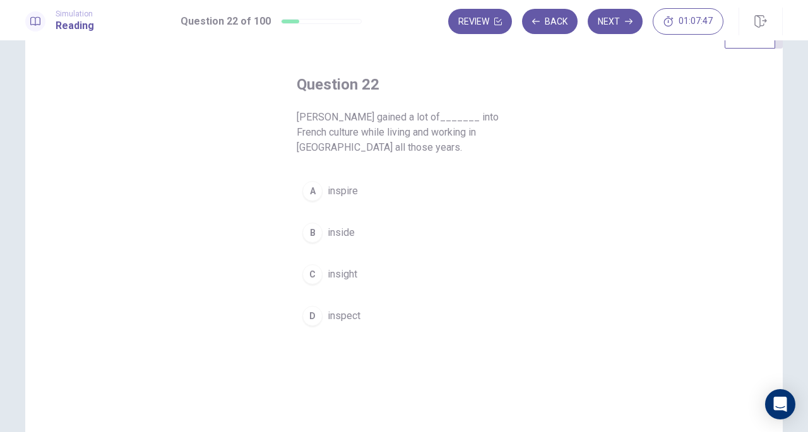
click at [337, 269] on span "insight" at bounding box center [343, 274] width 30 height 15
click at [618, 21] on button "Next" at bounding box center [615, 21] width 55 height 25
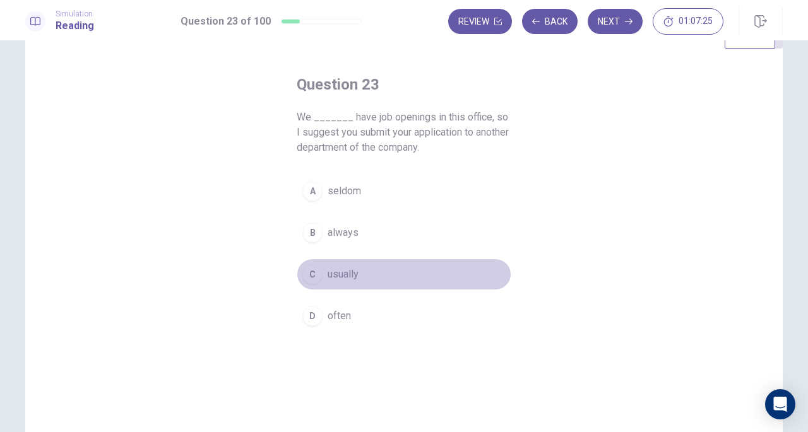
click at [338, 280] on span "usually" at bounding box center [343, 274] width 31 height 15
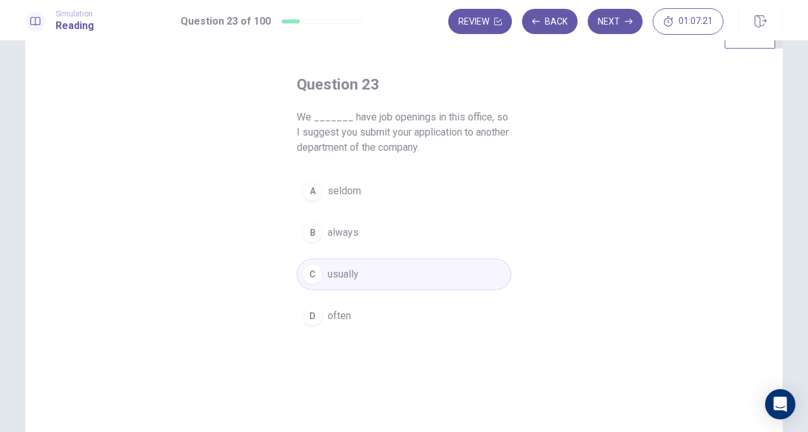
click at [620, 25] on button "Next" at bounding box center [615, 21] width 55 height 25
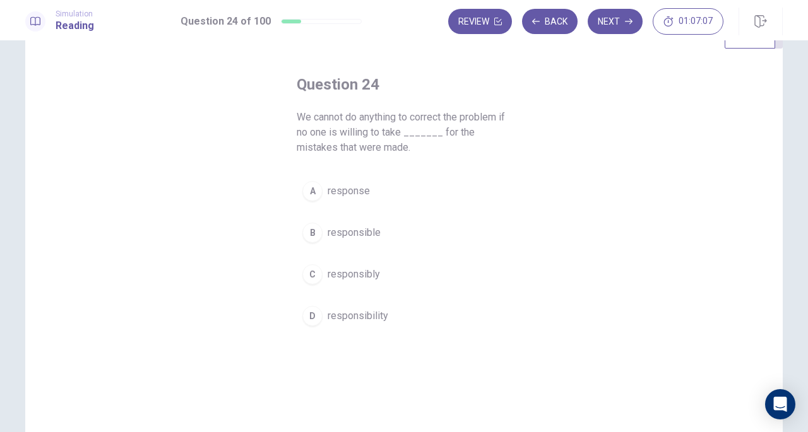
click at [355, 316] on span "responsibility" at bounding box center [358, 316] width 61 height 15
click at [633, 23] on icon "button" at bounding box center [629, 22] width 8 height 8
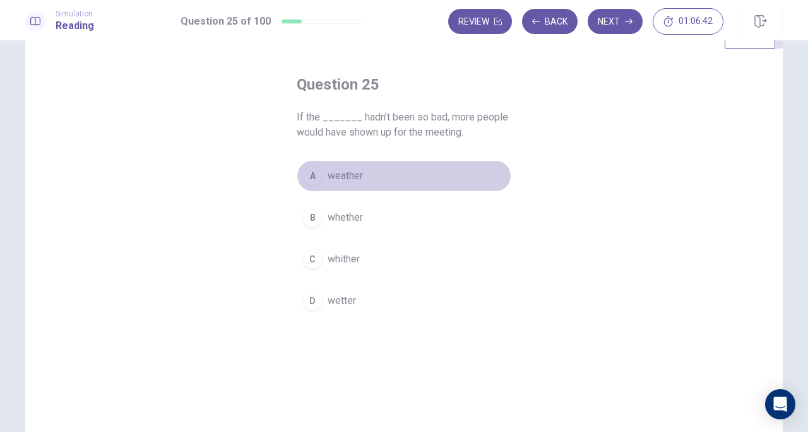
click at [356, 169] on span "weather" at bounding box center [345, 176] width 35 height 15
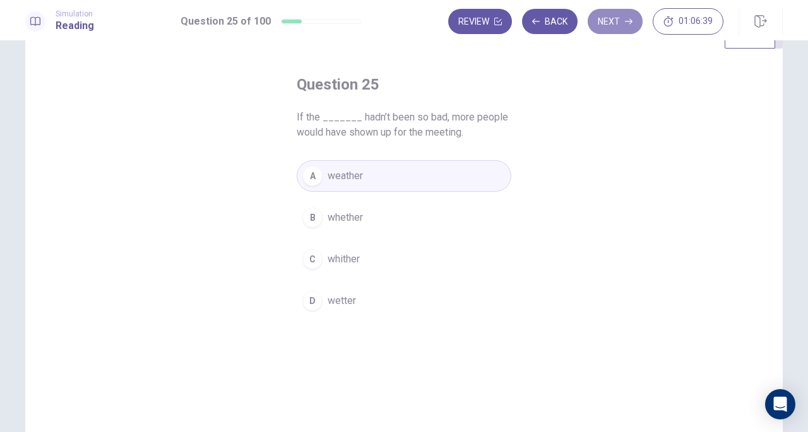
click at [612, 25] on button "Next" at bounding box center [615, 21] width 55 height 25
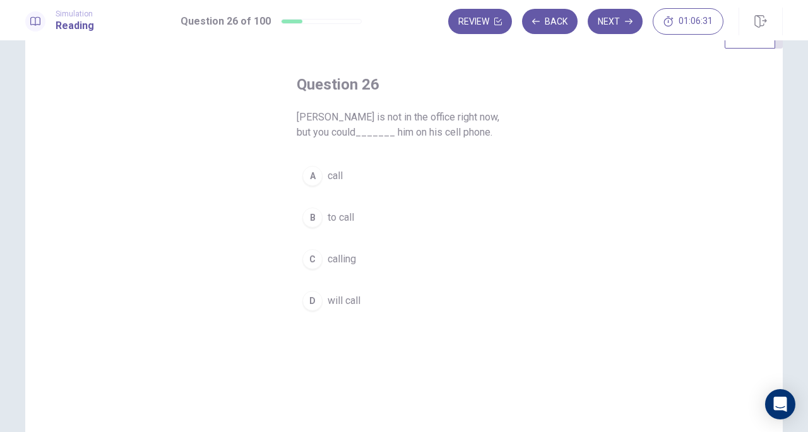
click at [333, 184] on button "A call" at bounding box center [404, 176] width 215 height 32
click at [623, 21] on button "Next" at bounding box center [615, 21] width 55 height 25
click at [343, 179] on span "apply" at bounding box center [340, 176] width 24 height 15
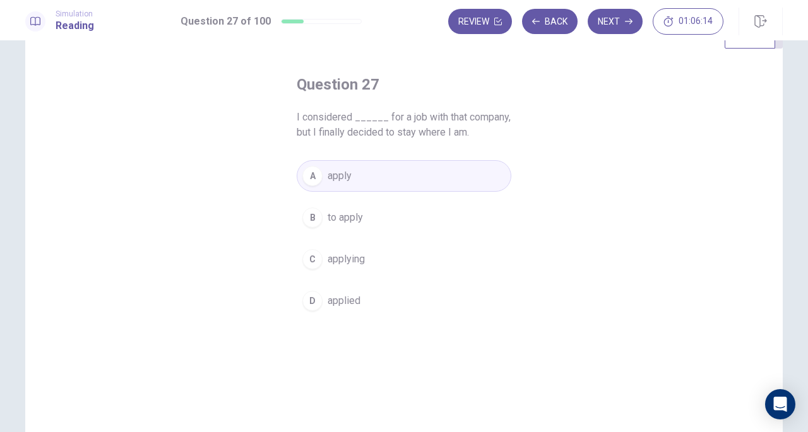
click at [339, 306] on span "applied" at bounding box center [344, 301] width 33 height 15
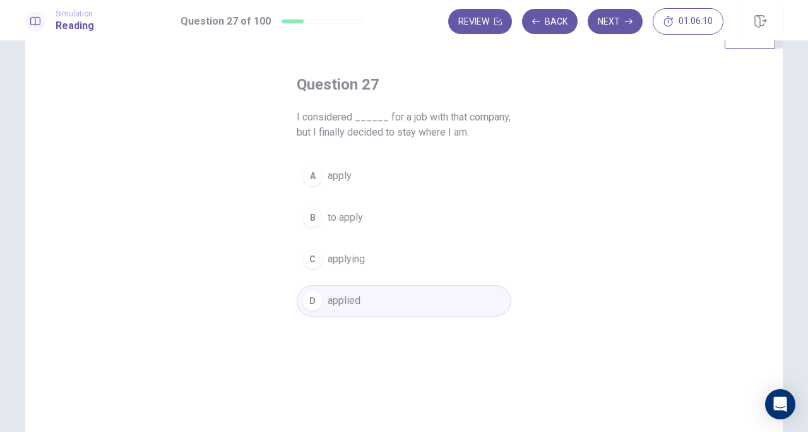
click at [343, 173] on span "apply" at bounding box center [340, 176] width 24 height 15
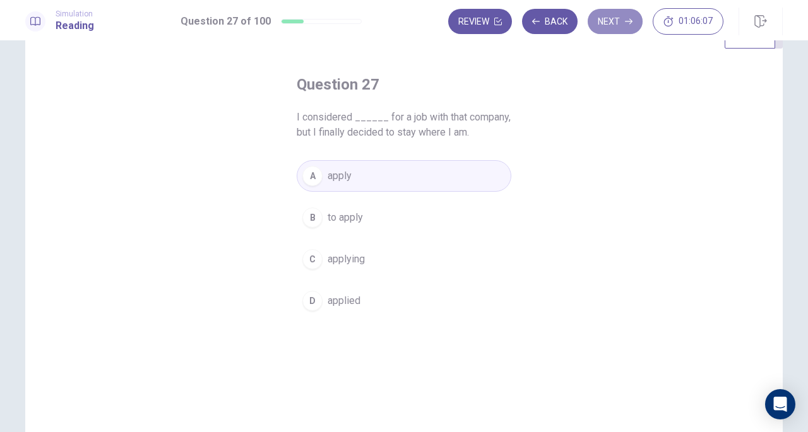
drag, startPoint x: 615, startPoint y: 21, endPoint x: 609, endPoint y: 30, distance: 11.0
click at [614, 21] on button "Next" at bounding box center [615, 21] width 55 height 25
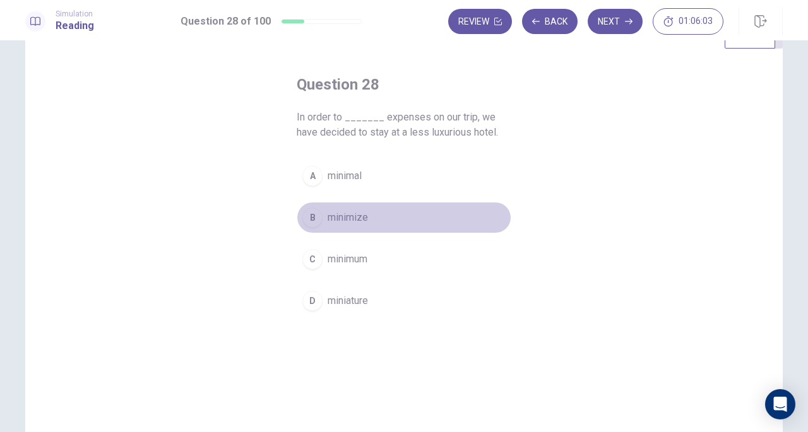
click at [349, 232] on button "B minimize" at bounding box center [404, 218] width 215 height 32
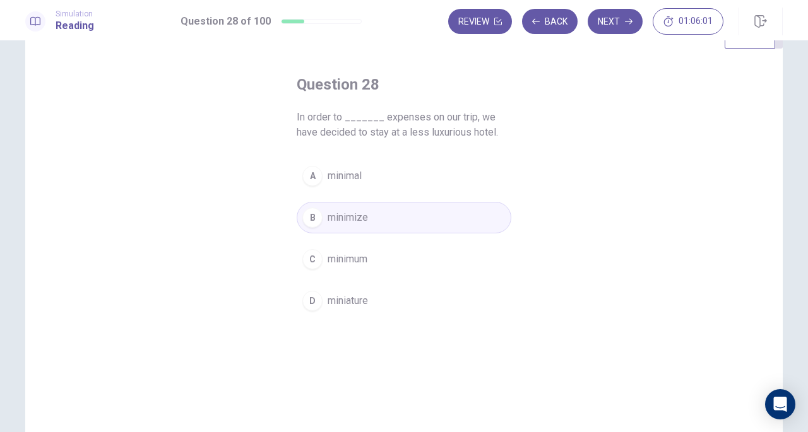
click at [625, 32] on button "Next" at bounding box center [615, 21] width 55 height 25
click at [349, 256] on span "have agreed" at bounding box center [355, 259] width 54 height 15
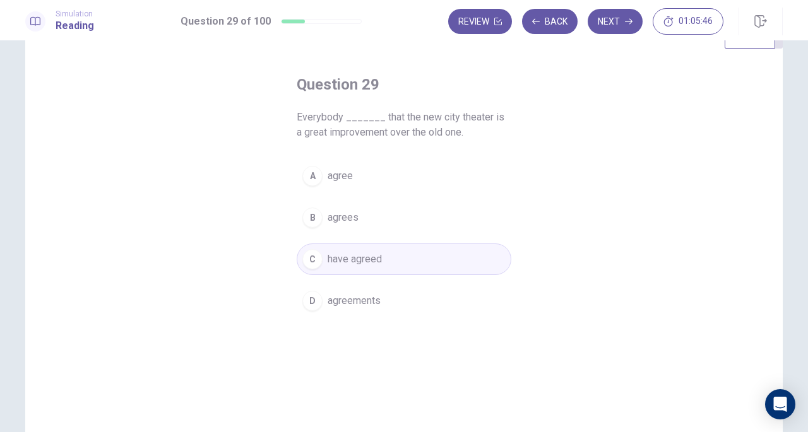
click at [614, 16] on button "Next" at bounding box center [615, 21] width 55 height 25
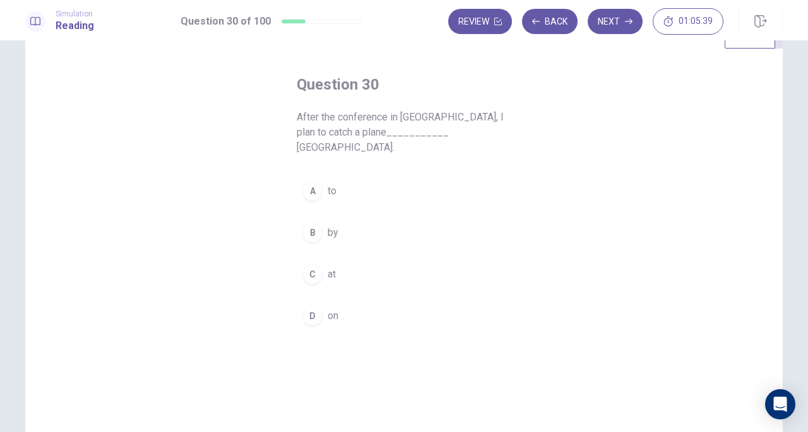
click at [330, 184] on span "to" at bounding box center [332, 191] width 9 height 15
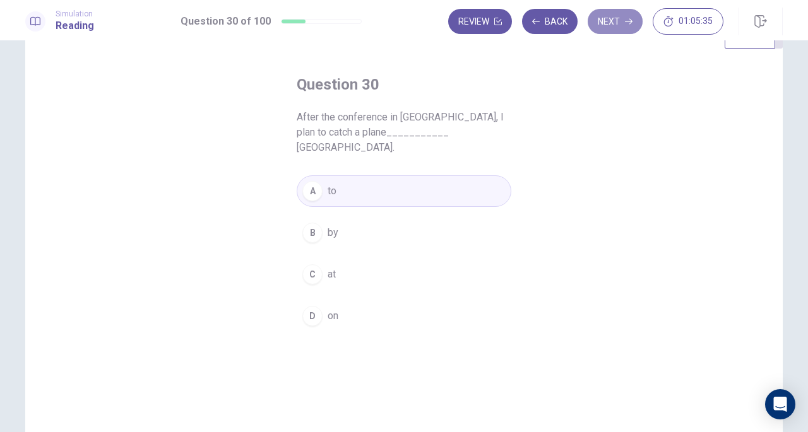
click at [626, 25] on button "Next" at bounding box center [615, 21] width 55 height 25
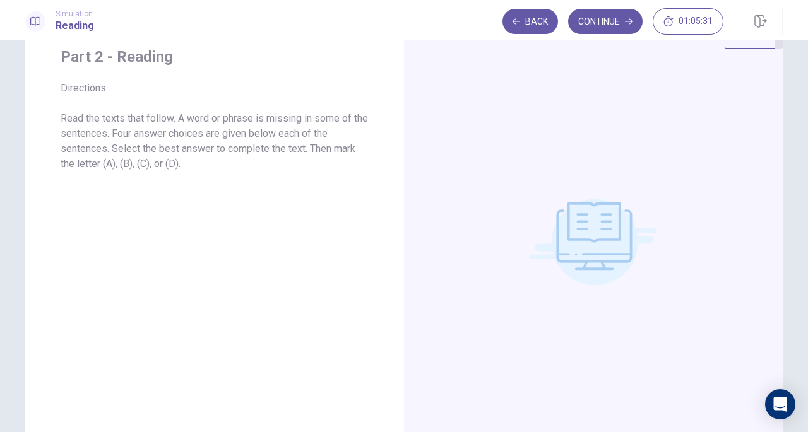
click at [606, 22] on button "Continue" at bounding box center [605, 21] width 75 height 25
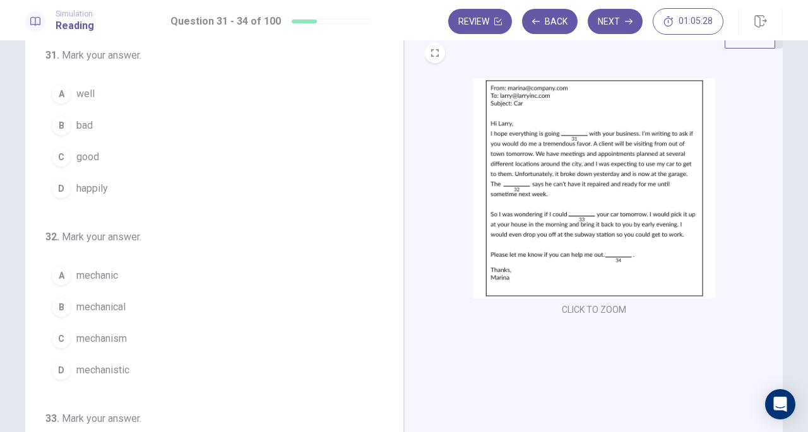
click at [533, 162] on img at bounding box center [594, 188] width 242 height 220
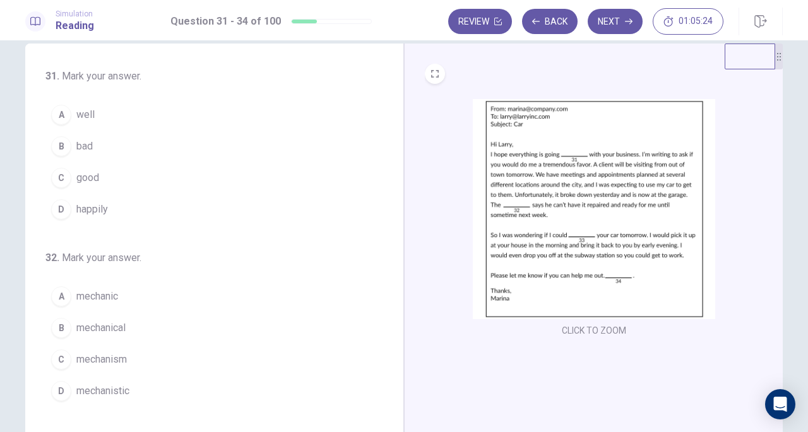
scroll to position [21, 0]
click at [77, 121] on span "well" at bounding box center [85, 115] width 18 height 15
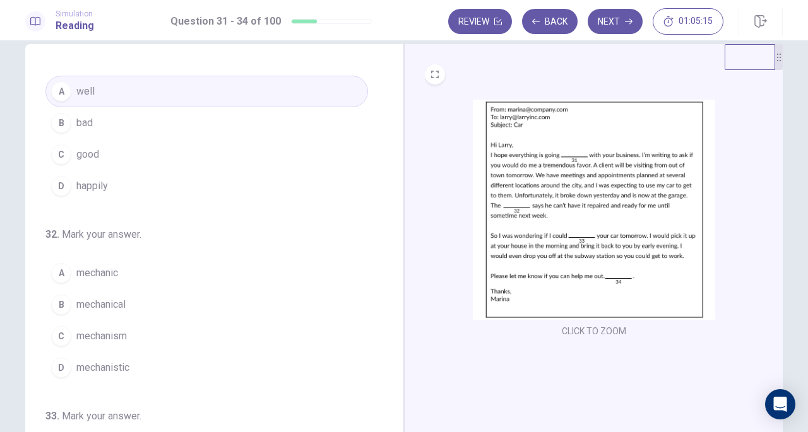
scroll to position [25, 0]
click at [587, 236] on img at bounding box center [594, 210] width 242 height 220
click at [108, 273] on span "mechanic" at bounding box center [97, 272] width 42 height 15
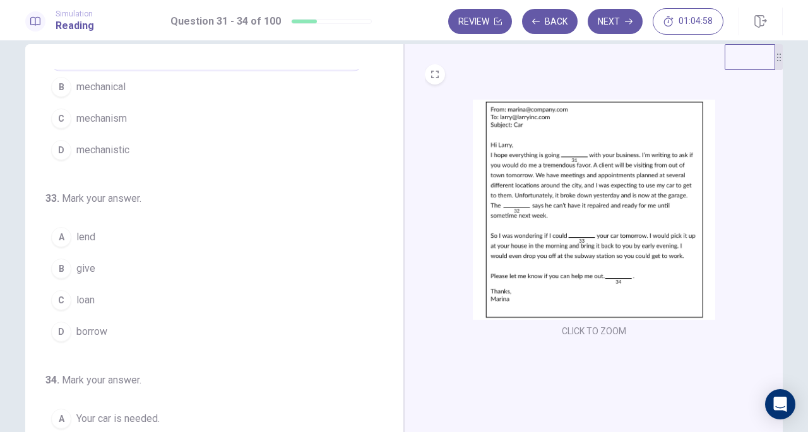
scroll to position [244, 0]
click at [563, 266] on img at bounding box center [594, 210] width 242 height 220
click at [78, 263] on span "give" at bounding box center [85, 266] width 19 height 15
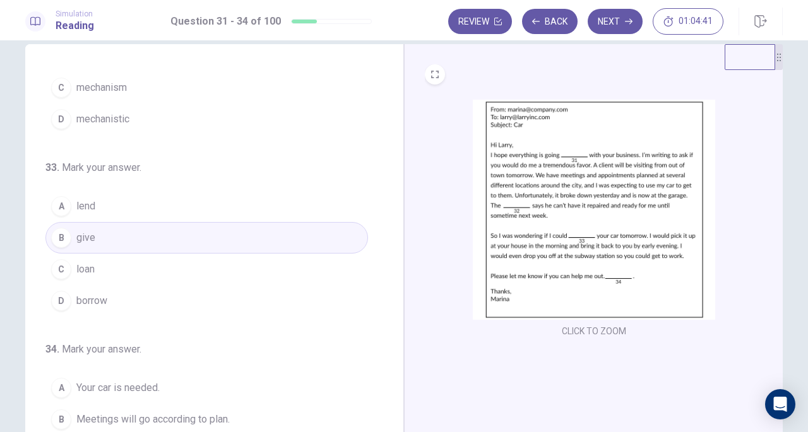
scroll to position [307, 0]
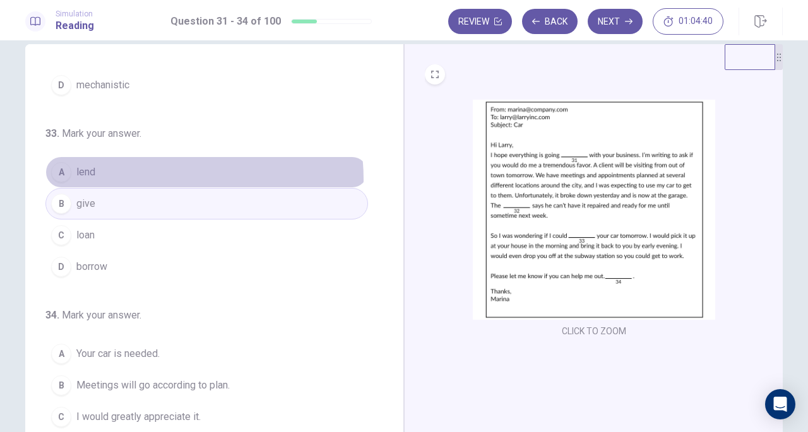
click at [154, 176] on button "A lend" at bounding box center [206, 173] width 323 height 32
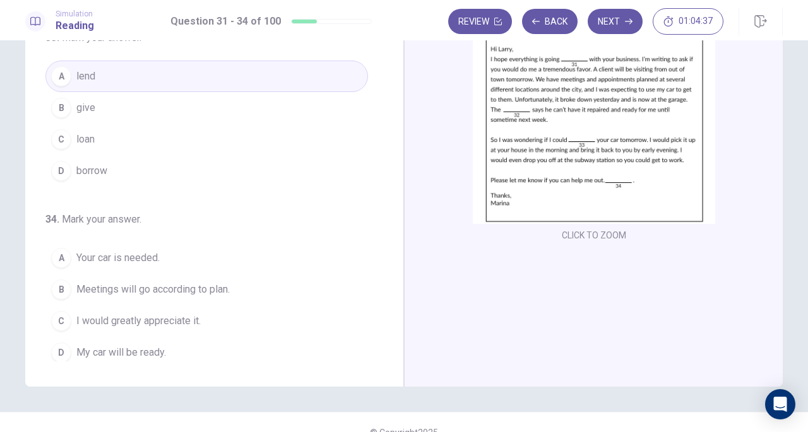
scroll to position [138, 0]
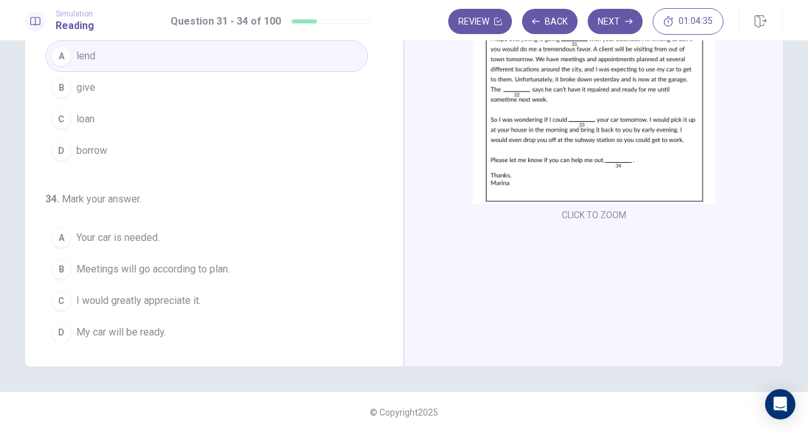
click at [620, 167] on img at bounding box center [594, 94] width 242 height 220
click at [182, 295] on span "I would greatly appreciate it." at bounding box center [138, 301] width 124 height 15
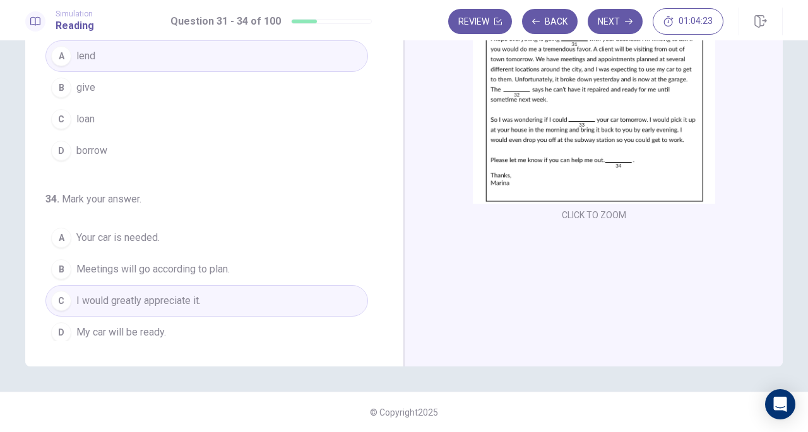
click at [621, 6] on div "Simulation Reading Question 31 - 34 of 100 Review Back Next 01:04:23" at bounding box center [404, 20] width 808 height 40
click at [618, 16] on button "Next" at bounding box center [615, 21] width 55 height 25
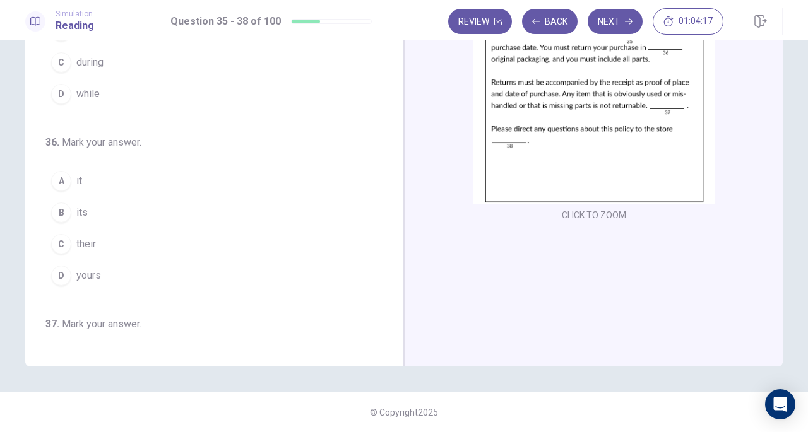
scroll to position [0, 0]
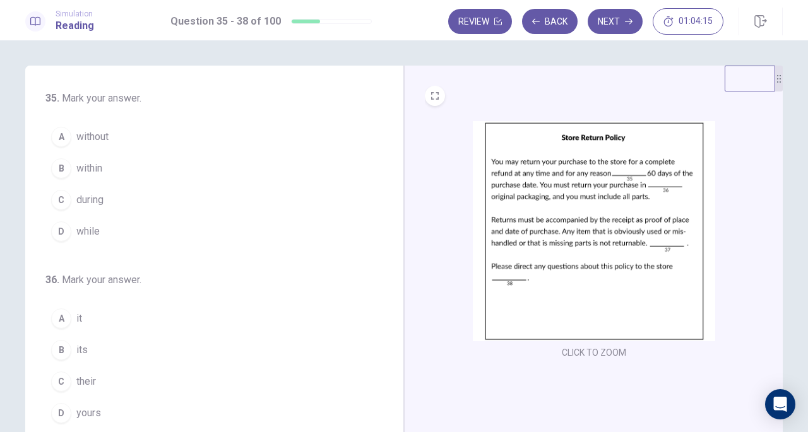
click at [583, 185] on img at bounding box center [594, 231] width 242 height 220
click at [88, 167] on span "within" at bounding box center [89, 168] width 26 height 15
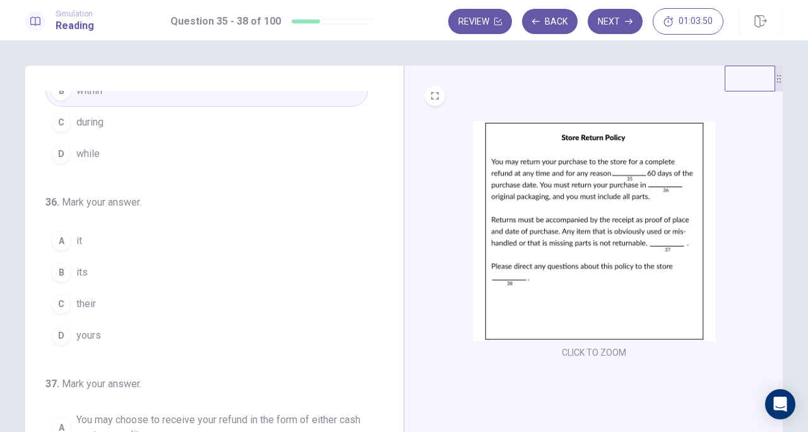
scroll to position [78, 0]
click at [93, 304] on button "C their" at bounding box center [206, 304] width 323 height 32
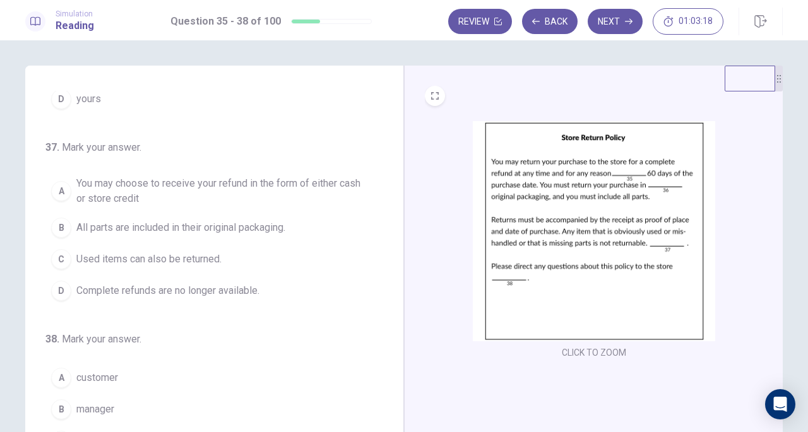
scroll to position [317, 0]
click at [206, 281] on span "Complete refunds are no longer available." at bounding box center [167, 288] width 183 height 15
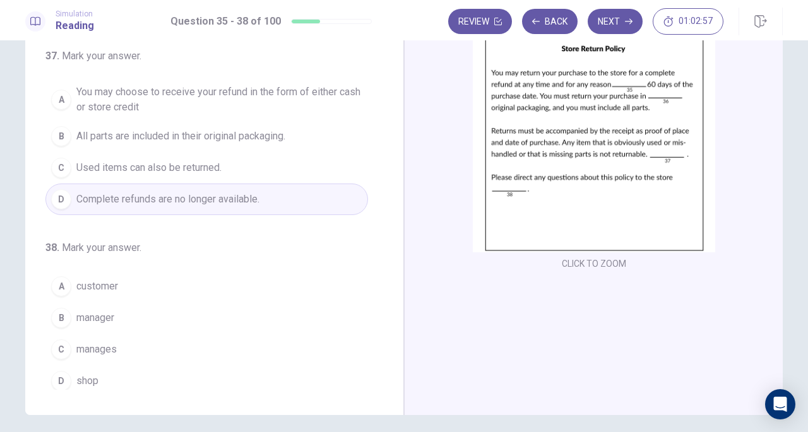
scroll to position [90, 0]
click at [106, 322] on button "B manager" at bounding box center [206, 318] width 323 height 32
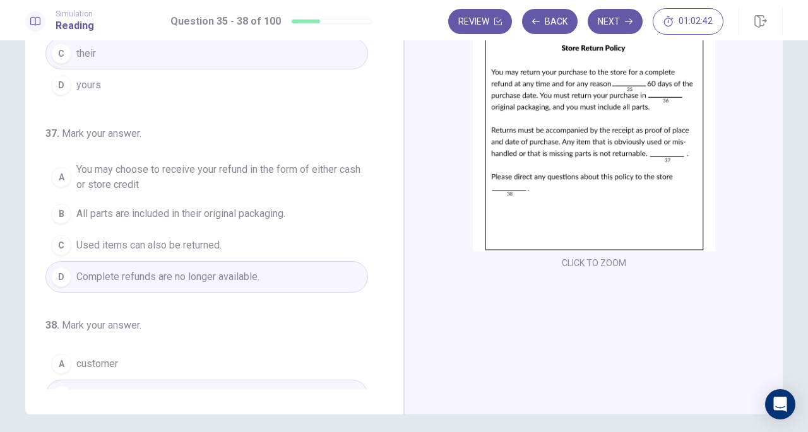
scroll to position [224, 0]
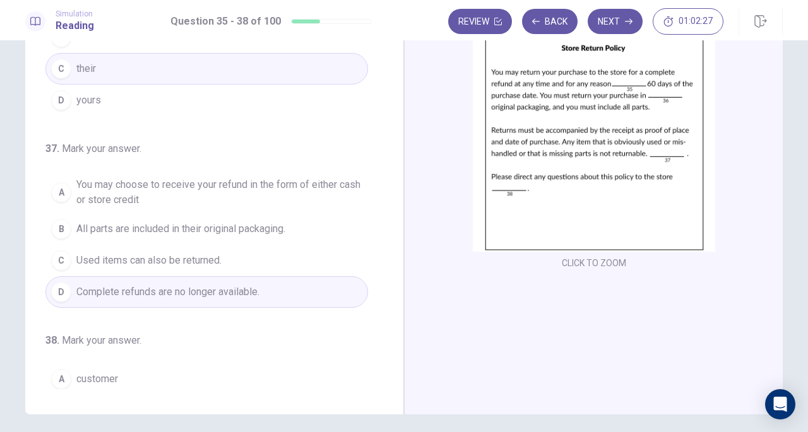
click at [201, 225] on span "All parts are included in their original packaging." at bounding box center [180, 229] width 209 height 15
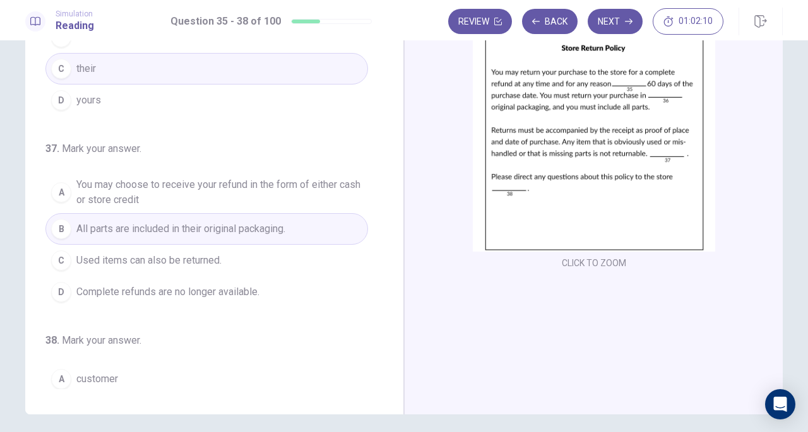
click at [126, 287] on span "Complete refunds are no longer available." at bounding box center [167, 292] width 183 height 15
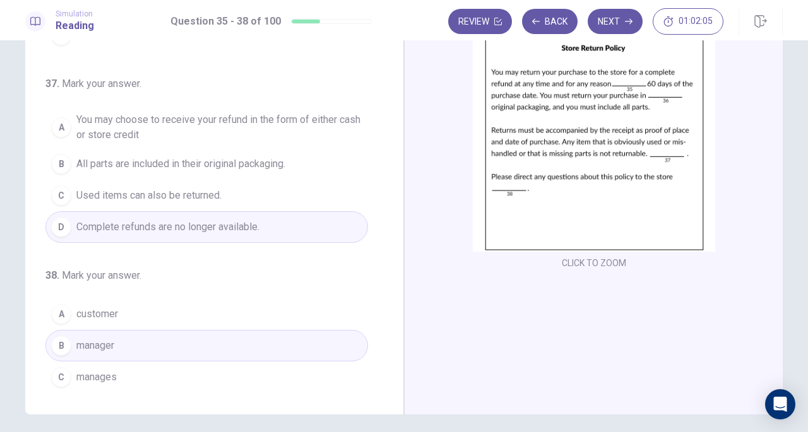
scroll to position [317, 0]
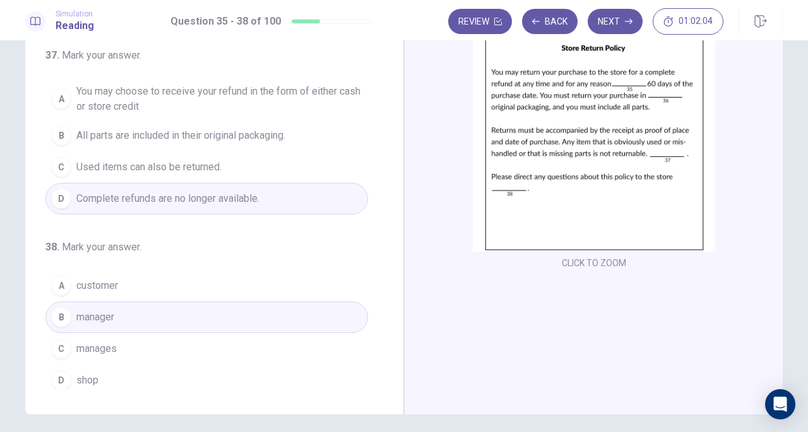
click at [628, 19] on icon "button" at bounding box center [629, 22] width 8 height 8
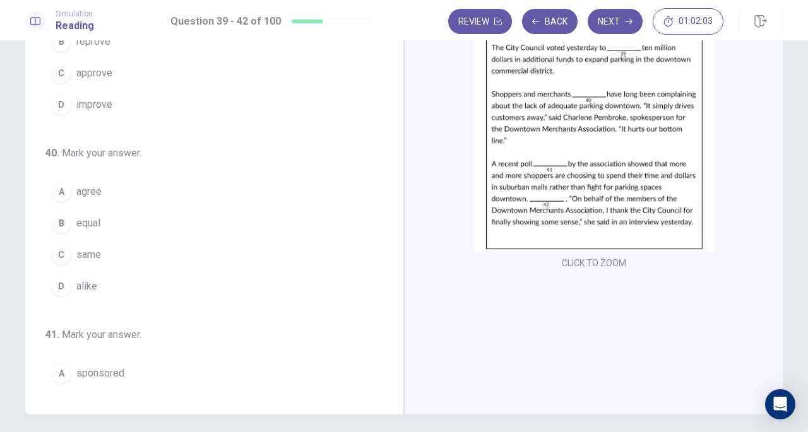
scroll to position [34, 0]
click at [619, 138] on img at bounding box center [594, 142] width 242 height 220
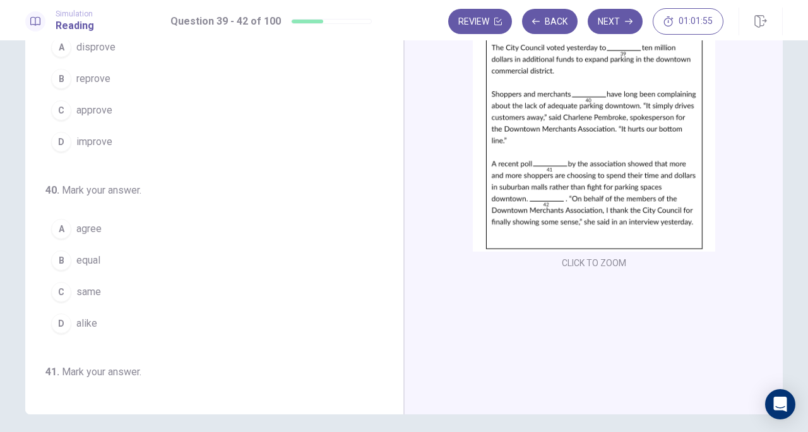
scroll to position [0, 0]
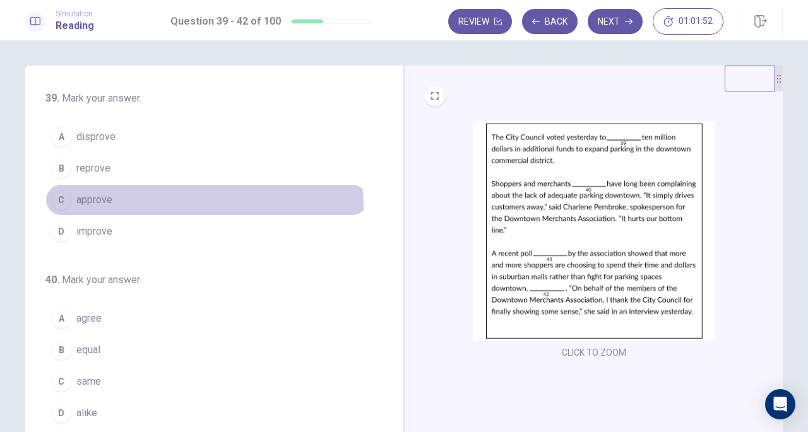
click at [109, 209] on button "C approve" at bounding box center [206, 200] width 323 height 32
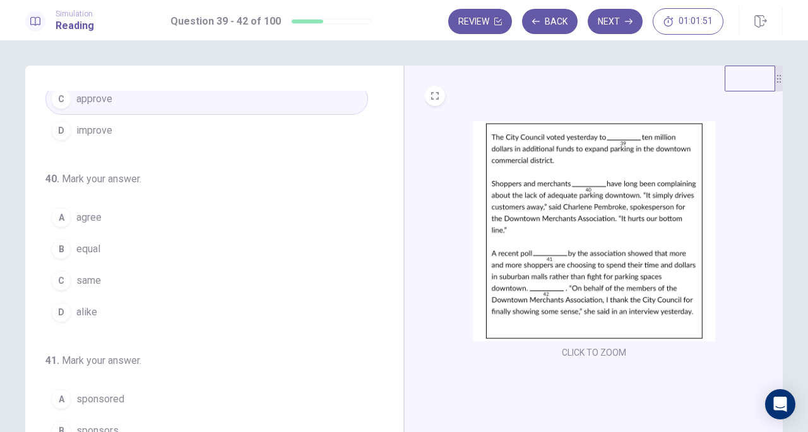
scroll to position [105, 0]
click at [606, 230] on img at bounding box center [594, 231] width 242 height 220
click at [96, 303] on button "D alike" at bounding box center [206, 309] width 323 height 32
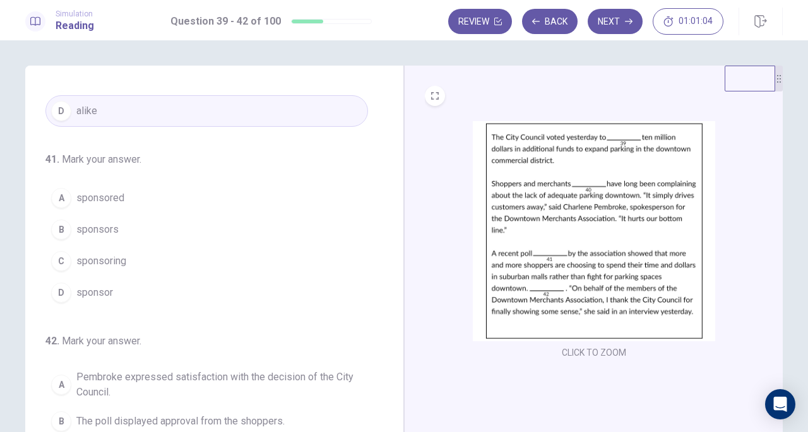
scroll to position [303, 0]
click at [102, 230] on span "sponsors" at bounding box center [97, 229] width 42 height 15
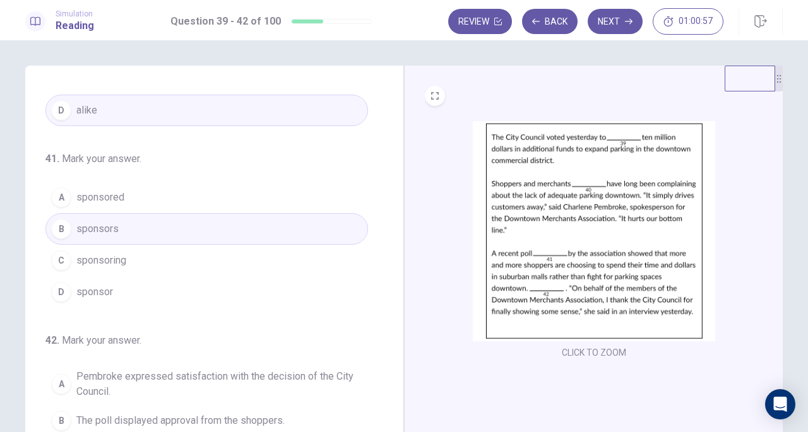
click at [126, 191] on button "A sponsored" at bounding box center [206, 198] width 323 height 32
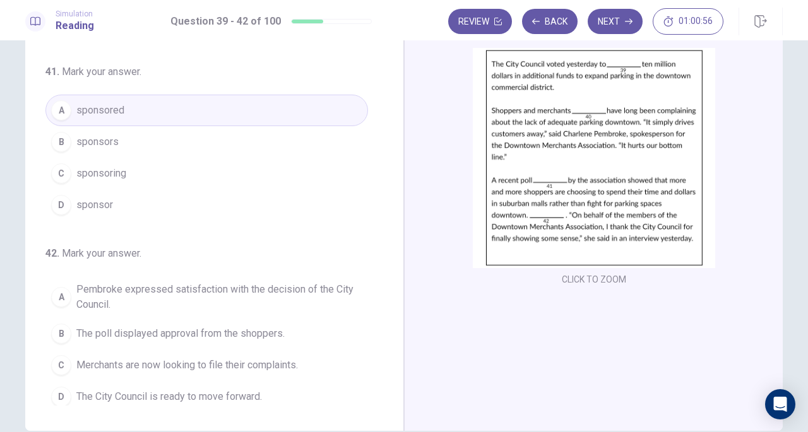
scroll to position [138, 0]
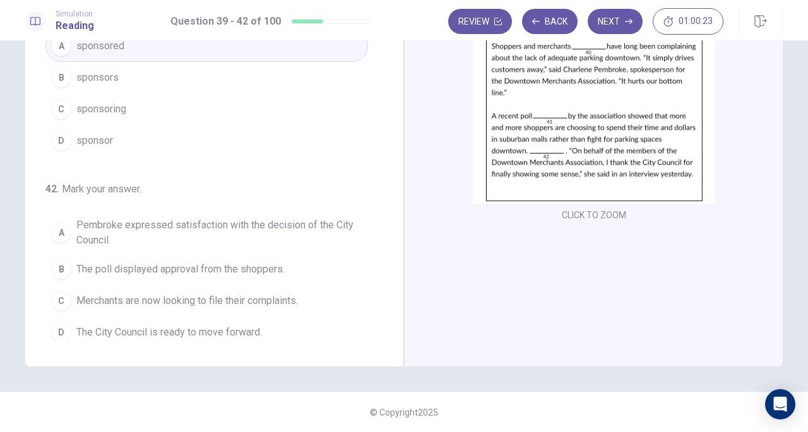
click at [187, 270] on span "The poll displayed approval from the shoppers." at bounding box center [180, 269] width 208 height 15
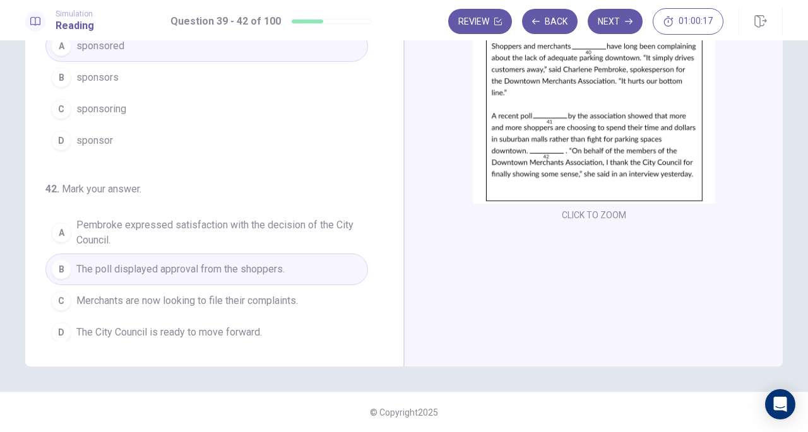
click at [189, 294] on span "Merchants are now looking to file their complaints." at bounding box center [187, 301] width 222 height 15
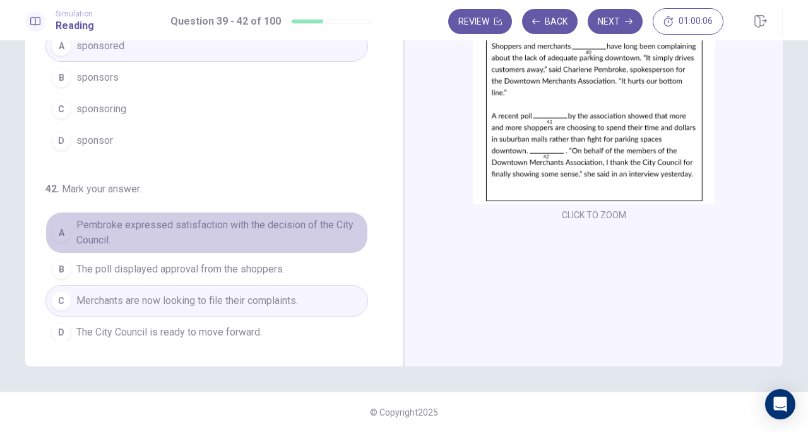
click at [268, 218] on span "Pembroke expressed satisfaction with the decision of the City Council." at bounding box center [219, 233] width 286 height 30
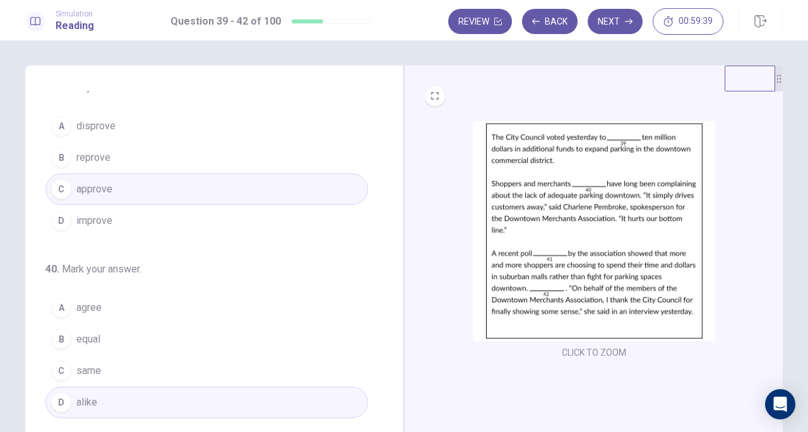
scroll to position [10, 0]
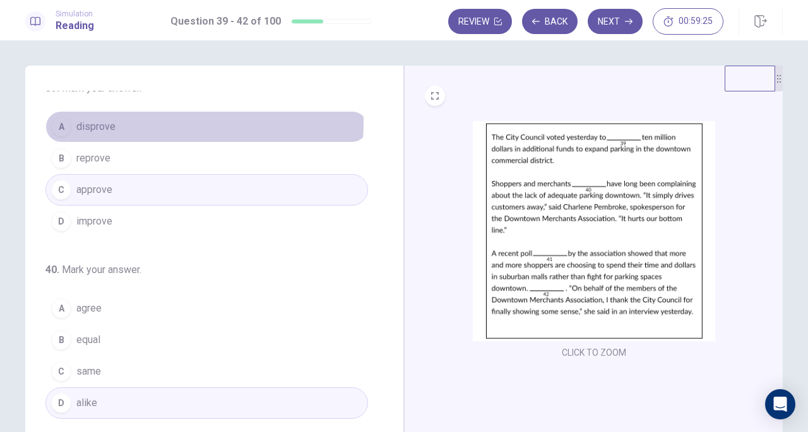
click at [164, 123] on button "A disprove" at bounding box center [206, 127] width 323 height 32
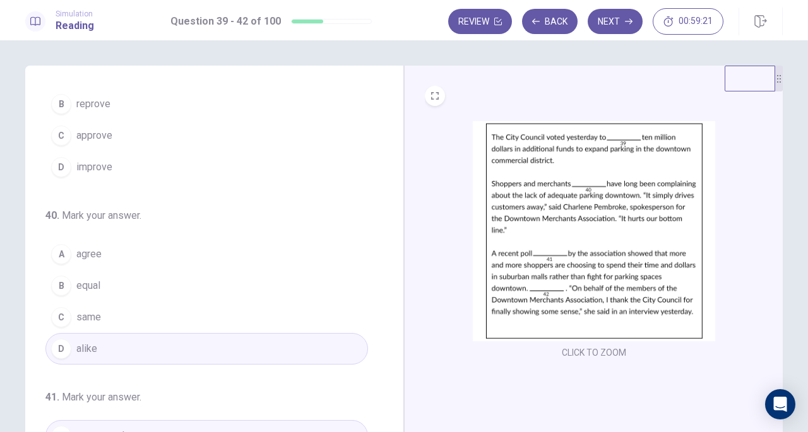
scroll to position [74, 0]
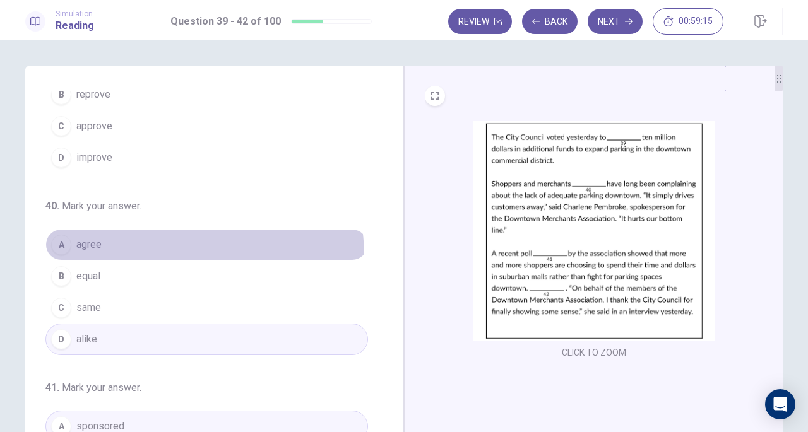
click at [179, 254] on button "A agree" at bounding box center [206, 245] width 323 height 32
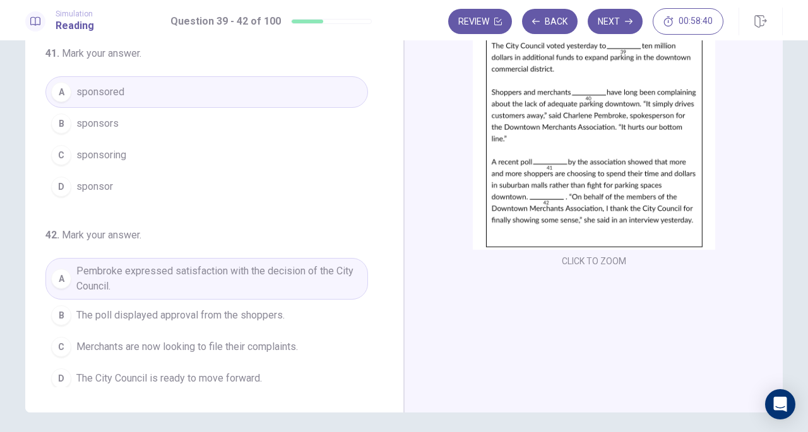
scroll to position [92, 0]
click at [628, 11] on button "Next" at bounding box center [615, 21] width 55 height 25
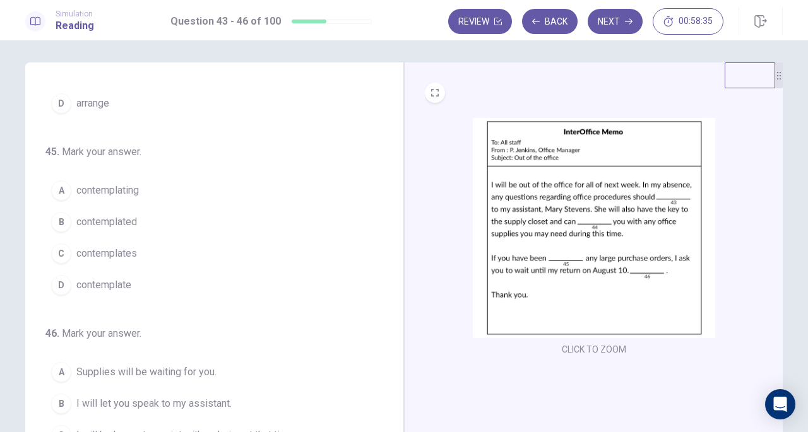
scroll to position [0, 0]
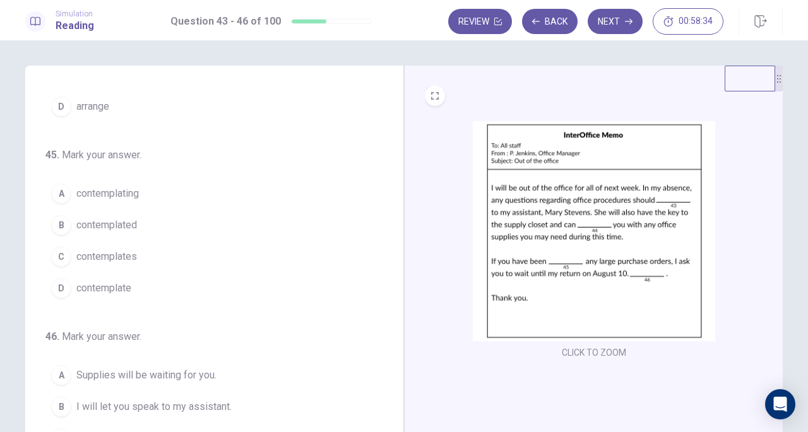
click at [582, 232] on img at bounding box center [594, 231] width 242 height 220
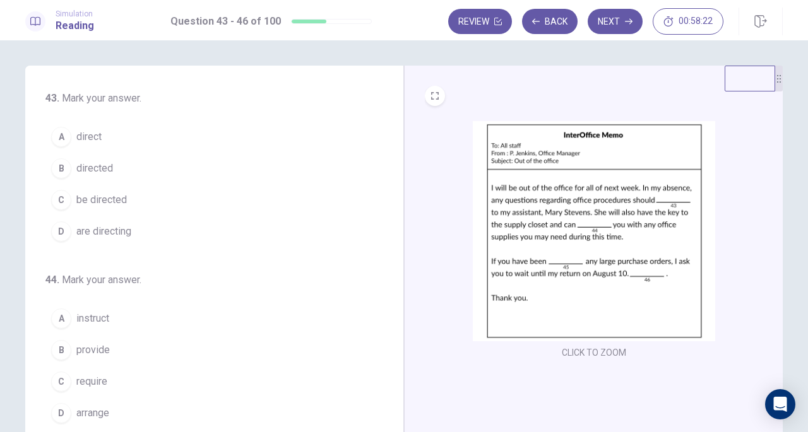
click at [131, 148] on button "A direct" at bounding box center [206, 137] width 323 height 32
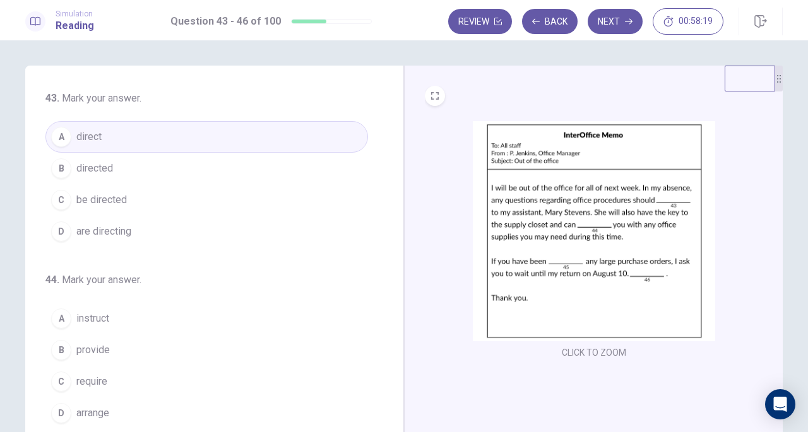
click at [117, 203] on span "be directed" at bounding box center [101, 200] width 51 height 15
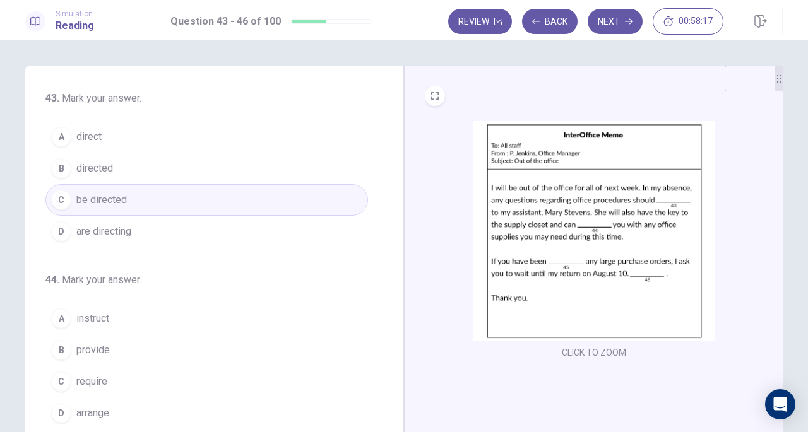
click at [556, 241] on img at bounding box center [594, 231] width 242 height 220
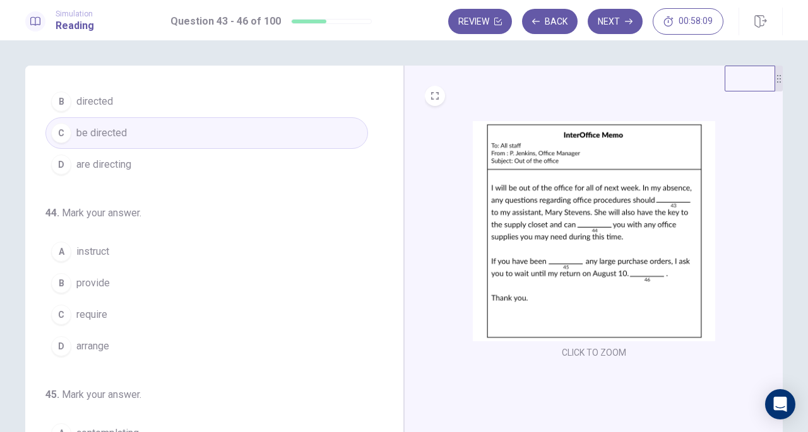
scroll to position [68, 0]
click at [92, 283] on span "provide" at bounding box center [92, 282] width 33 height 15
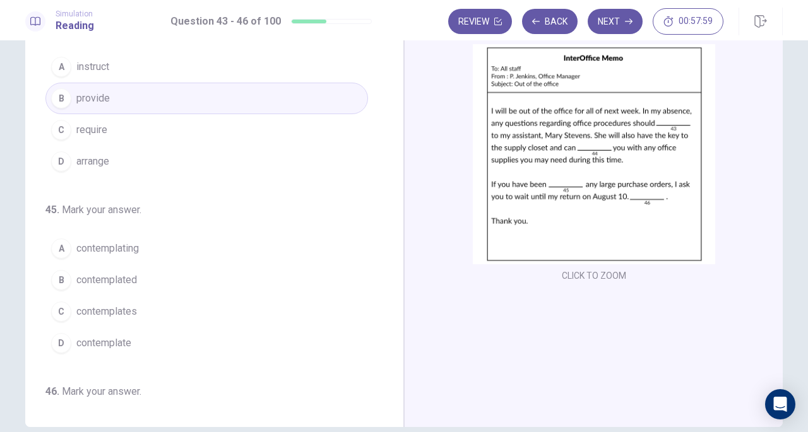
scroll to position [177, 0]
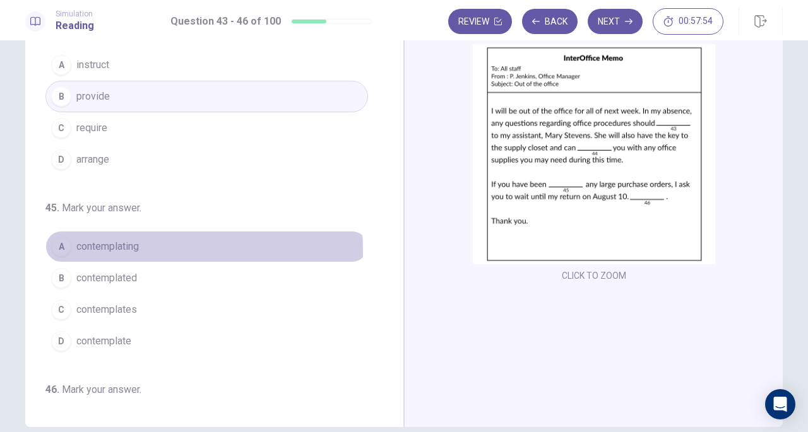
click at [140, 247] on button "A contemplating" at bounding box center [206, 247] width 323 height 32
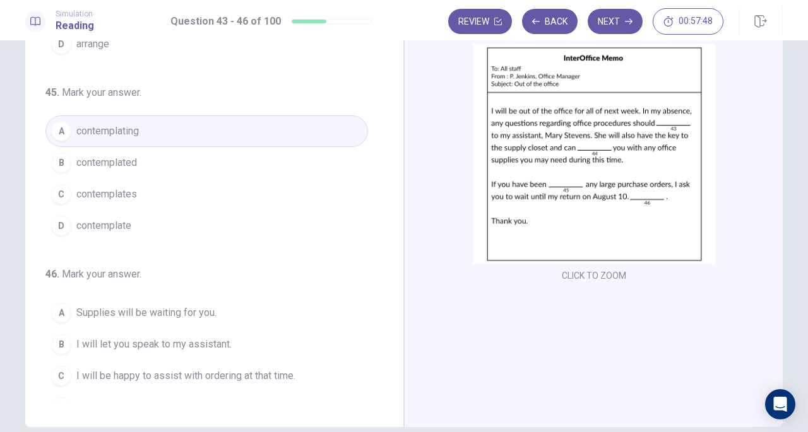
scroll to position [307, 0]
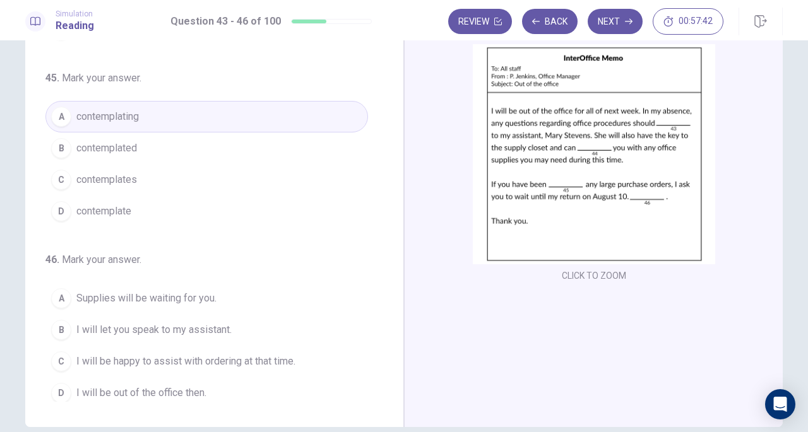
click at [240, 354] on span "I will be happy to assist with ordering at that time." at bounding box center [185, 361] width 219 height 15
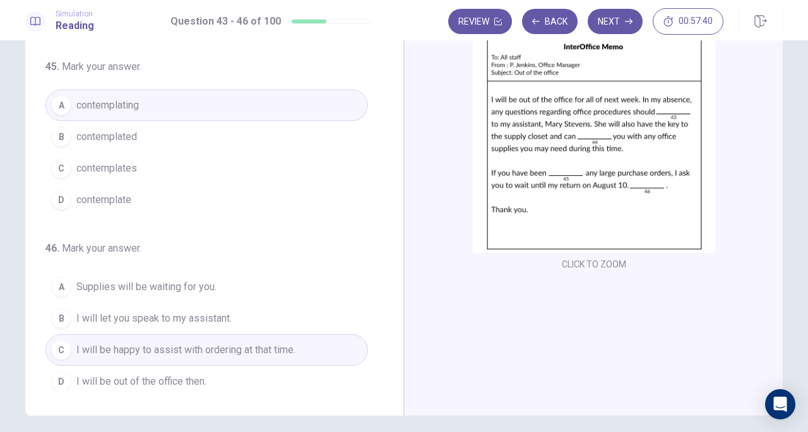
scroll to position [43, 0]
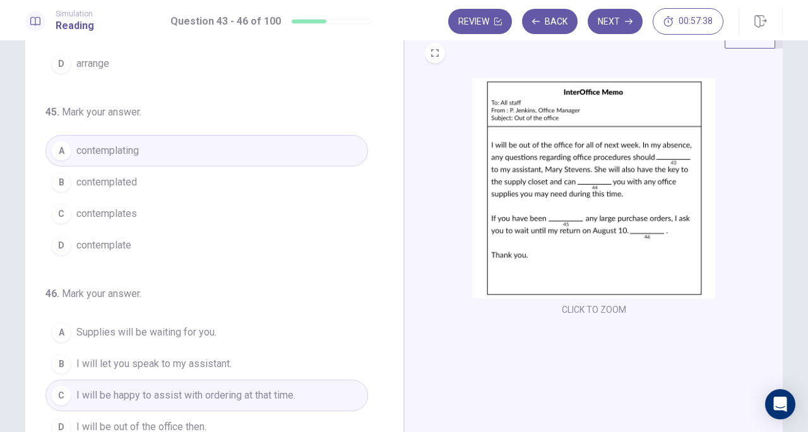
click at [164, 223] on button "C contemplates" at bounding box center [206, 214] width 323 height 32
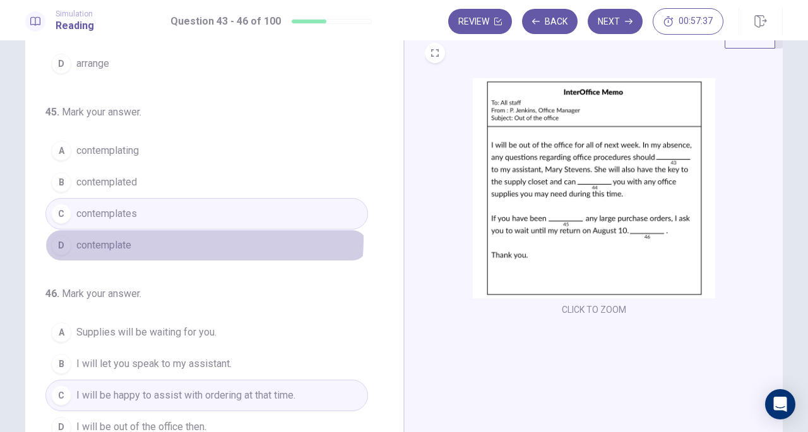
click at [153, 234] on button "D contemplate" at bounding box center [206, 246] width 323 height 32
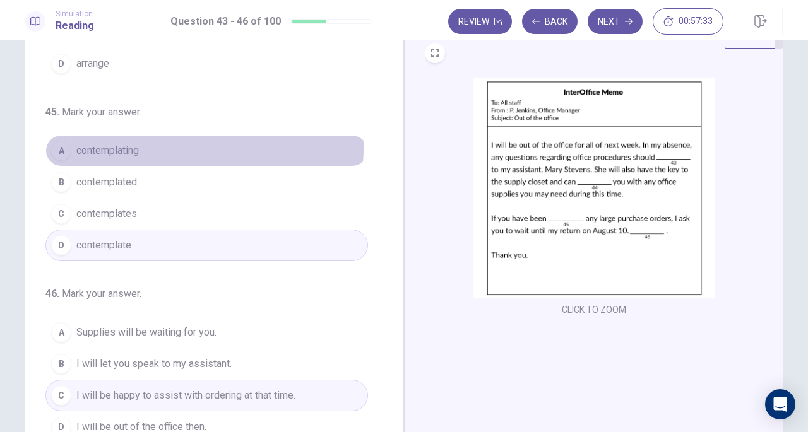
click at [181, 144] on button "A contemplating" at bounding box center [206, 151] width 323 height 32
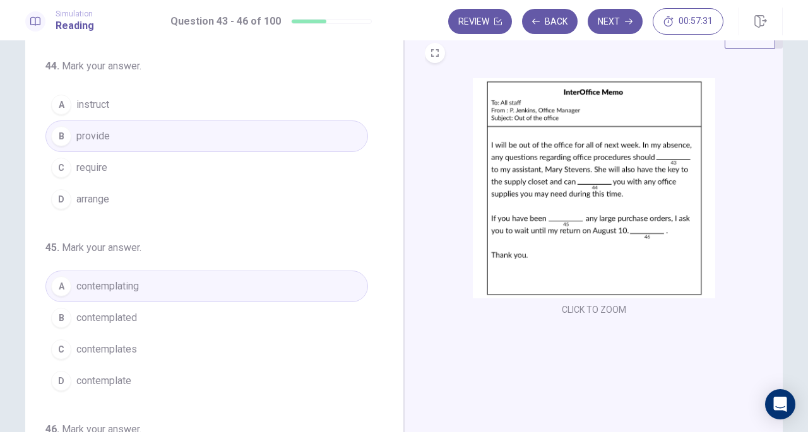
scroll to position [307, 0]
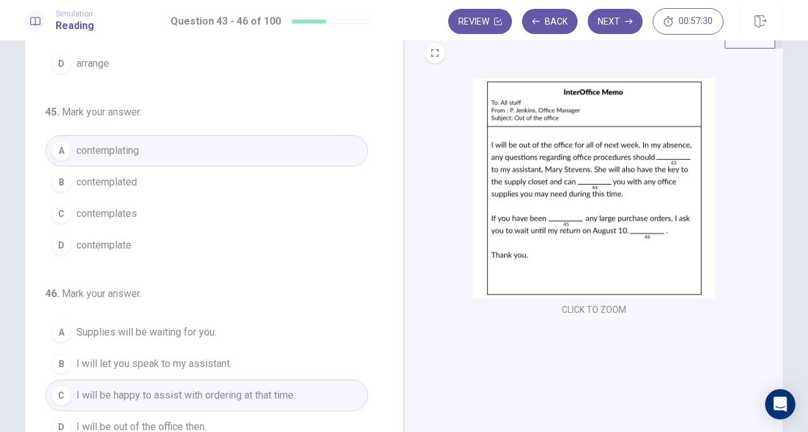
click at [620, 23] on button "Next" at bounding box center [615, 21] width 55 height 25
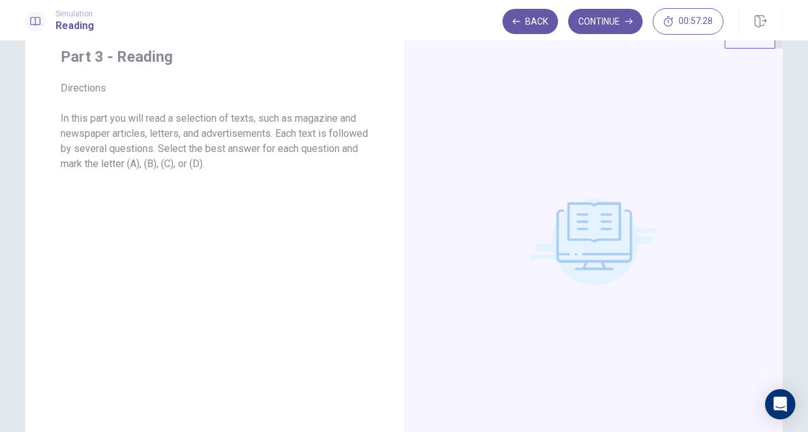
click at [626, 18] on icon "button" at bounding box center [629, 22] width 8 height 8
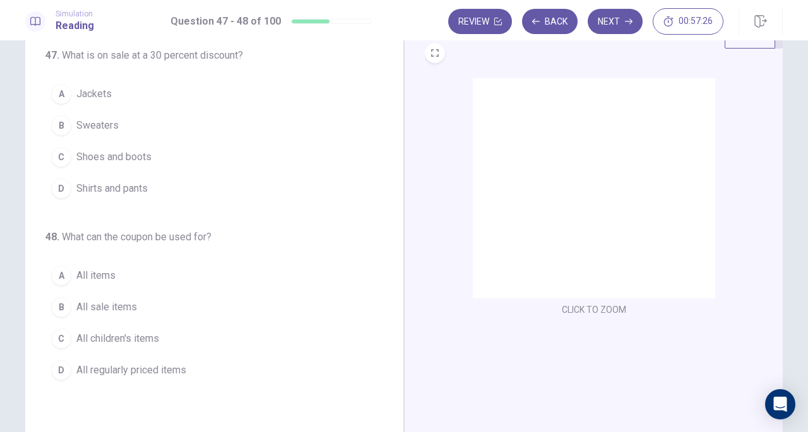
scroll to position [0, 0]
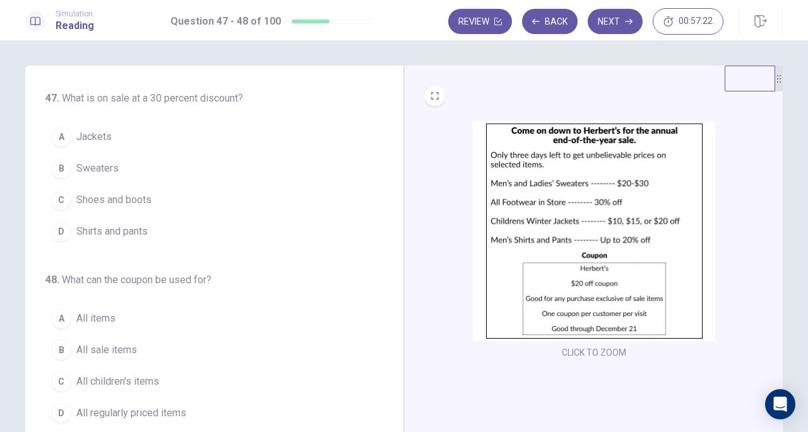
click at [583, 220] on img at bounding box center [594, 231] width 242 height 220
click at [150, 198] on button "C Shoes and boots" at bounding box center [206, 200] width 323 height 32
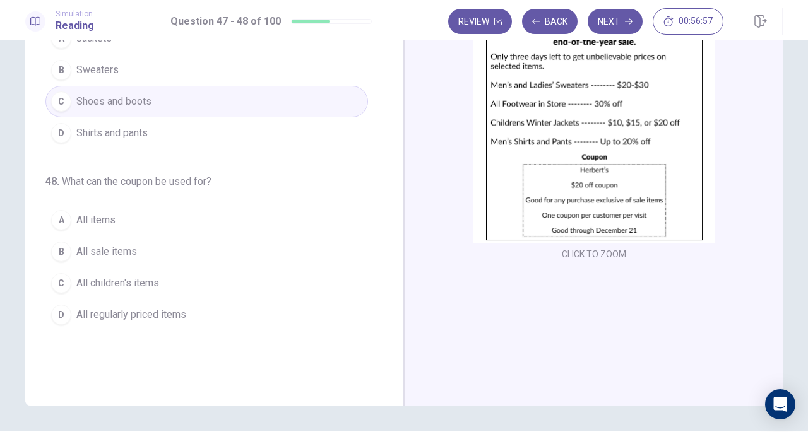
scroll to position [99, 0]
click at [650, 212] on img at bounding box center [594, 132] width 242 height 220
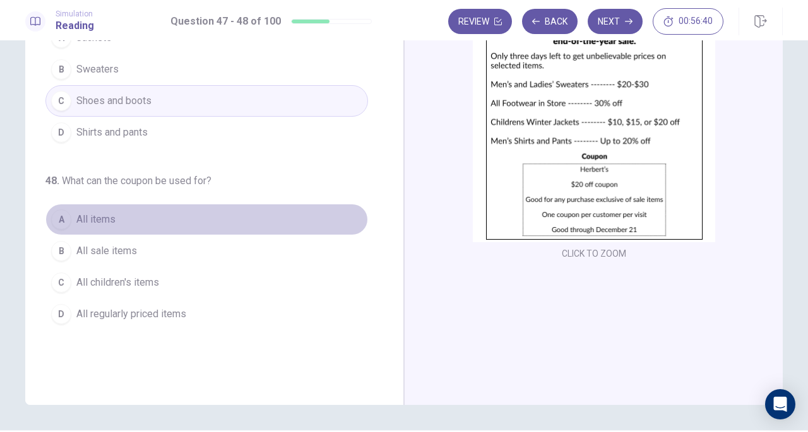
click at [99, 215] on span "All items" at bounding box center [95, 219] width 39 height 15
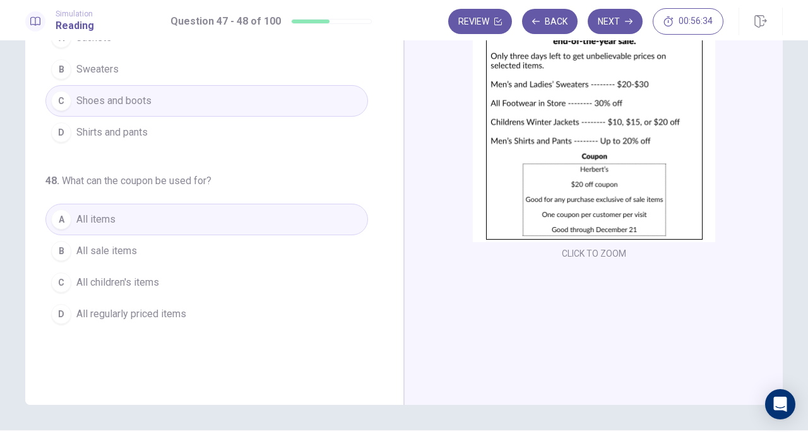
click at [95, 249] on span "All sale items" at bounding box center [106, 251] width 61 height 15
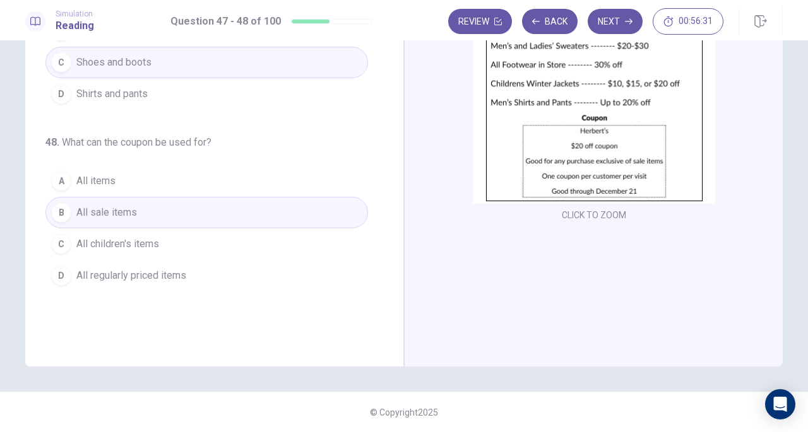
scroll to position [0, 0]
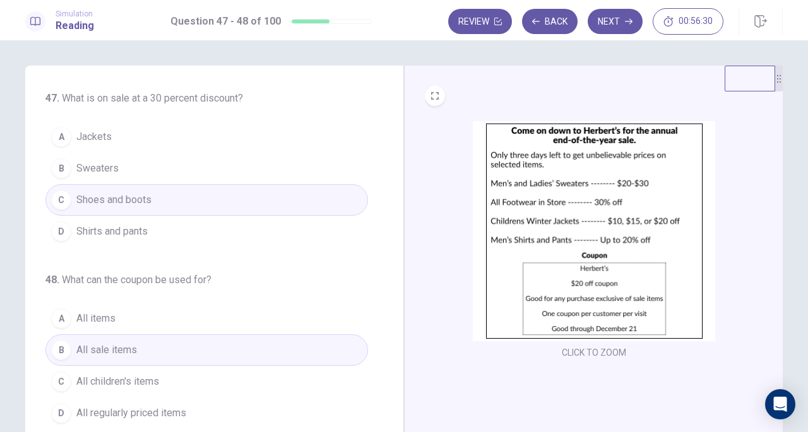
click at [602, 22] on button "Next" at bounding box center [615, 21] width 55 height 25
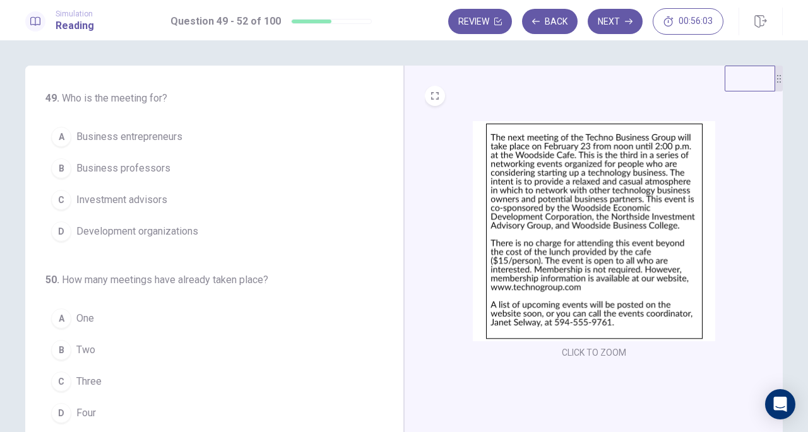
click at [155, 134] on span "Business entrepreneurs" at bounding box center [129, 136] width 106 height 15
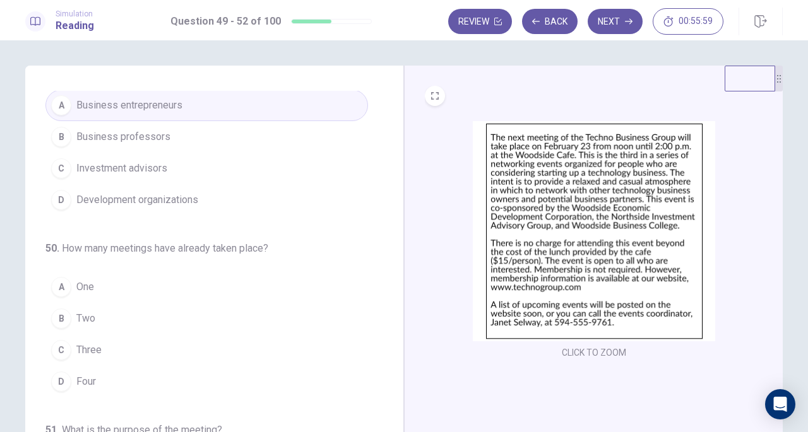
scroll to position [33, 0]
click at [108, 347] on button "C Three" at bounding box center [206, 349] width 323 height 32
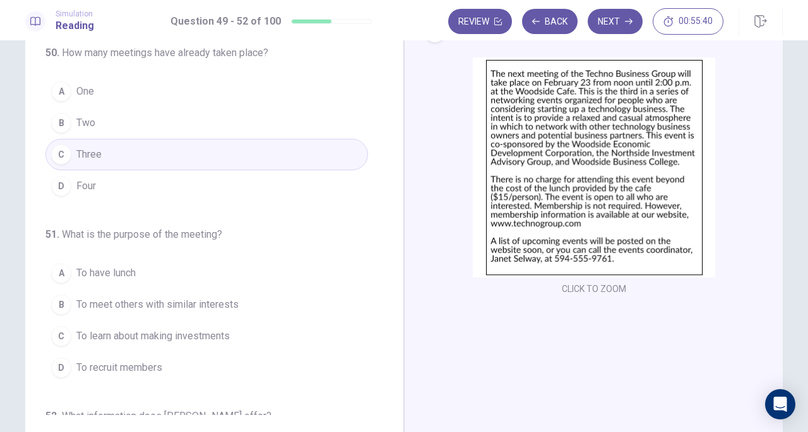
scroll to position [164, 0]
click at [212, 302] on span "To meet others with similar interests" at bounding box center [157, 304] width 162 height 15
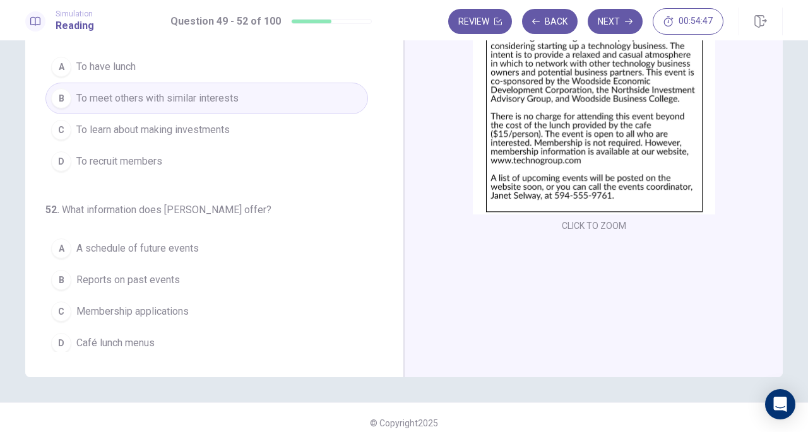
scroll to position [138, 0]
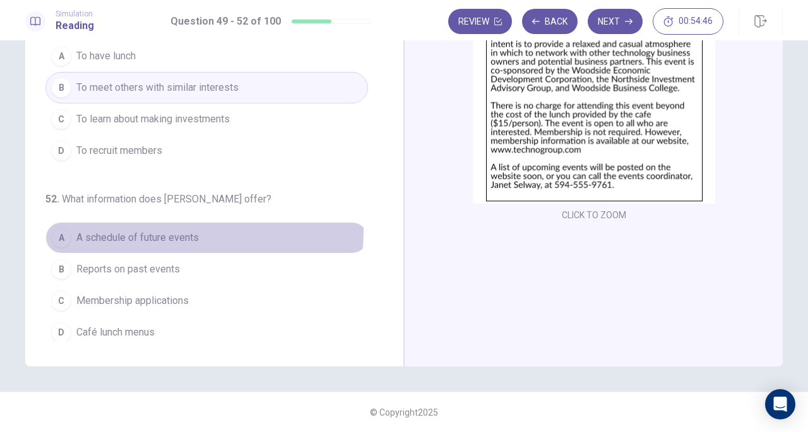
click at [181, 230] on span "A schedule of future events" at bounding box center [137, 237] width 122 height 15
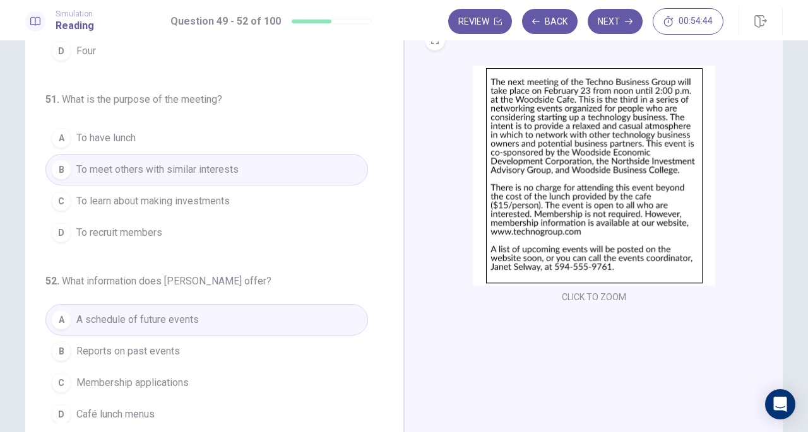
scroll to position [54, 0]
click at [628, 21] on icon "button" at bounding box center [629, 22] width 8 height 6
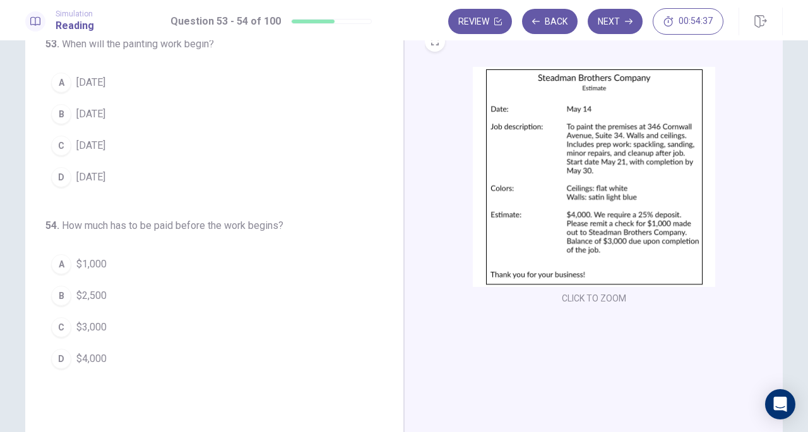
scroll to position [0, 0]
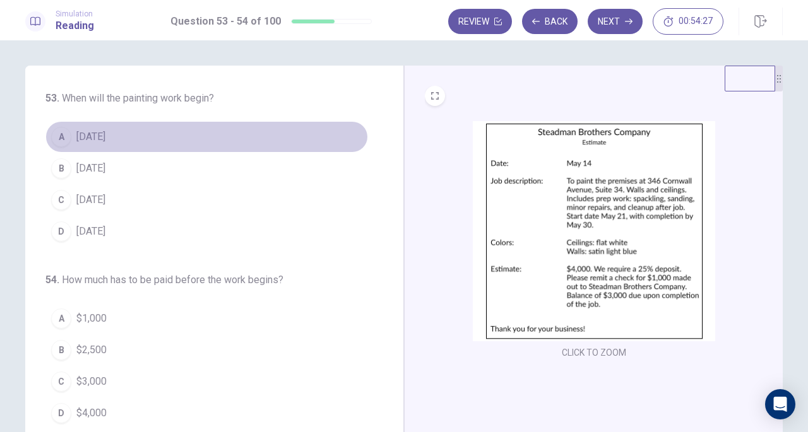
click at [110, 133] on button "A [DATE]" at bounding box center [206, 137] width 323 height 32
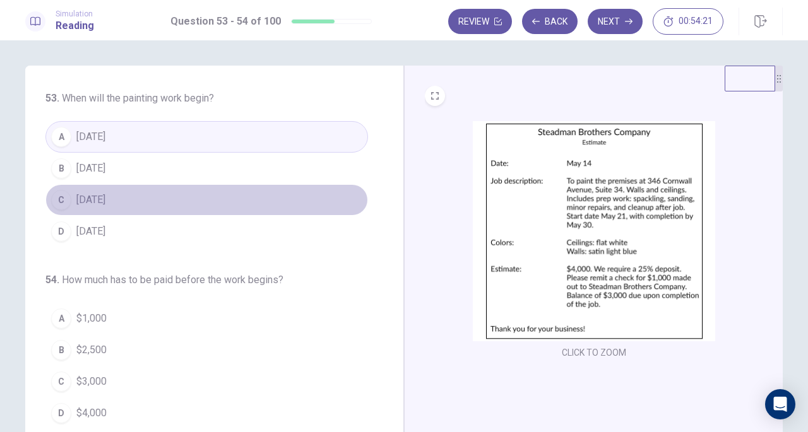
click at [88, 195] on span "[DATE]" at bounding box center [90, 200] width 29 height 15
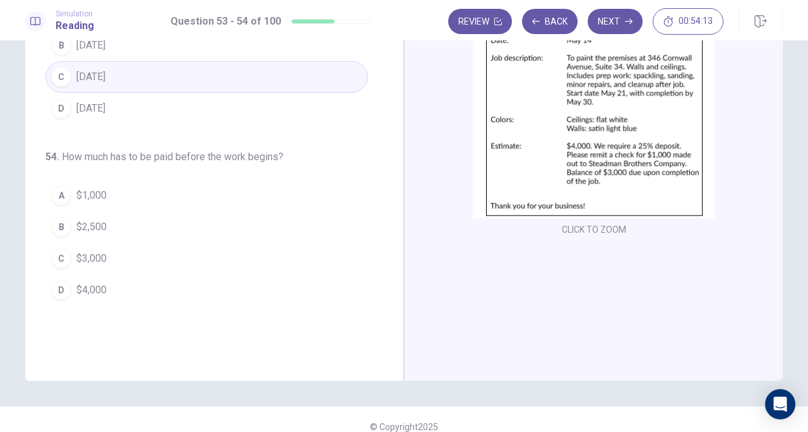
scroll to position [127, 0]
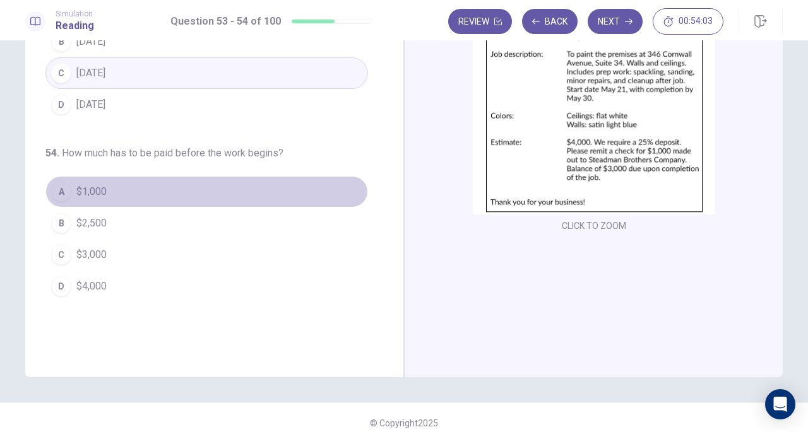
click at [100, 188] on span "$1,000" at bounding box center [91, 191] width 30 height 15
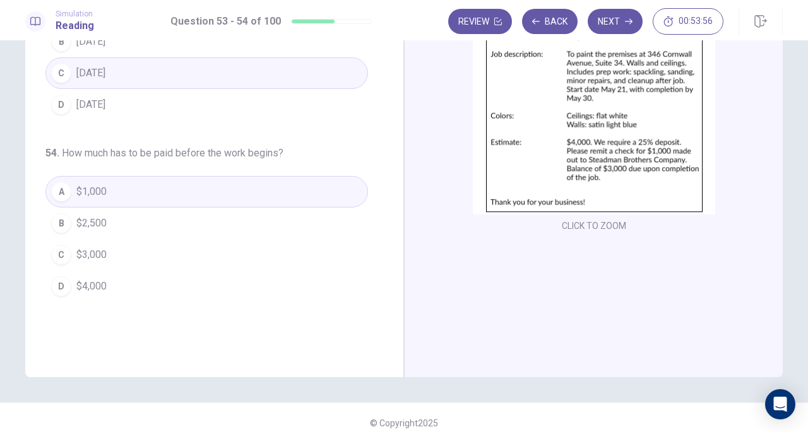
click at [625, 17] on button "Next" at bounding box center [615, 21] width 55 height 25
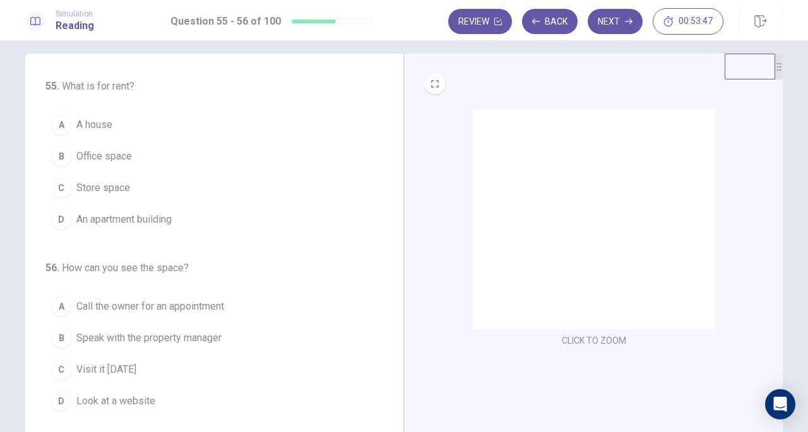
scroll to position [13, 0]
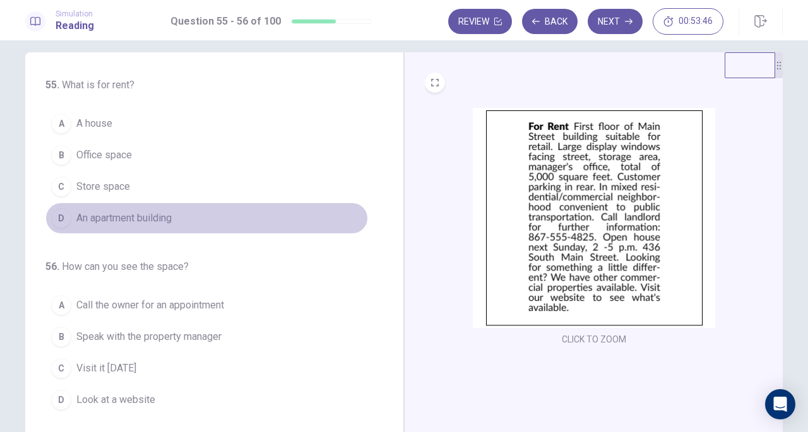
click at [152, 214] on span "An apartment building" at bounding box center [123, 218] width 95 height 15
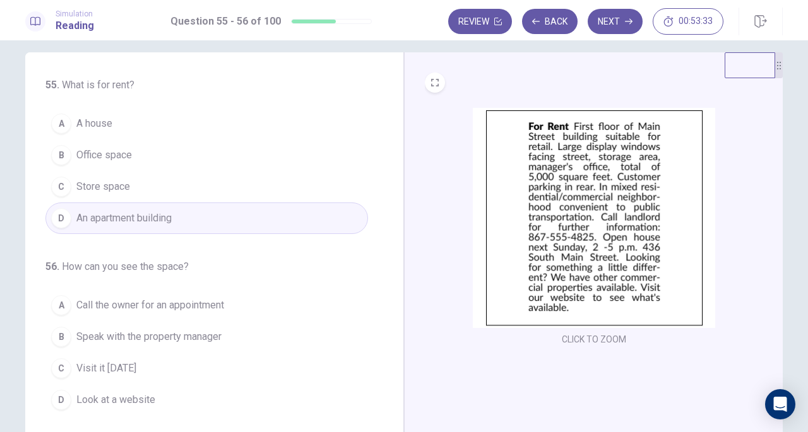
click at [114, 150] on span "Office space" at bounding box center [104, 155] width 56 height 15
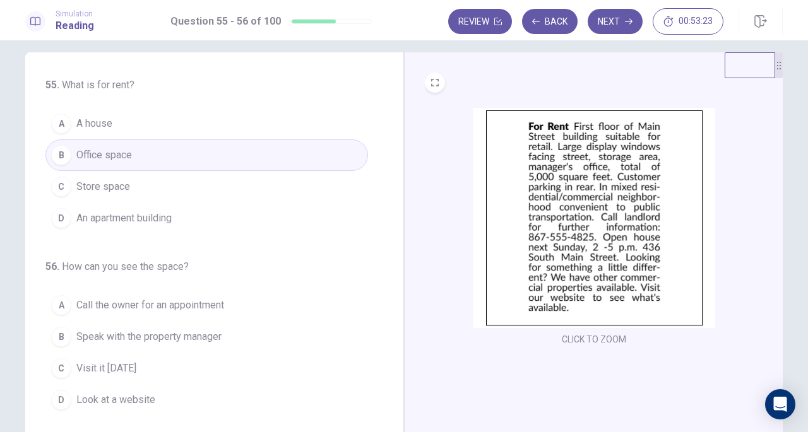
click at [121, 172] on button "C Store space" at bounding box center [206, 187] width 323 height 32
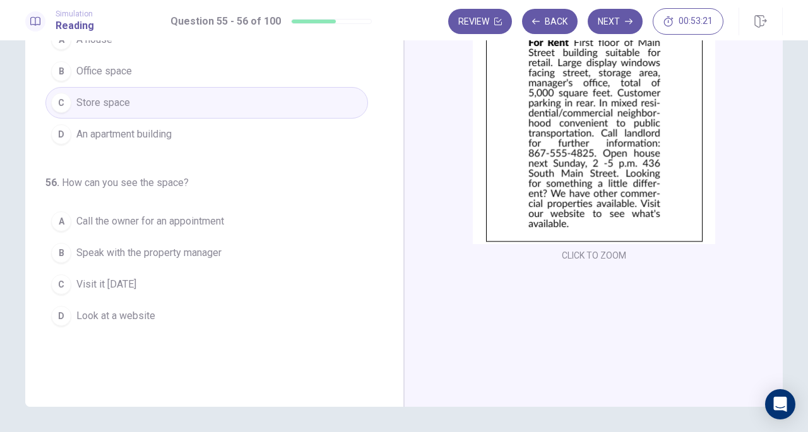
scroll to position [98, 0]
click at [136, 279] on span "Visit it [DATE]" at bounding box center [106, 284] width 60 height 15
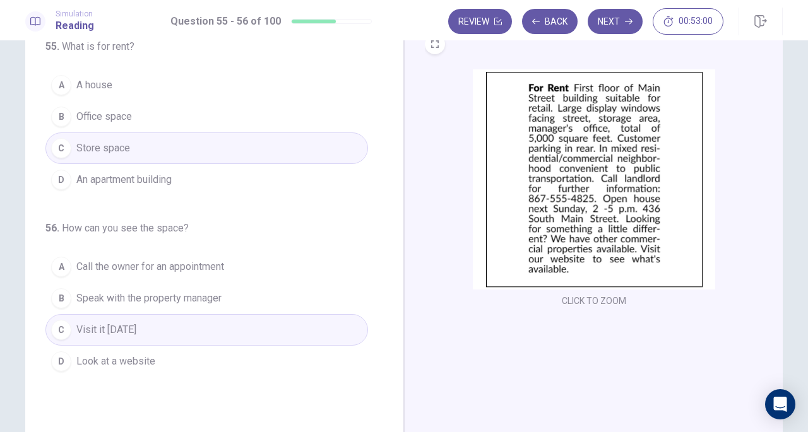
scroll to position [51, 0]
click at [611, 26] on button "Next" at bounding box center [615, 21] width 55 height 25
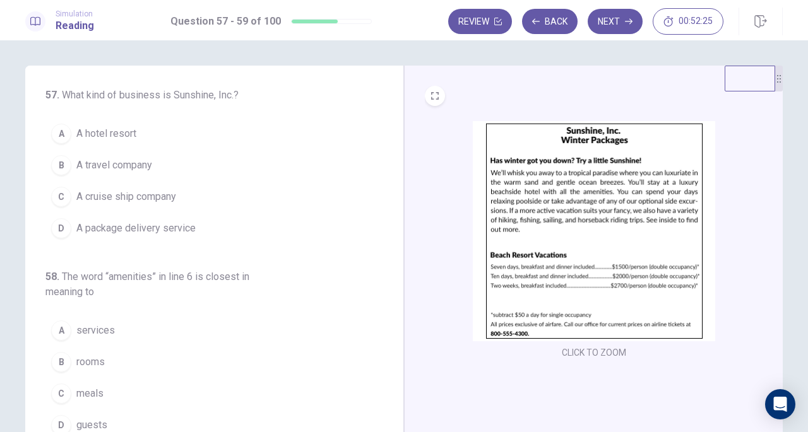
scroll to position [4, 0]
click at [157, 166] on button "B A travel company" at bounding box center [206, 165] width 323 height 32
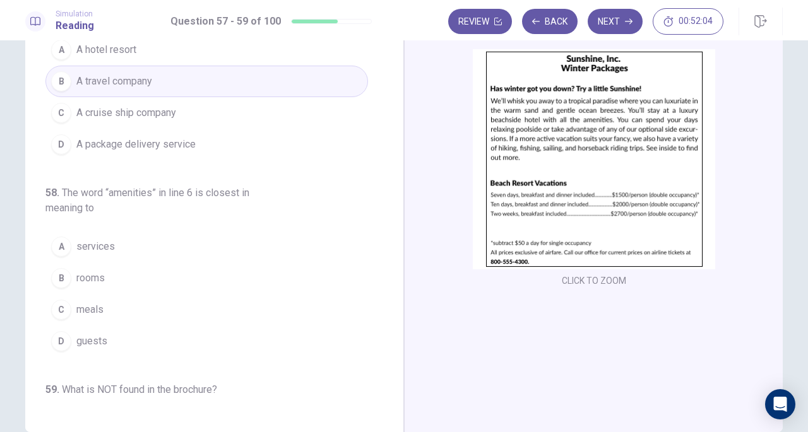
scroll to position [16, 0]
click at [97, 254] on button "A services" at bounding box center [206, 246] width 323 height 32
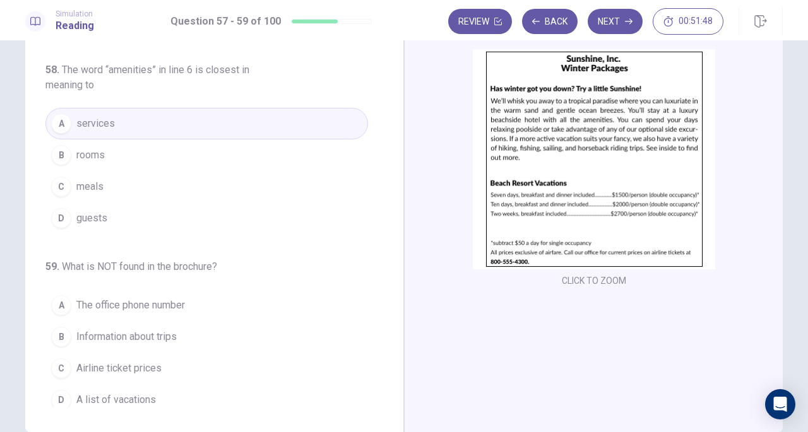
scroll to position [141, 0]
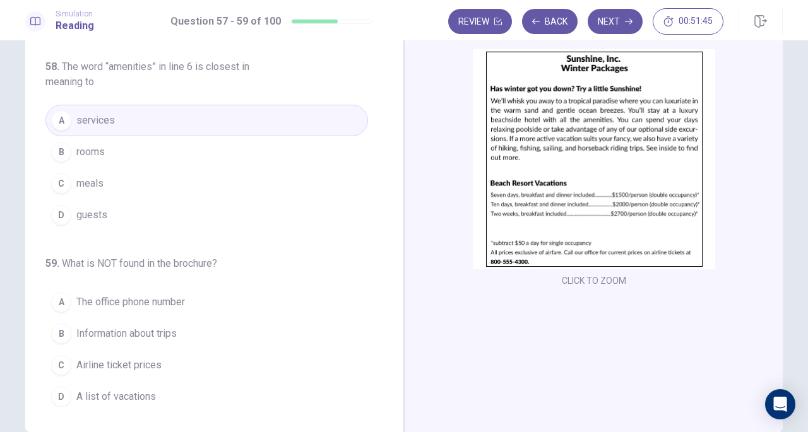
click at [114, 214] on button "D guests" at bounding box center [206, 216] width 323 height 32
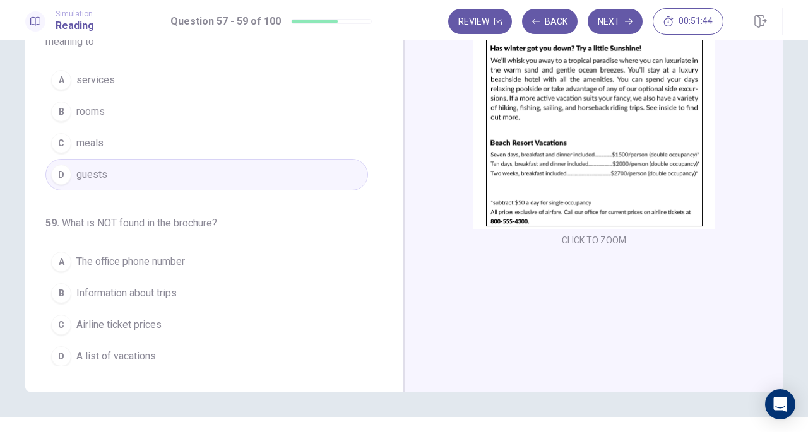
scroll to position [124, 0]
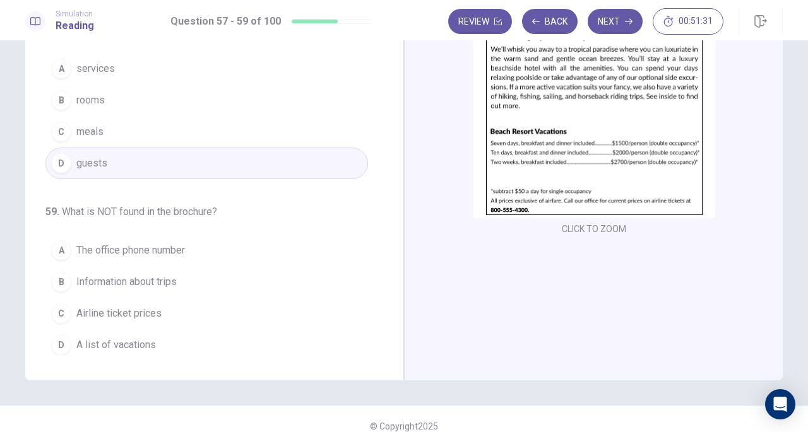
click at [154, 311] on span "Airline ticket prices" at bounding box center [118, 313] width 85 height 15
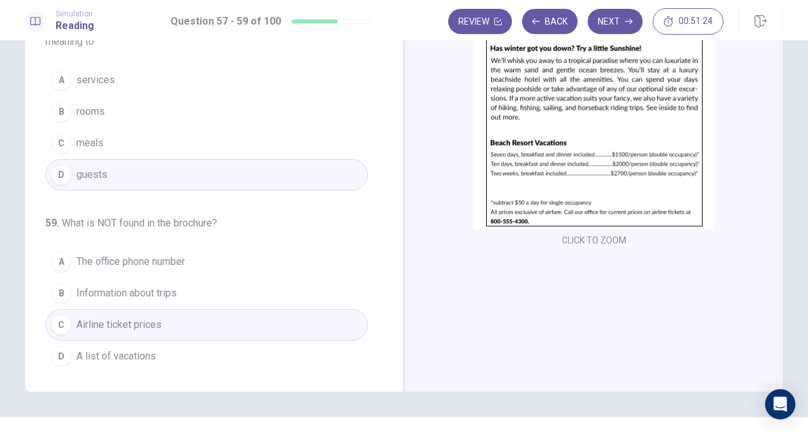
scroll to position [113, 0]
click at [564, 209] on img at bounding box center [594, 118] width 242 height 220
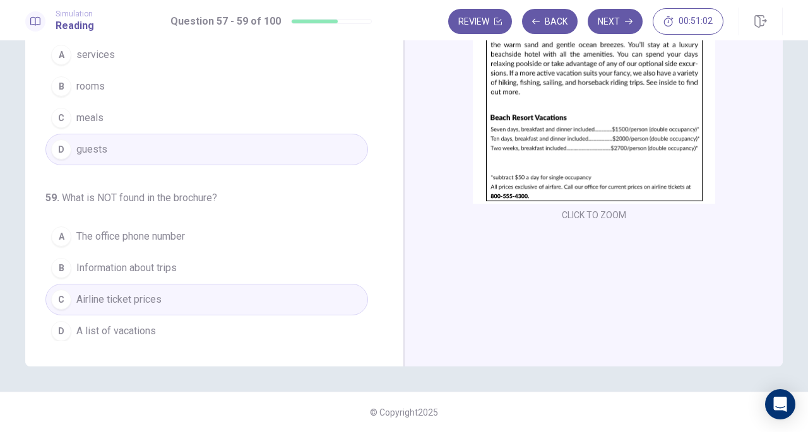
click at [617, 17] on button "Next" at bounding box center [615, 21] width 55 height 25
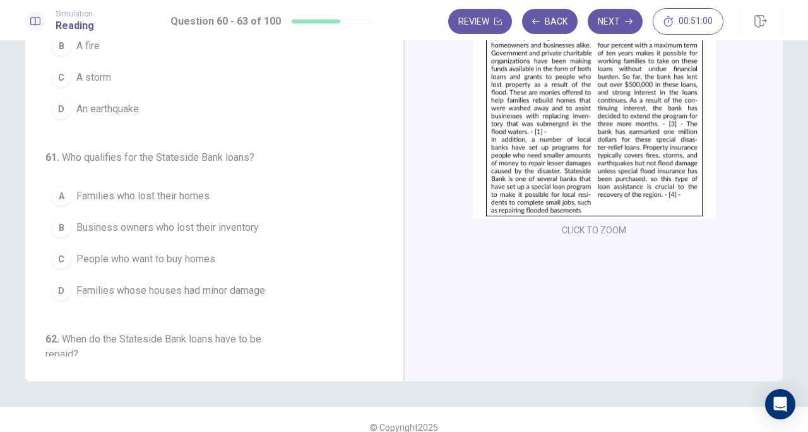
scroll to position [0, 0]
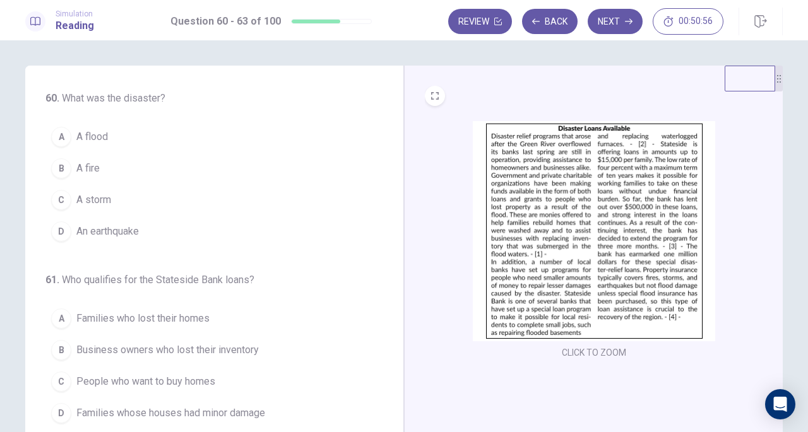
click at [567, 190] on img at bounding box center [594, 231] width 242 height 220
click at [97, 140] on span "A flood" at bounding box center [92, 136] width 32 height 15
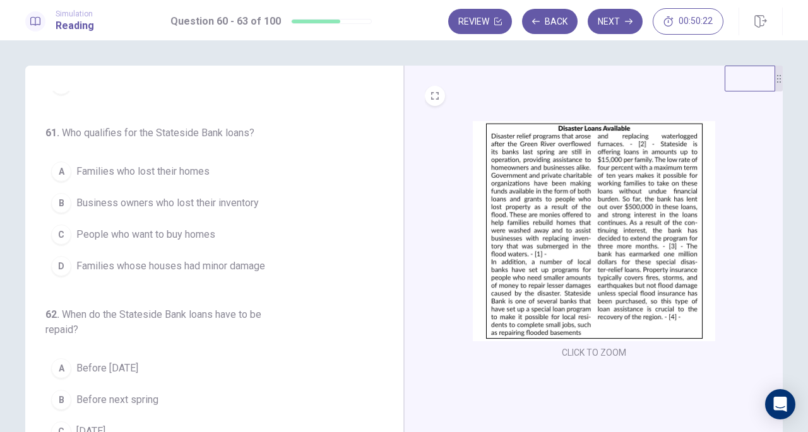
scroll to position [148, 0]
click at [530, 200] on img at bounding box center [594, 231] width 242 height 220
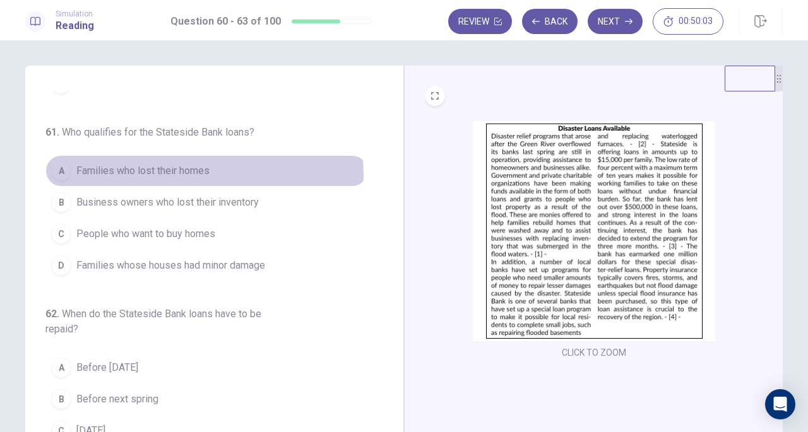
click at [200, 173] on span "Families who lost their homes" at bounding box center [142, 171] width 133 height 15
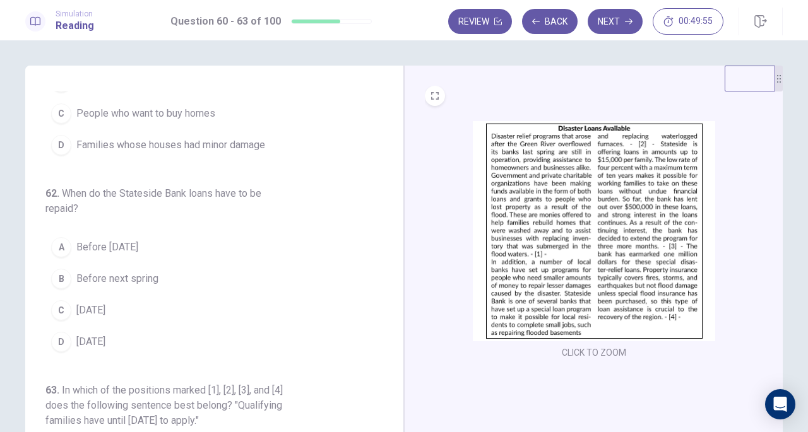
scroll to position [270, 0]
click at [475, 224] on img at bounding box center [594, 231] width 242 height 220
click at [549, 224] on img at bounding box center [594, 231] width 242 height 220
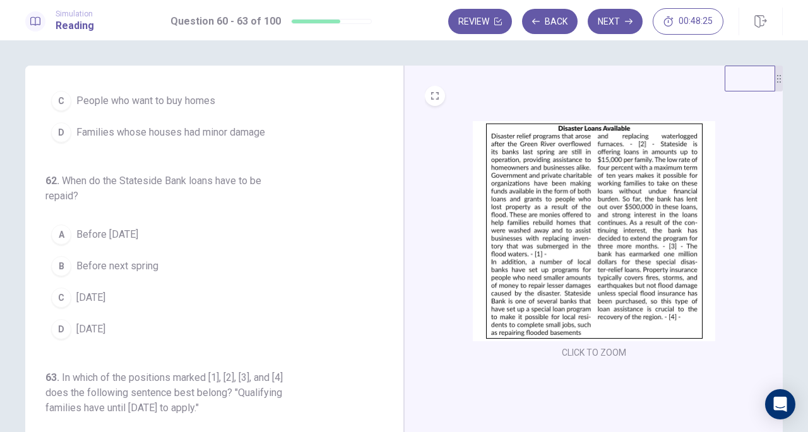
scroll to position [285, 0]
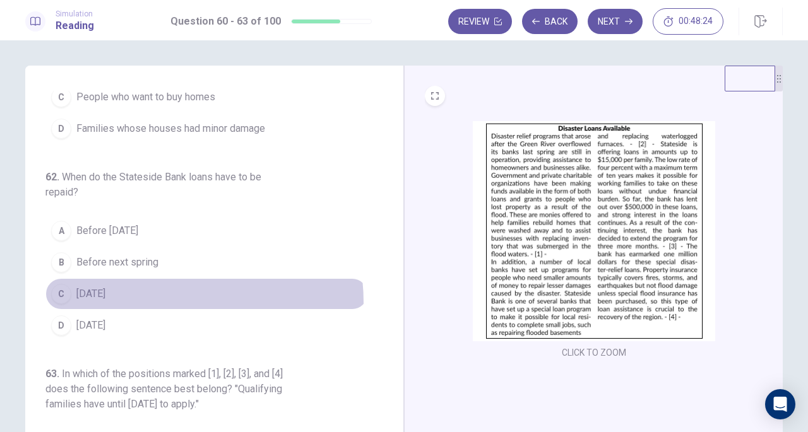
click at [141, 299] on button "C [DATE]" at bounding box center [206, 294] width 323 height 32
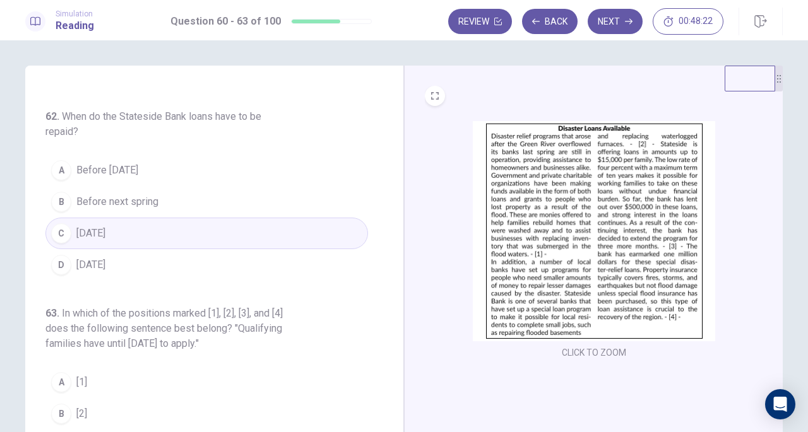
scroll to position [352, 0]
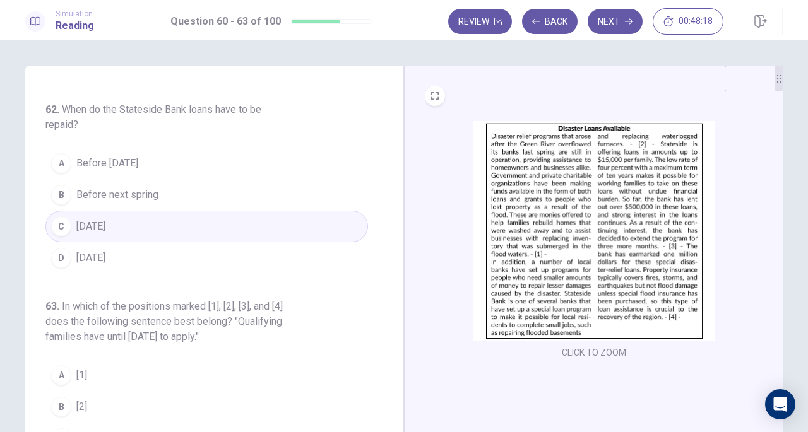
click at [162, 256] on button "D [DATE]" at bounding box center [206, 258] width 323 height 32
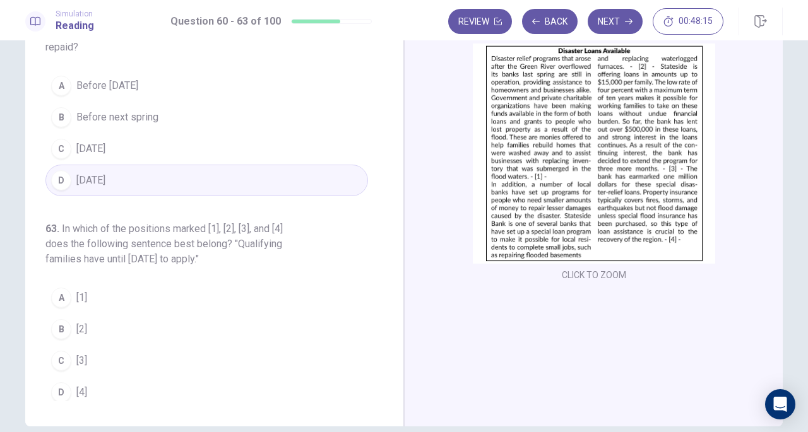
scroll to position [79, 0]
click at [563, 199] on img at bounding box center [594, 152] width 242 height 220
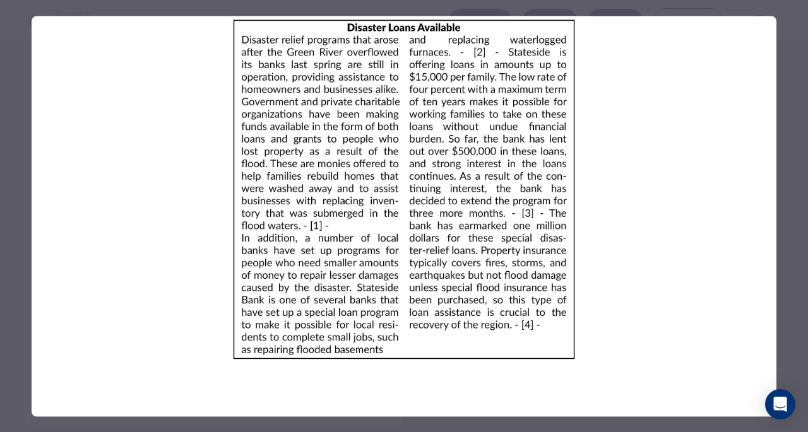
click at [568, 298] on img at bounding box center [404, 189] width 745 height 347
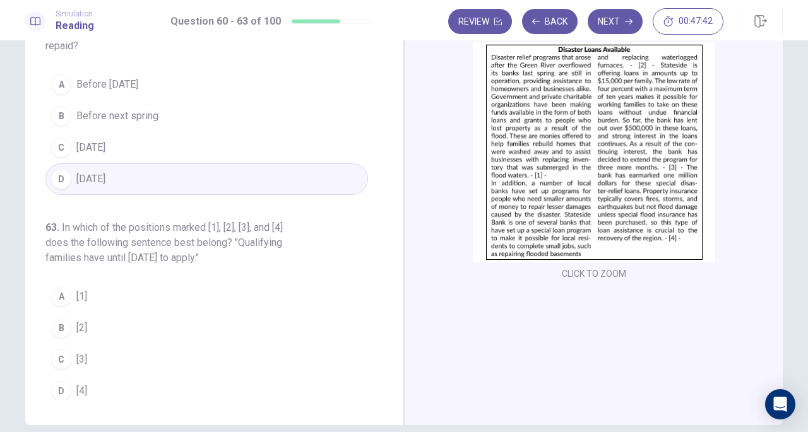
click at [639, 208] on img at bounding box center [594, 152] width 242 height 220
click at [107, 352] on button "C [3]" at bounding box center [206, 360] width 323 height 32
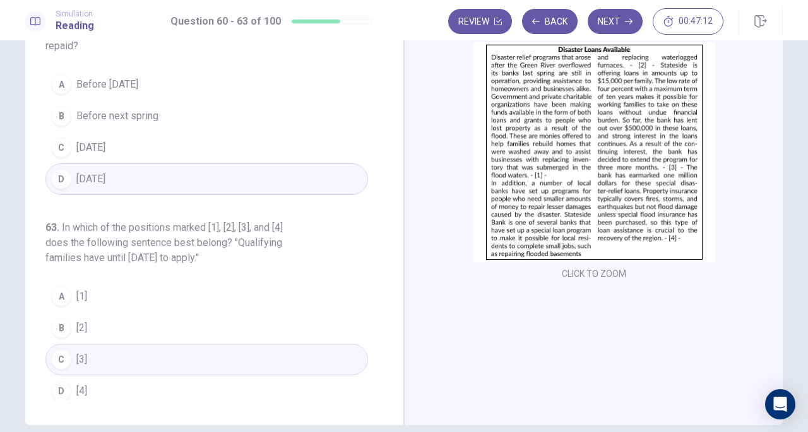
scroll to position [138, 0]
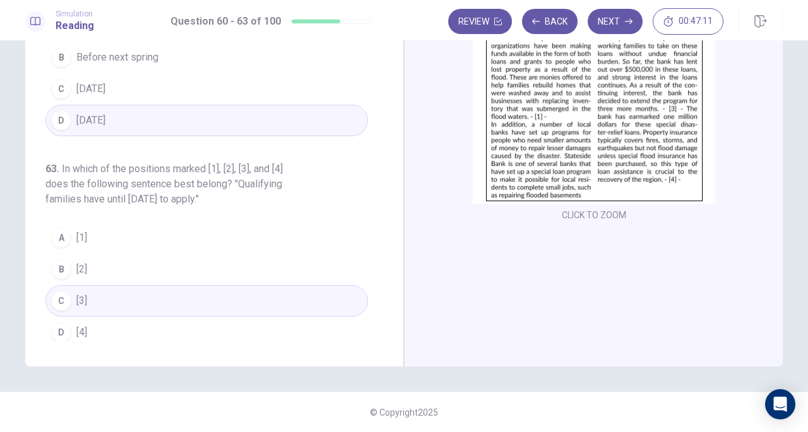
click at [619, 25] on button "Next" at bounding box center [615, 21] width 55 height 25
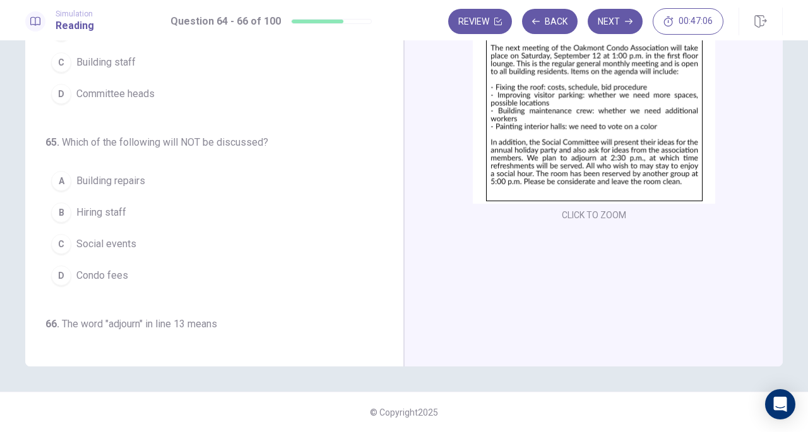
scroll to position [0, 0]
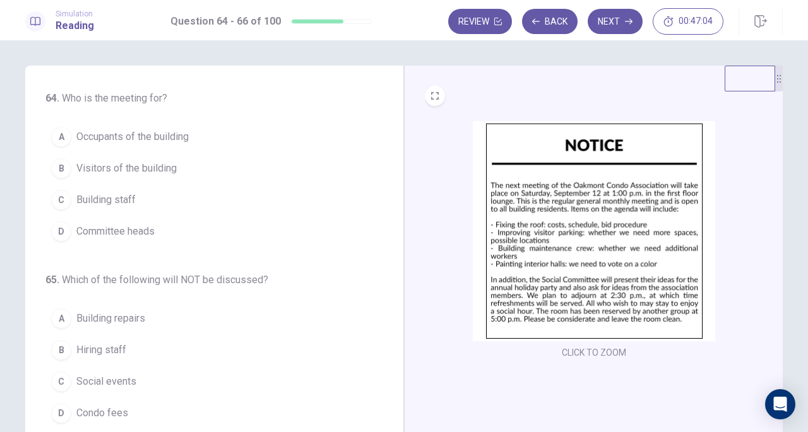
click at [628, 213] on img at bounding box center [594, 231] width 242 height 220
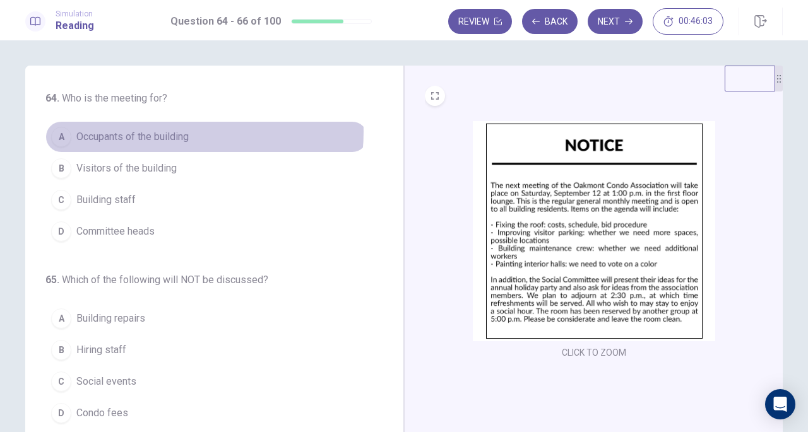
click at [165, 132] on span "Occupants of the building" at bounding box center [132, 136] width 112 height 15
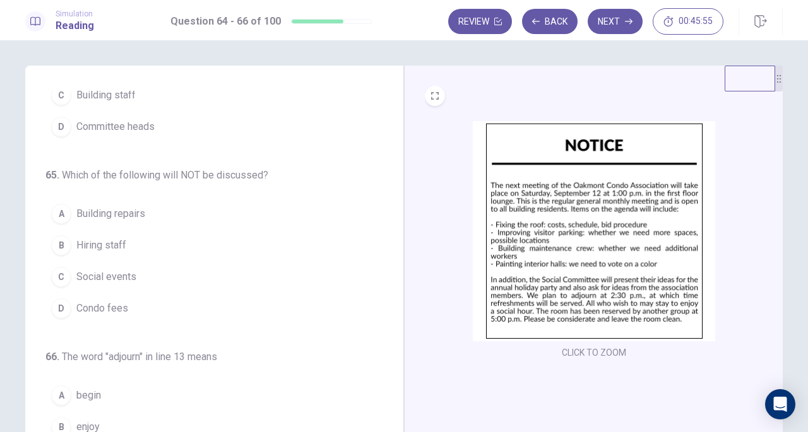
scroll to position [126, 0]
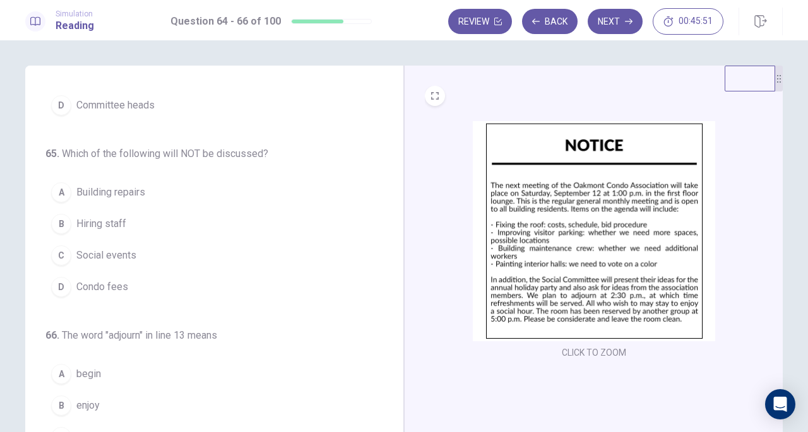
click at [141, 224] on button "B Hiring staff" at bounding box center [206, 224] width 323 height 32
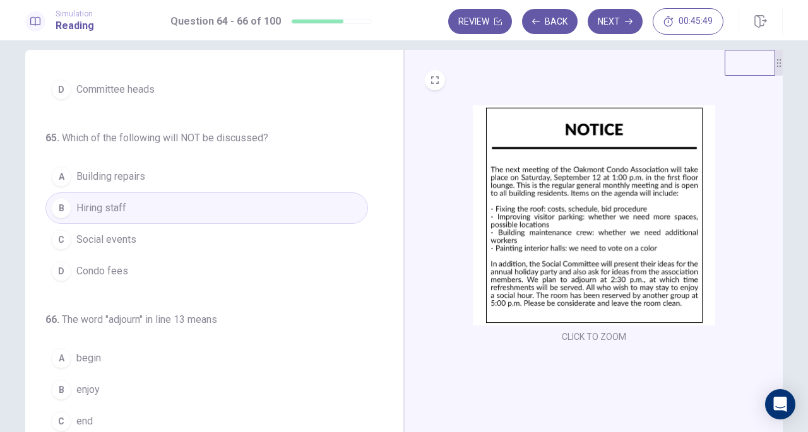
scroll to position [16, 0]
click at [643, 224] on img at bounding box center [594, 215] width 242 height 220
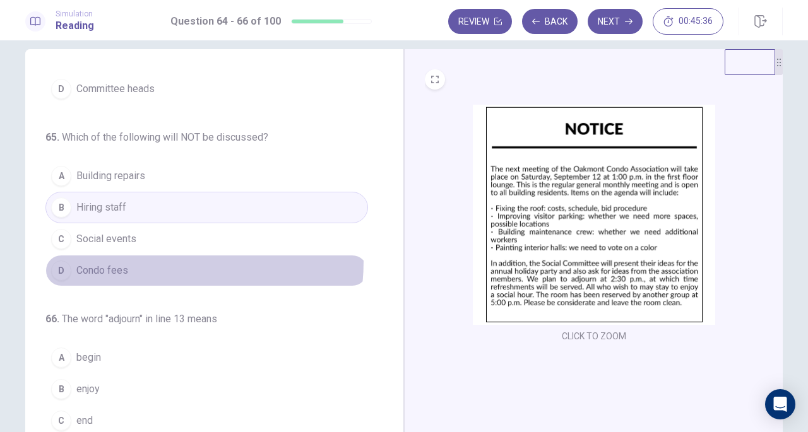
click at [151, 258] on button "D Condo fees" at bounding box center [206, 271] width 323 height 32
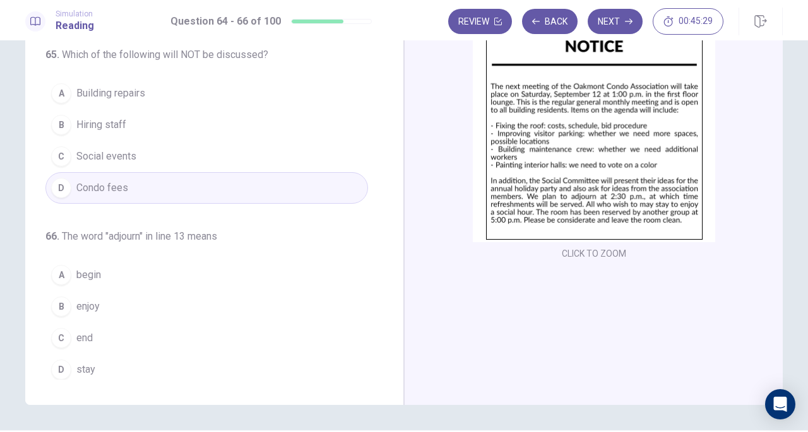
scroll to position [100, 0]
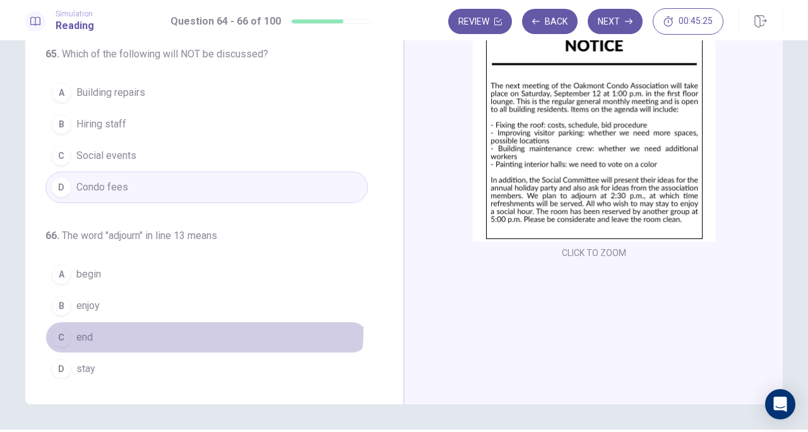
click at [95, 322] on button "C end" at bounding box center [206, 338] width 323 height 32
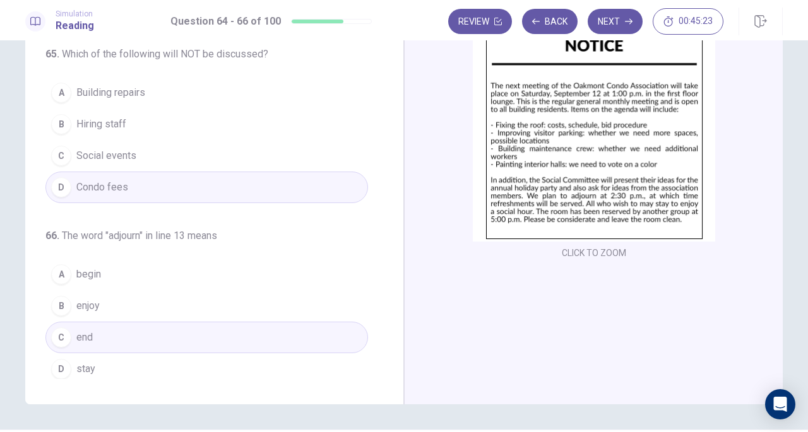
drag, startPoint x: 530, startPoint y: 259, endPoint x: 619, endPoint y: 30, distance: 246.2
click at [609, 55] on div "CLICK TO ZOOM" at bounding box center [593, 185] width 379 height 439
click at [619, 21] on button "Next" at bounding box center [615, 21] width 55 height 25
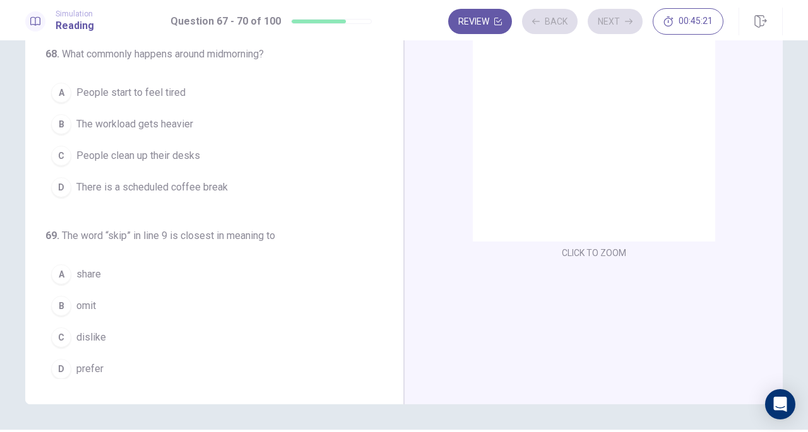
scroll to position [0, 0]
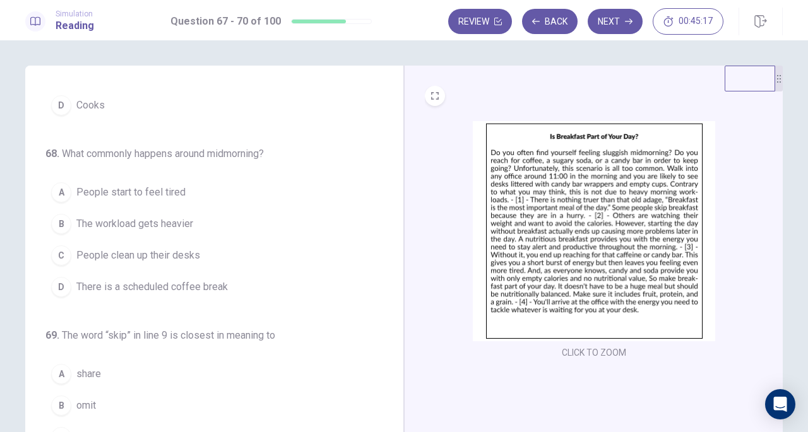
click at [619, 220] on img at bounding box center [594, 231] width 242 height 220
click at [178, 191] on span "People start to feel tired" at bounding box center [130, 192] width 109 height 15
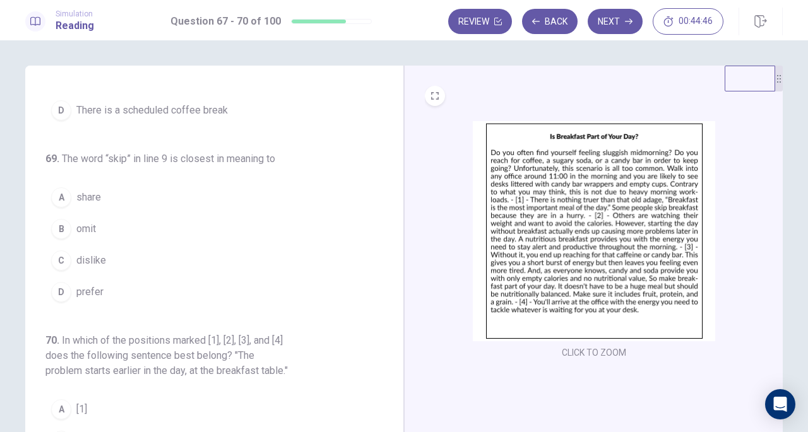
scroll to position [303, 0]
click at [568, 211] on img at bounding box center [594, 231] width 242 height 220
click at [81, 227] on span "omit" at bounding box center [86, 229] width 20 height 15
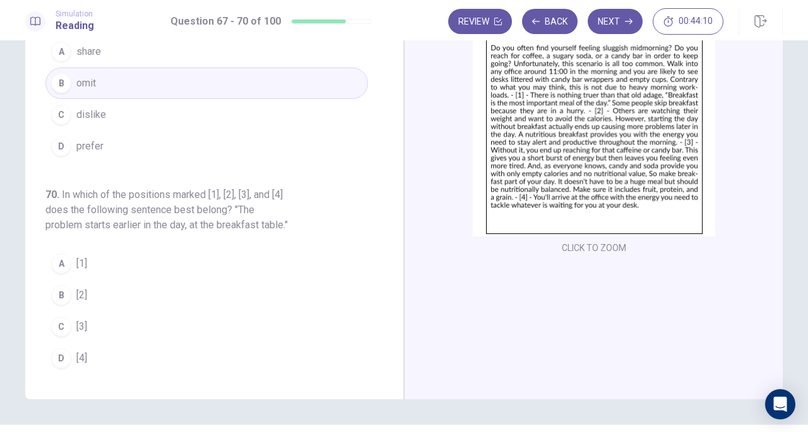
scroll to position [115, 0]
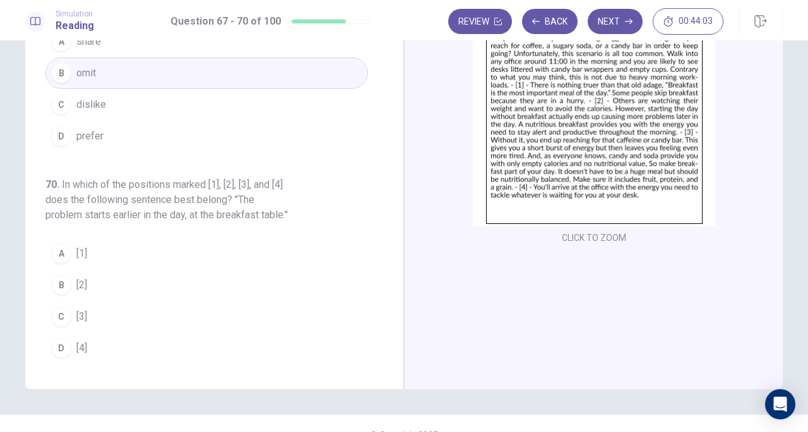
click at [557, 153] on img at bounding box center [594, 116] width 242 height 220
click at [105, 320] on button "C [3]" at bounding box center [206, 317] width 323 height 32
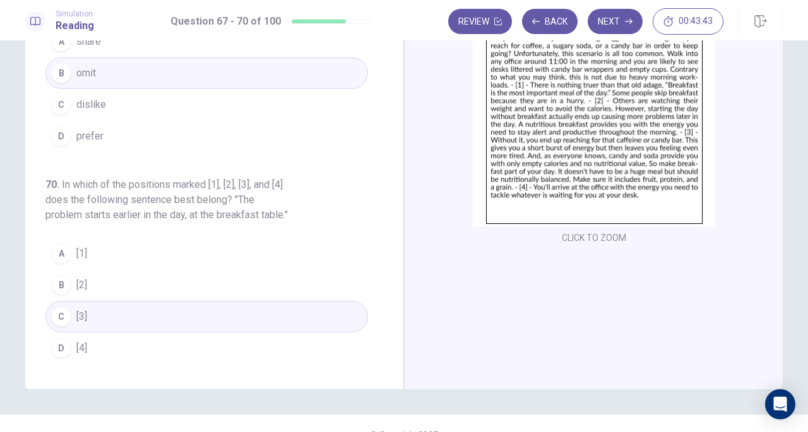
click at [621, 26] on button "Next" at bounding box center [615, 21] width 55 height 25
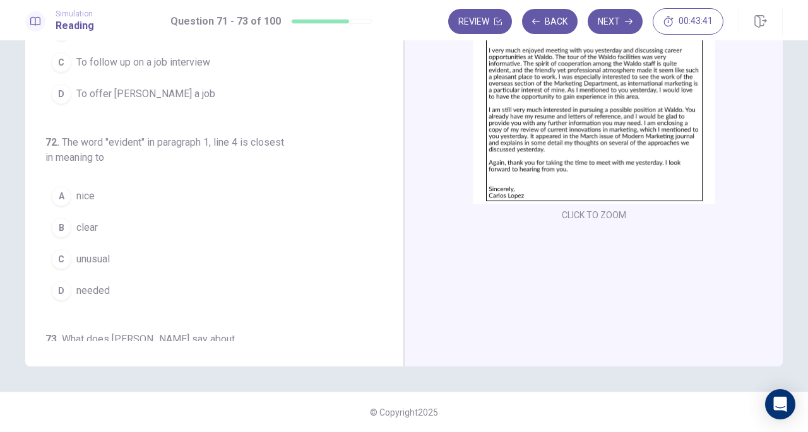
scroll to position [0, 0]
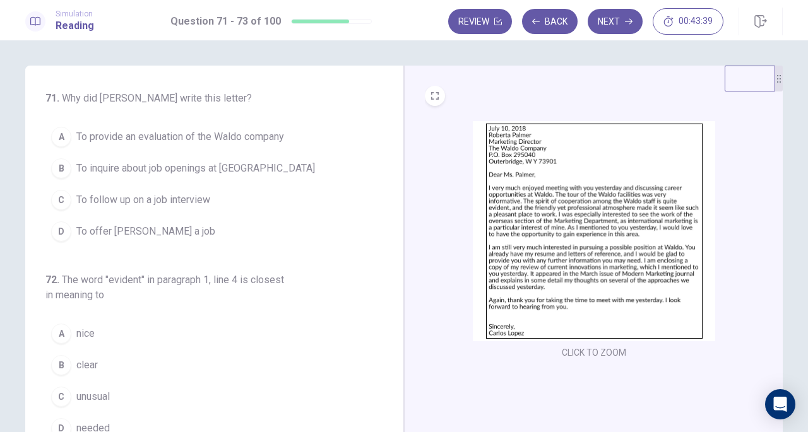
click at [551, 181] on img at bounding box center [594, 231] width 242 height 220
click at [547, 225] on img at bounding box center [594, 231] width 242 height 220
click at [129, 173] on span "To inquire about job openings at [GEOGRAPHIC_DATA]" at bounding box center [195, 168] width 239 height 15
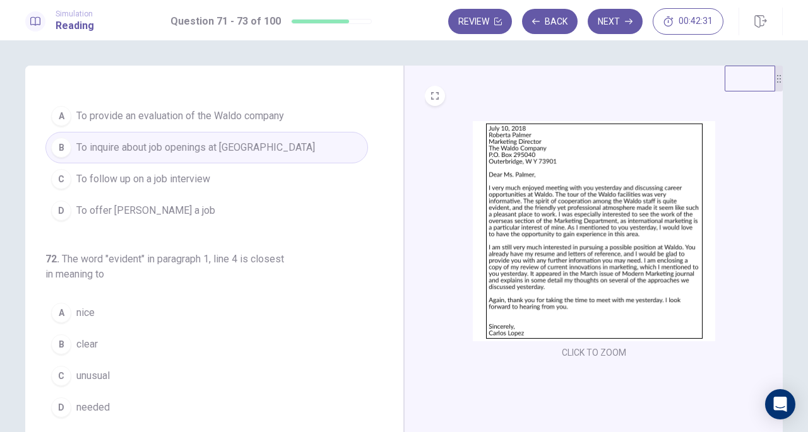
scroll to position [23, 0]
click at [569, 254] on img at bounding box center [594, 231] width 242 height 220
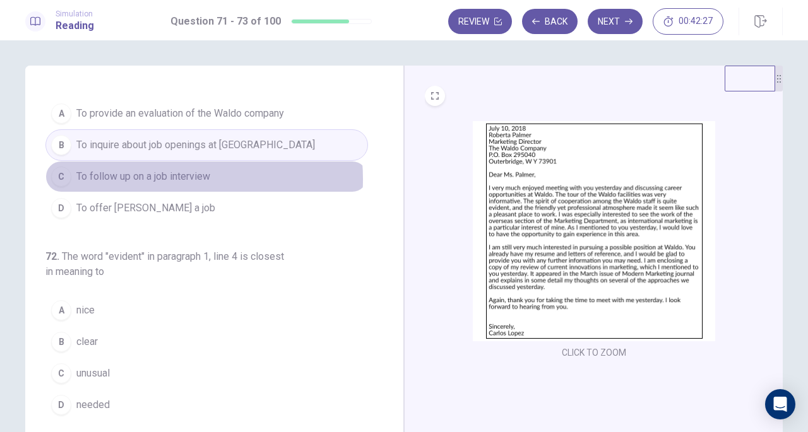
click at [148, 178] on span "To follow up on a job interview" at bounding box center [143, 176] width 134 height 15
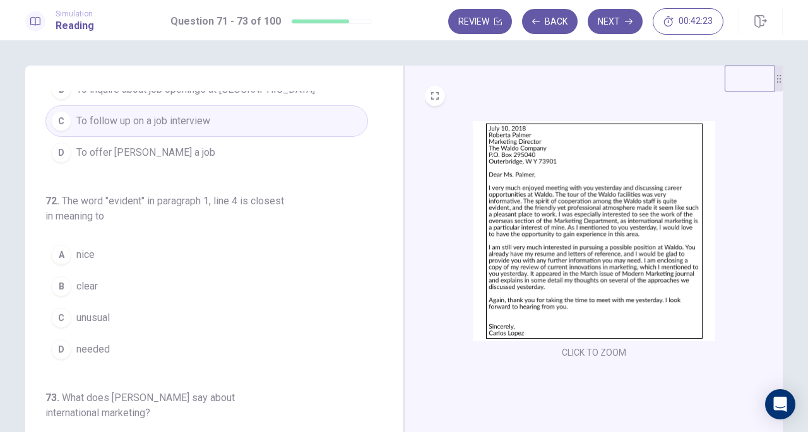
scroll to position [81, 0]
click at [589, 237] on img at bounding box center [594, 231] width 242 height 220
click at [121, 283] on button "B clear" at bounding box center [206, 284] width 323 height 32
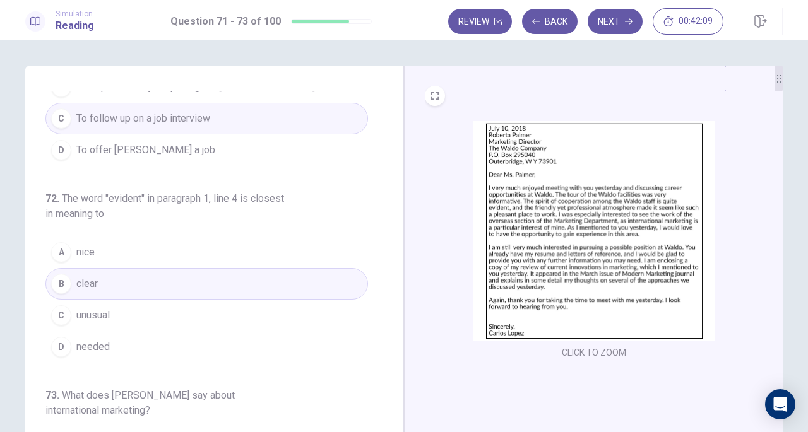
click at [148, 263] on button "A nice" at bounding box center [206, 253] width 323 height 32
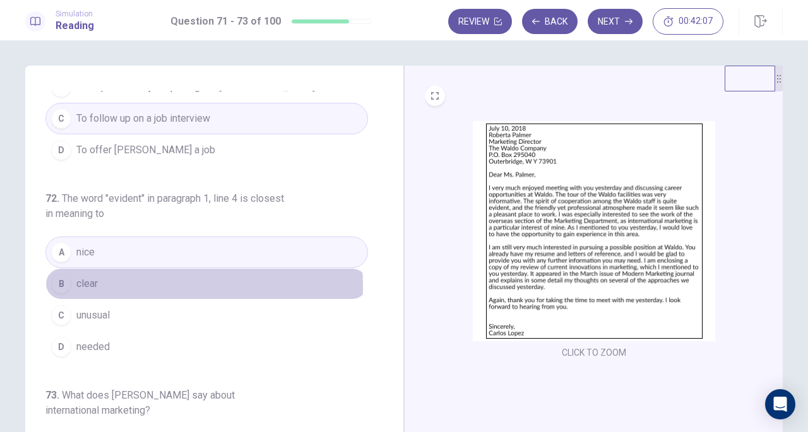
click at [131, 283] on button "B clear" at bounding box center [206, 284] width 323 height 32
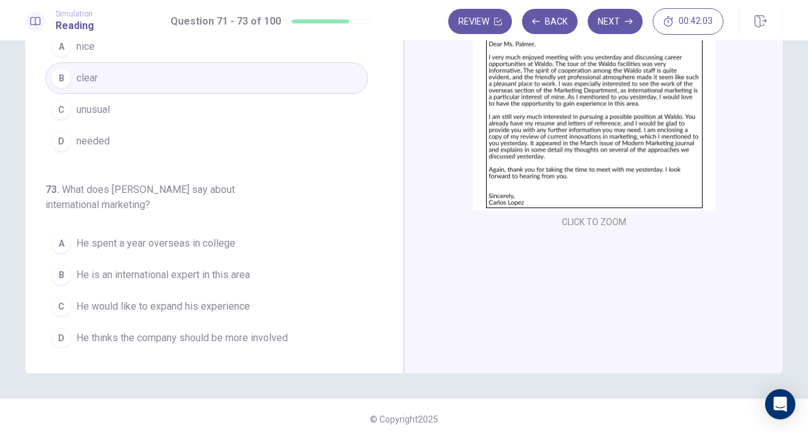
scroll to position [138, 0]
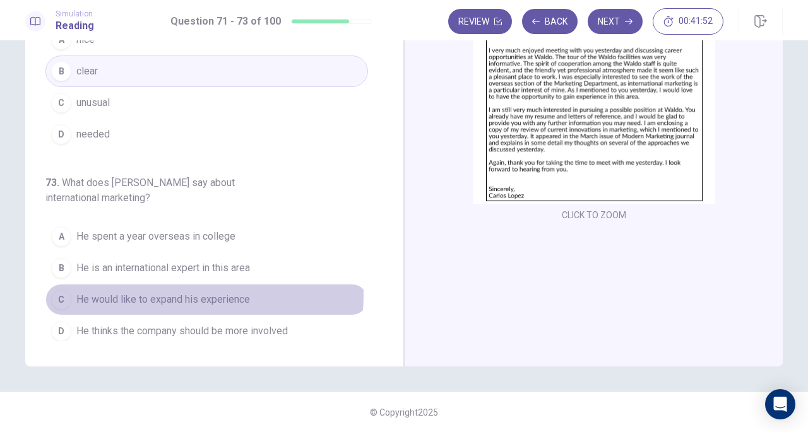
click at [196, 292] on span "He would like to expand his experience" at bounding box center [163, 299] width 174 height 15
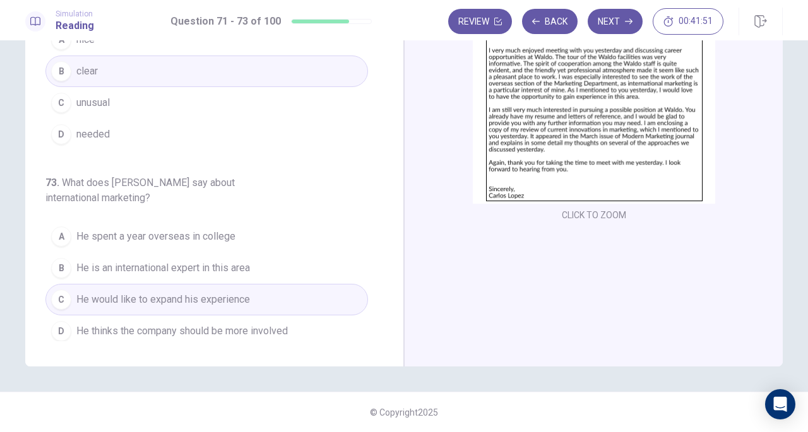
click at [566, 128] on img at bounding box center [594, 94] width 242 height 220
click at [617, 24] on button "Next" at bounding box center [615, 21] width 55 height 25
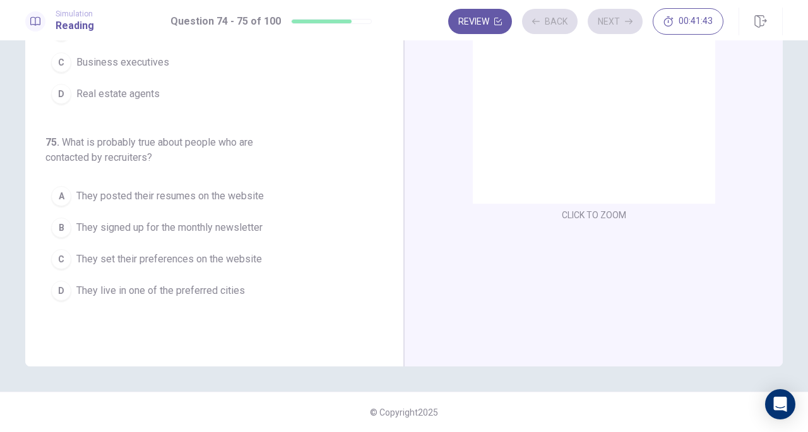
scroll to position [0, 0]
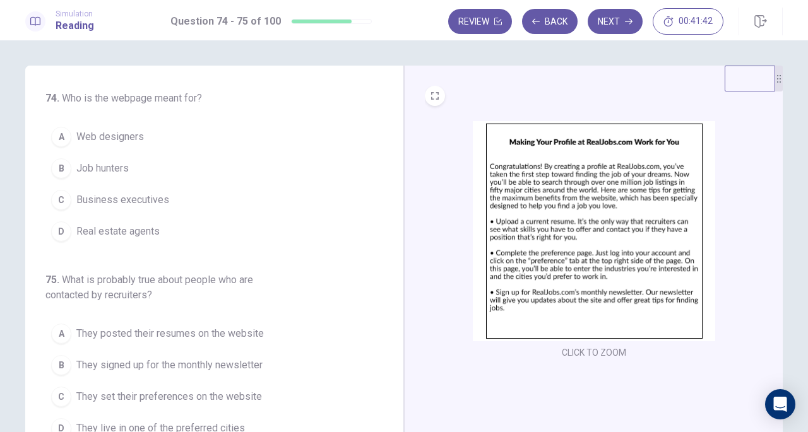
click at [573, 206] on img at bounding box center [594, 231] width 242 height 220
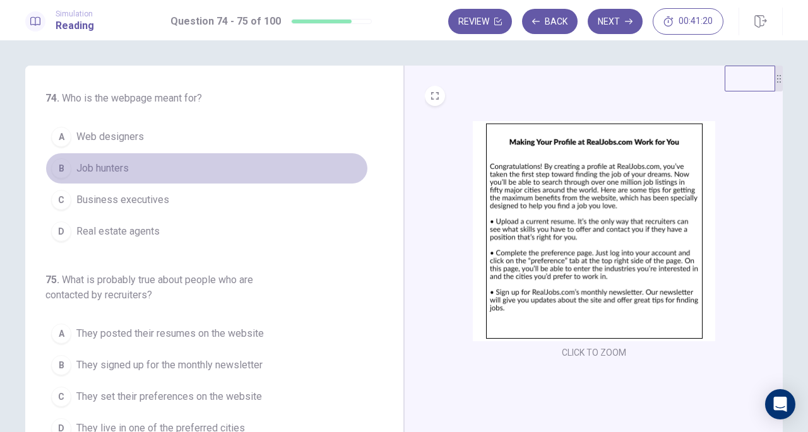
click at [109, 171] on span "Job hunters" at bounding box center [102, 168] width 52 height 15
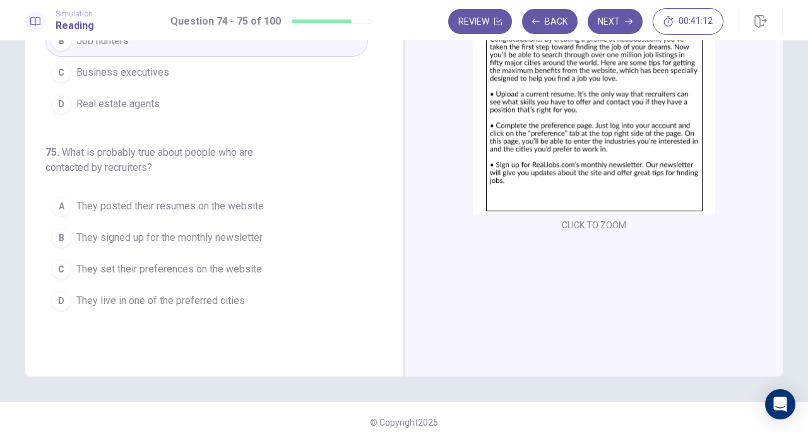
scroll to position [138, 0]
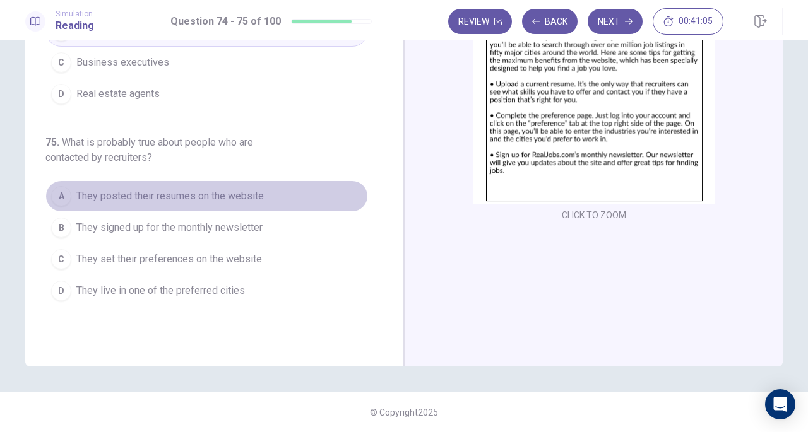
click at [248, 196] on span "They posted their resumes on the website" at bounding box center [170, 196] width 188 height 15
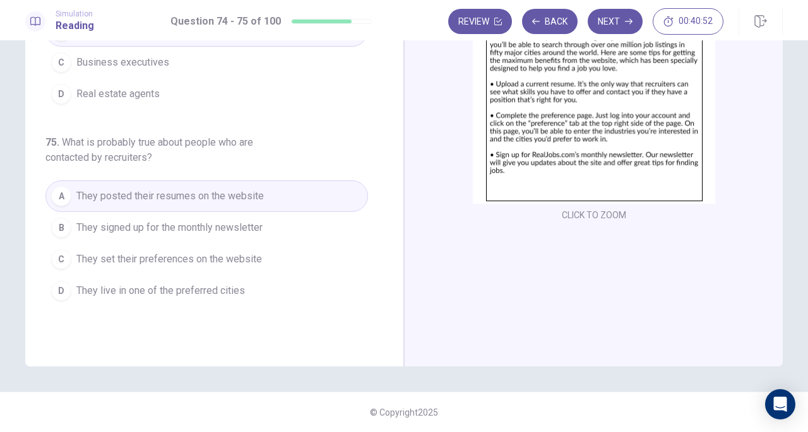
scroll to position [0, 0]
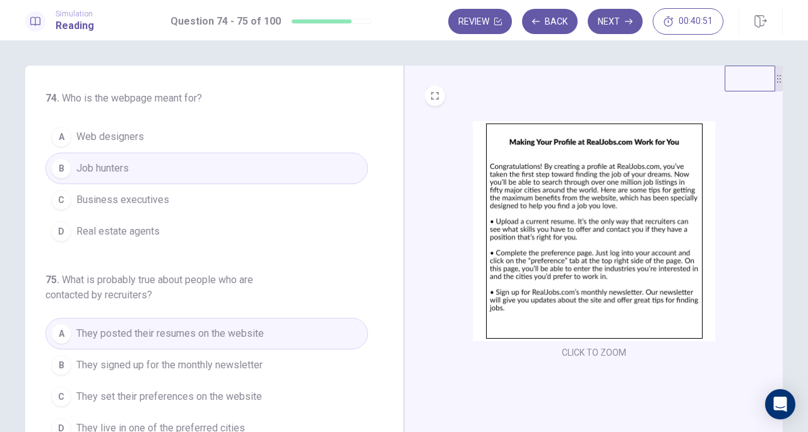
drag, startPoint x: 623, startPoint y: 24, endPoint x: 600, endPoint y: 44, distance: 30.4
click at [622, 24] on button "Next" at bounding box center [615, 21] width 55 height 25
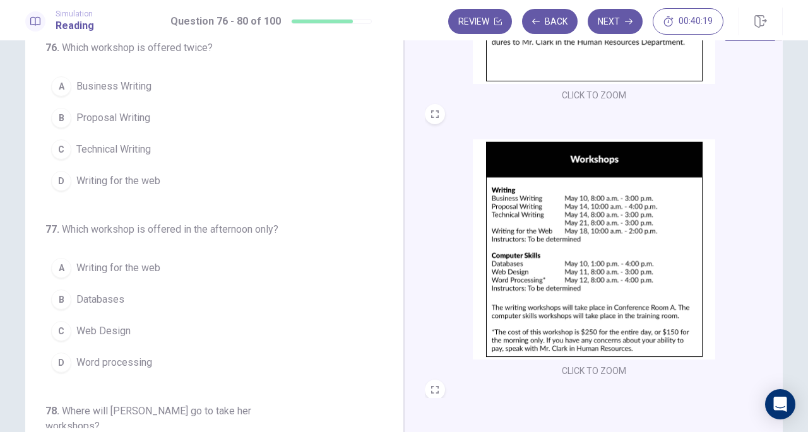
scroll to position [50, 0]
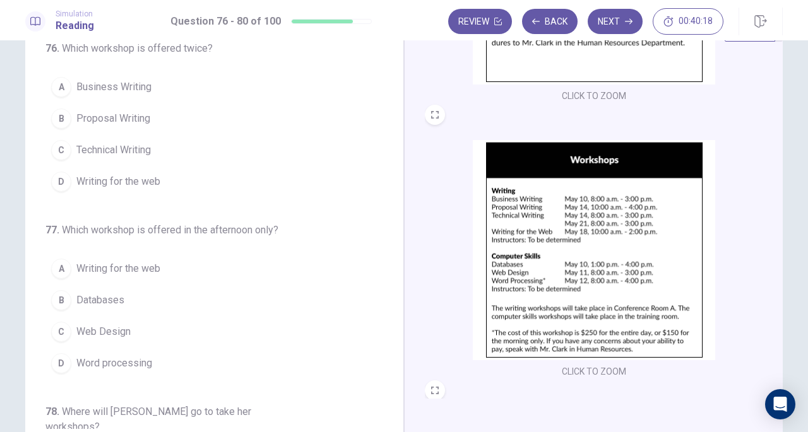
click at [120, 159] on button "C Technical Writing" at bounding box center [206, 150] width 323 height 32
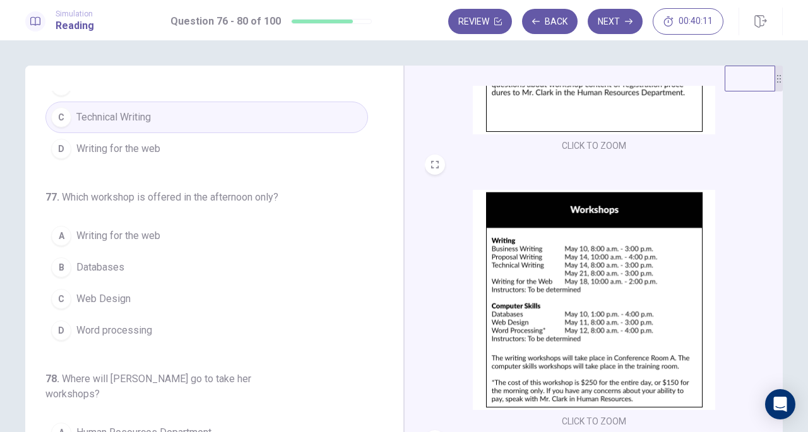
scroll to position [85, 0]
click at [138, 259] on button "B Databases" at bounding box center [206, 266] width 323 height 32
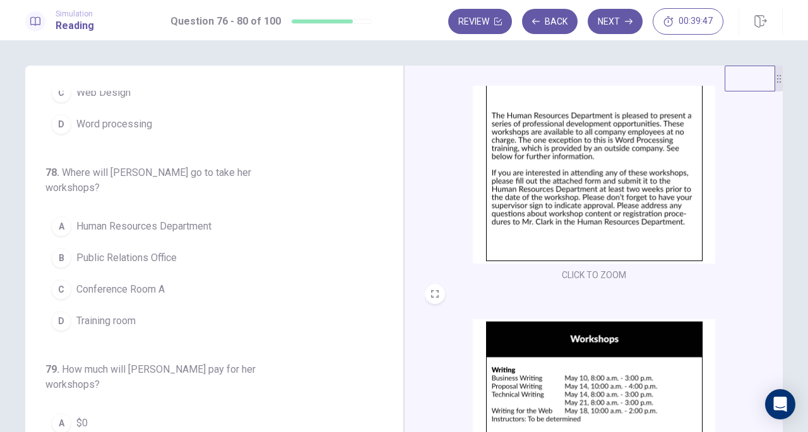
scroll to position [76, 0]
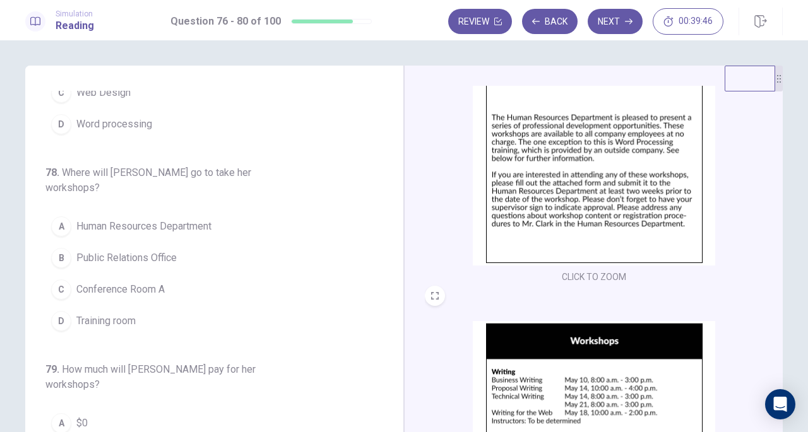
click at [589, 180] on img at bounding box center [594, 155] width 242 height 220
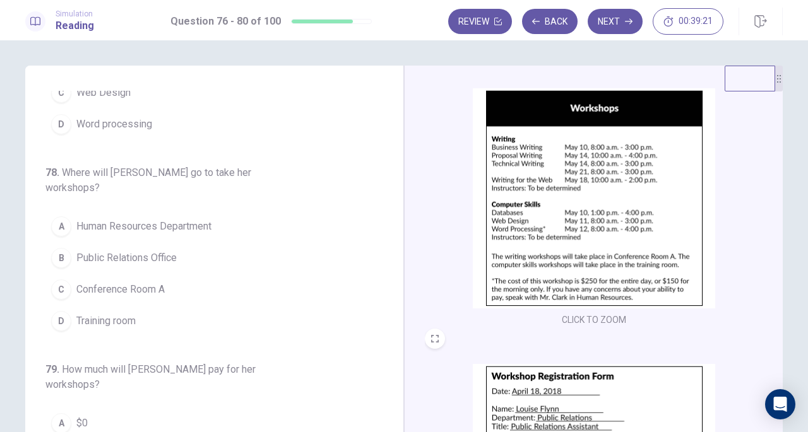
scroll to position [312, 0]
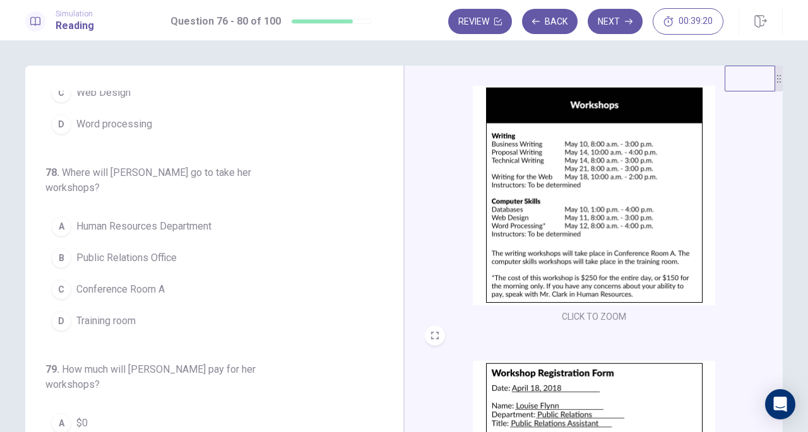
click at [578, 270] on img at bounding box center [594, 195] width 242 height 220
click at [121, 282] on span "Conference Room A" at bounding box center [120, 289] width 88 height 15
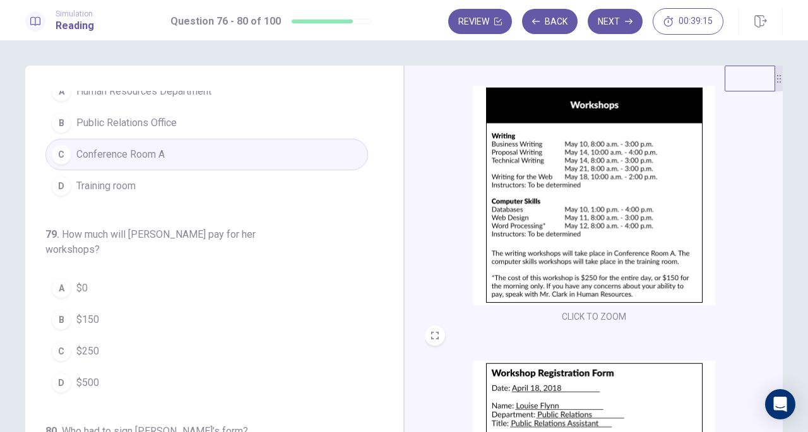
scroll to position [425, 0]
click at [599, 289] on img at bounding box center [594, 195] width 242 height 220
click at [592, 257] on img at bounding box center [594, 195] width 242 height 220
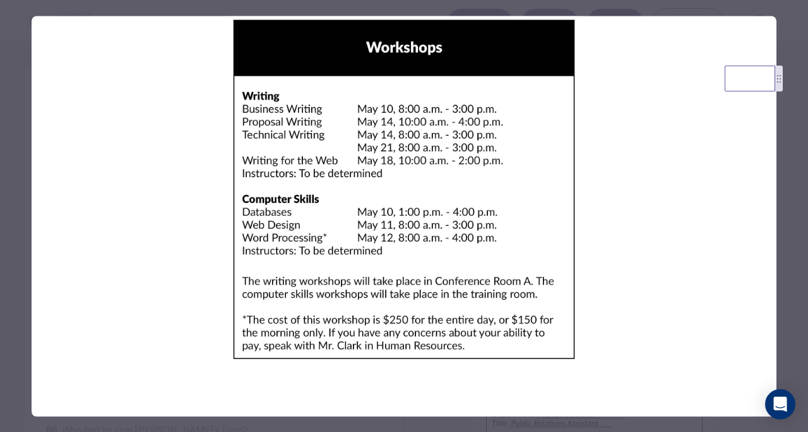
click at [290, 265] on img at bounding box center [404, 189] width 745 height 347
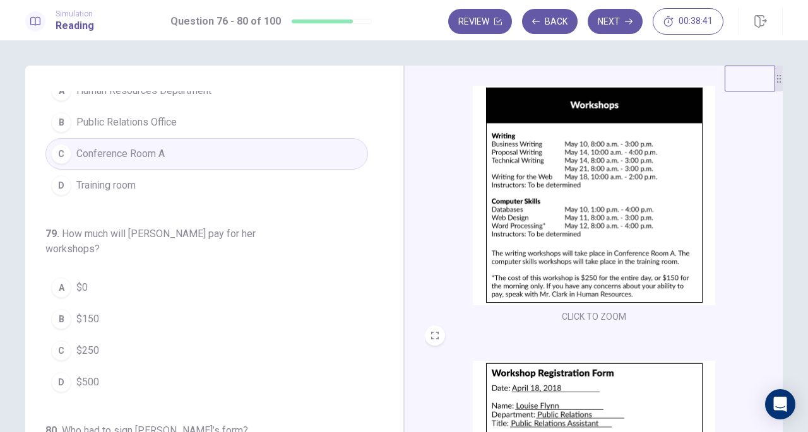
scroll to position [465, 0]
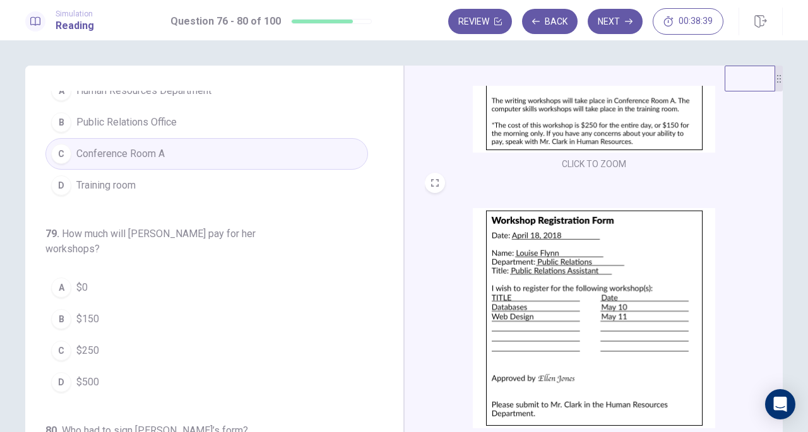
click at [607, 280] on img at bounding box center [594, 318] width 242 height 220
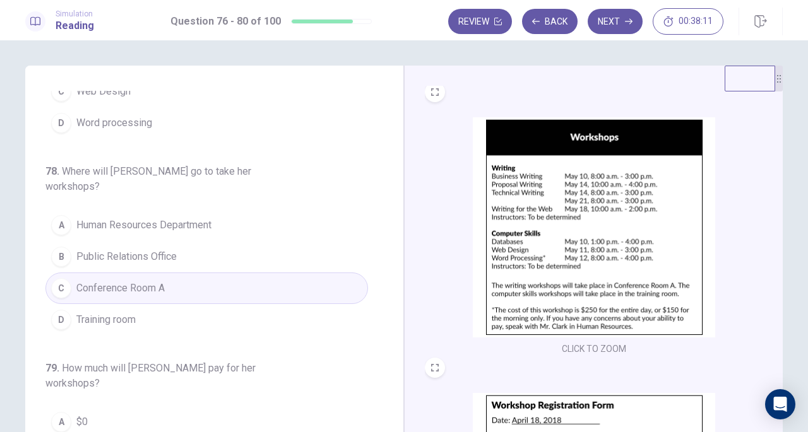
scroll to position [278, 0]
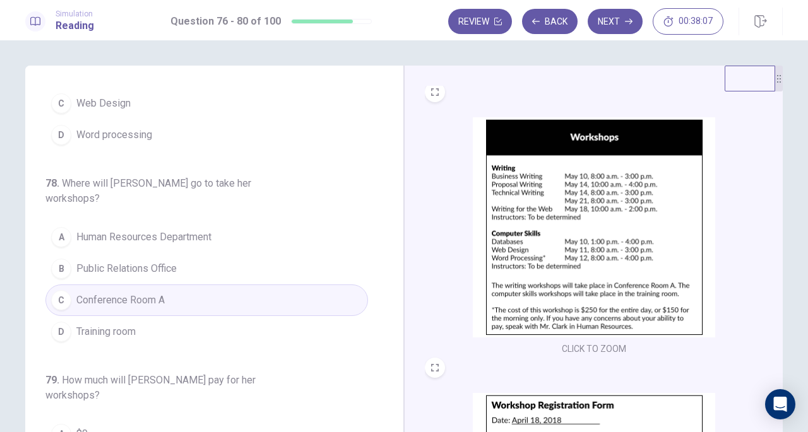
click at [126, 325] on span "Training room" at bounding box center [105, 332] width 59 height 15
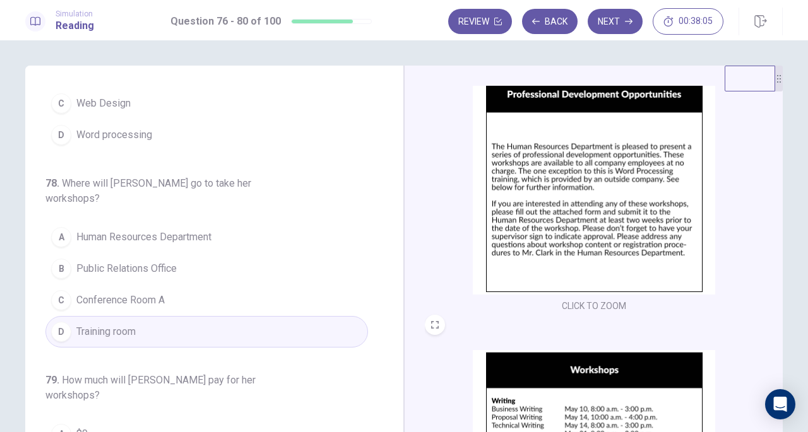
scroll to position [46, 0]
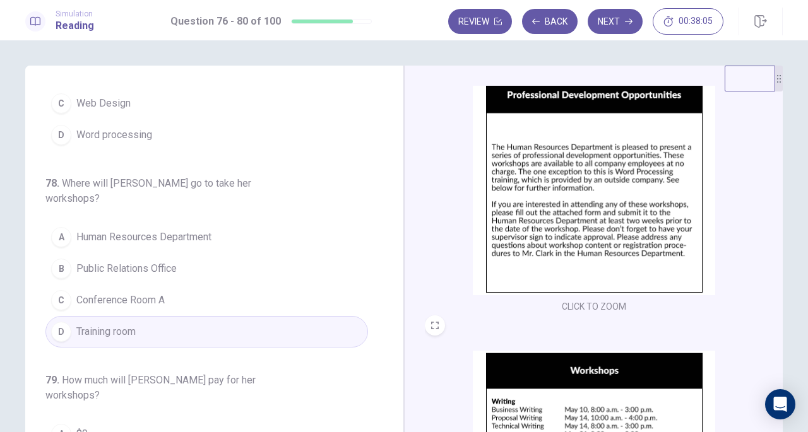
click at [584, 188] on img at bounding box center [594, 185] width 242 height 220
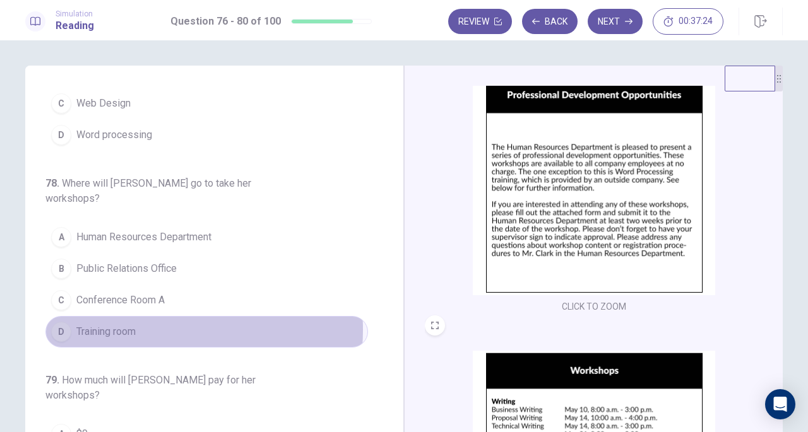
click at [157, 316] on button "D Training room" at bounding box center [206, 332] width 323 height 32
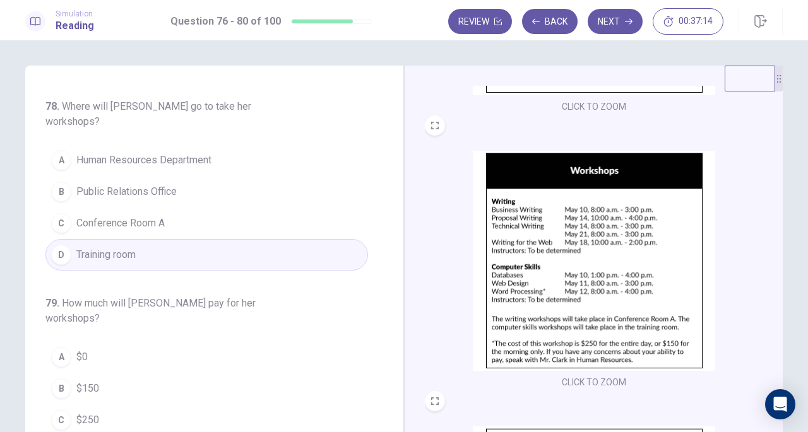
scroll to position [465, 0]
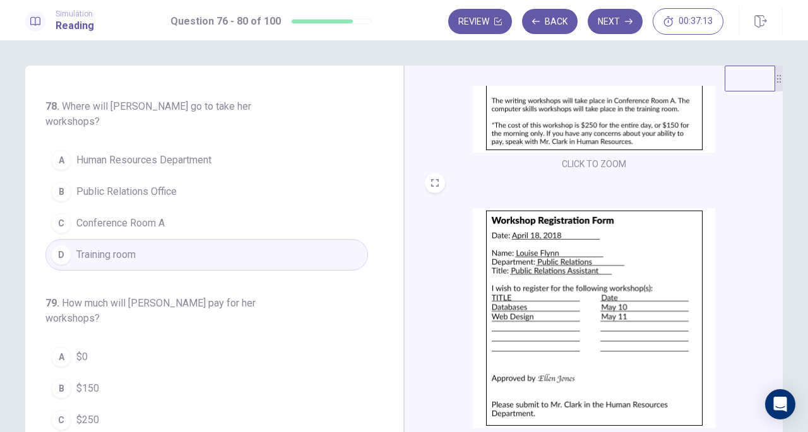
click at [555, 271] on img at bounding box center [594, 318] width 242 height 220
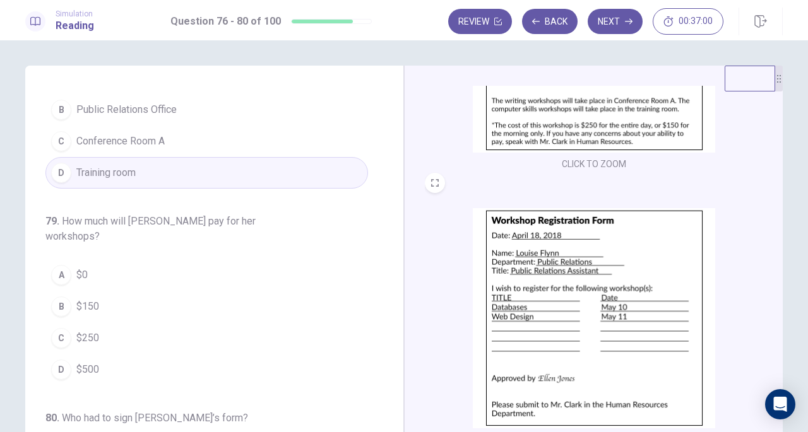
scroll to position [439, 0]
click at [90, 258] on button "A $0" at bounding box center [206, 274] width 323 height 32
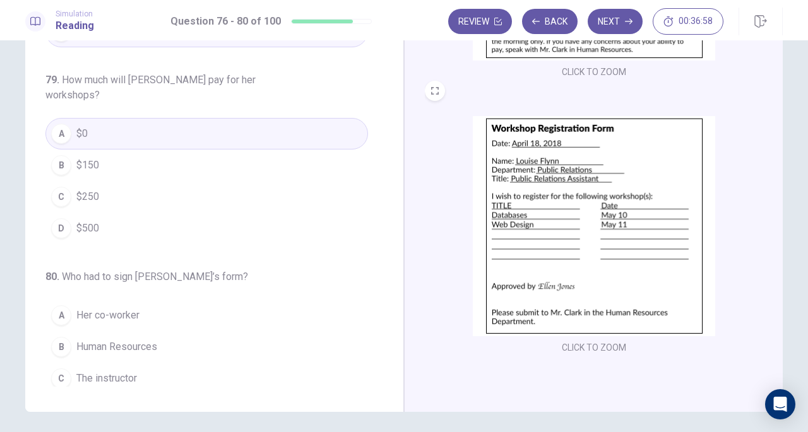
scroll to position [138, 0]
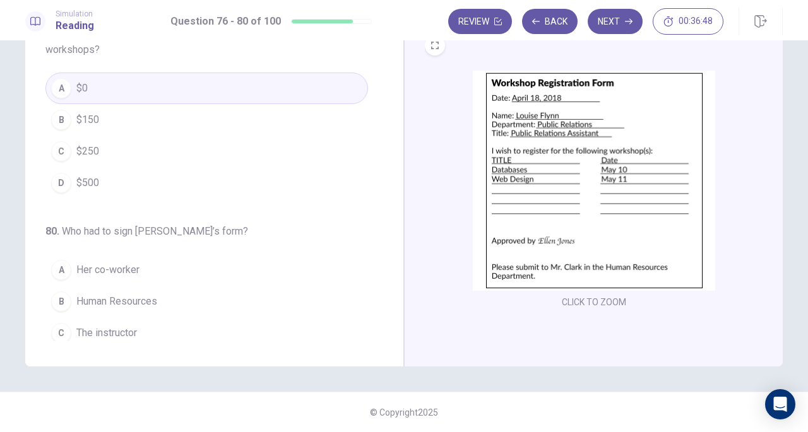
click at [95, 357] on span "Her supervisor" at bounding box center [109, 364] width 66 height 15
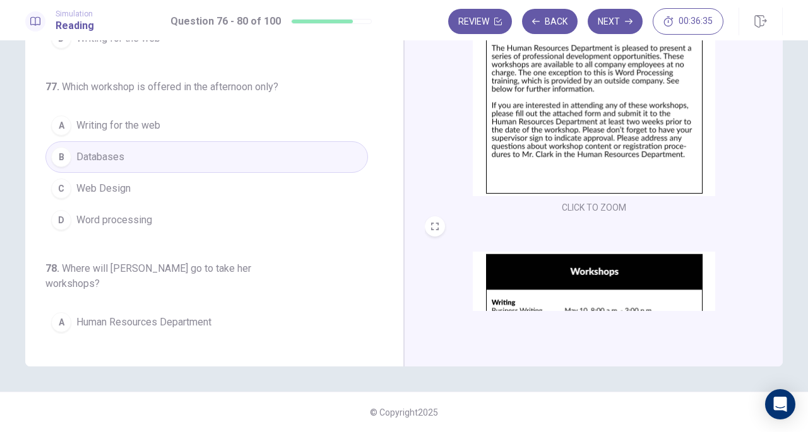
scroll to position [6, 0]
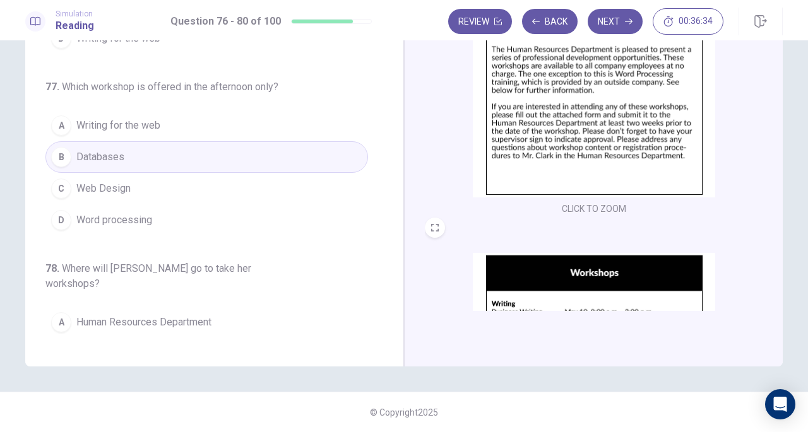
click at [620, 24] on button "Next" at bounding box center [615, 21] width 55 height 25
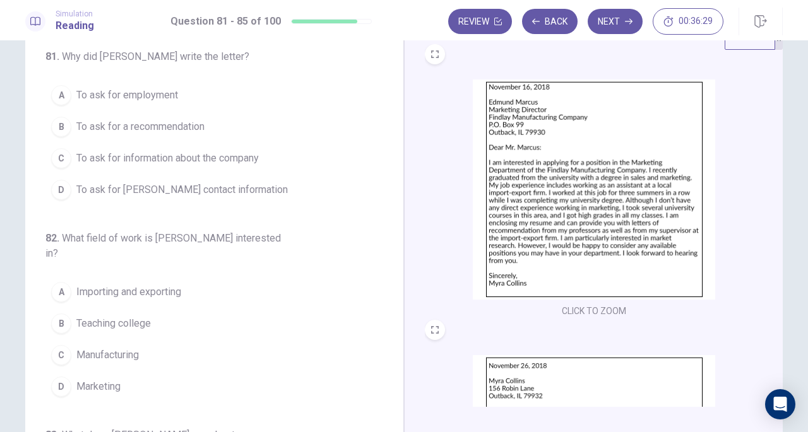
scroll to position [0, 0]
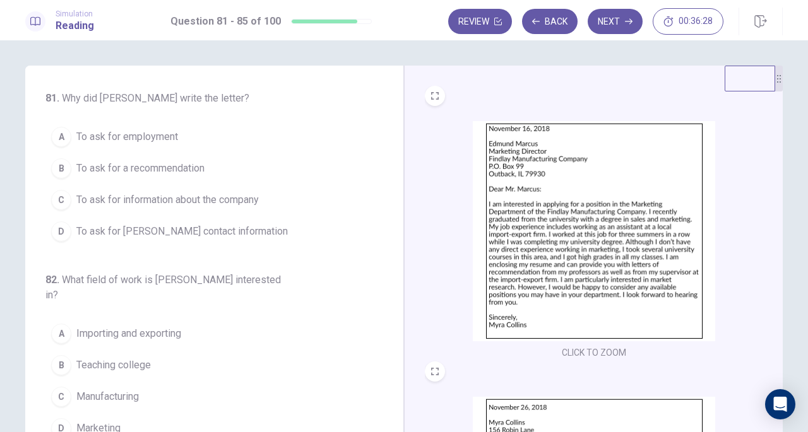
click at [585, 184] on img at bounding box center [594, 231] width 242 height 220
click at [164, 142] on span "To ask for employment" at bounding box center [127, 136] width 102 height 15
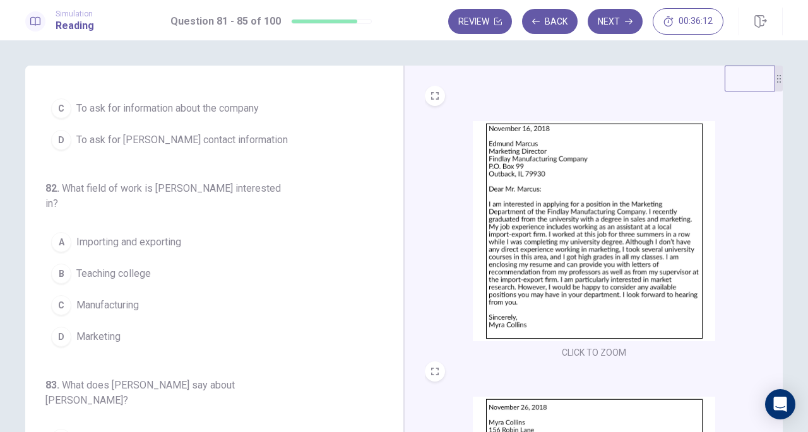
scroll to position [98, 0]
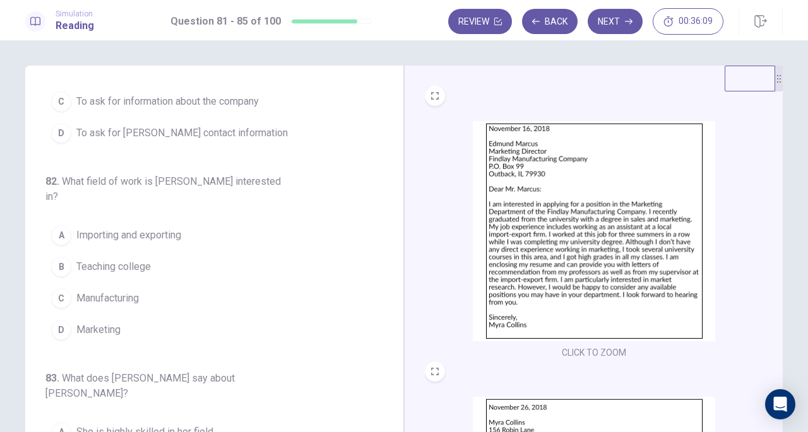
click at [631, 297] on img at bounding box center [594, 231] width 242 height 220
click at [102, 323] on span "Marketing" at bounding box center [98, 330] width 44 height 15
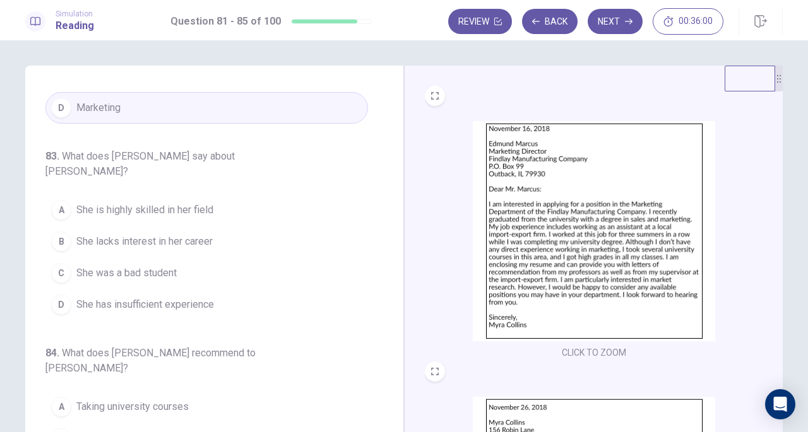
scroll to position [322, 0]
click at [668, 247] on img at bounding box center [594, 231] width 242 height 220
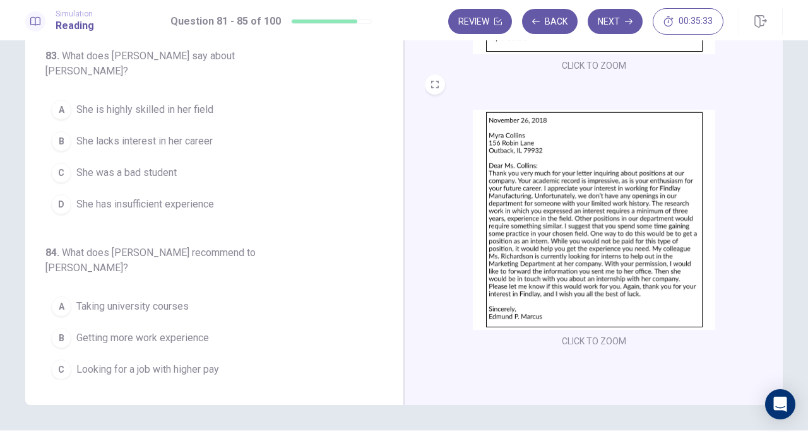
scroll to position [104, 0]
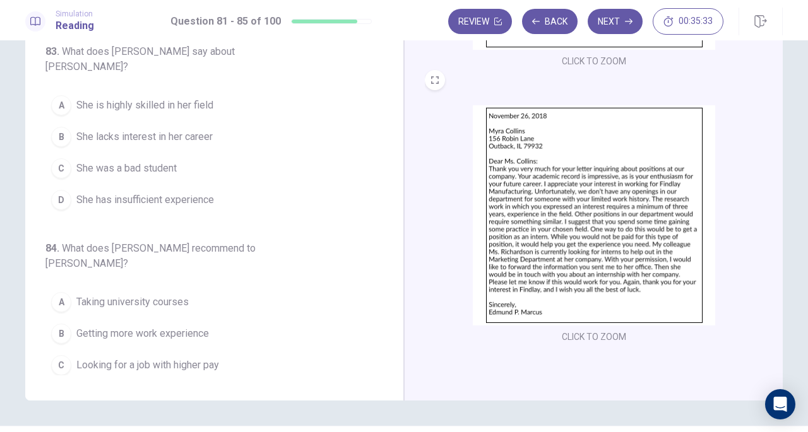
click at [578, 195] on img at bounding box center [594, 215] width 242 height 220
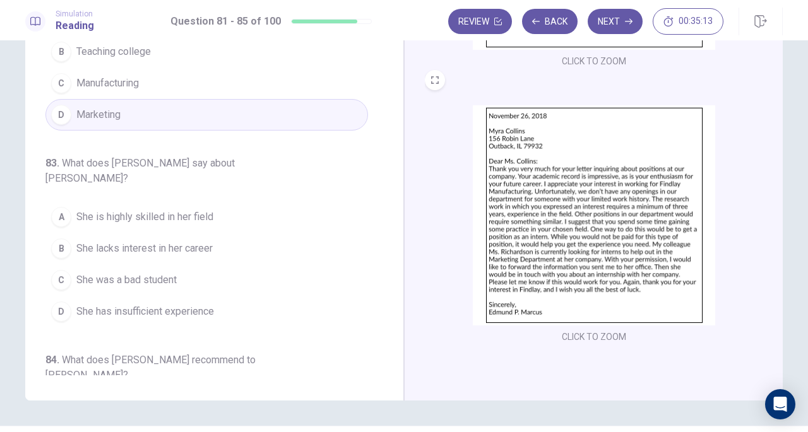
scroll to position [210, 0]
click at [212, 297] on button "D She has insufficient experience" at bounding box center [206, 313] width 323 height 32
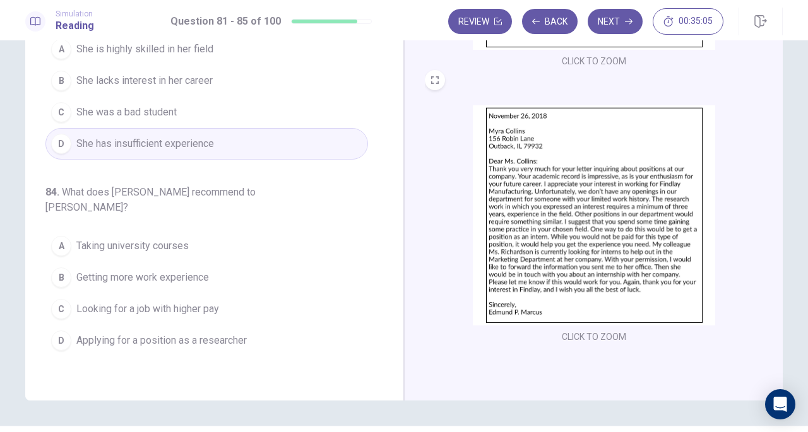
scroll to position [379, 0]
click at [566, 222] on img at bounding box center [594, 215] width 242 height 220
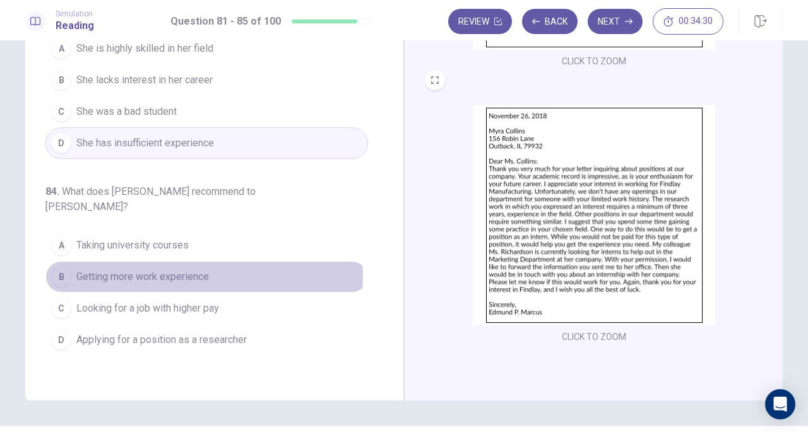
click at [172, 270] on span "Getting more work experience" at bounding box center [142, 277] width 133 height 15
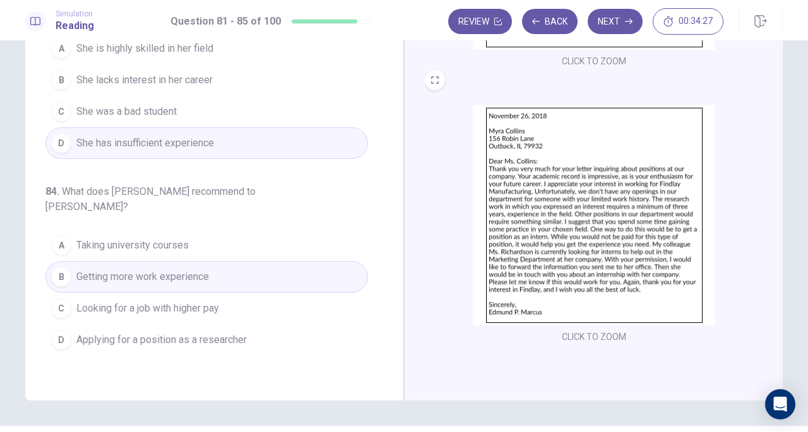
click at [570, 223] on img at bounding box center [594, 215] width 242 height 220
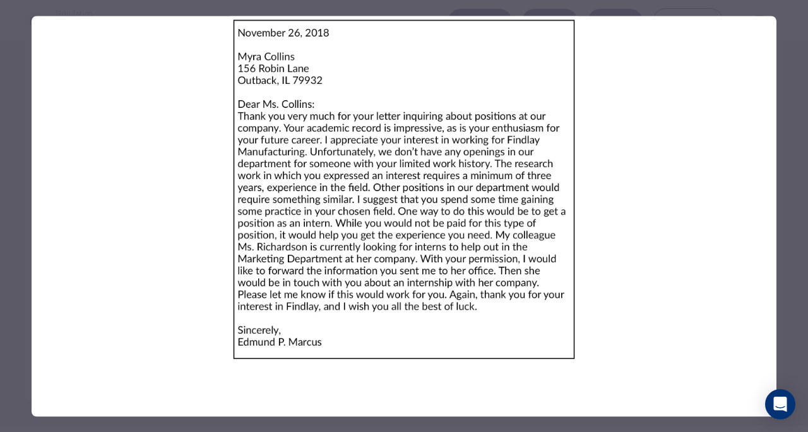
click at [457, 188] on img at bounding box center [404, 189] width 745 height 347
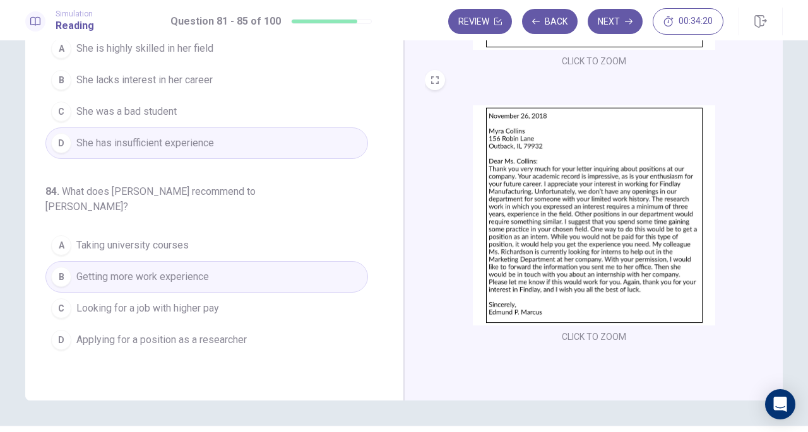
scroll to position [138, 0]
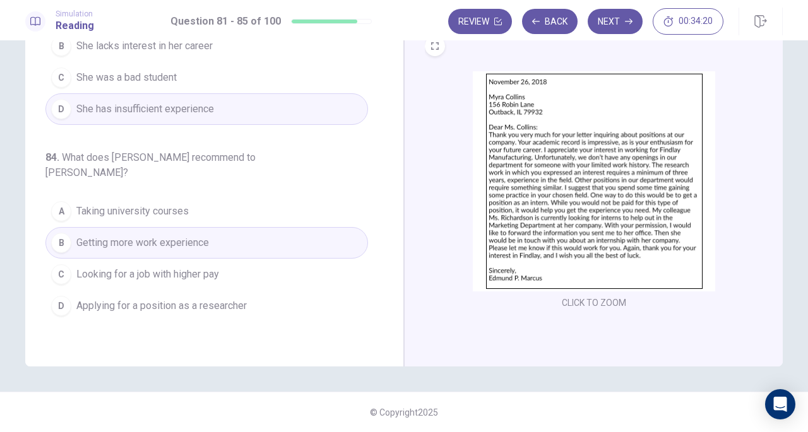
click at [595, 201] on img at bounding box center [594, 181] width 242 height 220
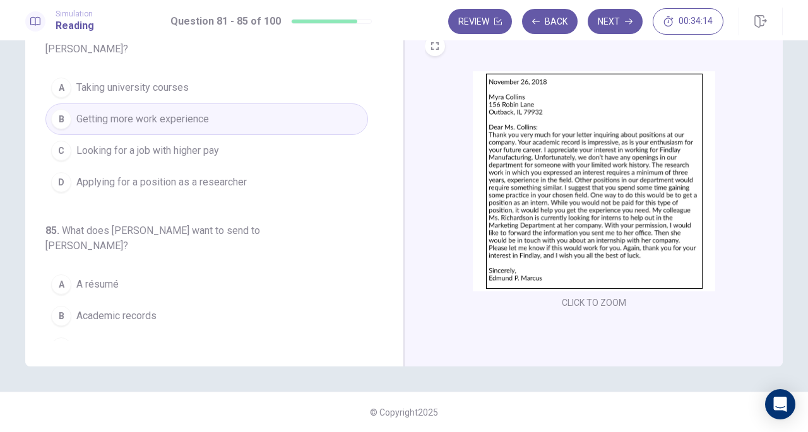
scroll to position [517, 0]
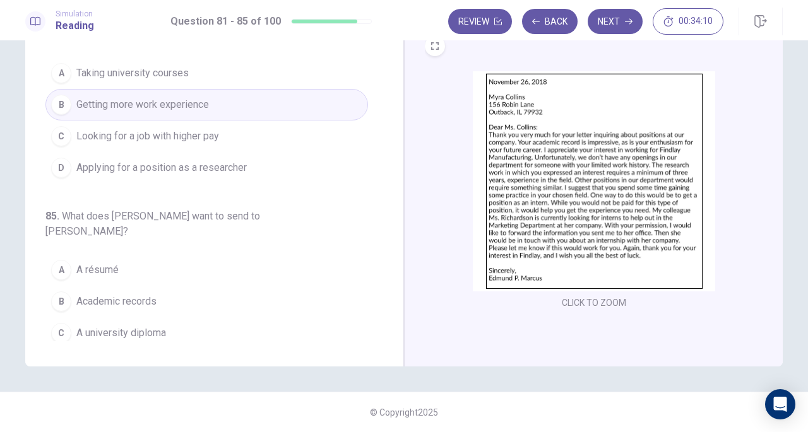
click at [103, 357] on span "Letters of recommendation" at bounding box center [136, 364] width 121 height 15
click at [635, 270] on img at bounding box center [594, 181] width 242 height 220
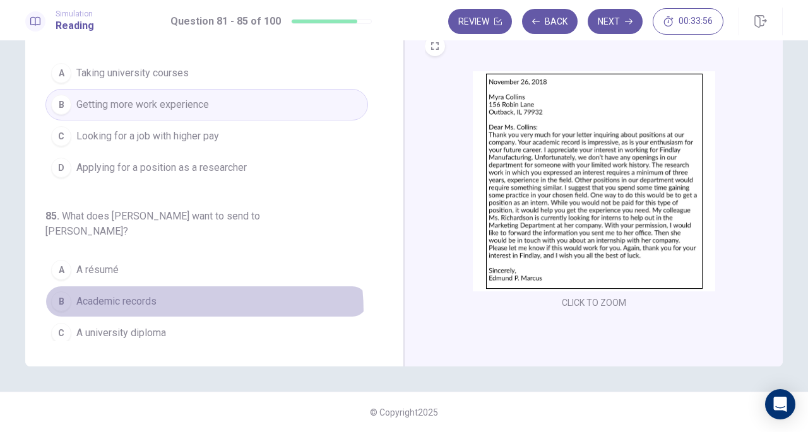
click at [126, 286] on button "B Academic records" at bounding box center [206, 302] width 323 height 32
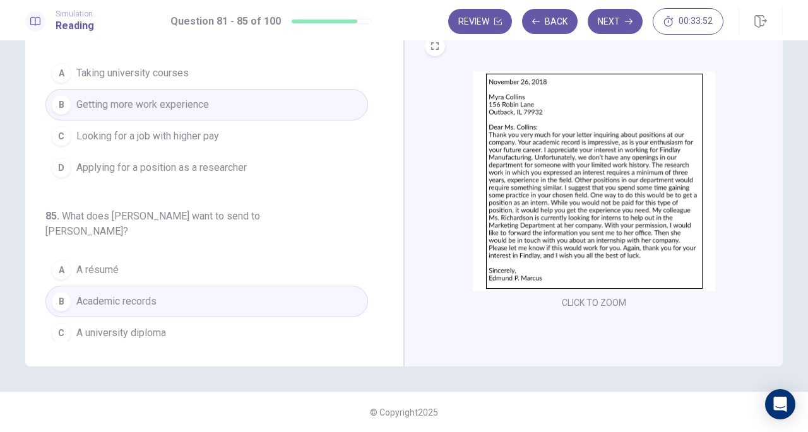
click at [546, 260] on img at bounding box center [594, 181] width 242 height 220
click at [600, 19] on button "Next" at bounding box center [615, 21] width 55 height 25
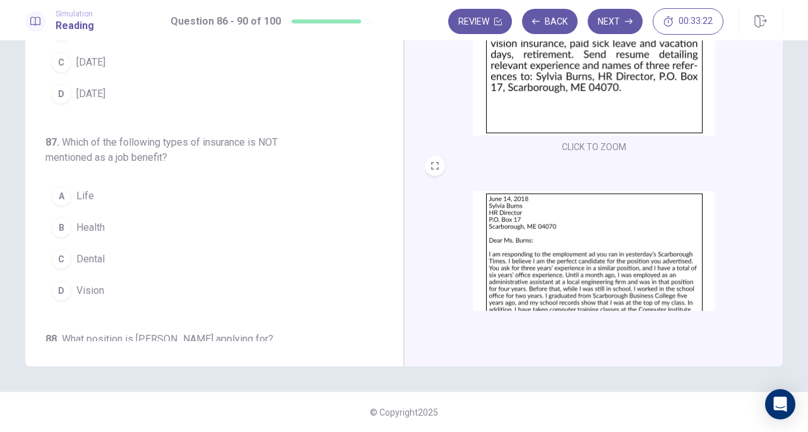
scroll to position [137, 0]
click at [590, 256] on img at bounding box center [594, 302] width 242 height 220
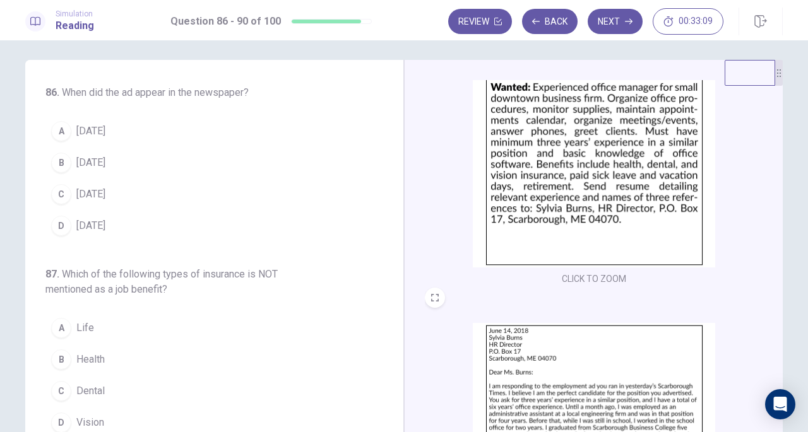
scroll to position [4, 0]
click at [94, 126] on span "[DATE]" at bounding box center [90, 132] width 29 height 15
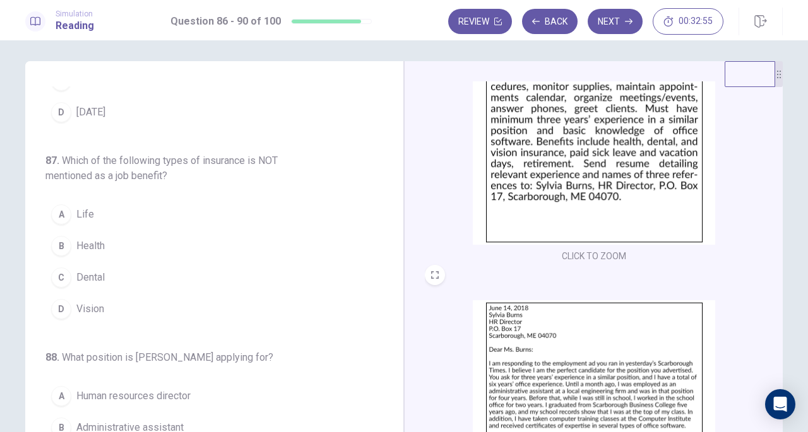
scroll to position [101, 0]
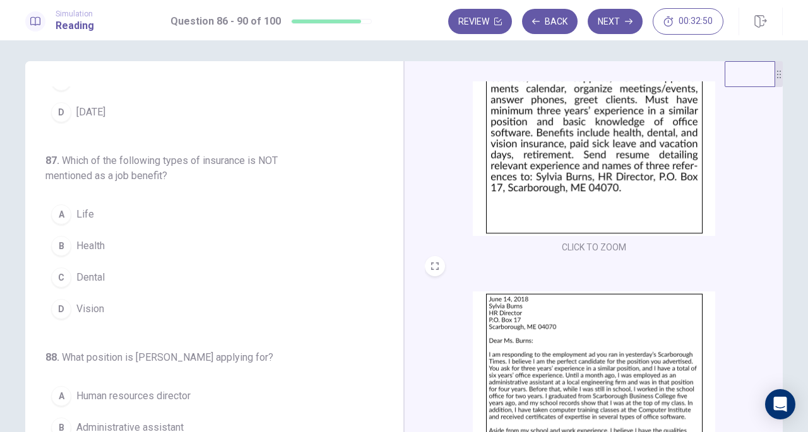
click at [98, 208] on button "A Life" at bounding box center [206, 215] width 323 height 32
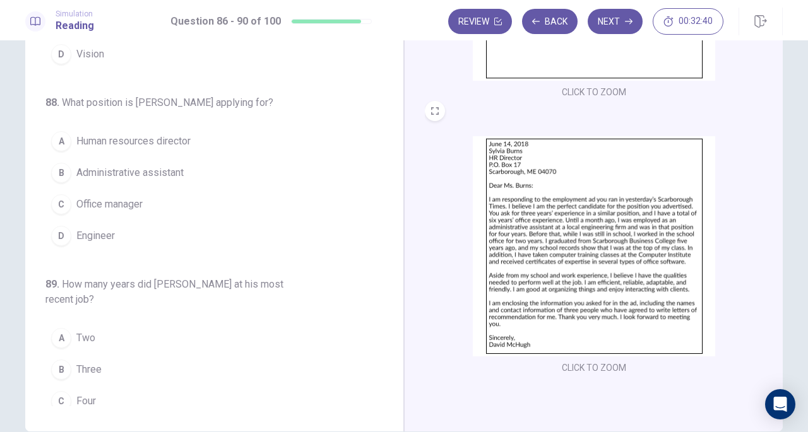
scroll to position [75, 0]
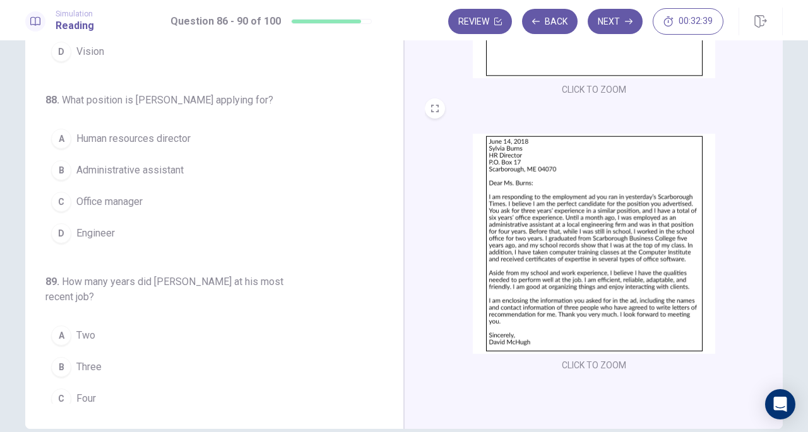
click at [546, 219] on img at bounding box center [594, 244] width 242 height 220
click at [495, 271] on img at bounding box center [594, 244] width 242 height 220
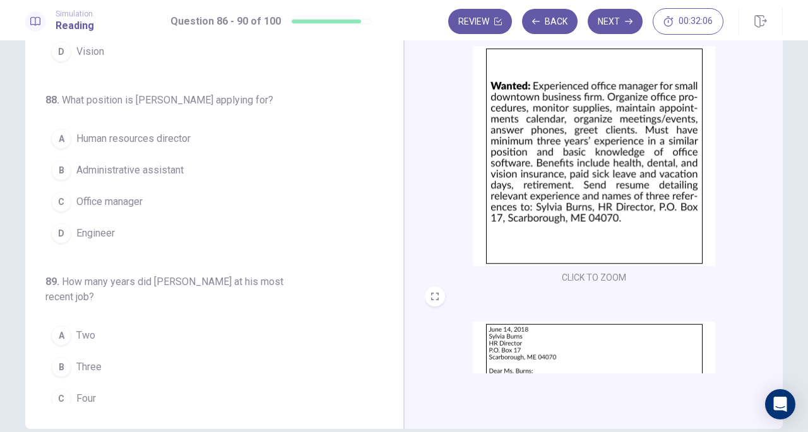
click at [613, 169] on img at bounding box center [594, 156] width 242 height 220
click at [112, 194] on span "Office manager" at bounding box center [109, 201] width 66 height 15
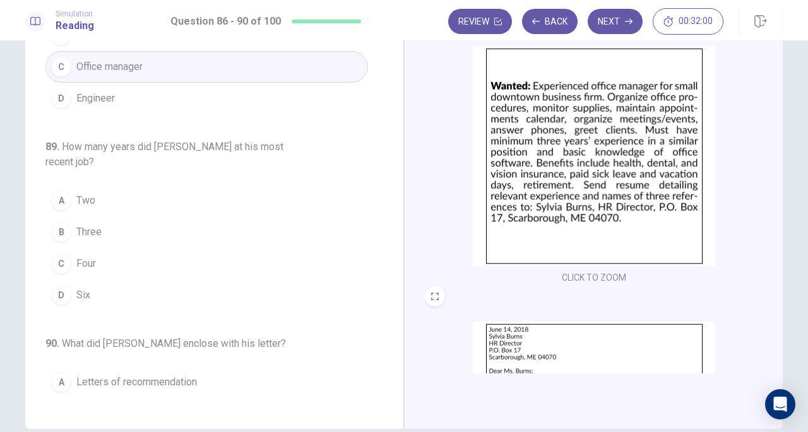
scroll to position [462, 0]
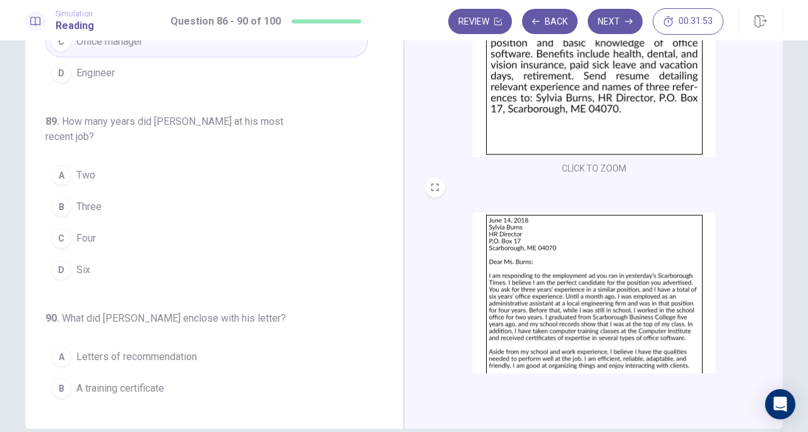
click at [585, 271] on img at bounding box center [594, 323] width 242 height 220
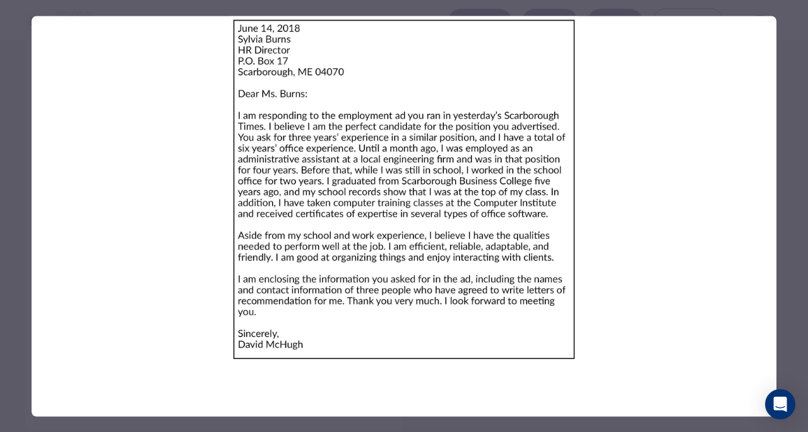
scroll to position [110, 0]
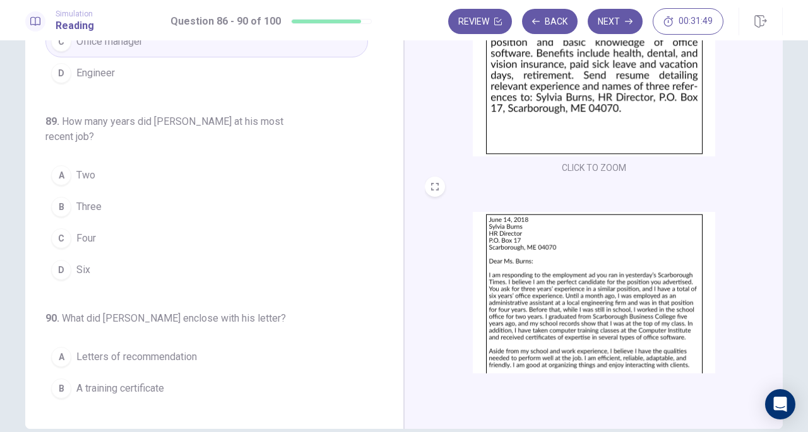
click at [105, 230] on button "C Four" at bounding box center [206, 239] width 323 height 32
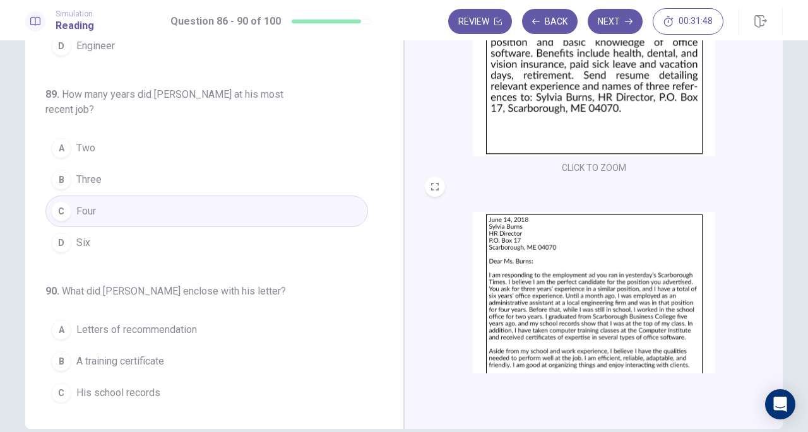
scroll to position [517, 0]
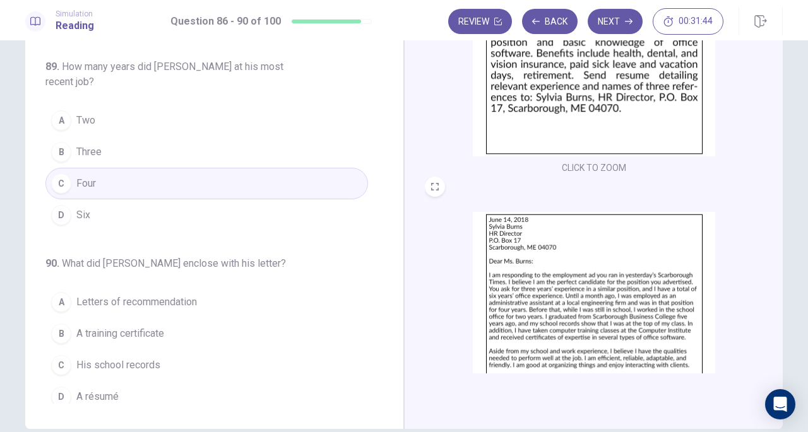
click at [141, 360] on span "His school records" at bounding box center [118, 365] width 84 height 15
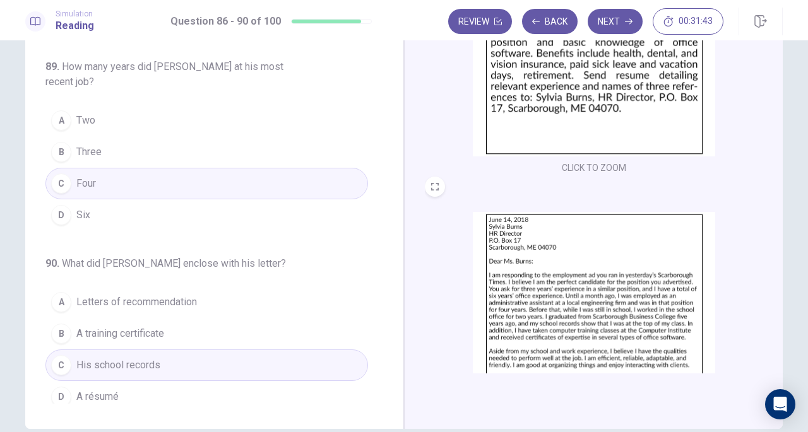
click at [552, 318] on img at bounding box center [594, 322] width 242 height 220
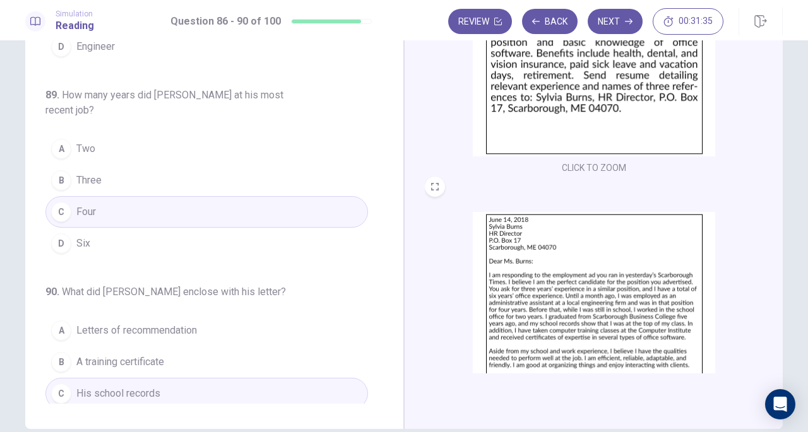
scroll to position [488, 0]
click at [585, 124] on img at bounding box center [594, 46] width 242 height 220
click at [515, 316] on img at bounding box center [594, 322] width 242 height 220
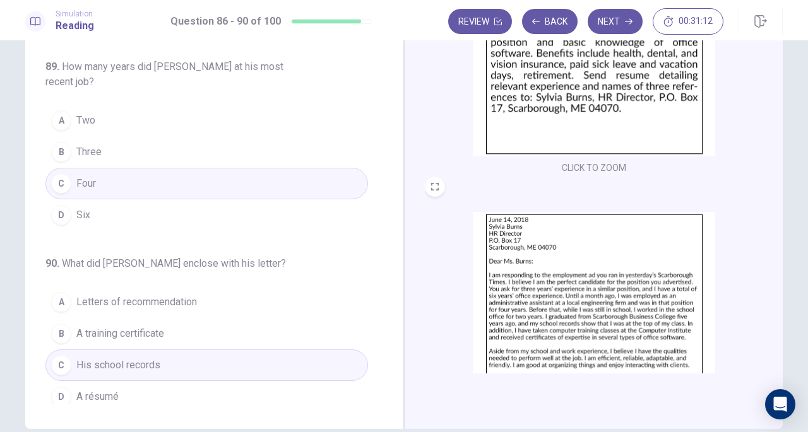
click at [110, 394] on span "A résumé" at bounding box center [97, 397] width 42 height 15
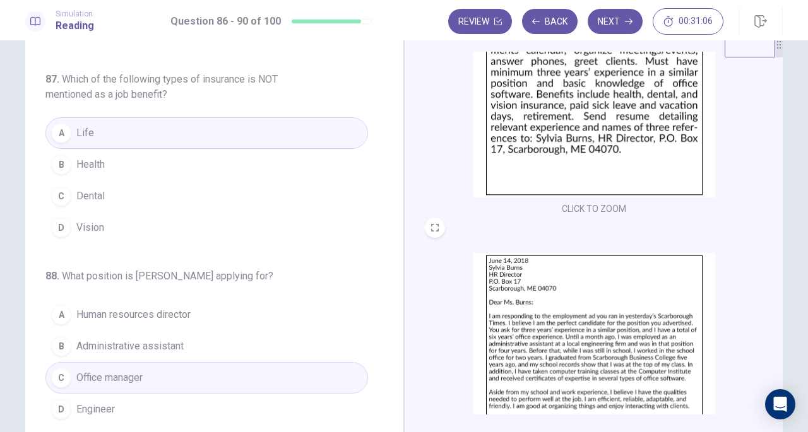
scroll to position [0, 0]
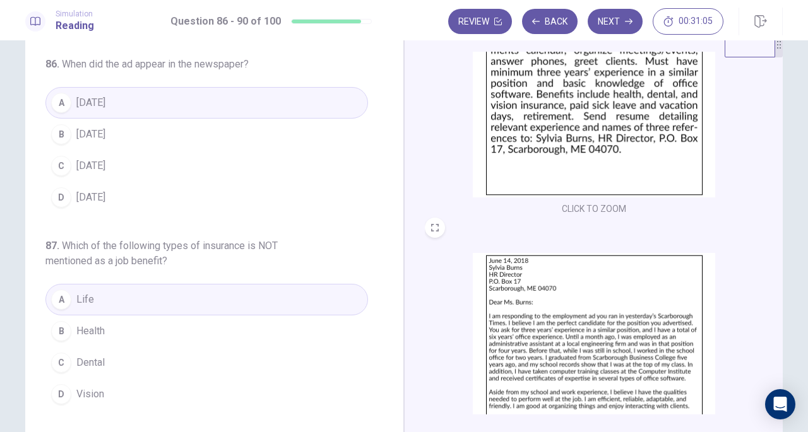
click at [623, 25] on button "Next" at bounding box center [615, 21] width 55 height 25
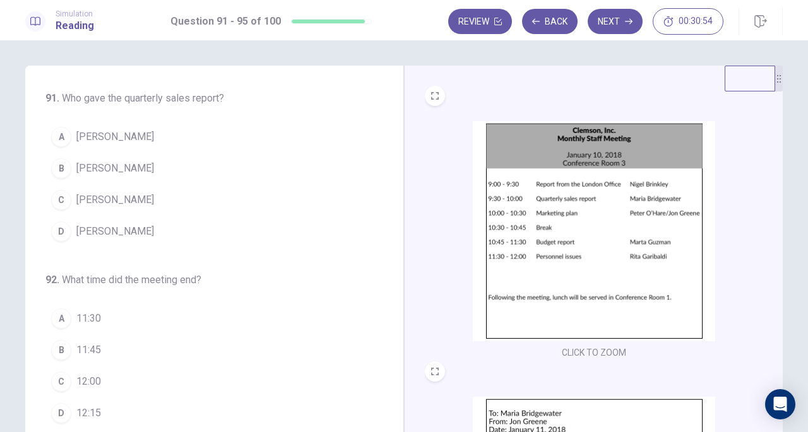
click at [572, 214] on img at bounding box center [594, 231] width 242 height 220
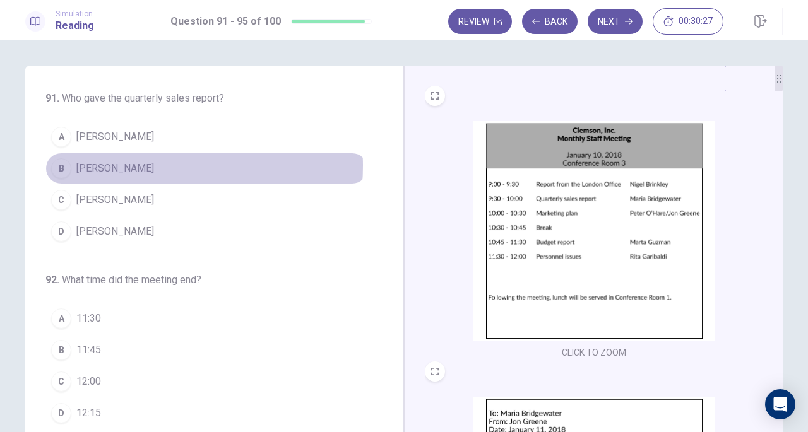
click at [140, 165] on span "[PERSON_NAME]" at bounding box center [115, 168] width 78 height 15
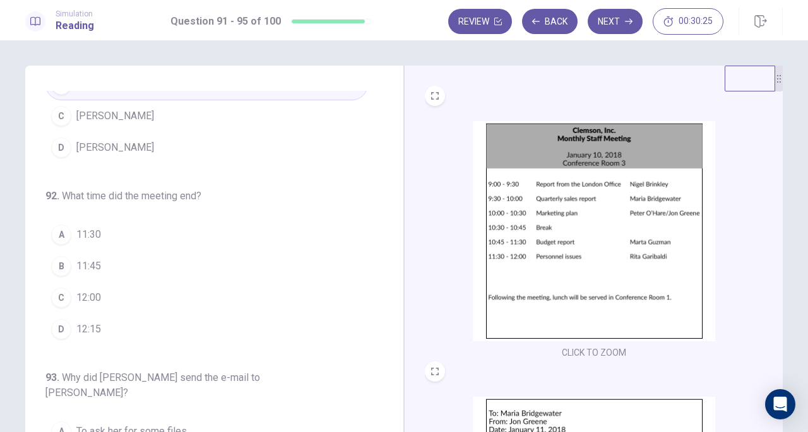
scroll to position [86, 0]
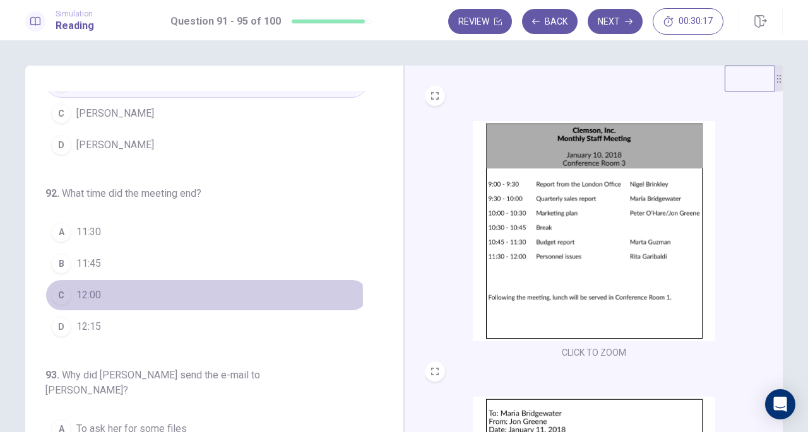
click at [109, 294] on button "C 12:00" at bounding box center [206, 296] width 323 height 32
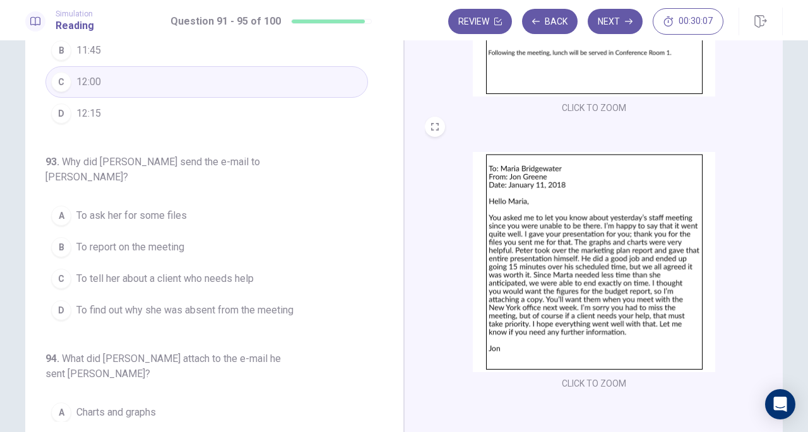
scroll to position [245, 0]
click at [536, 251] on img at bounding box center [594, 262] width 242 height 220
click at [150, 230] on button "B To report on the meeting" at bounding box center [206, 246] width 323 height 32
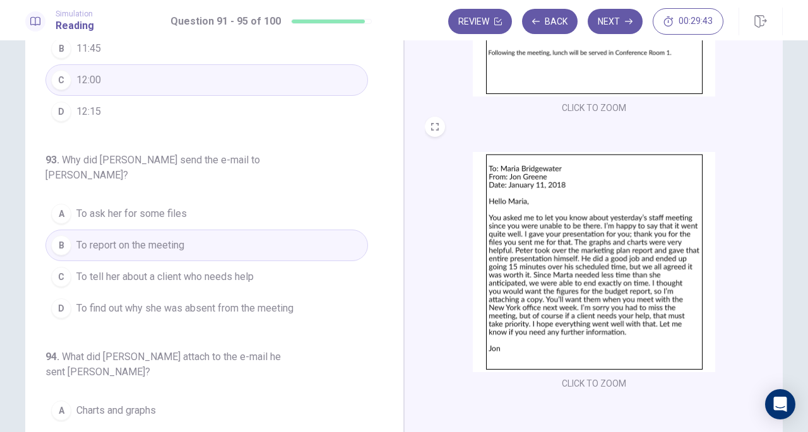
click at [444, 285] on div "CLICK TO ZOOM" at bounding box center [594, 272] width 338 height 241
click at [583, 282] on img at bounding box center [594, 262] width 242 height 220
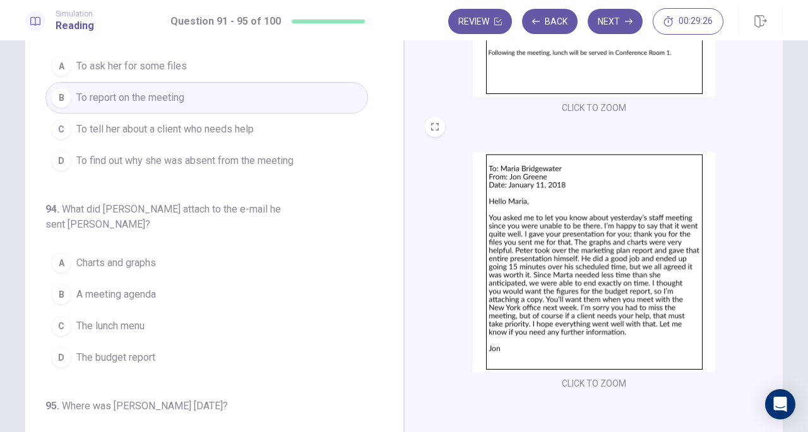
scroll to position [395, 0]
click at [653, 268] on img at bounding box center [594, 262] width 242 height 220
click at [521, 256] on img at bounding box center [594, 262] width 242 height 220
click at [543, 247] on img at bounding box center [594, 262] width 242 height 220
click at [126, 349] on span "The budget report" at bounding box center [115, 356] width 79 height 15
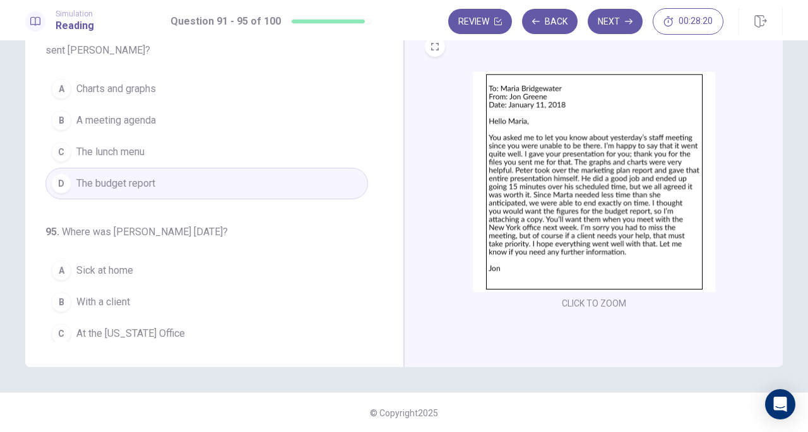
scroll to position [138, 0]
click at [527, 191] on img at bounding box center [594, 181] width 242 height 220
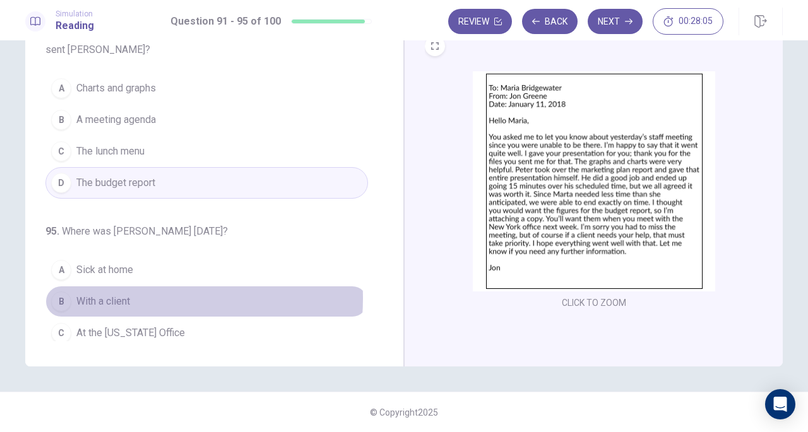
click at [126, 294] on span "With a client" at bounding box center [103, 301] width 54 height 15
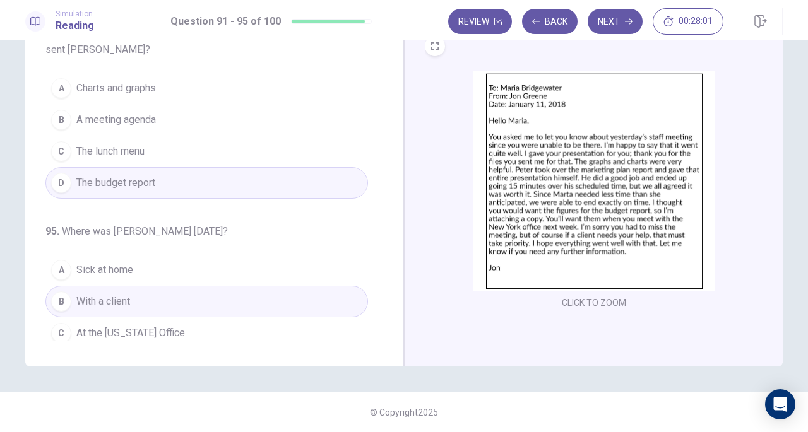
click at [628, 17] on button "Next" at bounding box center [615, 21] width 55 height 25
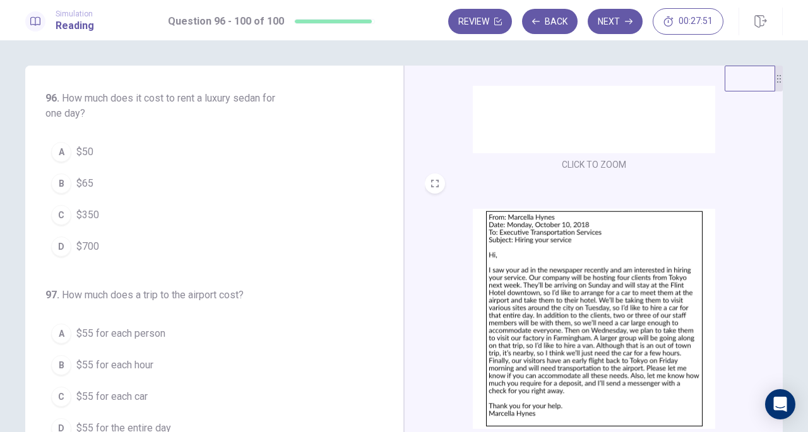
scroll to position [0, 0]
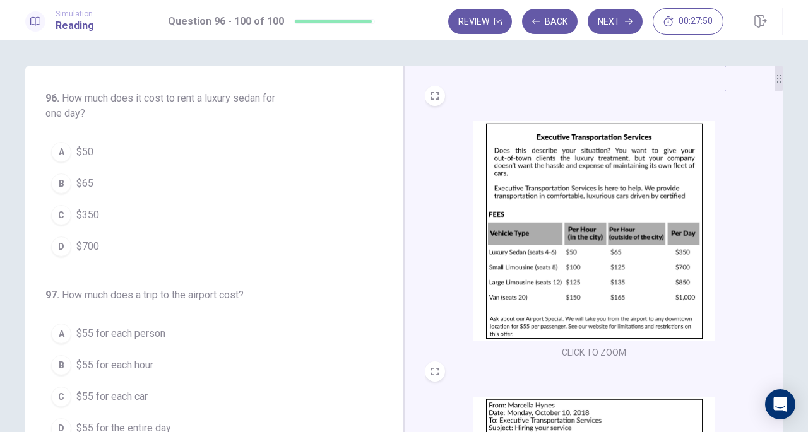
click at [557, 258] on img at bounding box center [594, 231] width 242 height 220
click at [90, 208] on span "$350" at bounding box center [87, 215] width 23 height 15
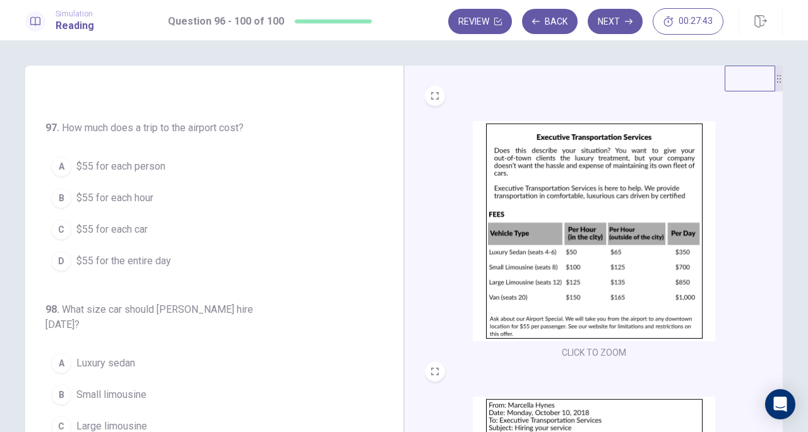
scroll to position [168, 0]
click at [542, 281] on img at bounding box center [594, 231] width 242 height 220
click at [625, 301] on img at bounding box center [594, 231] width 242 height 220
click at [150, 162] on span "$55 for each person" at bounding box center [120, 165] width 89 height 15
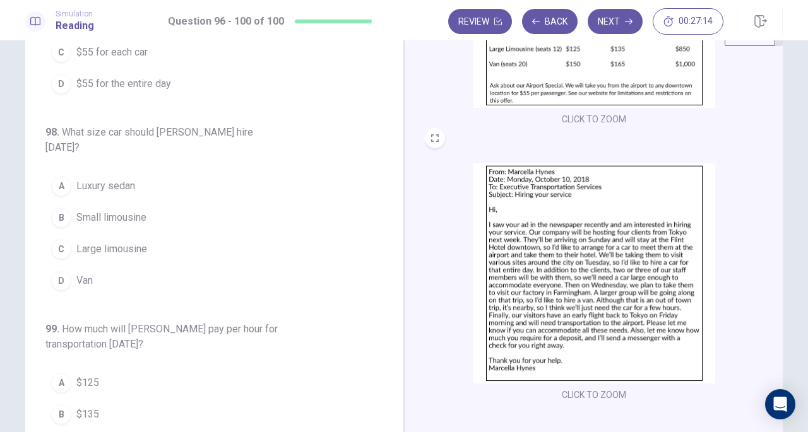
scroll to position [46, 0]
click at [553, 280] on img at bounding box center [594, 273] width 242 height 220
click at [87, 273] on span "Van" at bounding box center [84, 280] width 16 height 15
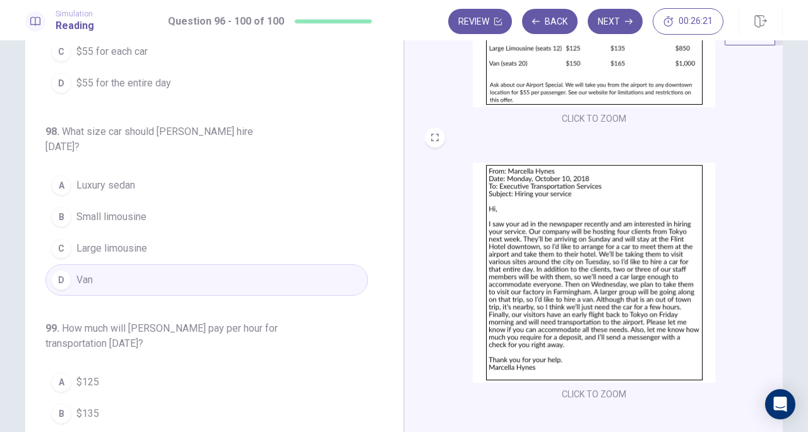
click at [599, 248] on img at bounding box center [594, 273] width 242 height 220
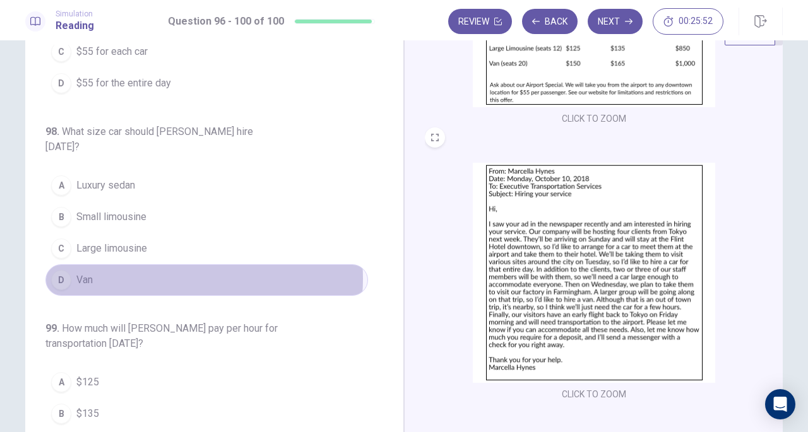
click at [169, 265] on button "D Van" at bounding box center [206, 281] width 323 height 32
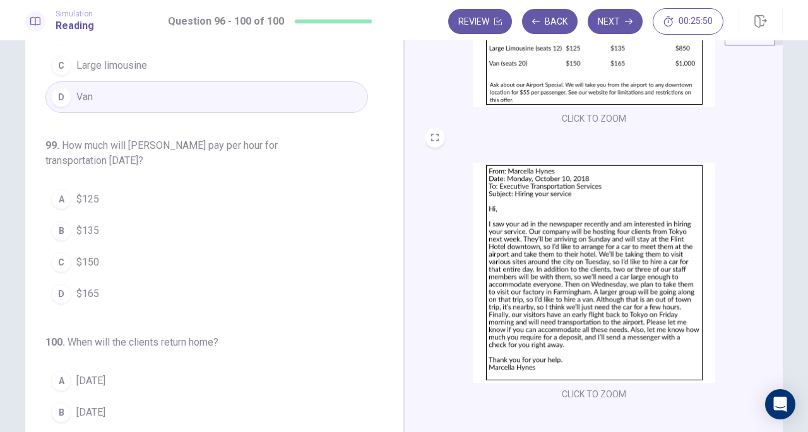
scroll to position [483, 0]
click at [80, 286] on span "$165" at bounding box center [87, 293] width 23 height 15
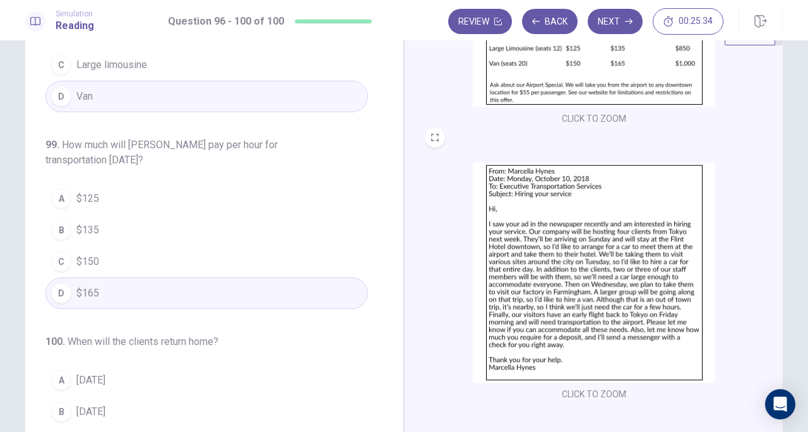
click at [588, 281] on img at bounding box center [594, 273] width 242 height 220
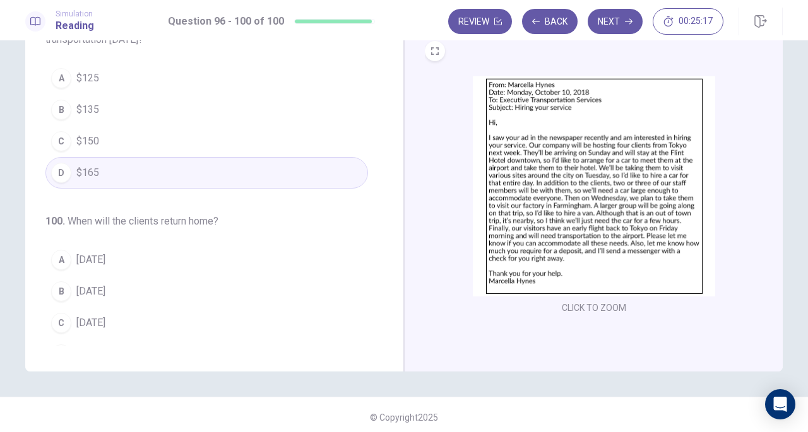
scroll to position [134, 0]
click at [549, 229] on img at bounding box center [594, 185] width 242 height 220
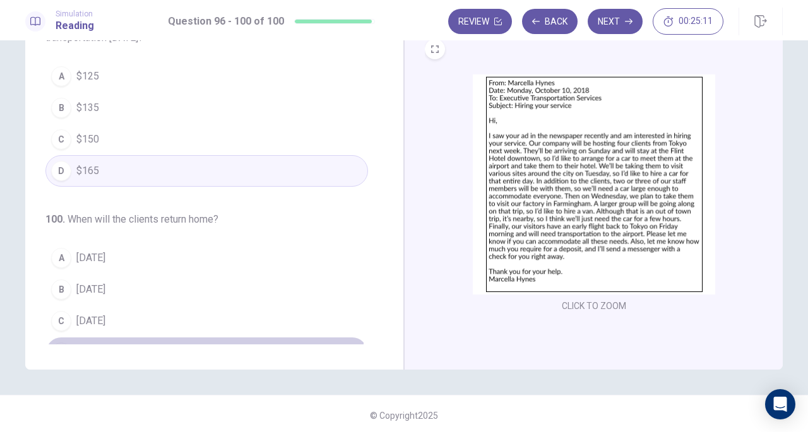
click at [98, 337] on button "D [DATE]" at bounding box center [206, 353] width 323 height 32
click at [626, 31] on button "Next" at bounding box center [615, 21] width 55 height 25
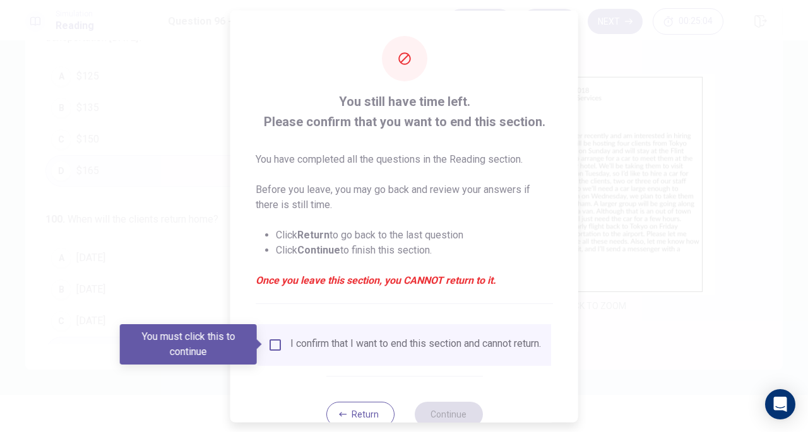
click at [294, 342] on div "I confirm that I want to end this section and cannot return." at bounding box center [415, 344] width 251 height 15
click at [652, 146] on div at bounding box center [404, 216] width 808 height 432
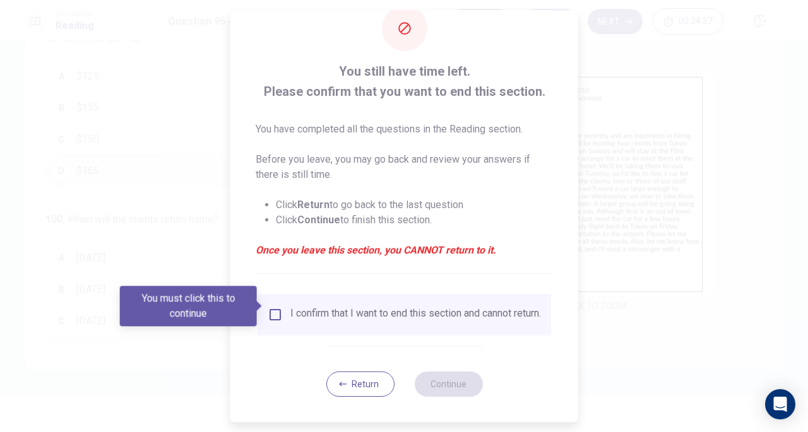
click at [358, 385] on button "Return" at bounding box center [360, 384] width 68 height 25
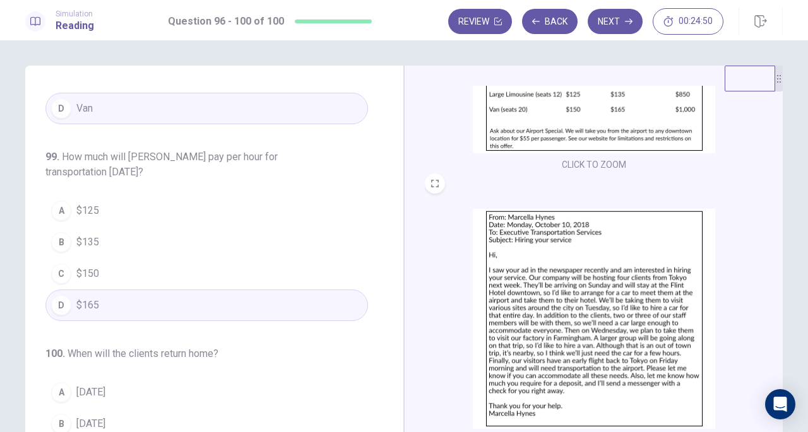
scroll to position [138, 0]
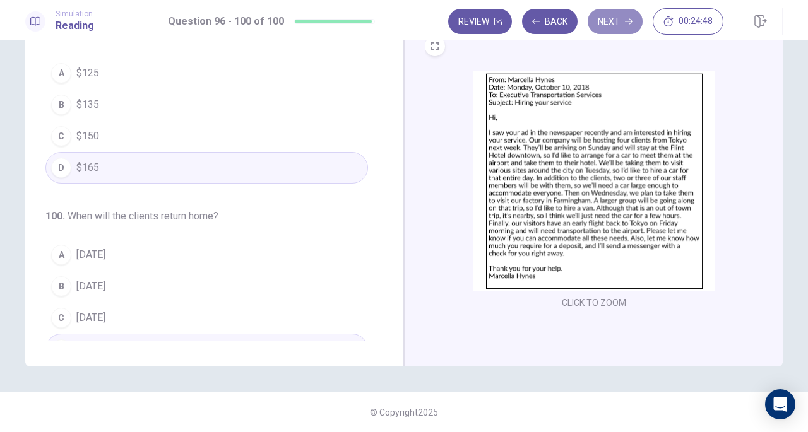
click at [621, 20] on button "Next" at bounding box center [615, 21] width 55 height 25
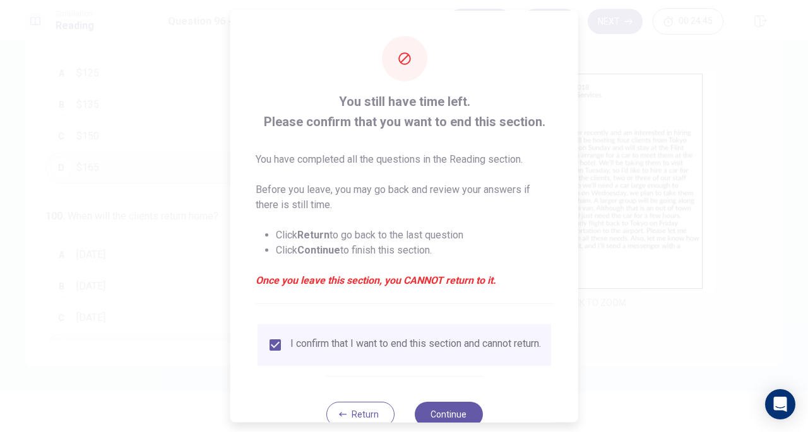
scroll to position [38, 0]
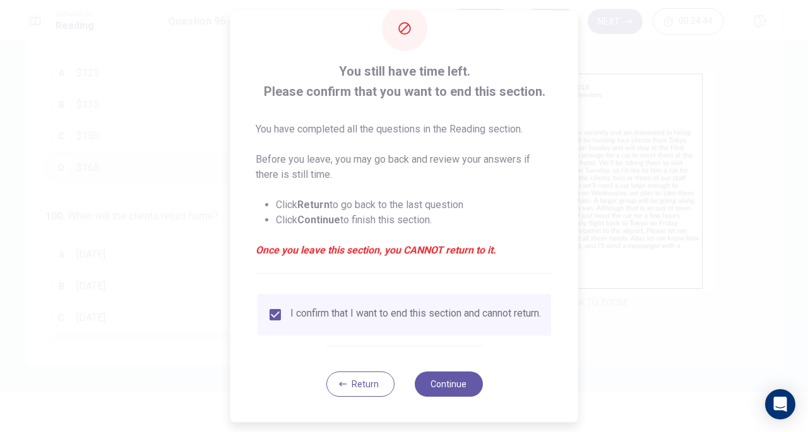
click at [445, 381] on button "Continue" at bounding box center [448, 384] width 68 height 25
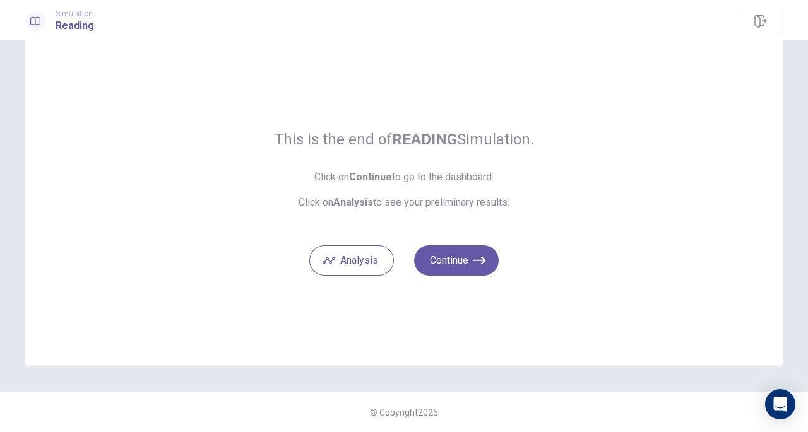
scroll to position [27, 0]
click at [454, 259] on button "Continue" at bounding box center [456, 261] width 85 height 30
